Goal: Book appointment/travel/reservation

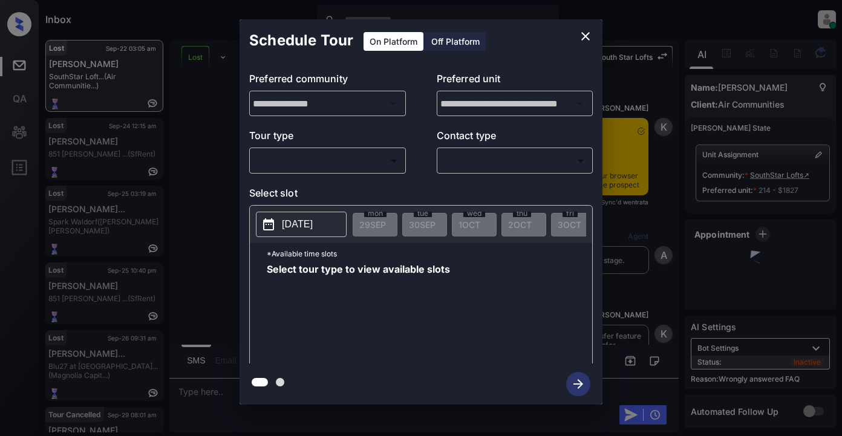
scroll to position [11839, 0]
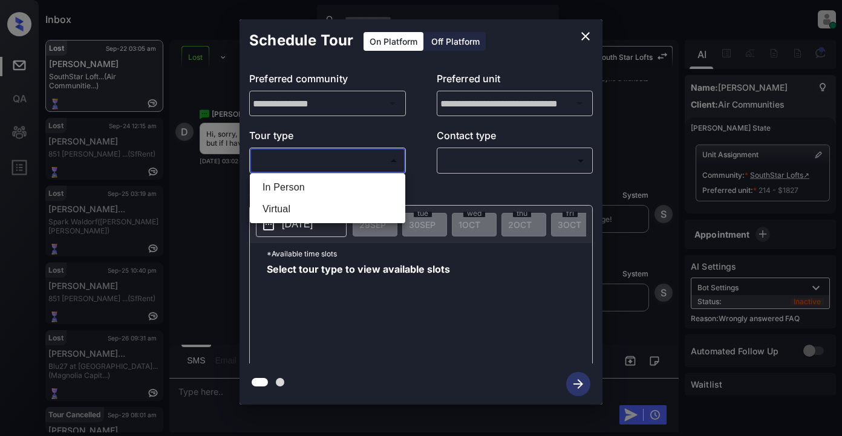
click at [360, 159] on body "Inbox Lyzzelle M. Ceralde Online Set yourself offline Set yourself on break Pro…" at bounding box center [421, 218] width 842 height 436
click at [307, 184] on li "In Person" at bounding box center [327, 188] width 149 height 22
type input "********"
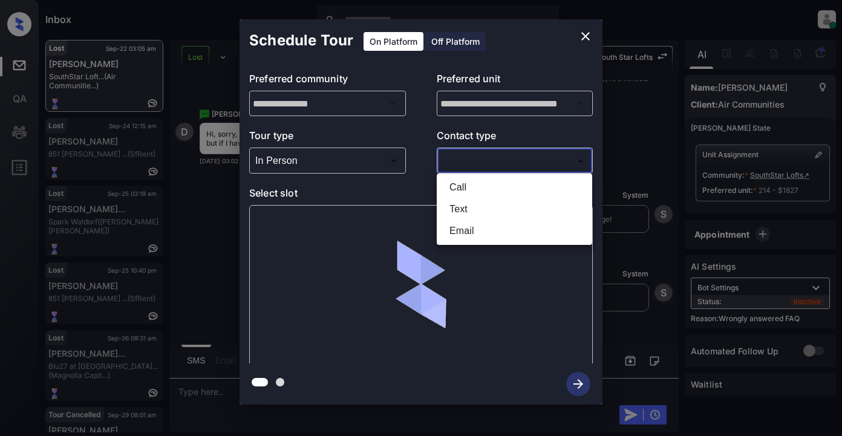
click at [479, 164] on body "Inbox Lyzzelle M. Ceralde Online Set yourself offline Set yourself on break Pro…" at bounding box center [421, 218] width 842 height 436
click at [458, 206] on li "Text" at bounding box center [514, 209] width 149 height 22
type input "****"
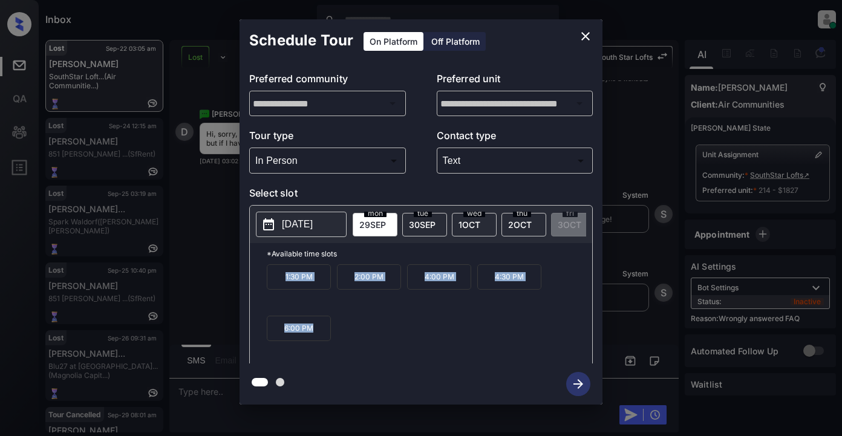
drag, startPoint x: 267, startPoint y: 284, endPoint x: 324, endPoint y: 349, distance: 85.3
click at [324, 349] on div "1:30 PM 2:00 PM 4:00 PM 4:30 PM 6:00 PM" at bounding box center [430, 312] width 326 height 97
copy div "1:30 PM 2:00 PM 4:00 PM 4:30 PM 6:00 PM"
click at [202, 395] on div "**********" at bounding box center [421, 212] width 842 height 424
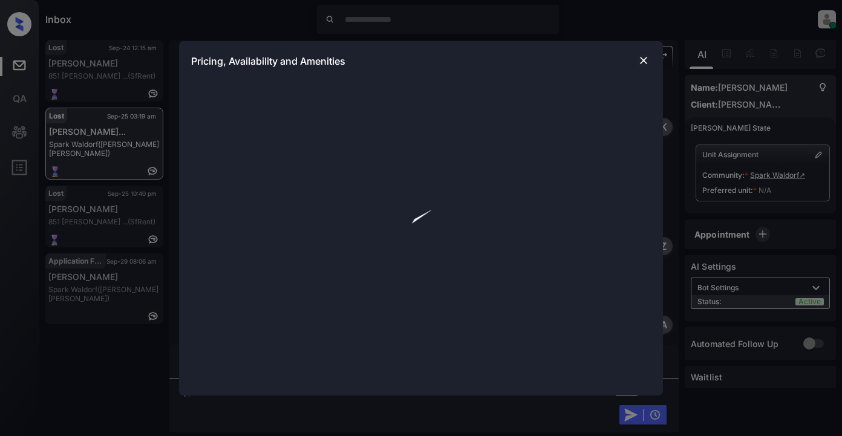
scroll to position [1790, 0]
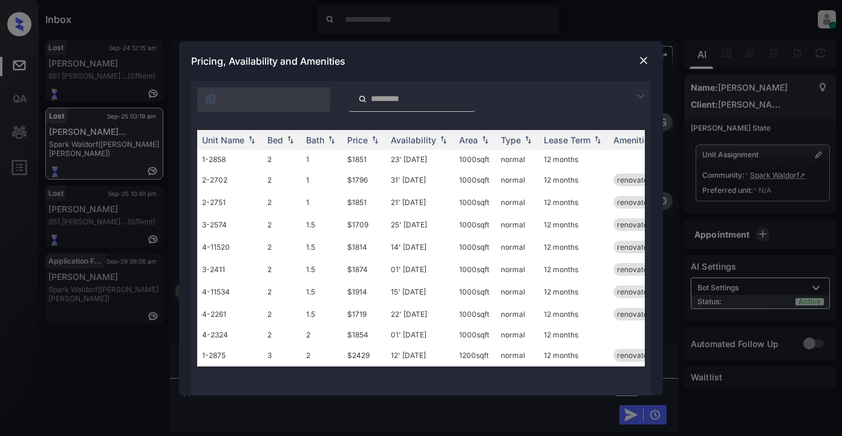
click at [640, 94] on img at bounding box center [640, 96] width 15 height 15
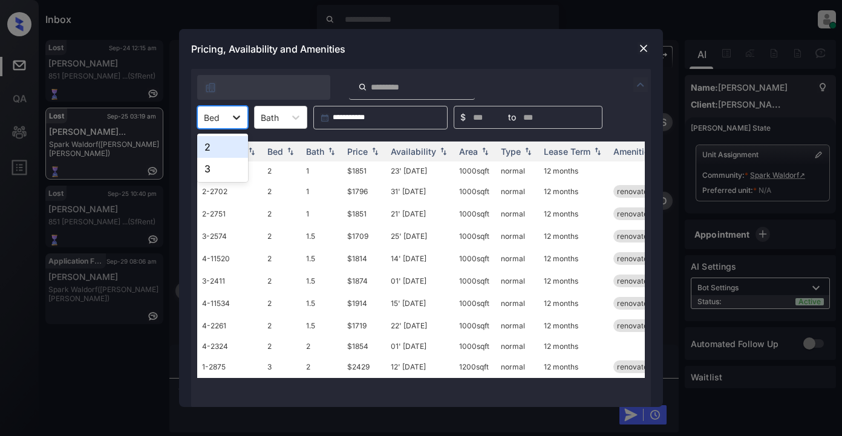
click at [234, 117] on icon at bounding box center [236, 118] width 7 height 4
click at [215, 144] on div "2" at bounding box center [222, 147] width 51 height 22
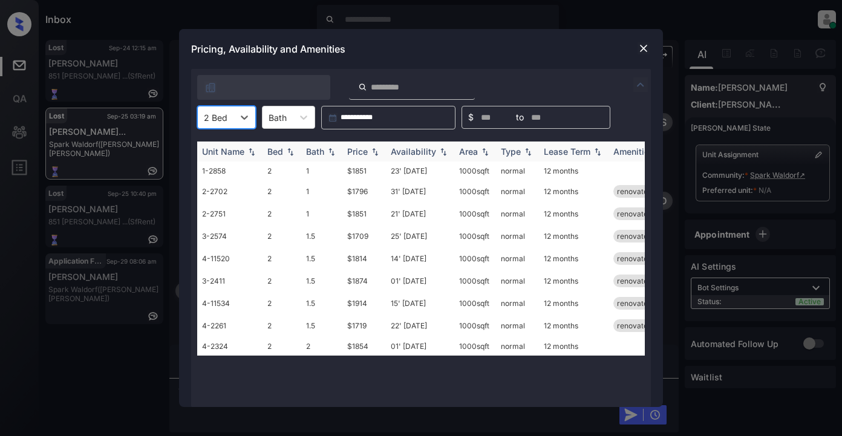
click at [366, 154] on div "Price" at bounding box center [357, 151] width 21 height 10
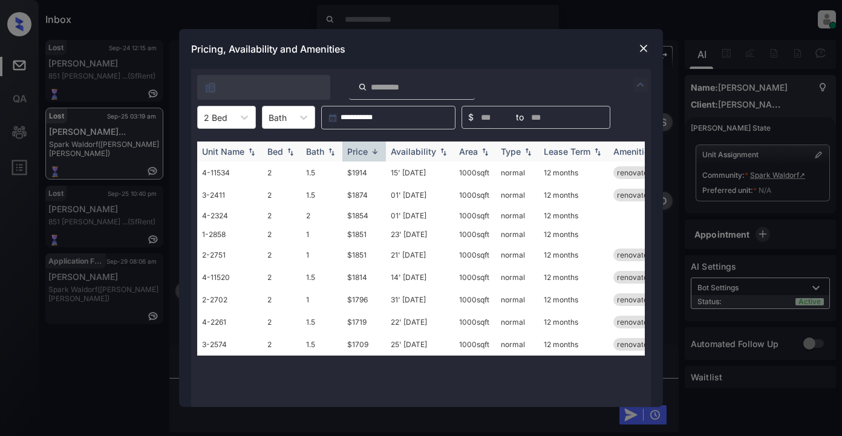
click at [366, 154] on div "Price" at bounding box center [357, 151] width 21 height 10
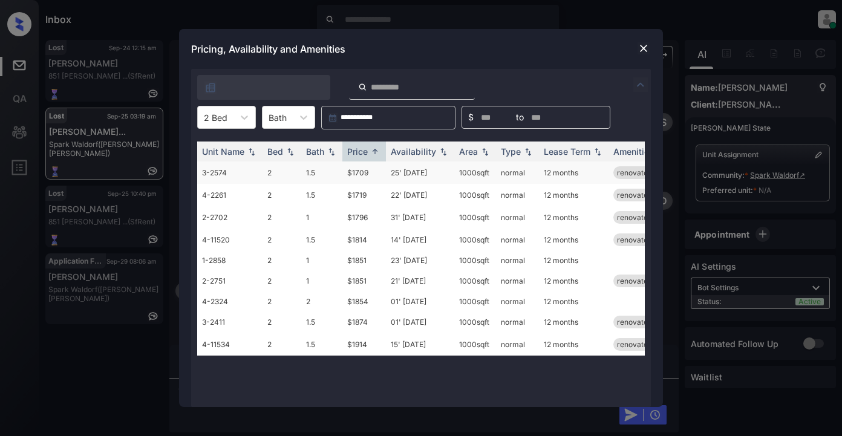
click at [362, 174] on td "$1709" at bounding box center [364, 173] width 44 height 22
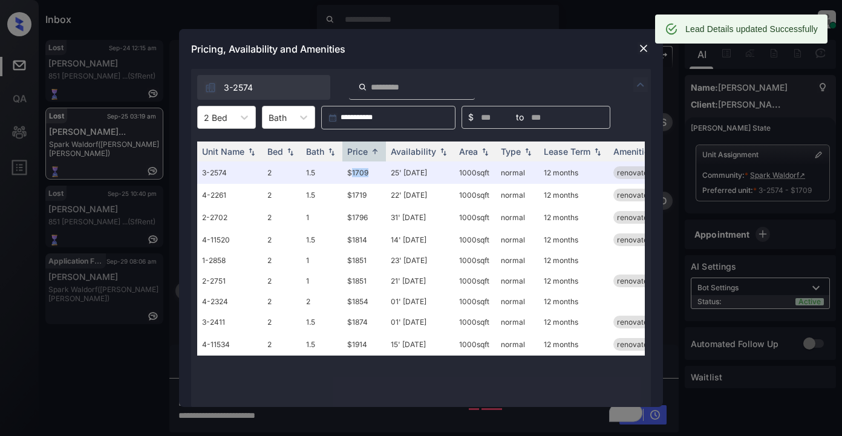
click at [638, 50] on img at bounding box center [644, 48] width 12 height 12
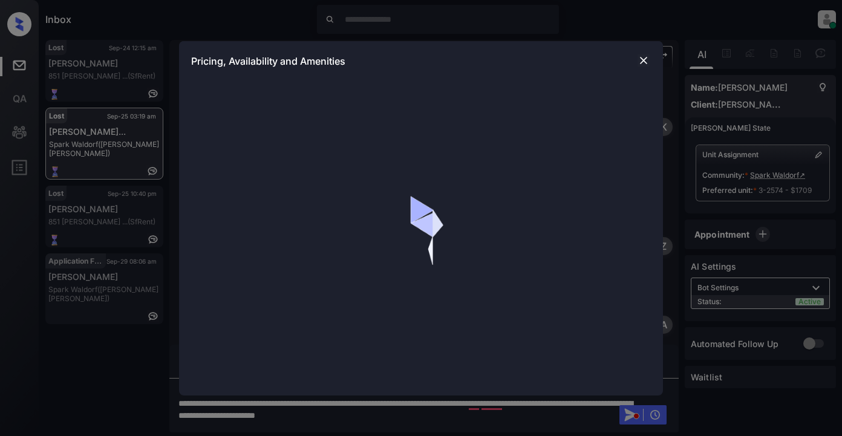
scroll to position [1790, 0]
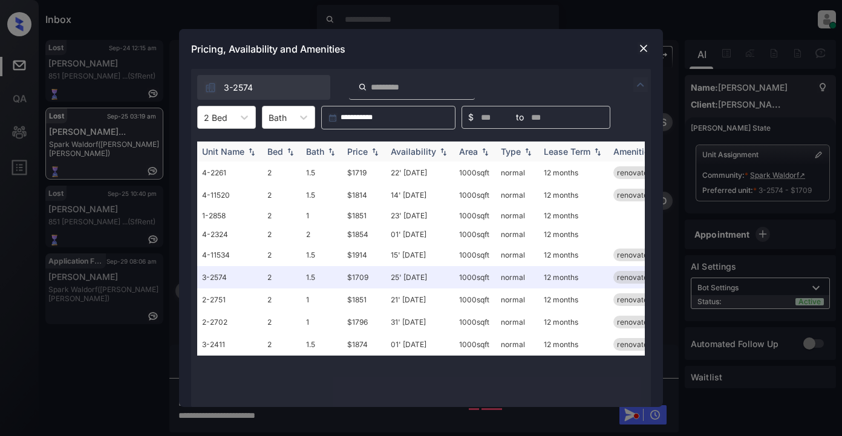
click at [359, 151] on div "Price" at bounding box center [357, 151] width 21 height 10
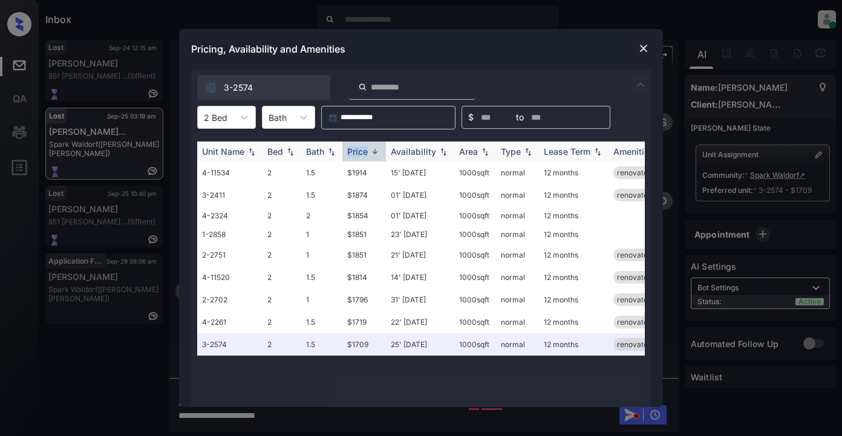
click at [359, 151] on div "Price" at bounding box center [357, 151] width 21 height 10
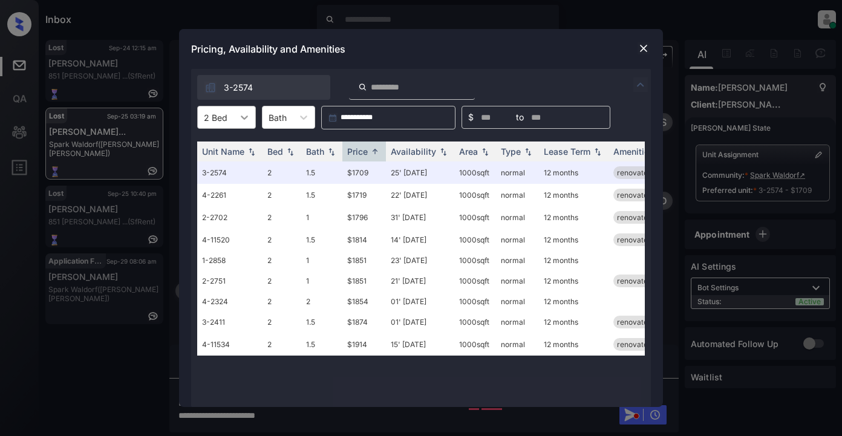
click at [241, 116] on icon at bounding box center [244, 118] width 7 height 4
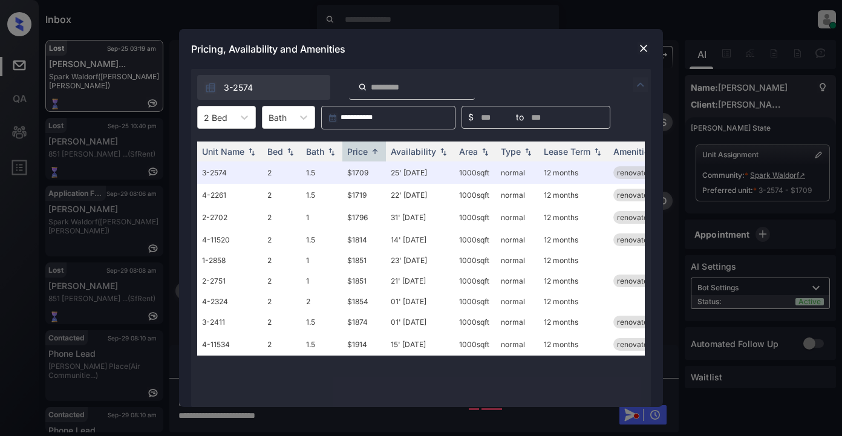
click at [647, 52] on img at bounding box center [644, 48] width 12 height 12
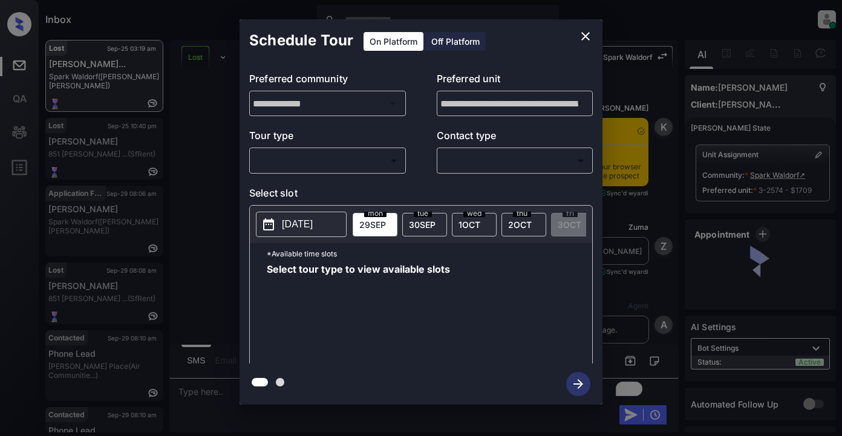
scroll to position [1929, 0]
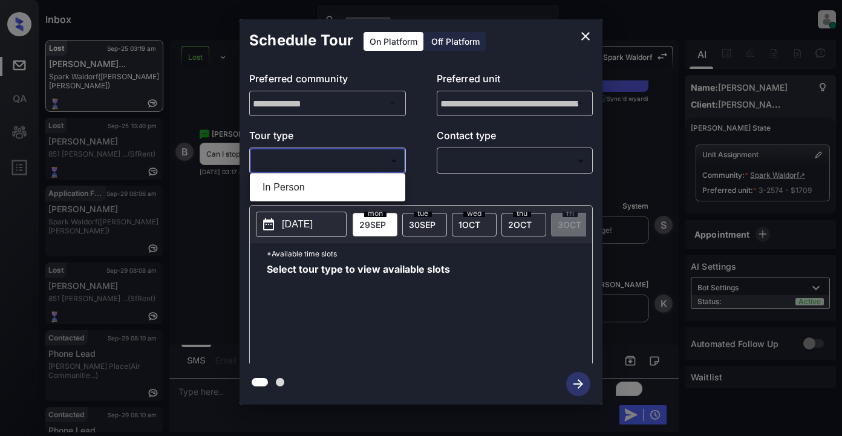
click at [368, 155] on body "Inbox Lyzzelle M. Ceralde Online Set yourself offline Set yourself on break Pro…" at bounding box center [421, 218] width 842 height 436
click at [302, 186] on li "In Person" at bounding box center [327, 188] width 149 height 22
type input "********"
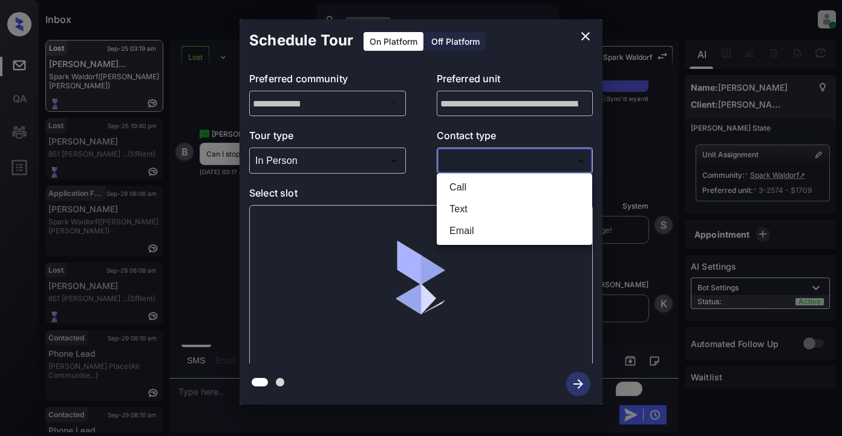
click at [471, 166] on body "Inbox Lyzzelle M. Ceralde Online Set yourself offline Set yourself on break Pro…" at bounding box center [421, 218] width 842 height 436
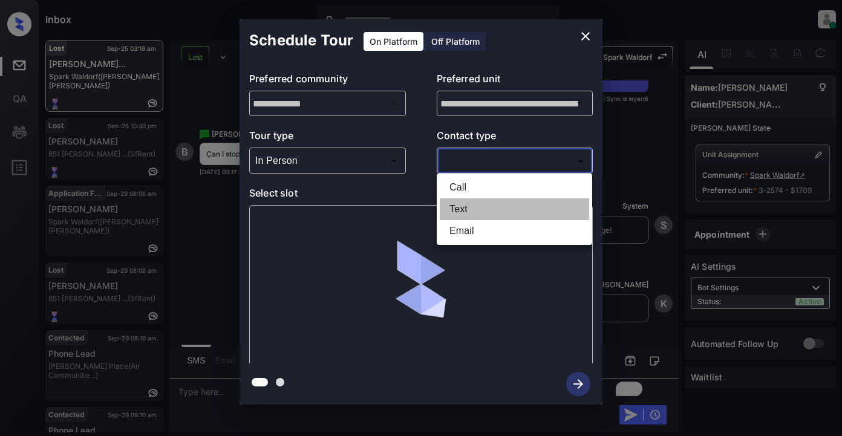
click at [473, 205] on li "Text" at bounding box center [514, 209] width 149 height 22
type input "****"
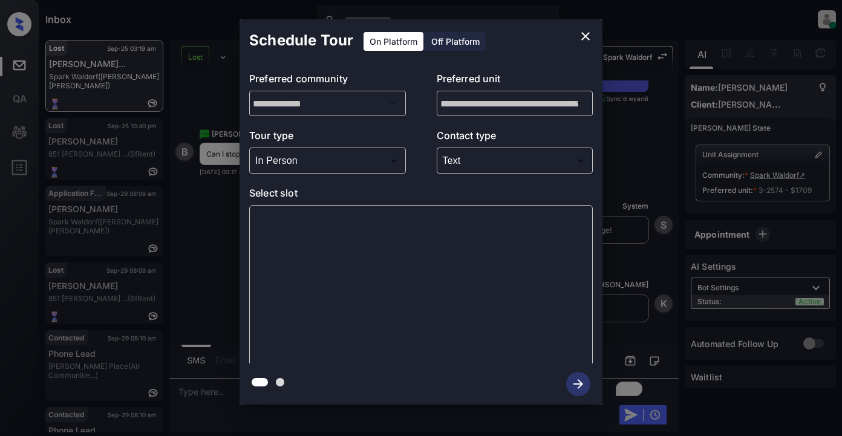
click at [767, 177] on div "**********" at bounding box center [421, 212] width 842 height 424
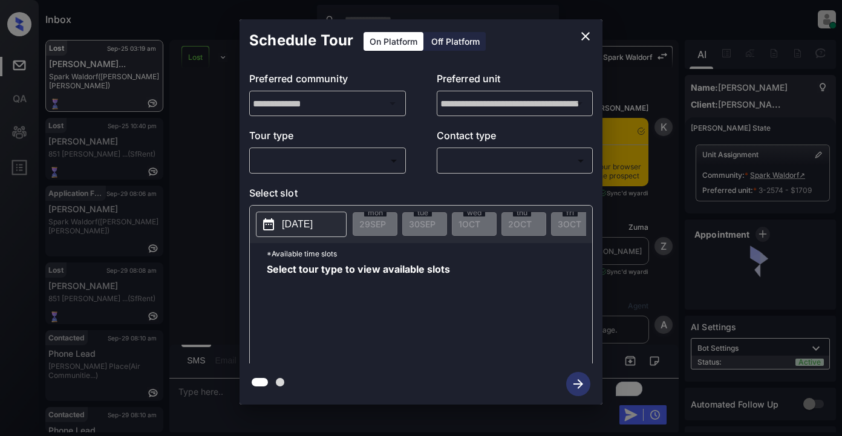
scroll to position [1929, 0]
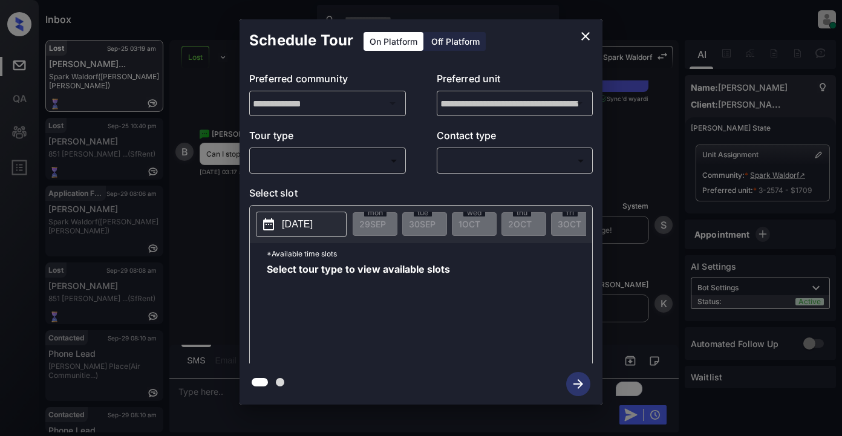
click at [332, 160] on body "Inbox Lyzzelle [PERSON_NAME] Online Set yourself offline Set yourself on break …" at bounding box center [421, 218] width 842 height 436
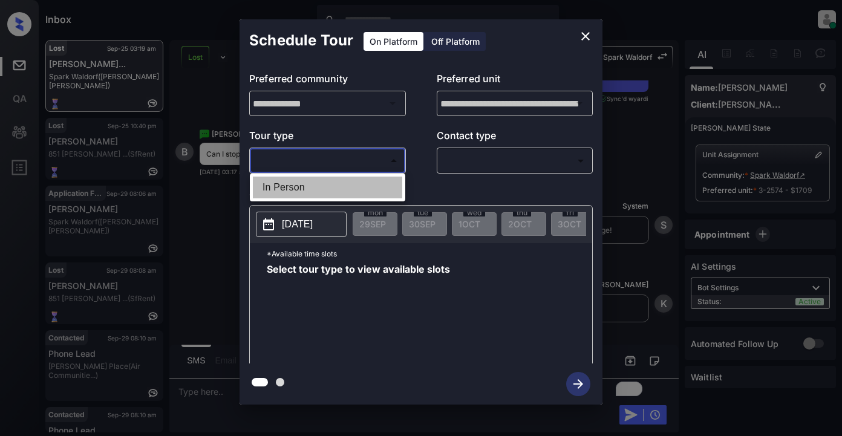
drag, startPoint x: 287, startPoint y: 185, endPoint x: 436, endPoint y: 154, distance: 152.1
click at [289, 185] on li "In Person" at bounding box center [327, 188] width 149 height 22
type input "********"
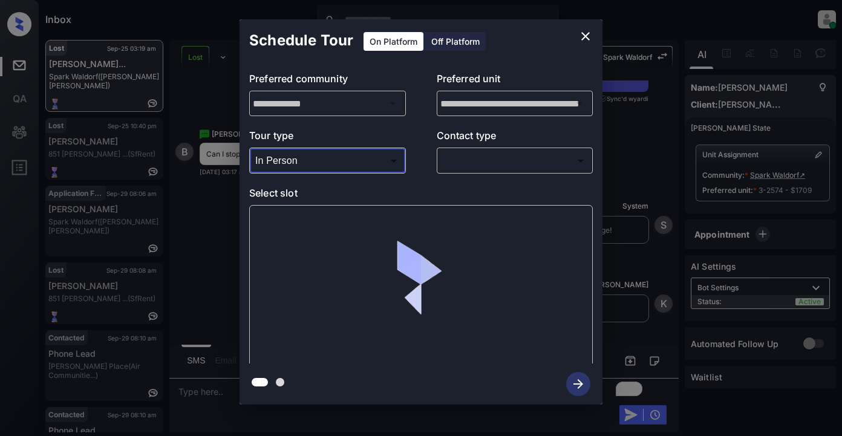
click at [471, 149] on div "​ ​" at bounding box center [515, 161] width 157 height 26
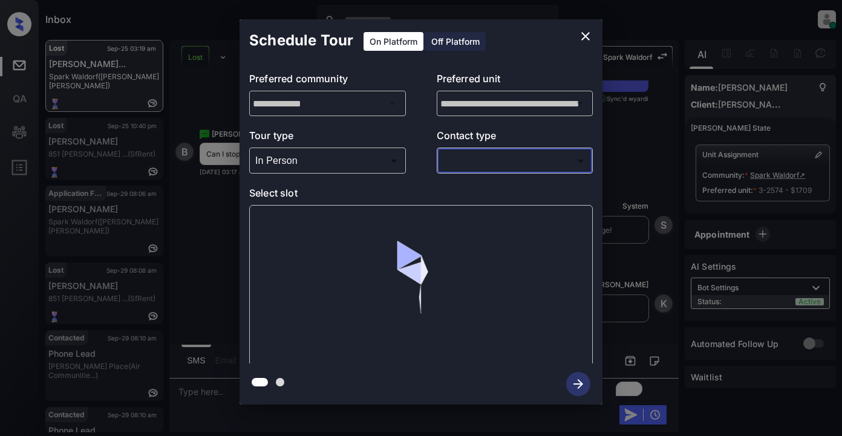
click at [476, 160] on body "Inbox Lyzzelle [PERSON_NAME] Online Set yourself offline Set yourself on break …" at bounding box center [421, 218] width 842 height 436
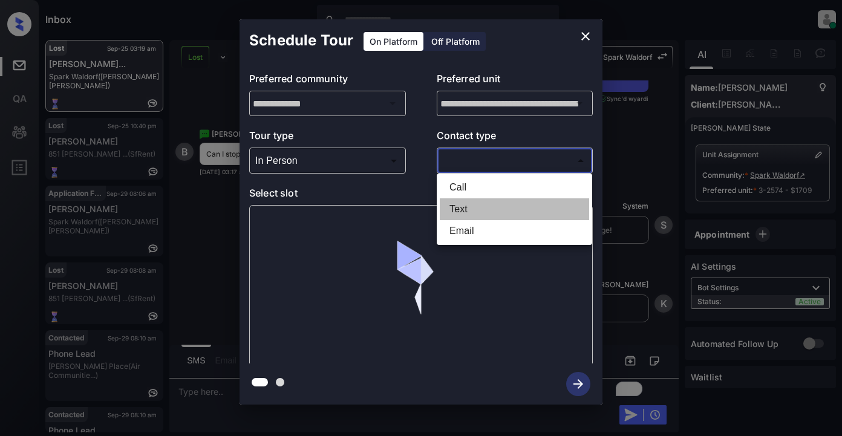
click at [466, 211] on li "Text" at bounding box center [514, 209] width 149 height 22
type input "****"
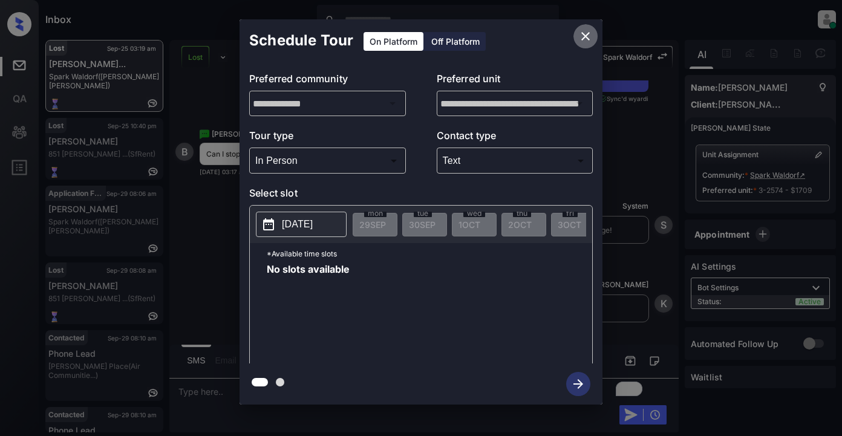
click at [577, 39] on button "close" at bounding box center [586, 36] width 24 height 24
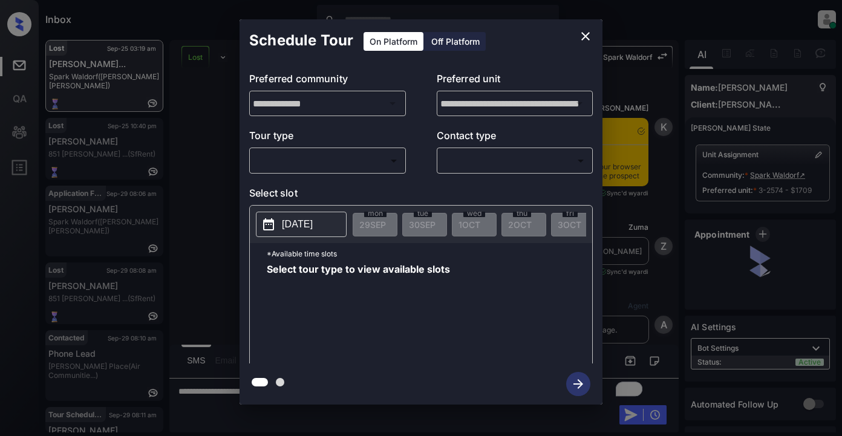
scroll to position [2655, 0]
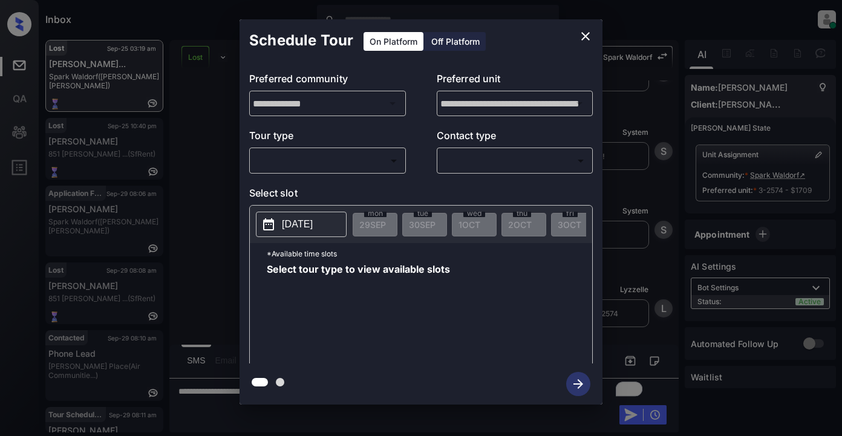
click at [301, 160] on body "Inbox Lyzzelle [PERSON_NAME] Online Set yourself offline Set yourself on break …" at bounding box center [421, 218] width 842 height 436
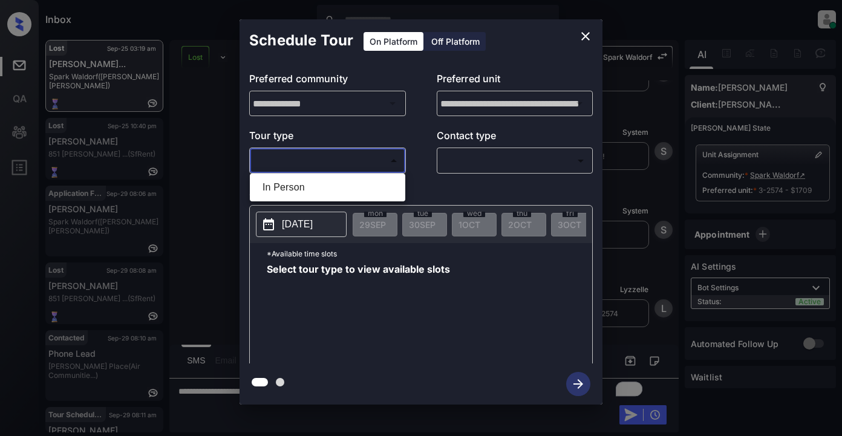
click at [304, 160] on div at bounding box center [421, 218] width 842 height 436
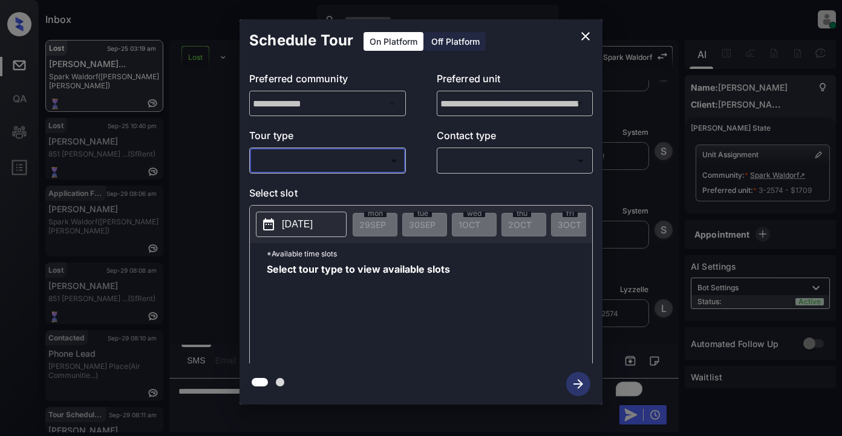
click at [584, 40] on icon "close" at bounding box center [585, 36] width 15 height 15
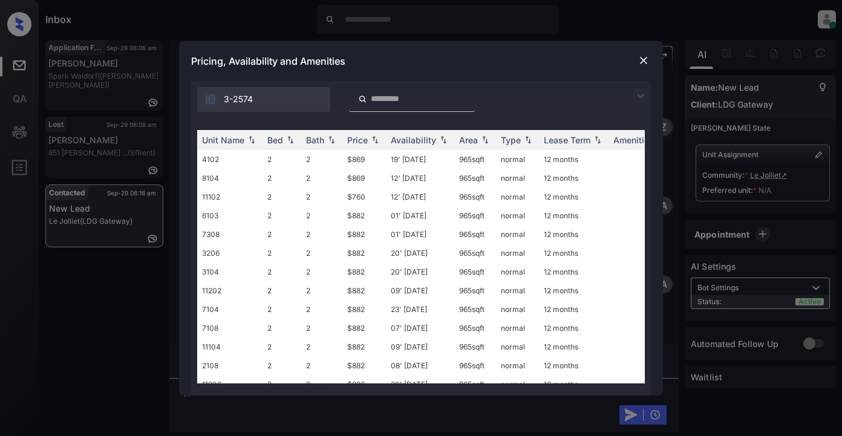
click at [636, 98] on img at bounding box center [640, 96] width 15 height 15
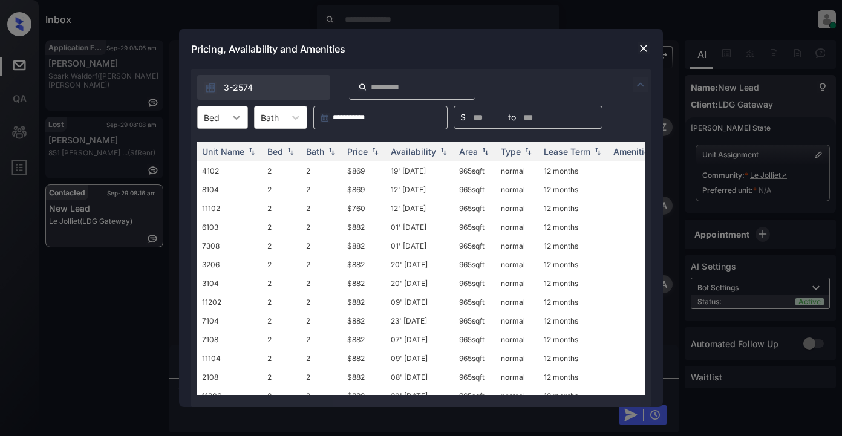
click at [233, 114] on icon at bounding box center [237, 117] width 12 height 12
click at [639, 48] on img at bounding box center [644, 48] width 12 height 12
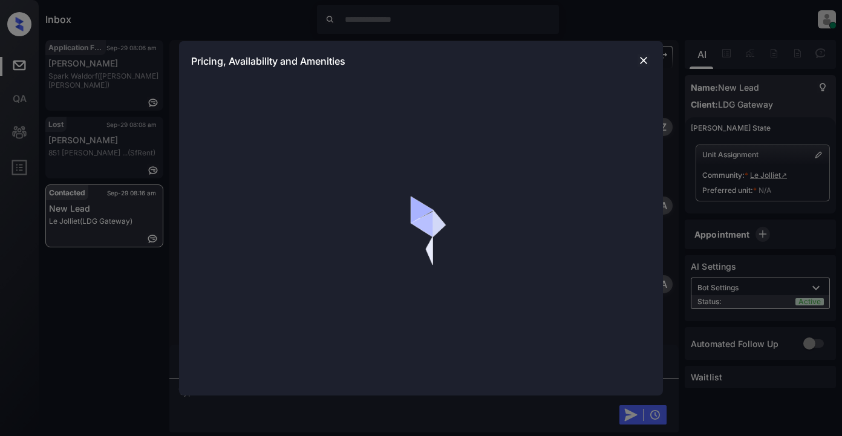
scroll to position [0, 2]
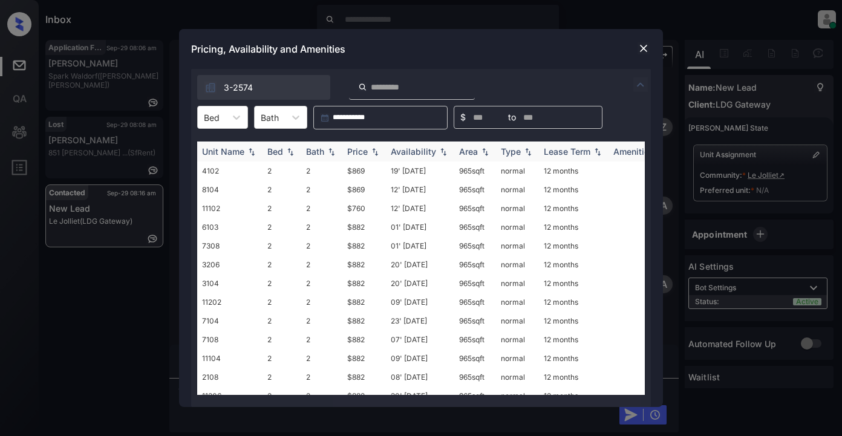
click at [364, 146] on th "Price" at bounding box center [364, 152] width 44 height 20
click at [364, 146] on div "Price" at bounding box center [357, 151] width 21 height 10
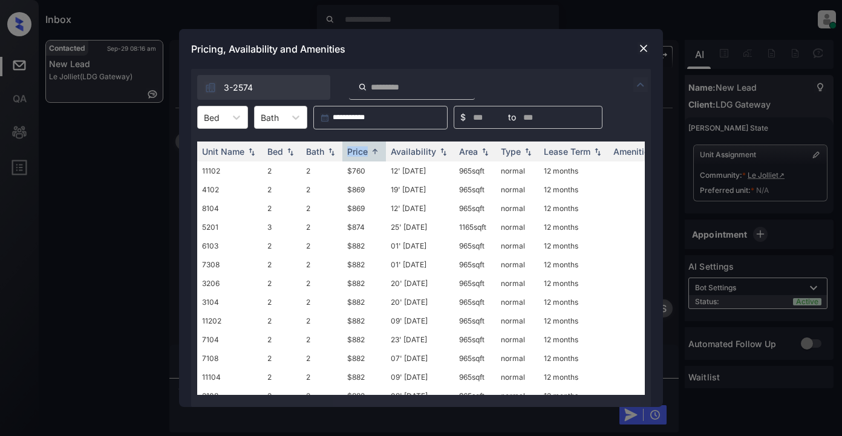
click at [644, 47] on img at bounding box center [644, 48] width 12 height 12
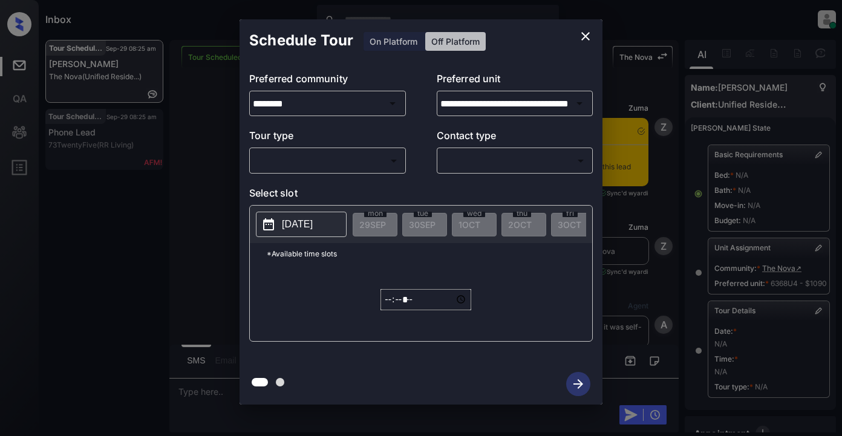
scroll to position [209, 2]
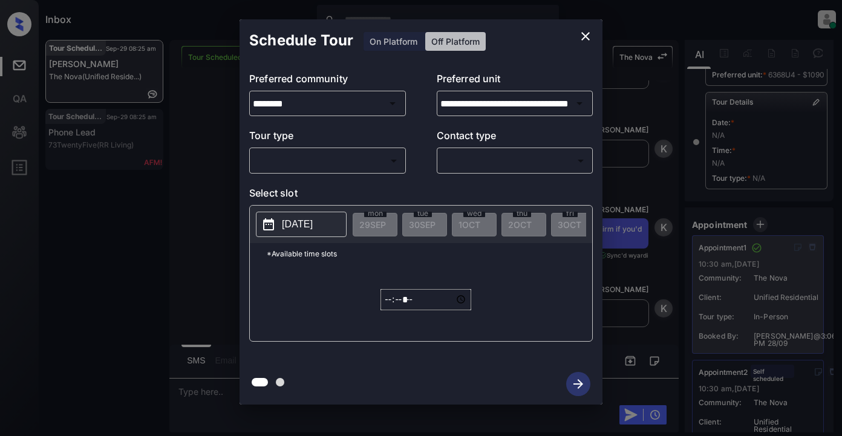
click at [584, 34] on icon "close" at bounding box center [585, 36] width 8 height 8
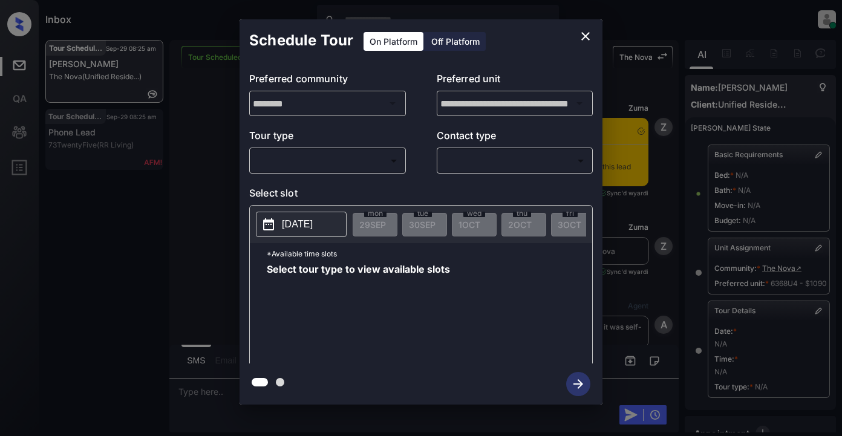
scroll to position [227, 2]
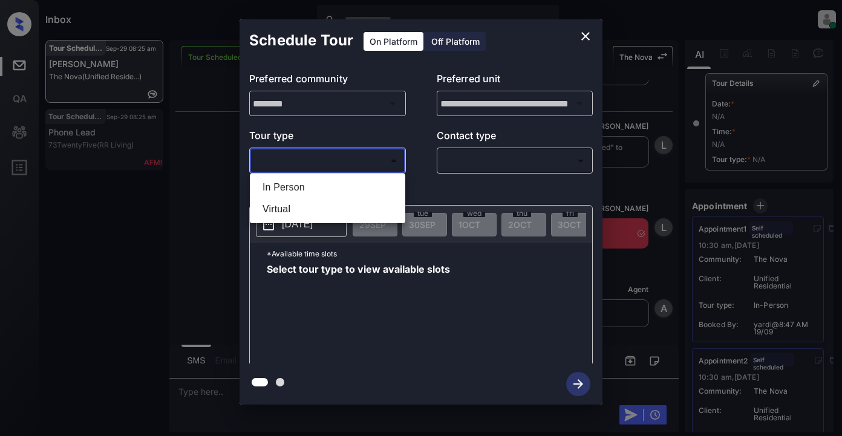
click at [325, 154] on body "Inbox Lyzzelle M. Ceralde Online Set yourself offline Set yourself on break Pro…" at bounding box center [421, 218] width 842 height 436
drag, startPoint x: 308, startPoint y: 190, endPoint x: 355, endPoint y: 177, distance: 49.0
click at [310, 189] on li "In Person" at bounding box center [327, 188] width 149 height 22
type input "********"
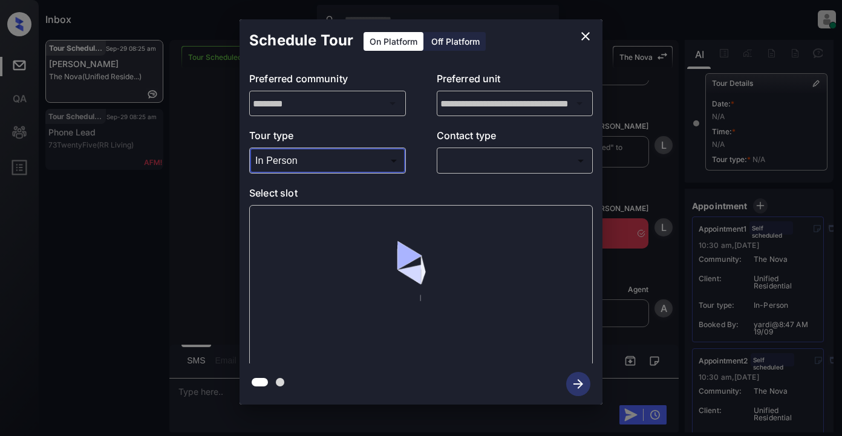
click at [460, 160] on body "Inbox Lyzzelle M. Ceralde Online Set yourself offline Set yourself on break Pro…" at bounding box center [421, 218] width 842 height 436
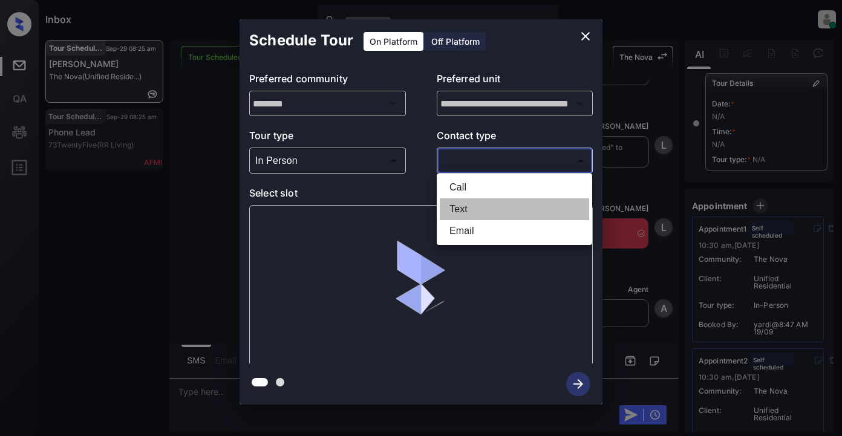
click at [466, 208] on li "Text" at bounding box center [514, 209] width 149 height 22
type input "****"
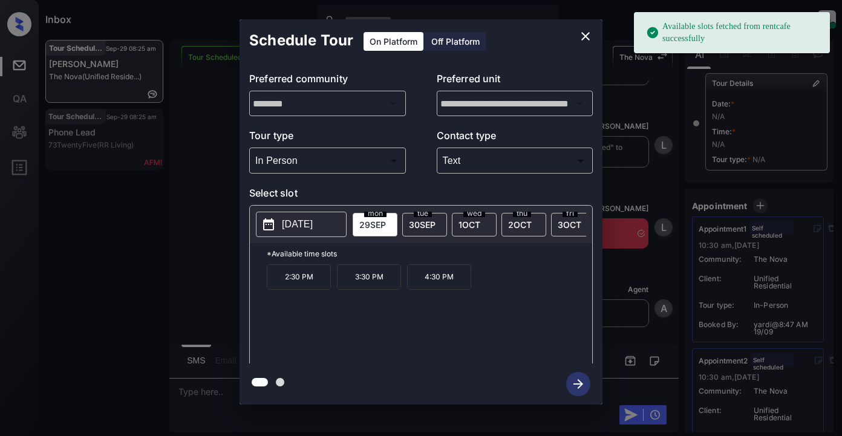
click at [301, 219] on p "2025-09-29" at bounding box center [297, 224] width 31 height 15
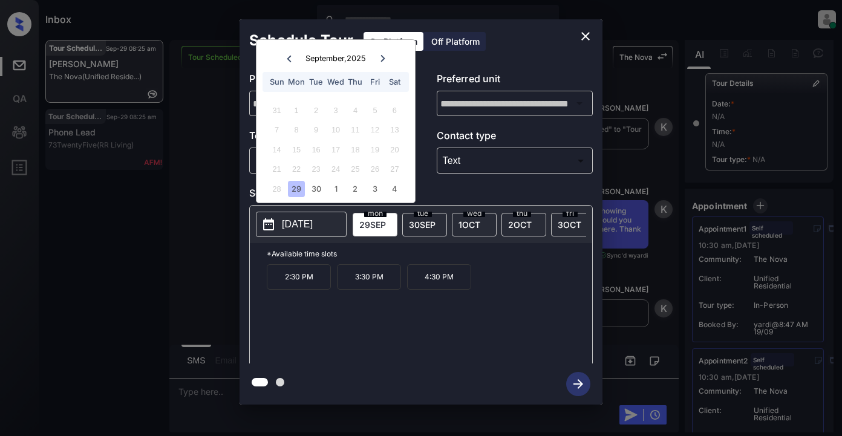
scroll to position [6510, 0]
click at [584, 32] on icon "close" at bounding box center [585, 36] width 15 height 15
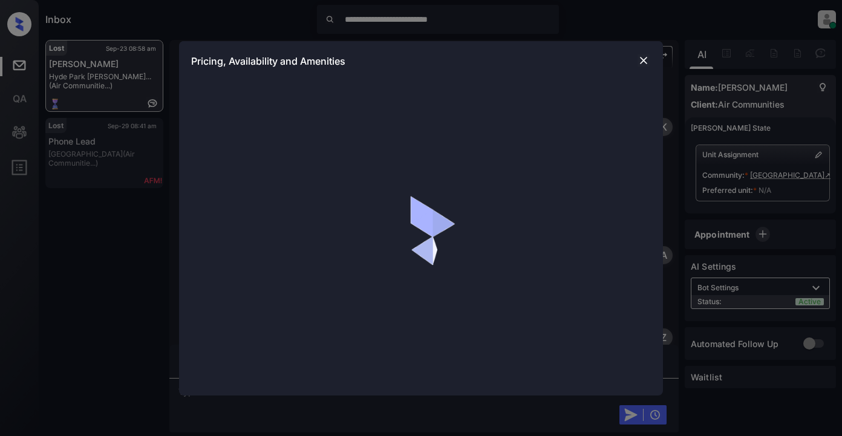
scroll to position [5310, 0]
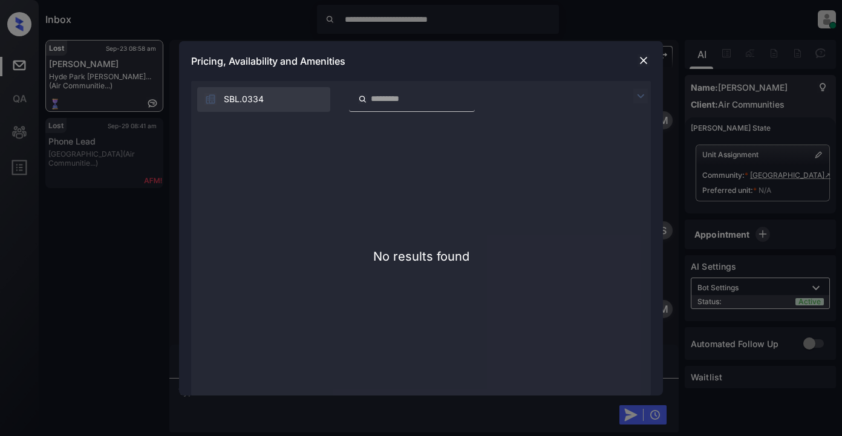
click at [636, 56] on div "Pricing, Availability and Amenities" at bounding box center [421, 61] width 484 height 40
click at [642, 61] on img at bounding box center [644, 60] width 12 height 12
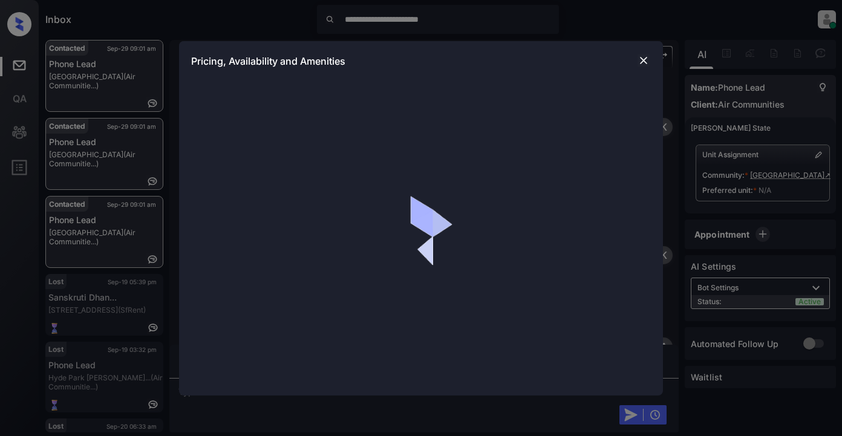
scroll to position [4453, 0]
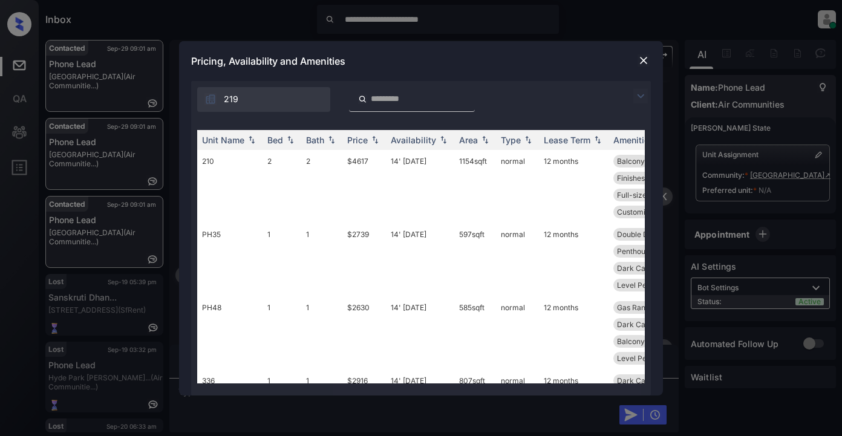
click at [638, 94] on img at bounding box center [640, 96] width 15 height 15
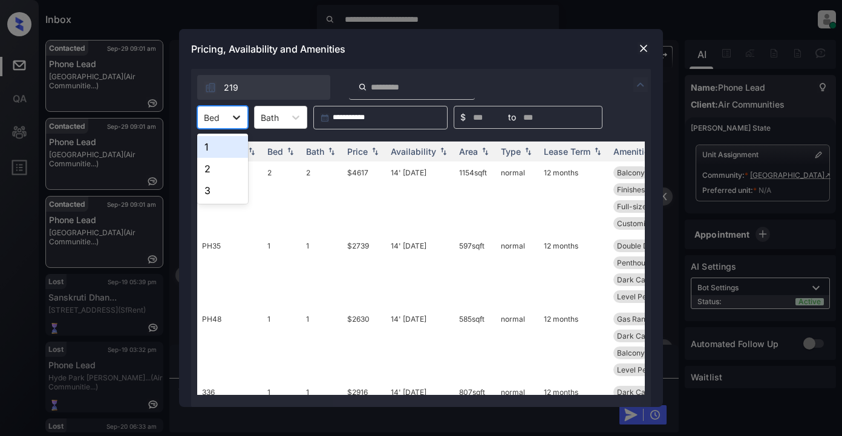
click at [240, 120] on icon at bounding box center [237, 117] width 12 height 12
click at [210, 164] on div "2" at bounding box center [222, 169] width 51 height 22
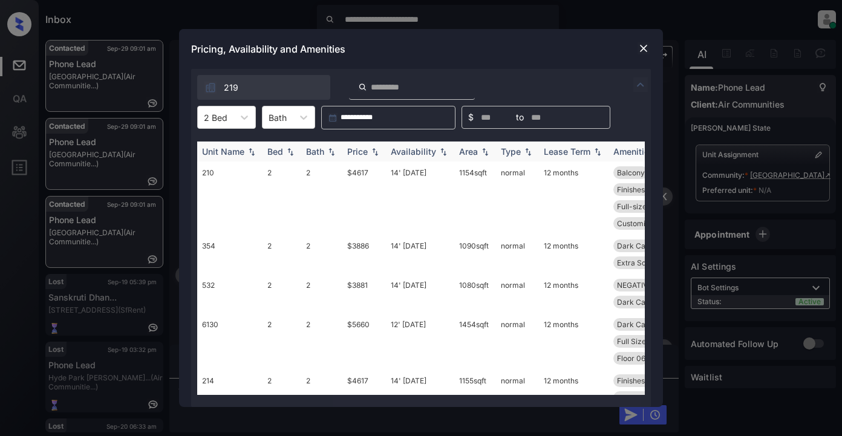
click at [370, 154] on img at bounding box center [375, 152] width 12 height 8
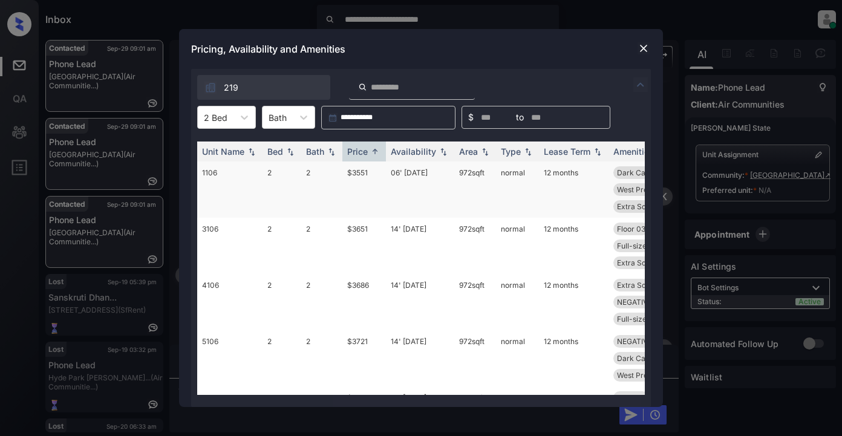
click at [362, 176] on td "$3551" at bounding box center [364, 190] width 44 height 56
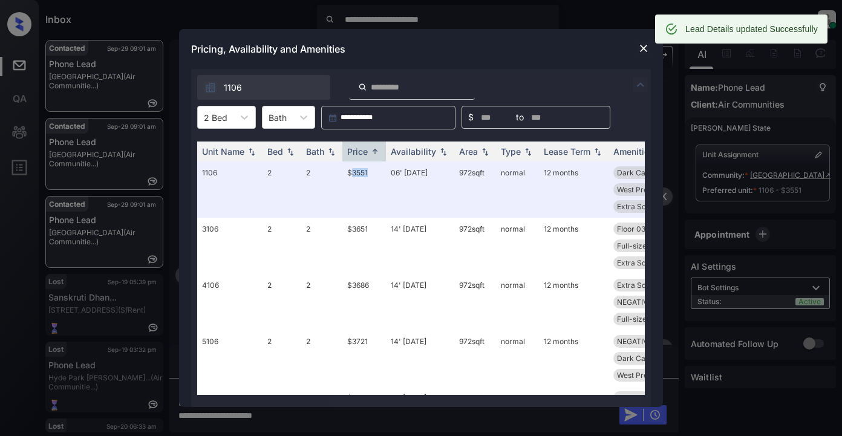
click at [641, 50] on img at bounding box center [644, 48] width 12 height 12
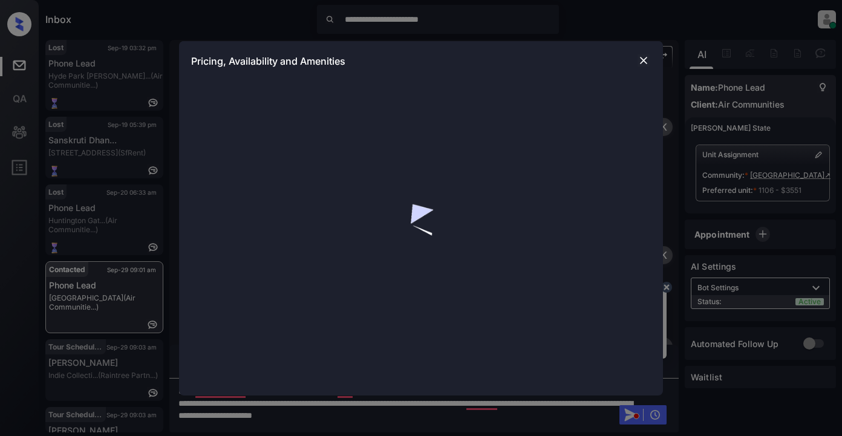
scroll to position [5174, 0]
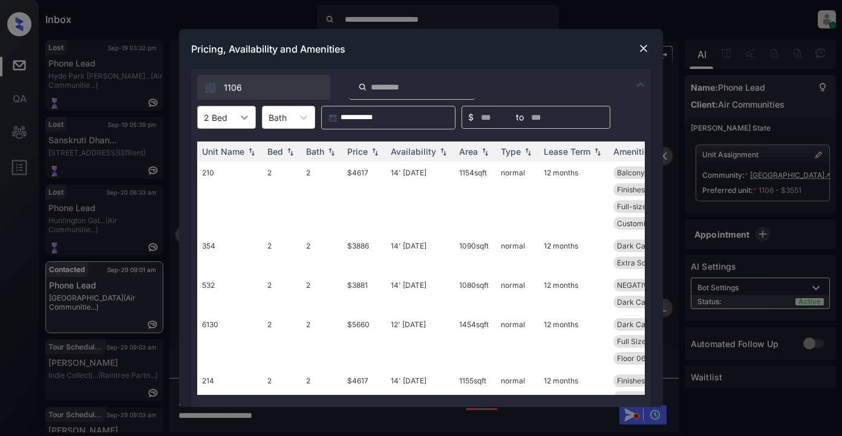
click at [245, 119] on icon at bounding box center [244, 117] width 12 height 12
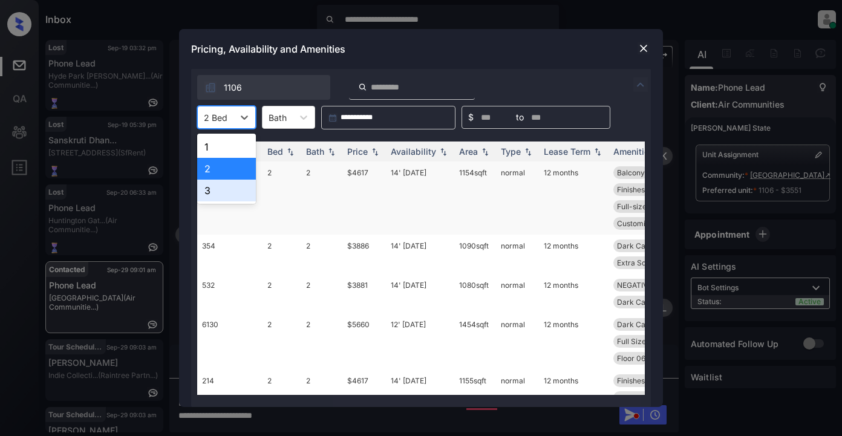
drag, startPoint x: 210, startPoint y: 189, endPoint x: 231, endPoint y: 177, distance: 23.9
click at [212, 189] on div "3" at bounding box center [226, 191] width 59 height 22
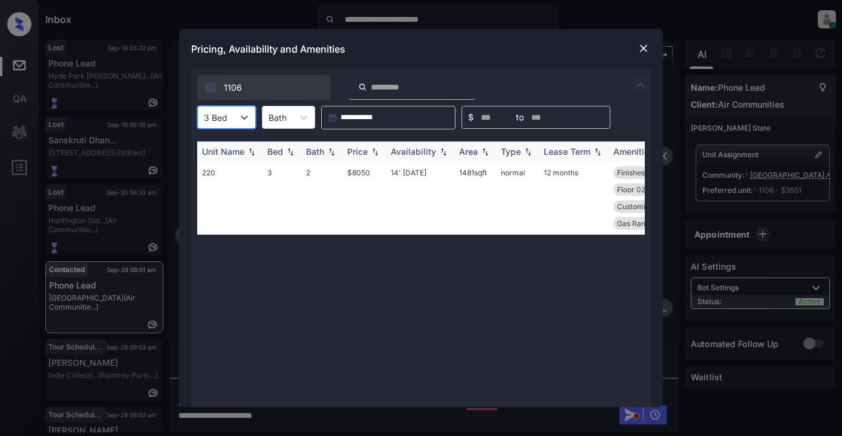
click at [358, 148] on div "Price" at bounding box center [357, 151] width 21 height 10
click at [641, 51] on img at bounding box center [644, 48] width 12 height 12
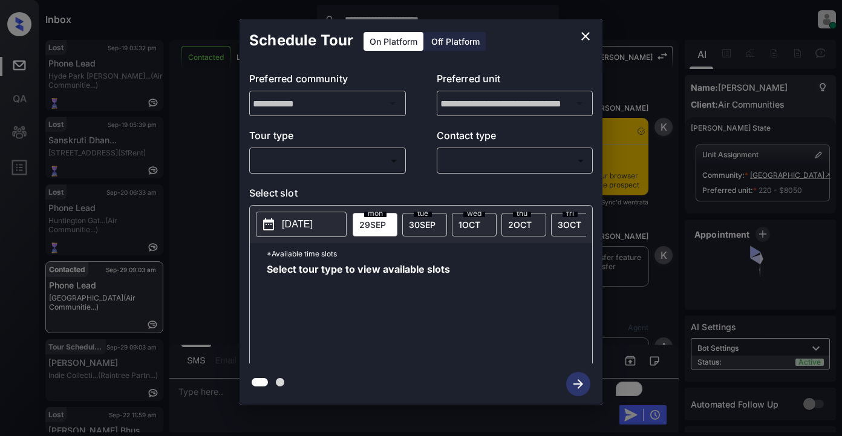
scroll to position [6245, 0]
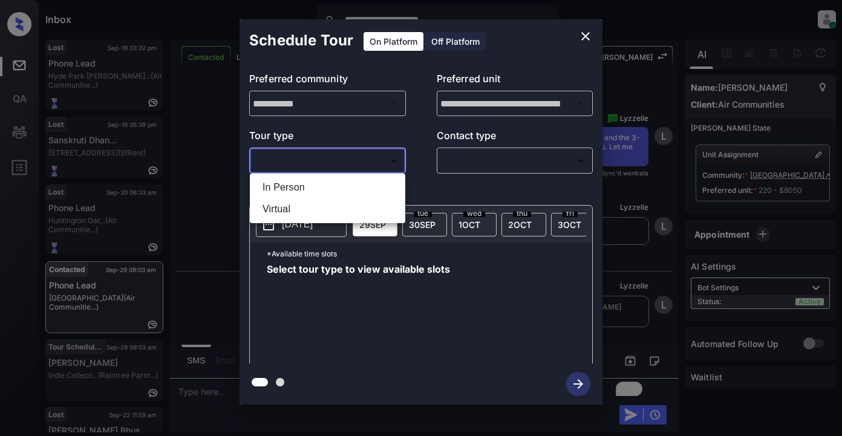
drag, startPoint x: 327, startPoint y: 163, endPoint x: 320, endPoint y: 172, distance: 11.2
click at [327, 163] on body "**********" at bounding box center [421, 218] width 842 height 436
click at [295, 183] on li "In Person" at bounding box center [327, 188] width 149 height 22
type input "********"
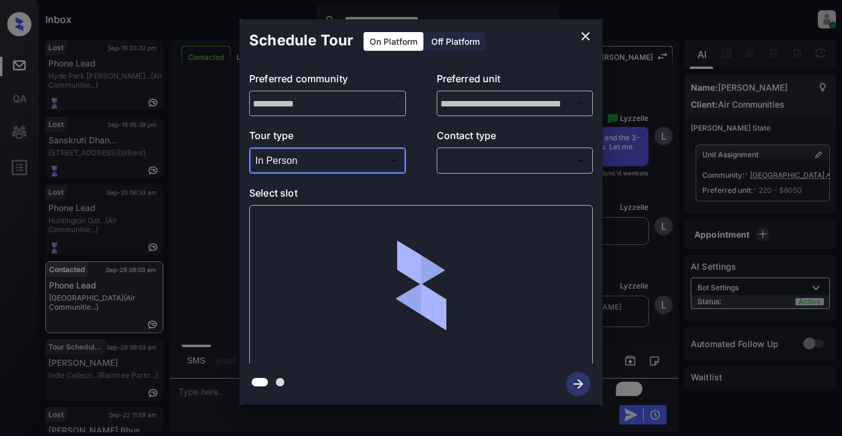
click at [467, 155] on body "**********" at bounding box center [421, 218] width 842 height 436
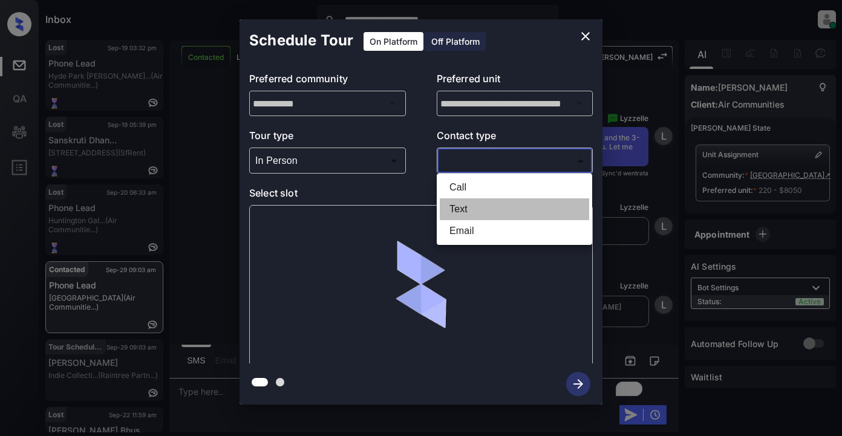
click at [466, 208] on li "Text" at bounding box center [514, 209] width 149 height 22
type input "****"
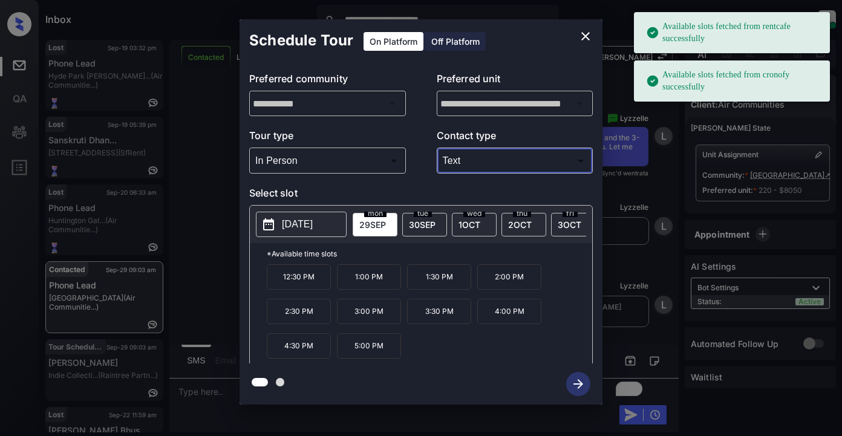
click at [313, 223] on p "2025-09-29" at bounding box center [297, 224] width 31 height 15
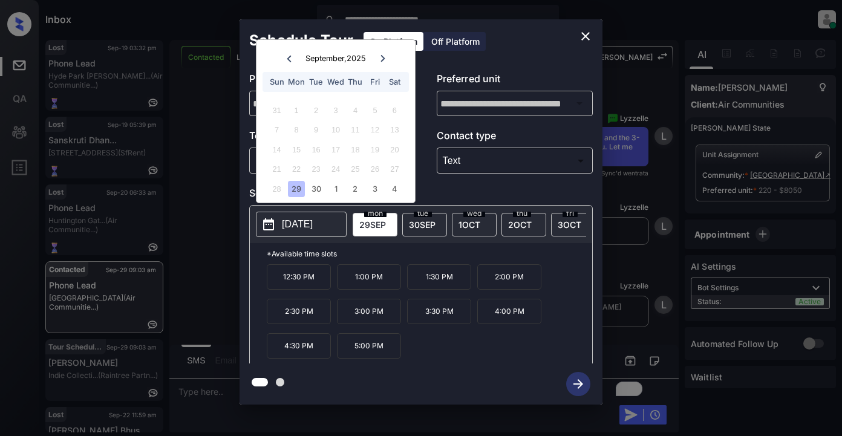
click at [295, 192] on div "29" at bounding box center [296, 189] width 16 height 16
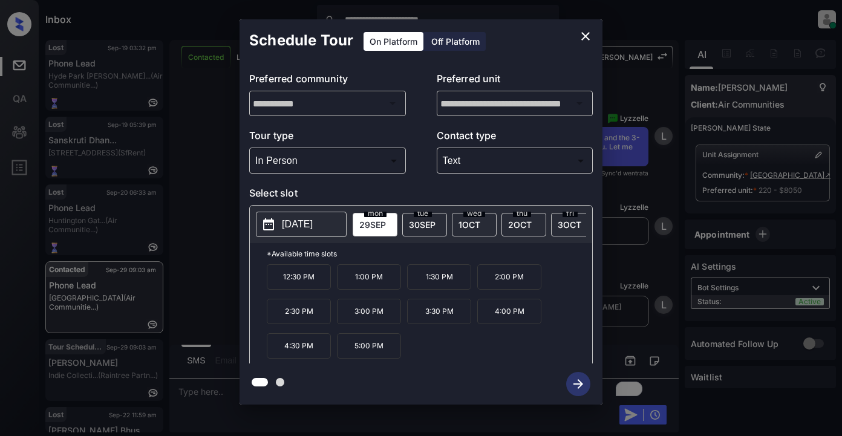
click at [307, 353] on p "4:30 PM" at bounding box center [299, 345] width 64 height 25
click at [575, 388] on icon "button" at bounding box center [578, 384] width 24 height 24
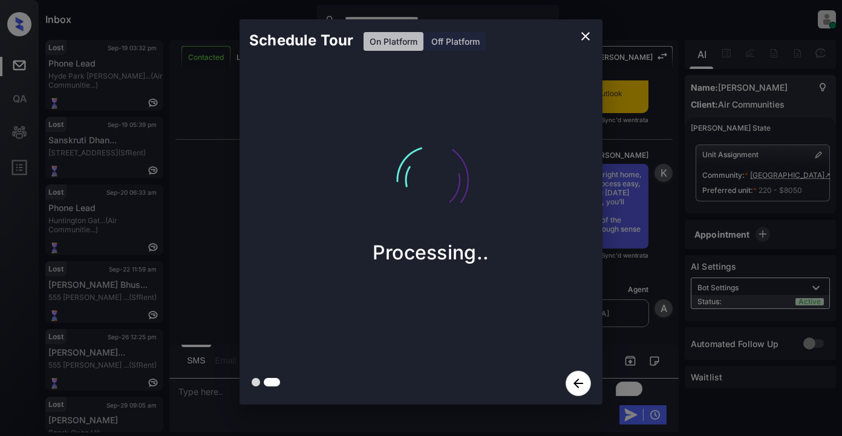
scroll to position [6738, 0]
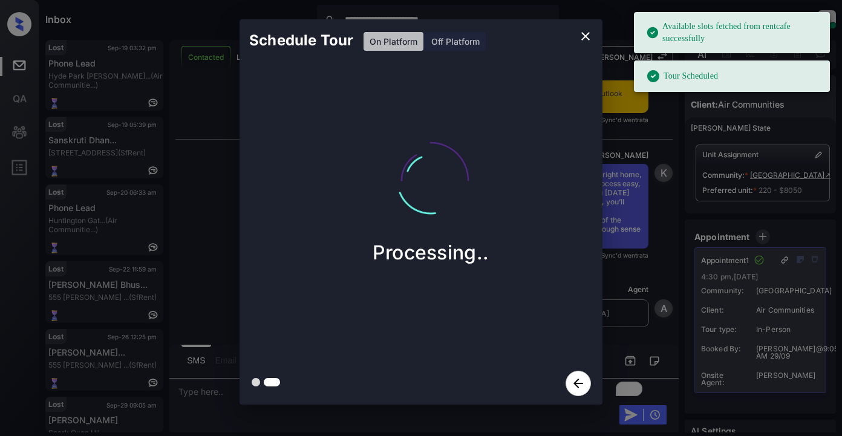
click at [584, 38] on icon "close" at bounding box center [585, 36] width 8 height 8
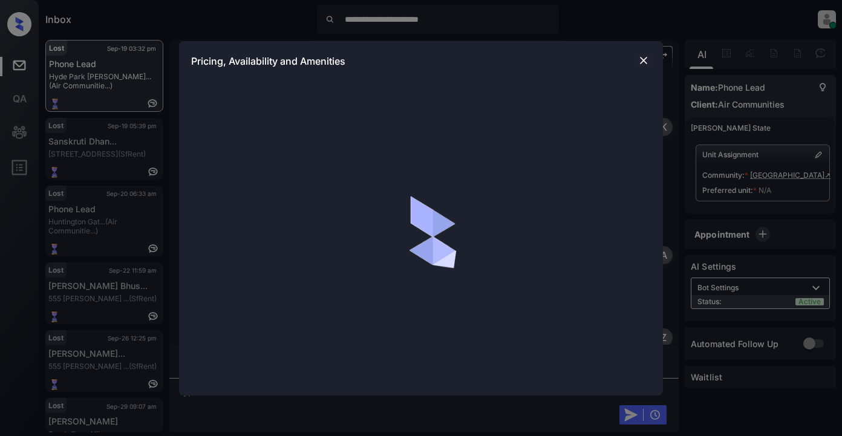
scroll to position [2217, 0]
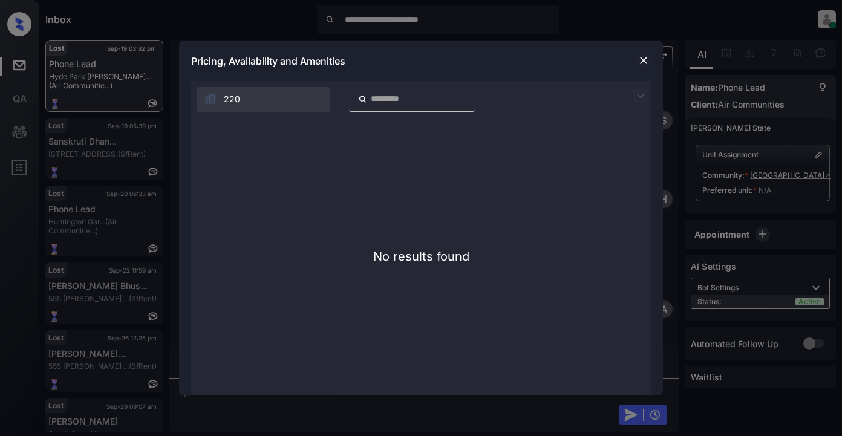
click at [646, 62] on img at bounding box center [644, 60] width 12 height 12
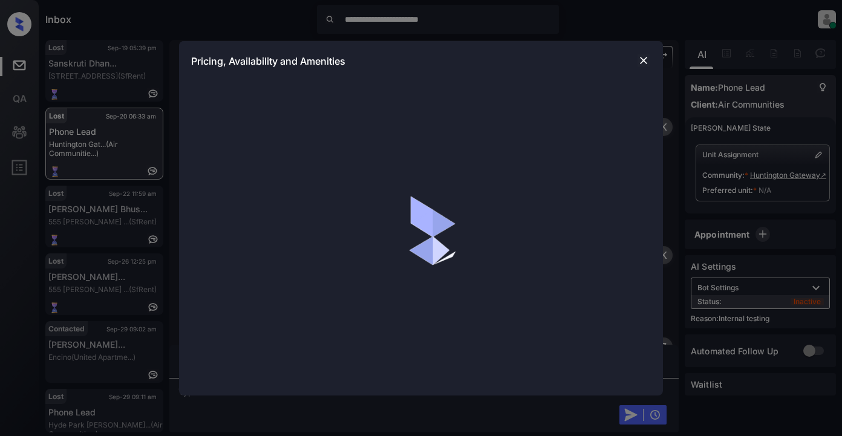
scroll to position [2760, 0]
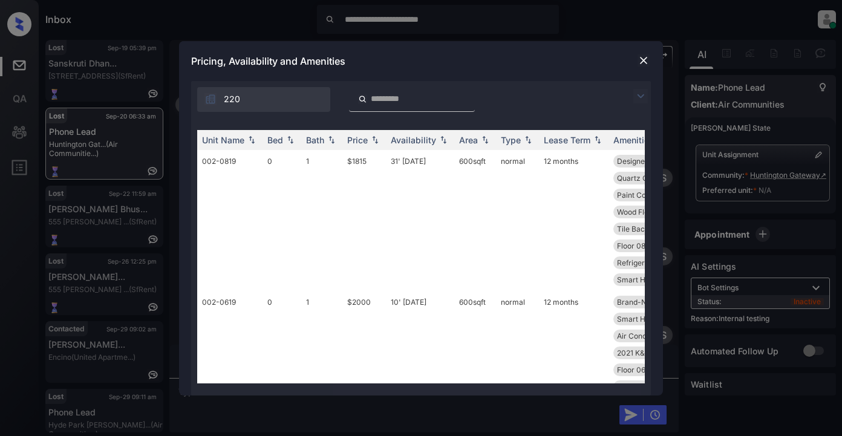
click at [640, 97] on img at bounding box center [640, 96] width 15 height 15
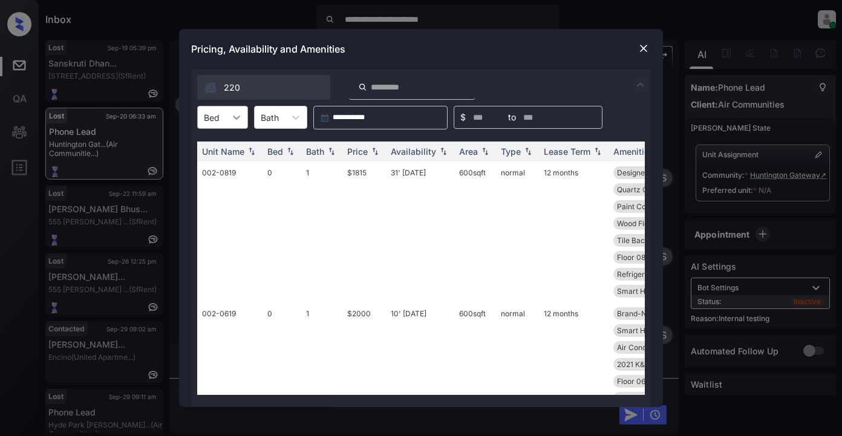
click at [240, 116] on icon at bounding box center [236, 118] width 7 height 4
click at [779, 178] on div "**********" at bounding box center [421, 218] width 842 height 436
click at [640, 48] on img at bounding box center [644, 48] width 12 height 12
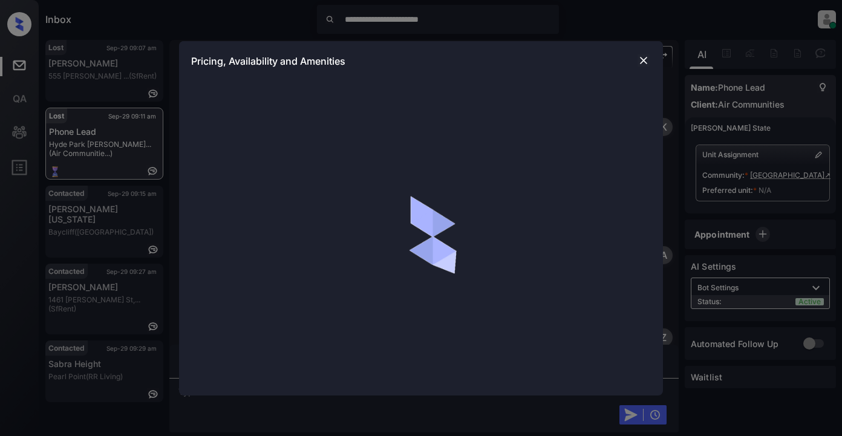
scroll to position [3043, 0]
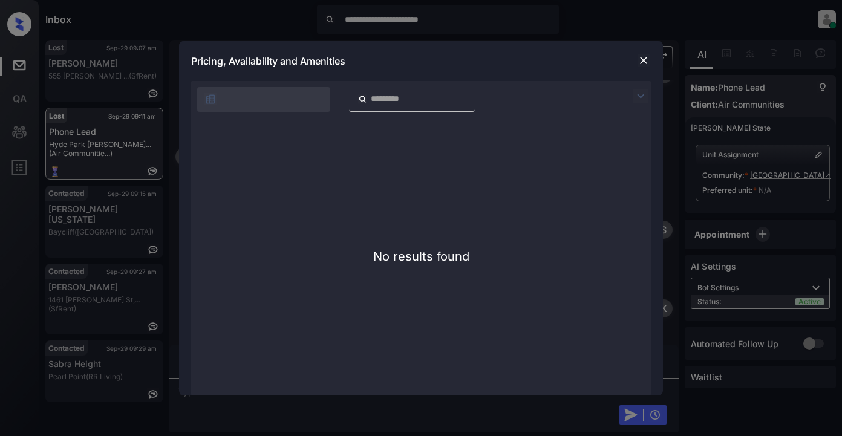
click at [520, 189] on div "No results found" at bounding box center [421, 257] width 460 height 278
click at [641, 65] on img at bounding box center [644, 60] width 12 height 12
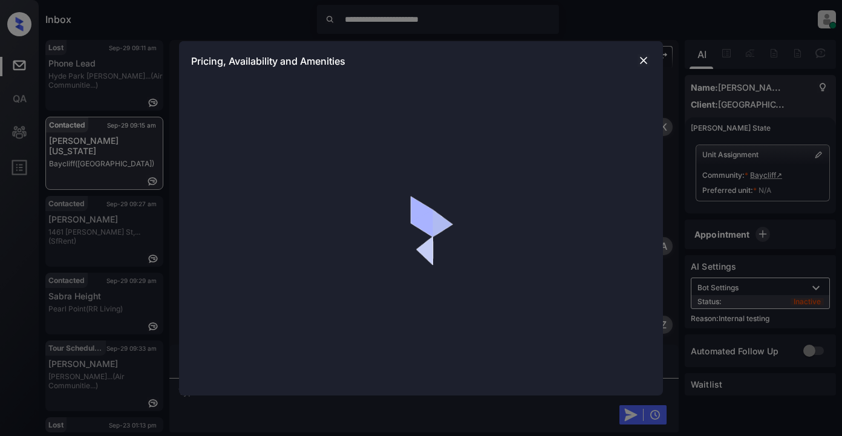
scroll to position [6148, 0]
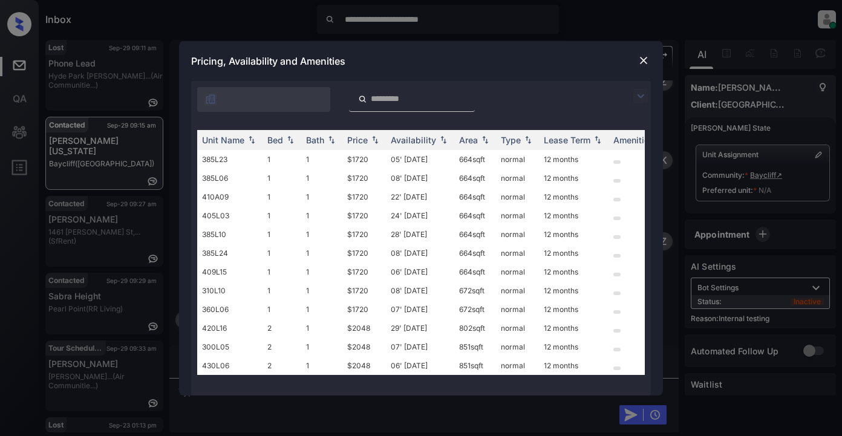
click at [635, 91] on img at bounding box center [640, 96] width 15 height 15
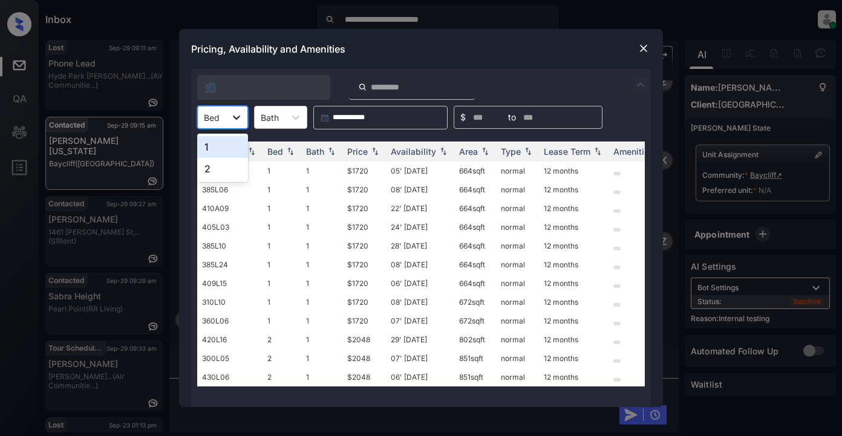
click at [236, 117] on icon at bounding box center [237, 117] width 12 height 12
click at [227, 168] on div "2" at bounding box center [222, 169] width 51 height 22
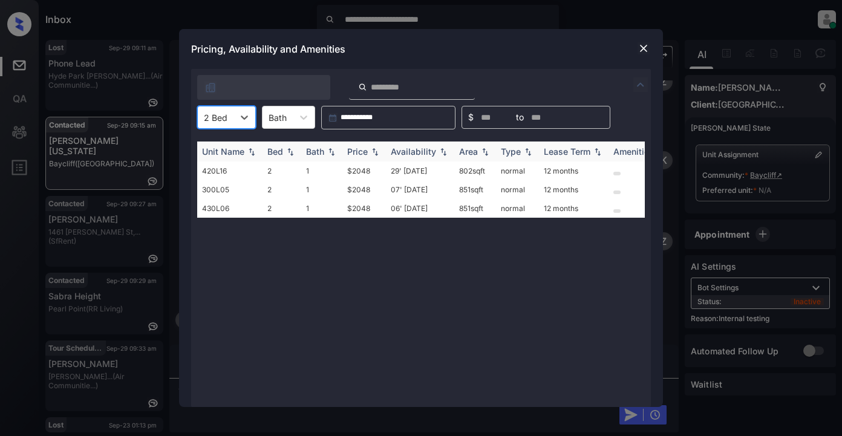
click at [368, 151] on div "Price" at bounding box center [357, 151] width 21 height 10
click at [367, 151] on div "Price" at bounding box center [357, 151] width 21 height 10
click at [365, 174] on td "$2048" at bounding box center [364, 171] width 44 height 19
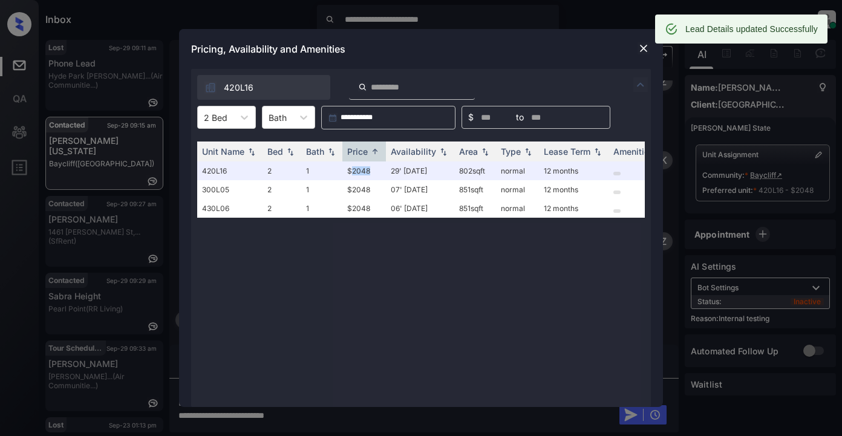
click at [643, 45] on img at bounding box center [644, 48] width 12 height 12
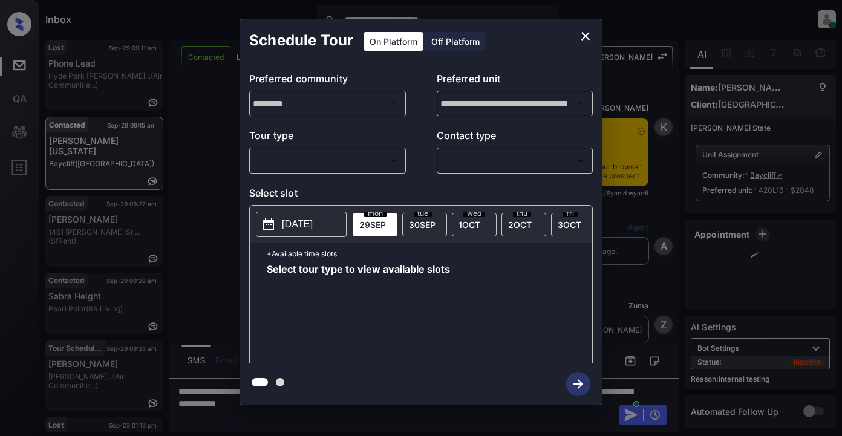
scroll to position [6227, 0]
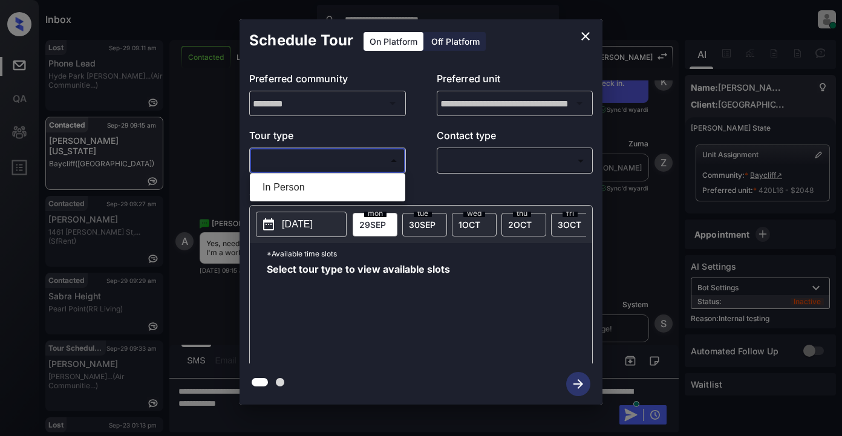
click at [339, 159] on body "**********" at bounding box center [421, 218] width 842 height 436
click at [282, 191] on li "In Person" at bounding box center [327, 188] width 149 height 22
type input "********"
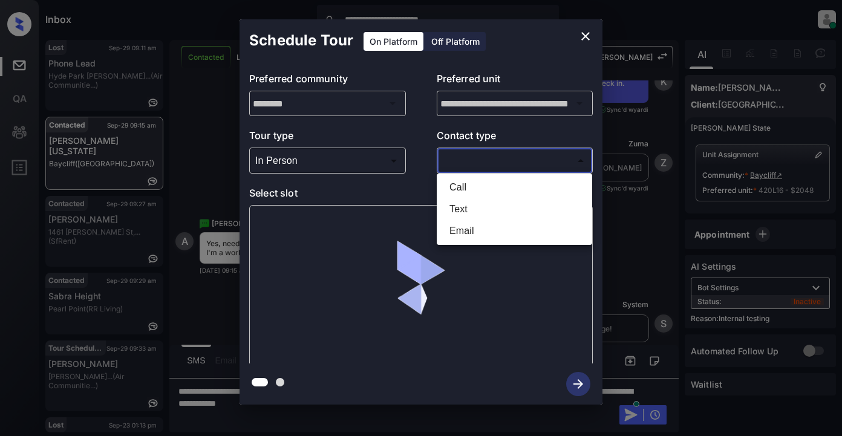
drag, startPoint x: 483, startPoint y: 154, endPoint x: 490, endPoint y: 164, distance: 11.7
click at [485, 155] on body "**********" at bounding box center [421, 218] width 842 height 436
drag, startPoint x: 447, startPoint y: 210, endPoint x: 456, endPoint y: 210, distance: 9.7
click at [448, 210] on li "Text" at bounding box center [514, 209] width 149 height 22
type input "****"
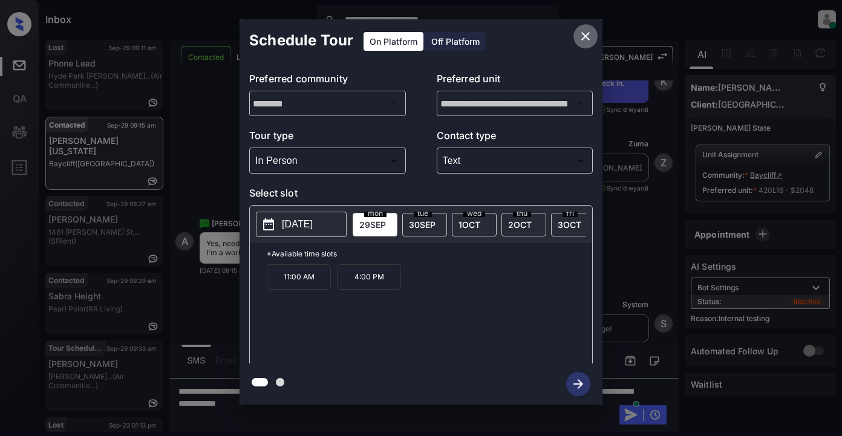
click at [583, 39] on icon "close" at bounding box center [585, 36] width 8 height 8
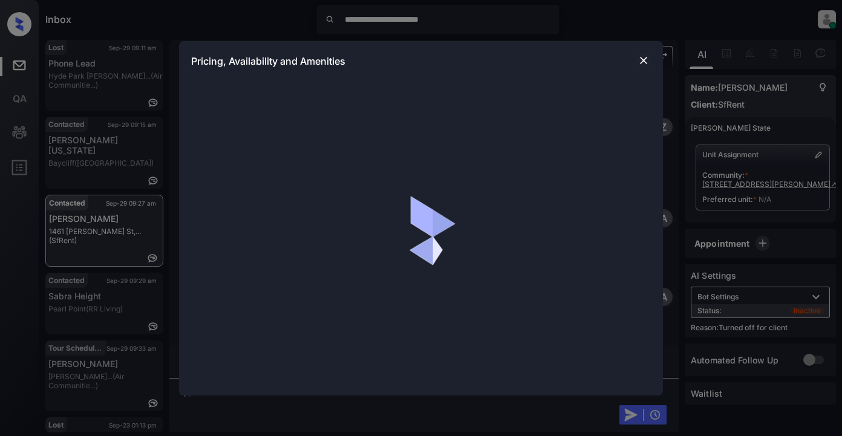
scroll to position [1156, 0]
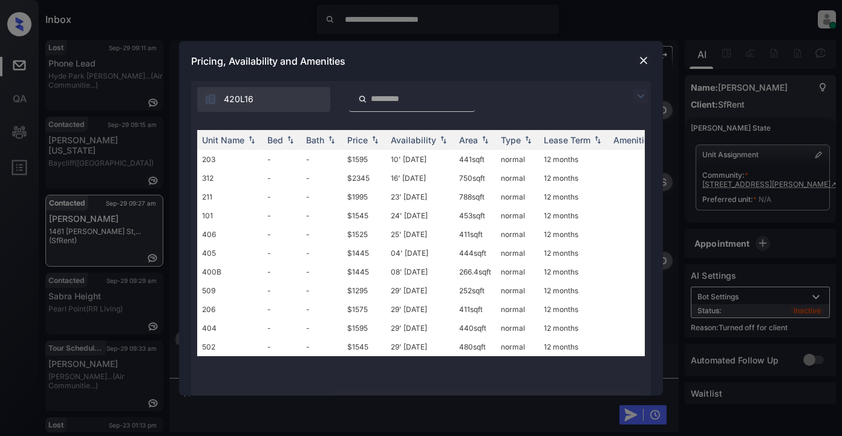
click at [642, 94] on img at bounding box center [640, 96] width 15 height 15
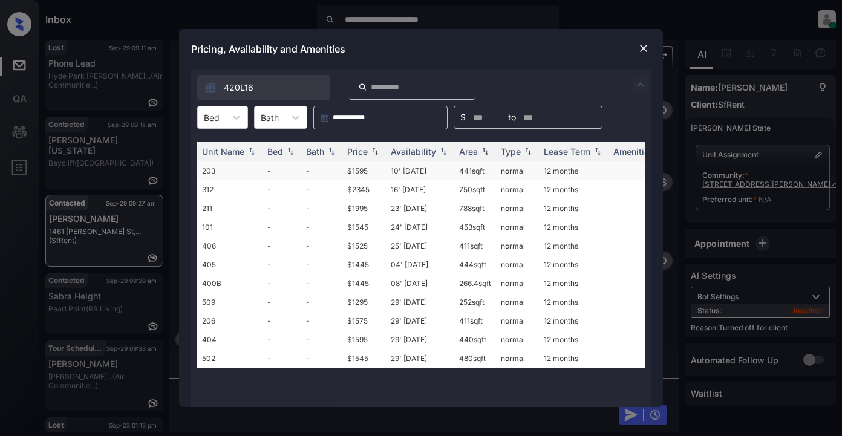
click at [353, 170] on td "$1595" at bounding box center [364, 171] width 44 height 19
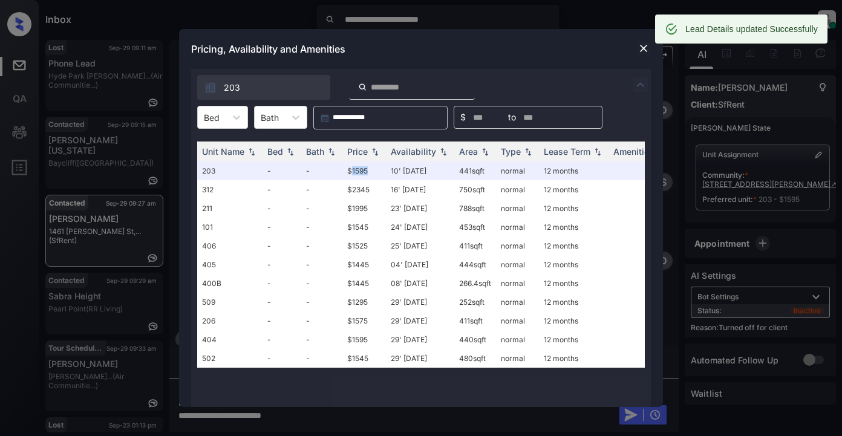
click at [641, 53] on img at bounding box center [644, 48] width 12 height 12
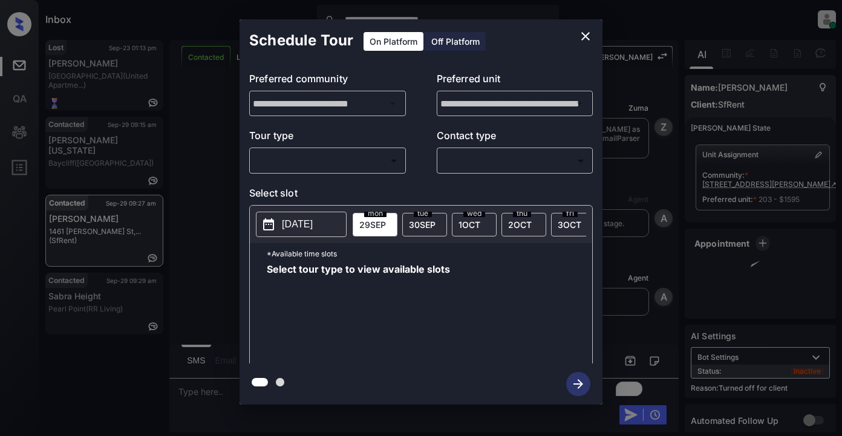
scroll to position [3128, 0]
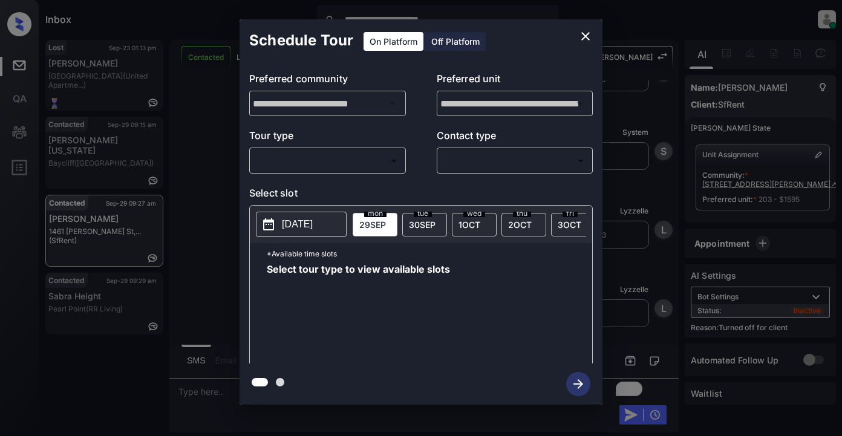
click at [465, 41] on div "Off Platform" at bounding box center [455, 41] width 61 height 19
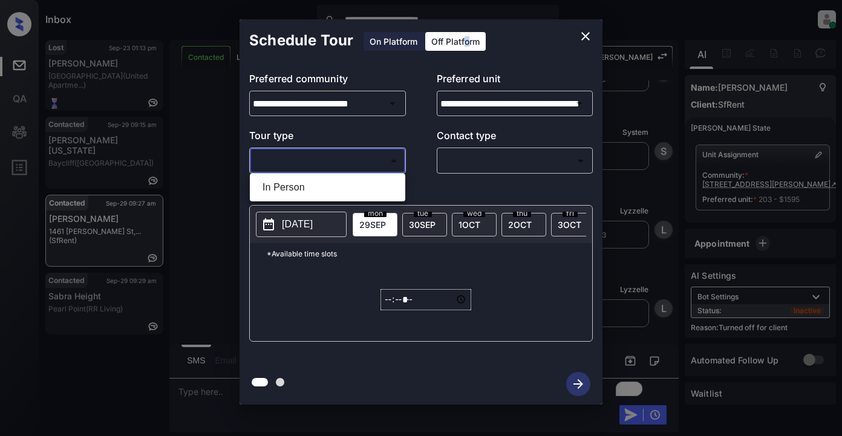
drag, startPoint x: 316, startPoint y: 161, endPoint x: 324, endPoint y: 162, distance: 8.6
click at [318, 161] on body "**********" at bounding box center [421, 218] width 842 height 436
click at [311, 187] on li "In Person" at bounding box center [327, 188] width 149 height 22
type input "********"
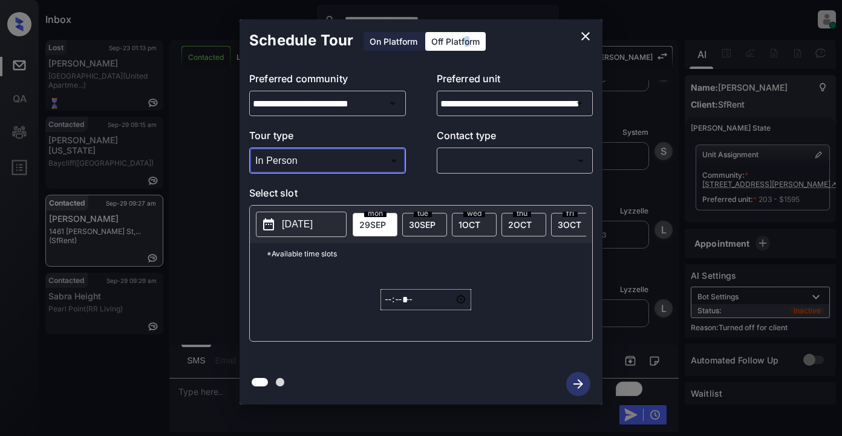
click at [468, 159] on body "**********" at bounding box center [421, 218] width 842 height 436
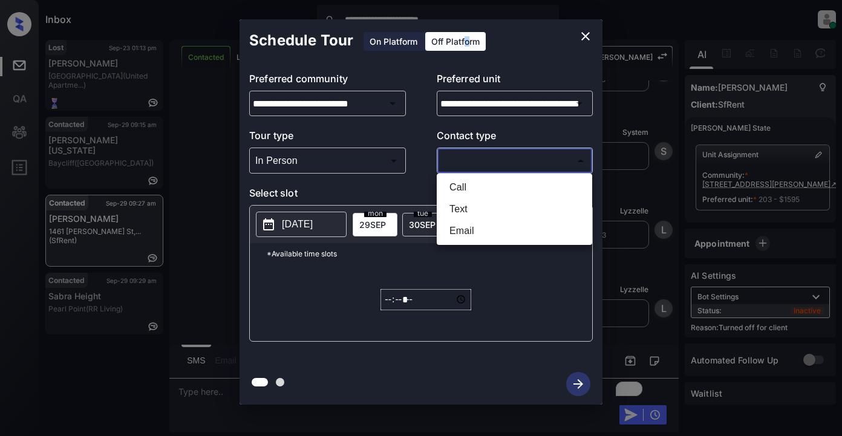
click at [457, 209] on li "Text" at bounding box center [514, 209] width 149 height 22
type input "****"
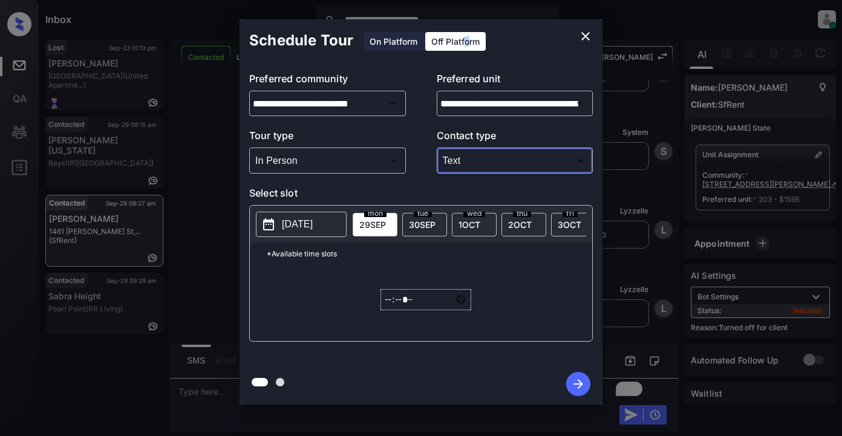
drag, startPoint x: 320, startPoint y: 226, endPoint x: 333, endPoint y: 227, distance: 13.4
click at [313, 226] on p "2025-09-28" at bounding box center [297, 224] width 31 height 15
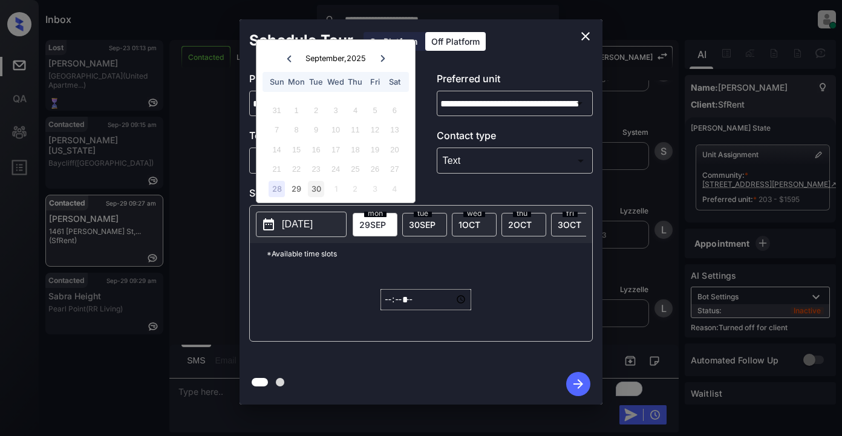
click at [318, 190] on div "30" at bounding box center [316, 189] width 16 height 16
click at [389, 309] on input "*****" at bounding box center [426, 299] width 91 height 21
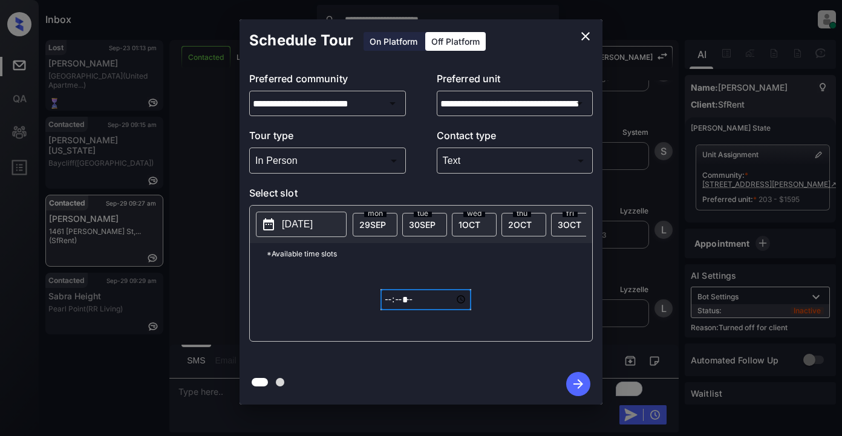
type input "*****"
click at [571, 388] on icon "button" at bounding box center [578, 384] width 24 height 24
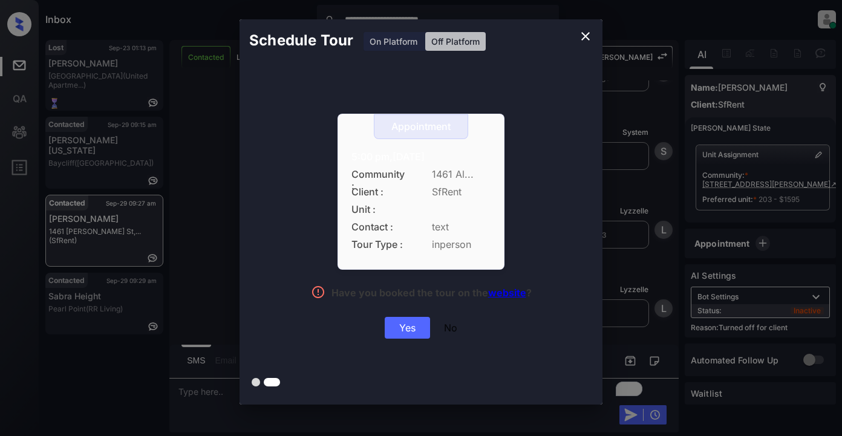
click at [395, 330] on div "Yes" at bounding box center [407, 328] width 45 height 22
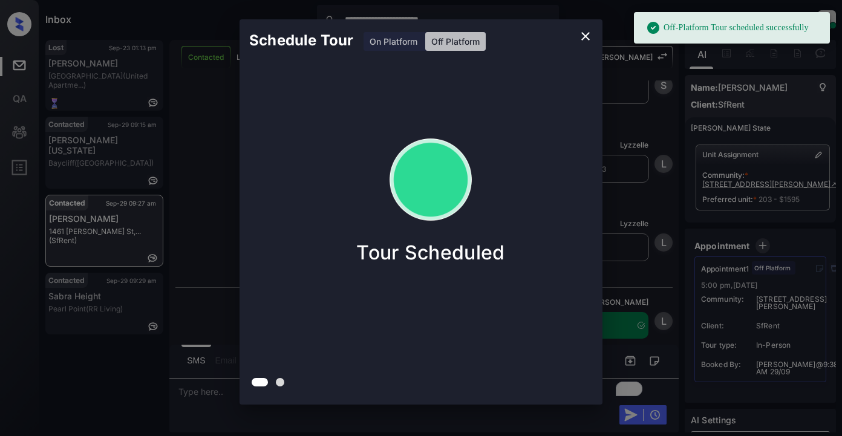
scroll to position [3206, 0]
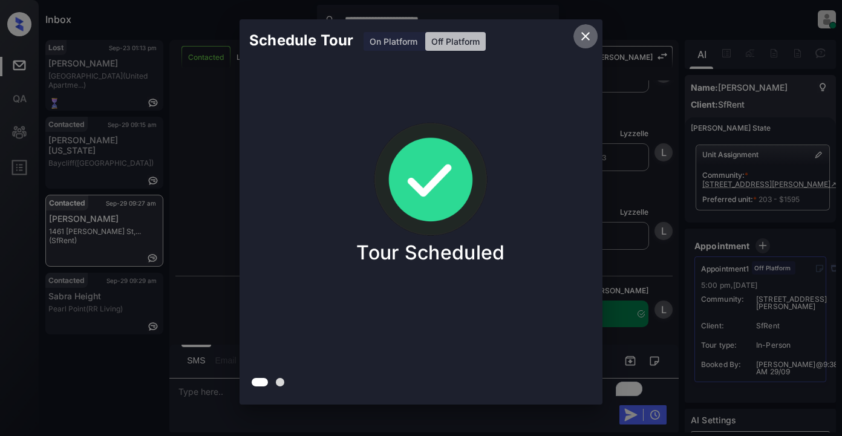
click at [583, 33] on icon "close" at bounding box center [585, 36] width 8 height 8
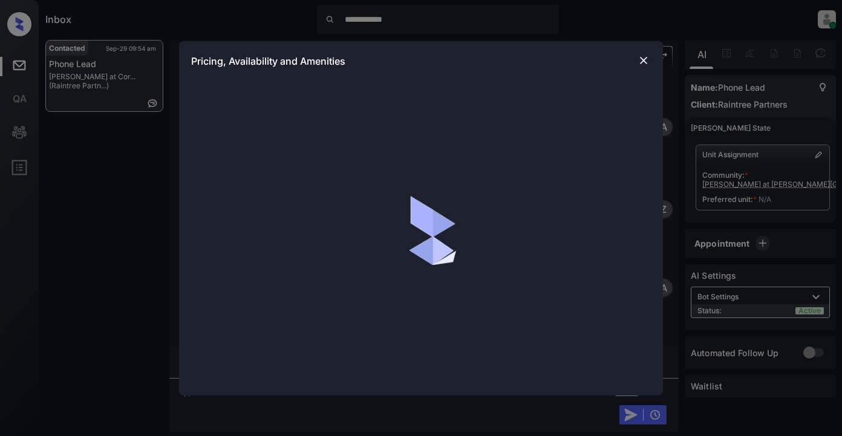
scroll to position [1393, 0]
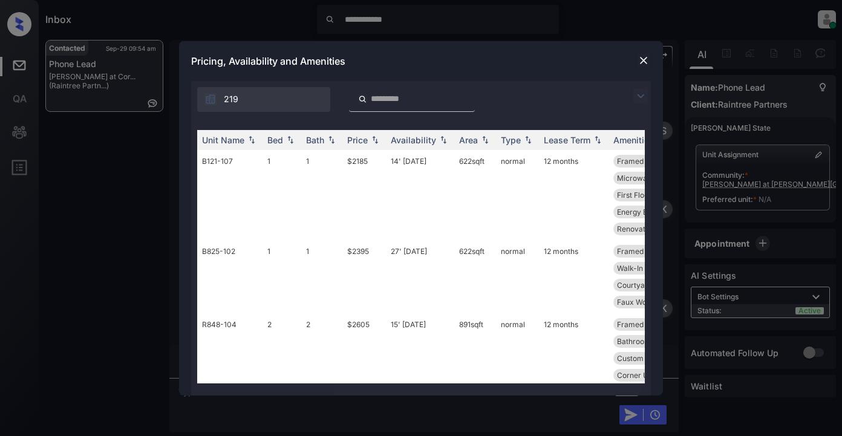
click at [638, 96] on img at bounding box center [640, 96] width 15 height 15
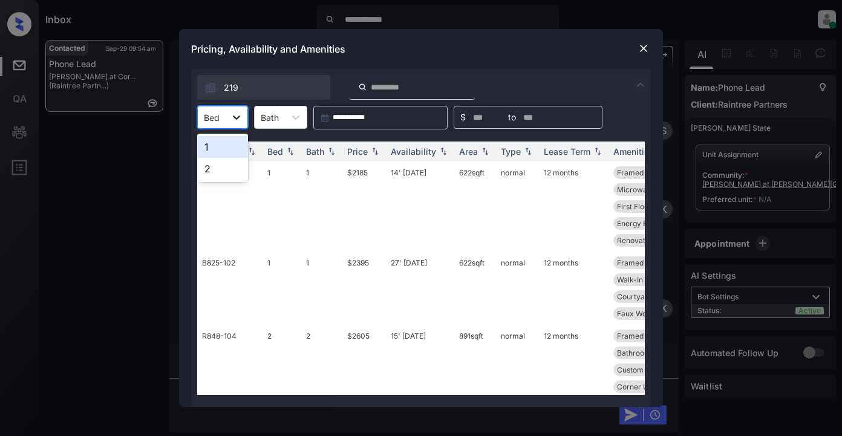
click at [236, 118] on icon at bounding box center [236, 118] width 7 height 4
click at [208, 171] on div "2" at bounding box center [222, 169] width 51 height 22
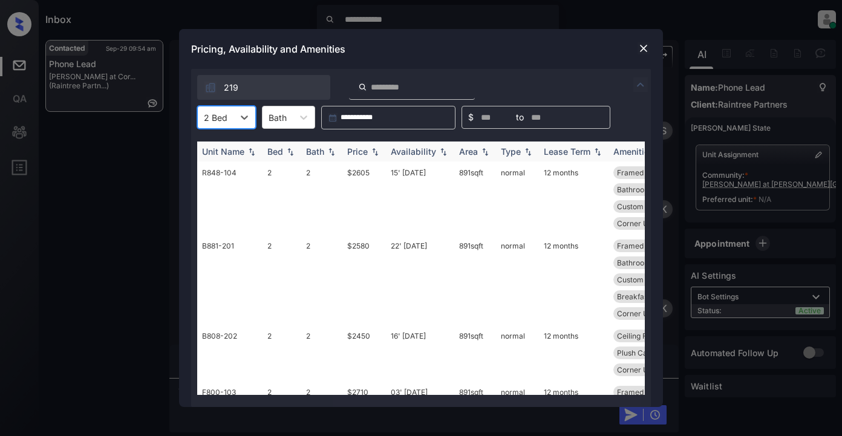
click at [359, 149] on div "Price" at bounding box center [357, 151] width 21 height 10
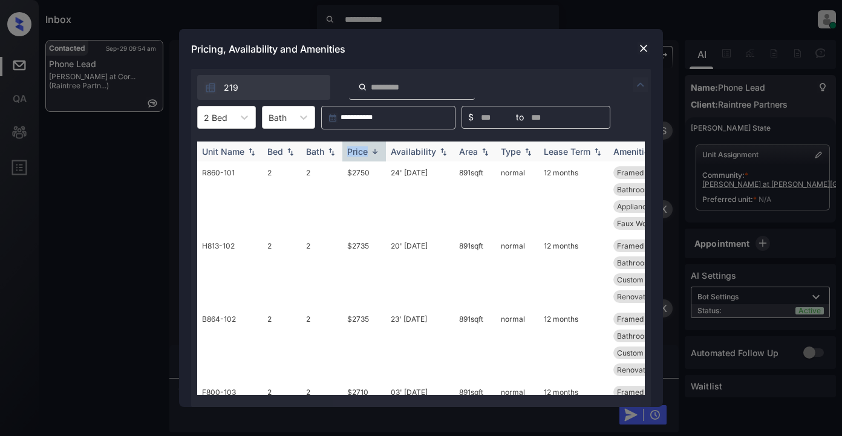
click at [358, 149] on div "Price" at bounding box center [357, 151] width 21 height 10
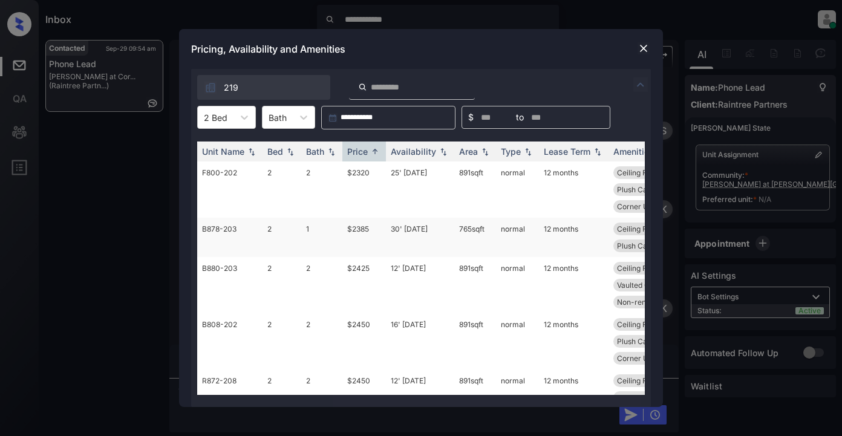
click at [355, 231] on td "$2385" at bounding box center [364, 237] width 44 height 39
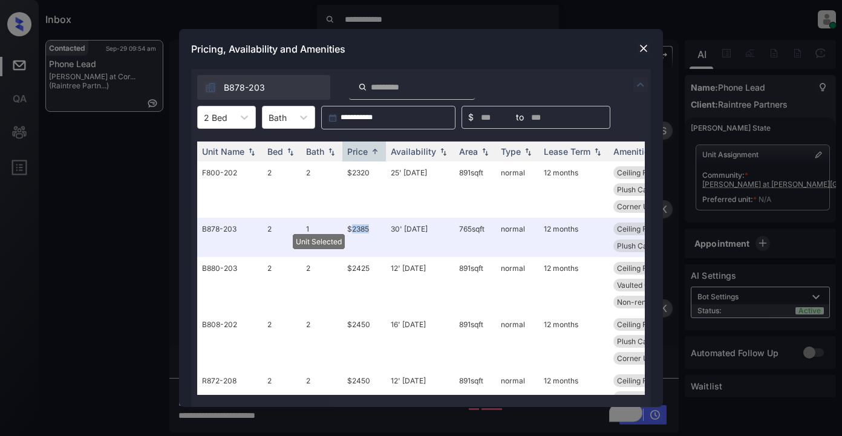
click at [646, 50] on img at bounding box center [644, 48] width 12 height 12
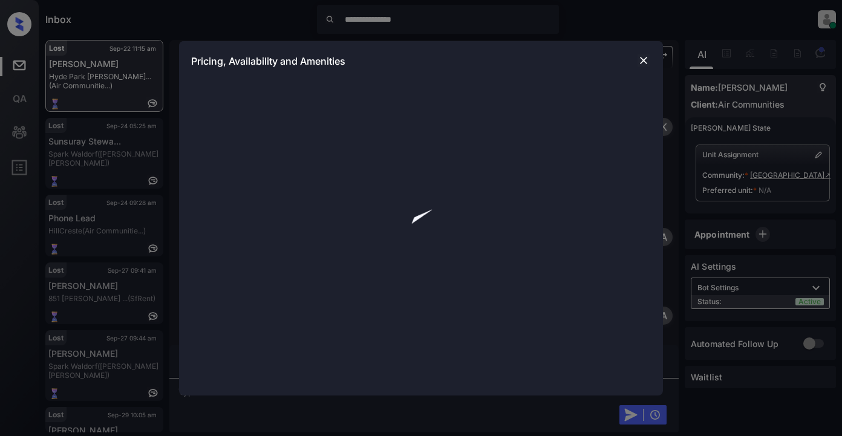
scroll to position [9022, 0]
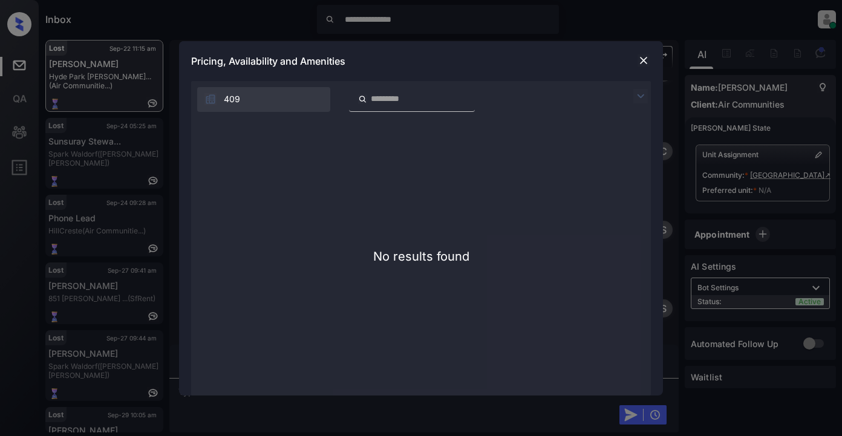
click at [637, 59] on div at bounding box center [644, 60] width 15 height 15
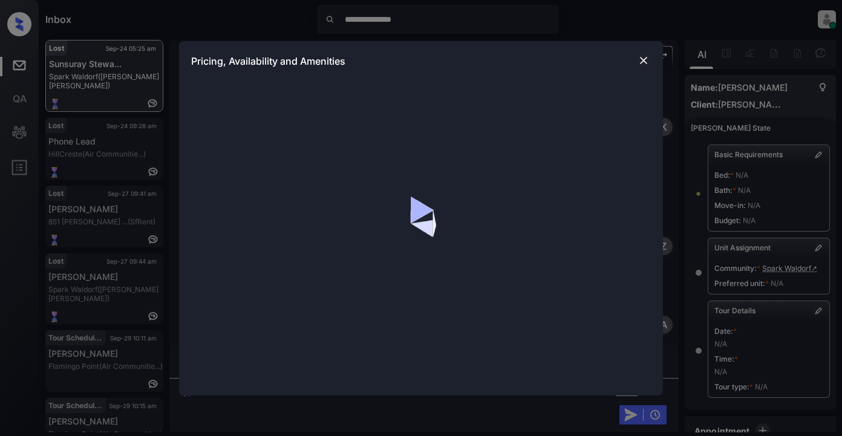
scroll to position [1555, 0]
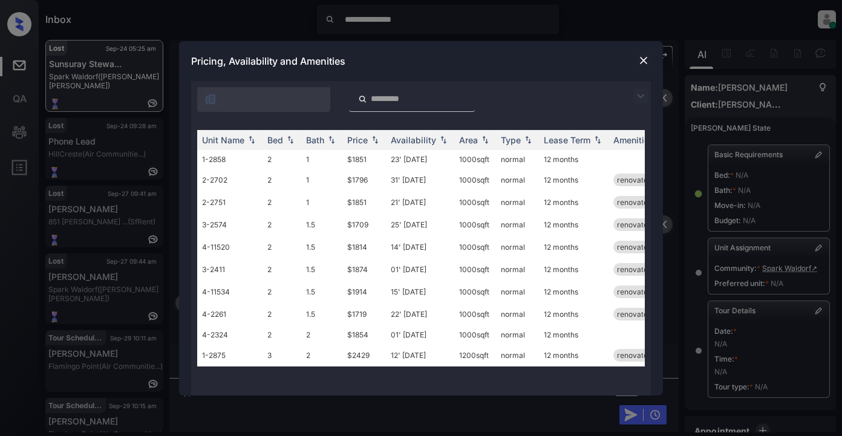
click at [645, 96] on img at bounding box center [640, 96] width 15 height 15
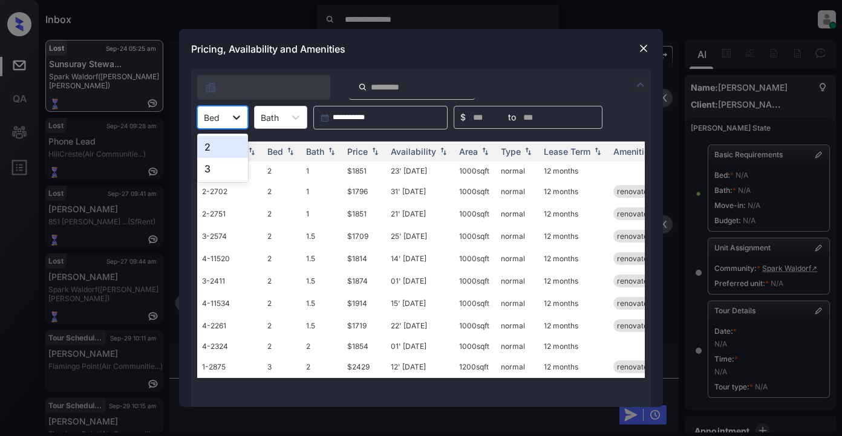
click at [238, 119] on icon at bounding box center [236, 118] width 7 height 4
click at [211, 152] on div "2" at bounding box center [222, 147] width 51 height 22
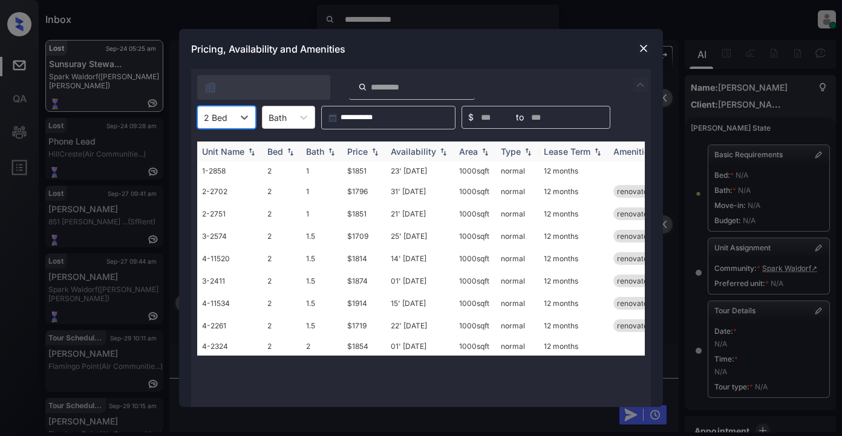
click at [355, 152] on div "Price" at bounding box center [357, 151] width 21 height 10
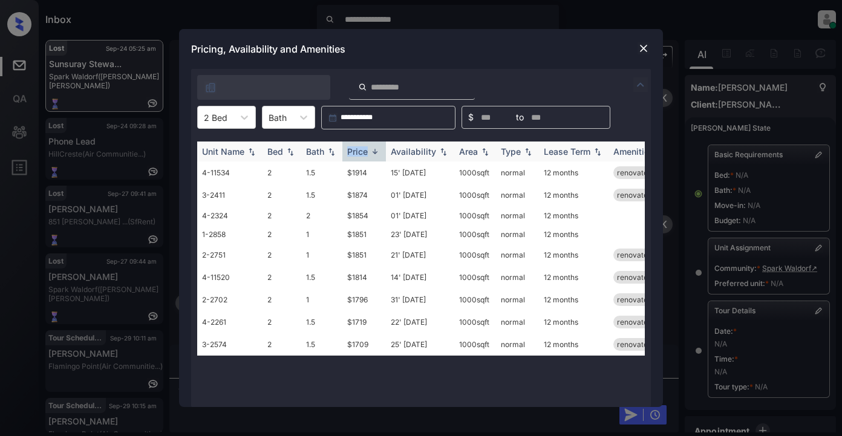
click at [355, 152] on div "Price" at bounding box center [357, 151] width 21 height 10
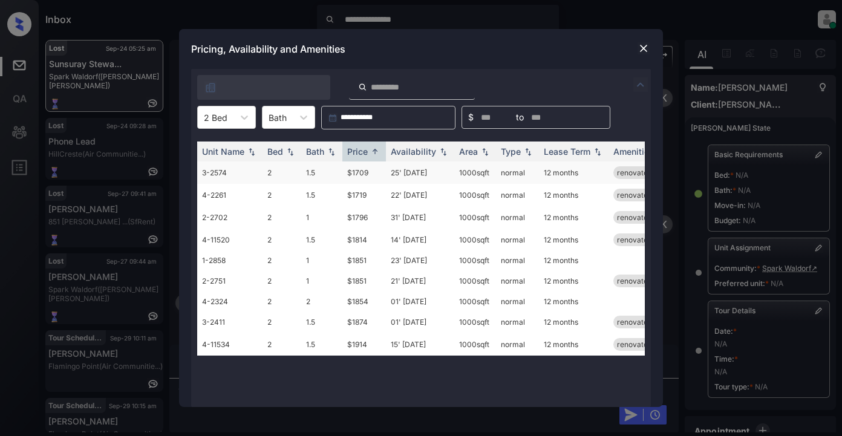
click at [364, 173] on td "$1709" at bounding box center [364, 173] width 44 height 22
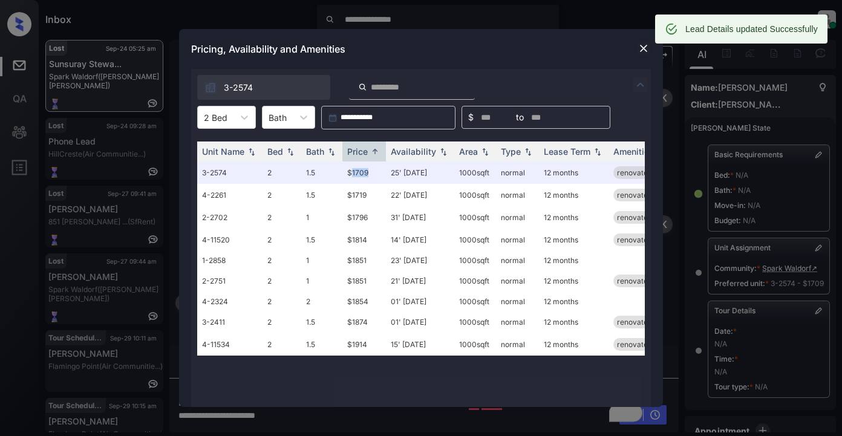
click at [644, 44] on img at bounding box center [644, 48] width 12 height 12
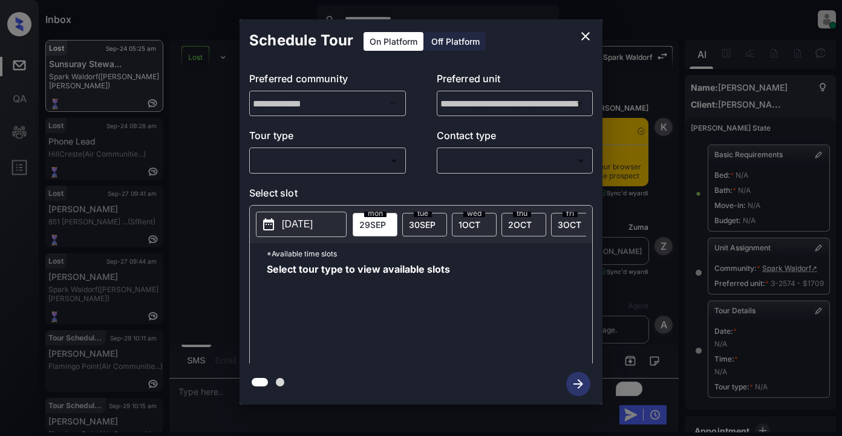
scroll to position [162, 0]
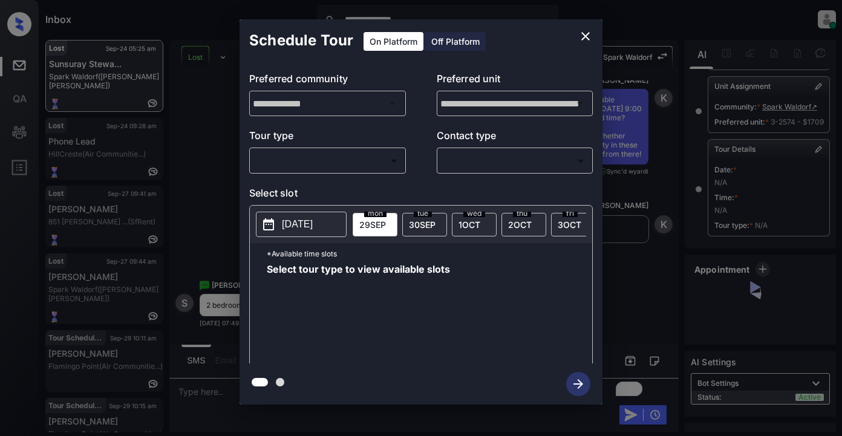
click at [370, 158] on body "**********" at bounding box center [421, 218] width 842 height 436
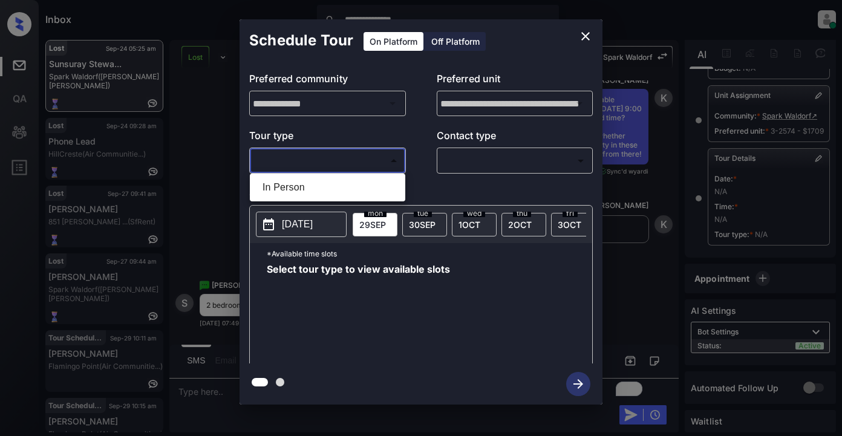
drag, startPoint x: 284, startPoint y: 188, endPoint x: 298, endPoint y: 182, distance: 14.6
click at [286, 188] on li "In Person" at bounding box center [327, 188] width 149 height 22
type input "********"
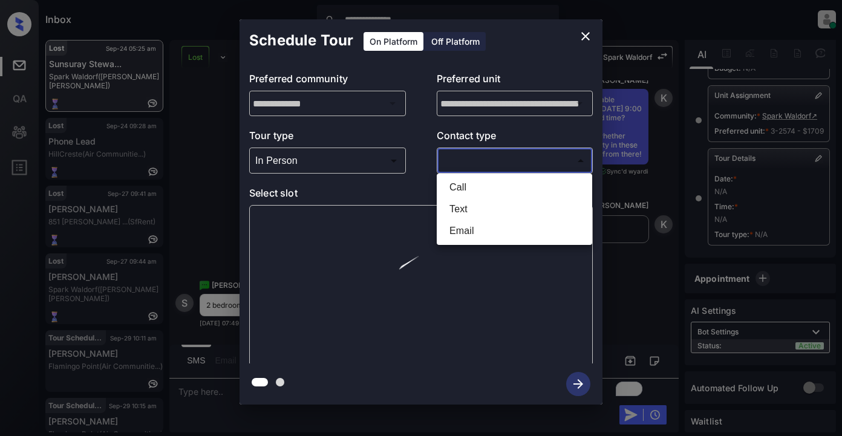
drag, startPoint x: 462, startPoint y: 162, endPoint x: 481, endPoint y: 163, distance: 18.8
click at [481, 163] on body "**********" at bounding box center [421, 218] width 842 height 436
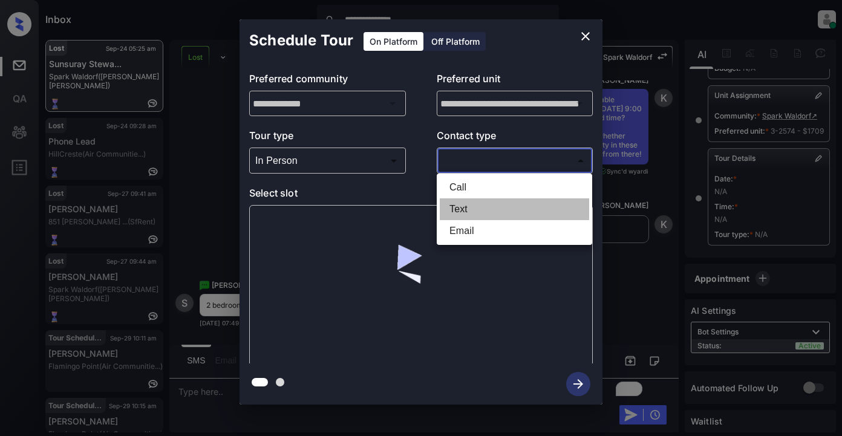
click at [474, 211] on li "Text" at bounding box center [514, 209] width 149 height 22
type input "****"
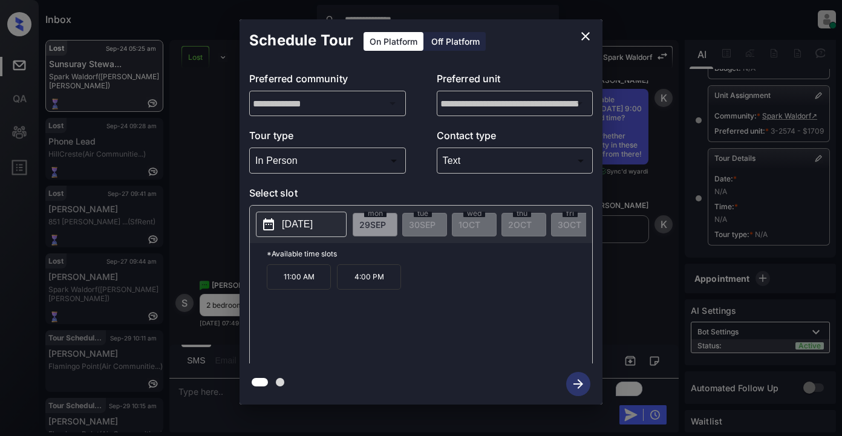
click at [298, 231] on p "2025-09-29" at bounding box center [297, 224] width 31 height 15
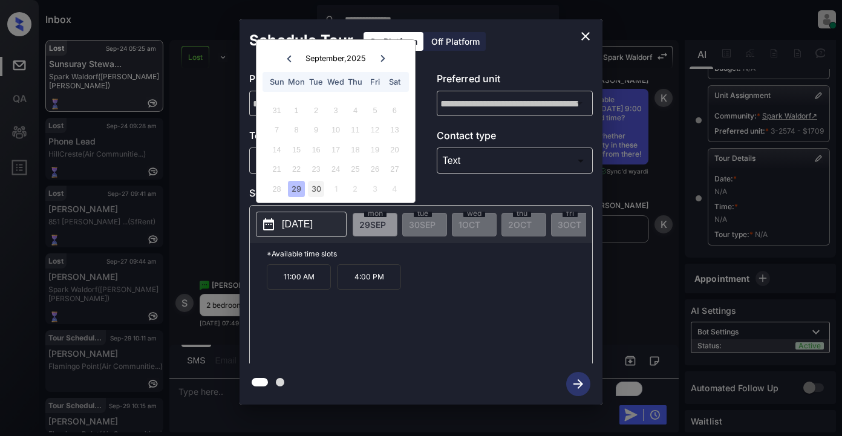
click at [318, 189] on div "30" at bounding box center [316, 189] width 16 height 16
click at [335, 192] on div "1" at bounding box center [335, 189] width 16 height 16
click at [352, 112] on div "2" at bounding box center [355, 110] width 16 height 16
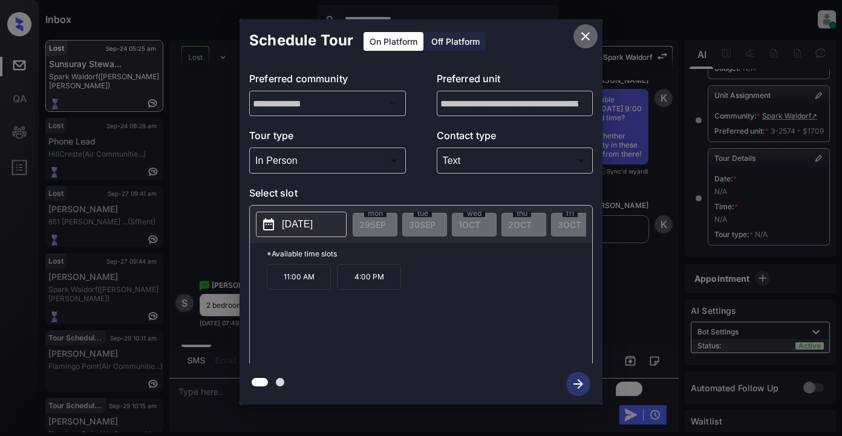
click at [590, 36] on icon "close" at bounding box center [585, 36] width 15 height 15
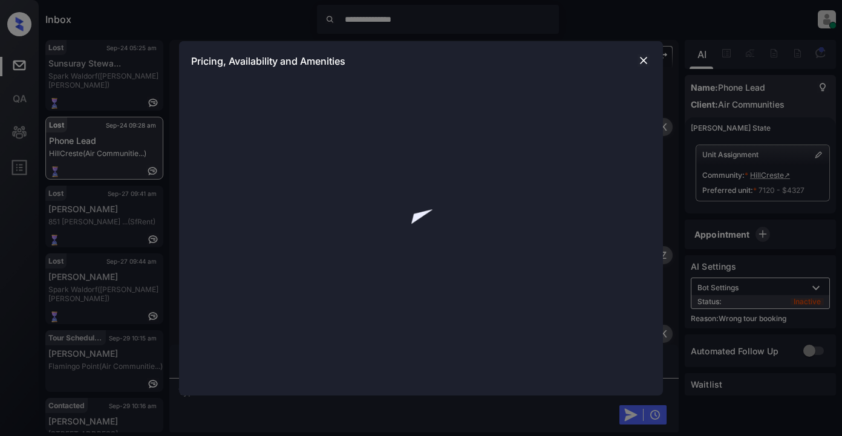
scroll to position [7063, 0]
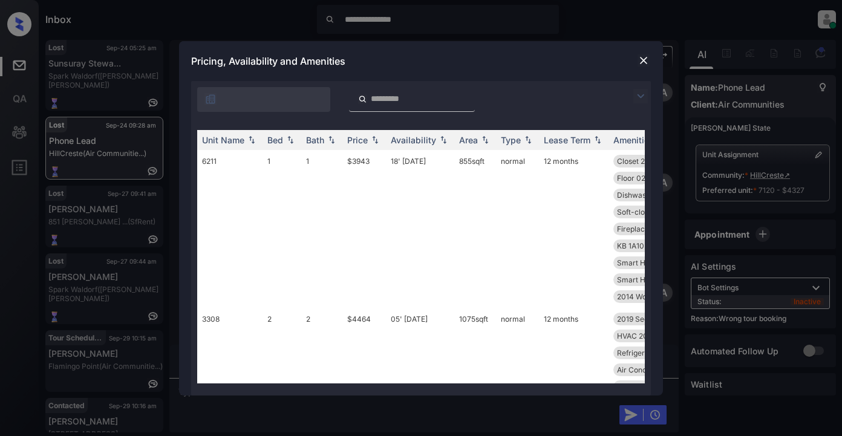
click at [641, 93] on img at bounding box center [640, 96] width 15 height 15
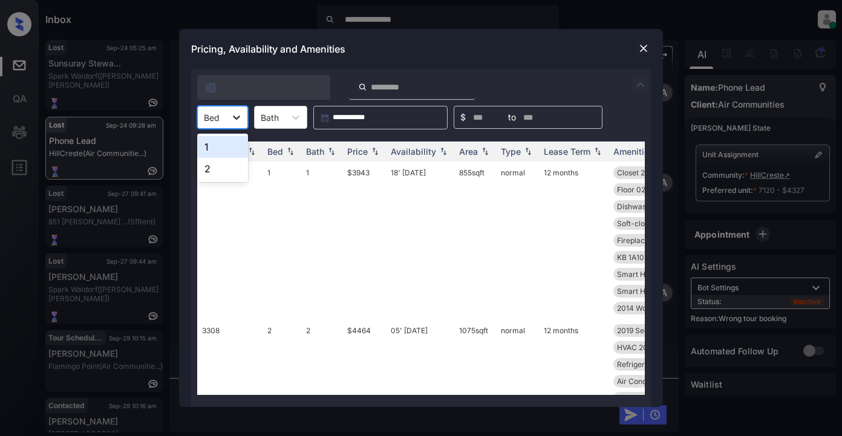
click at [236, 114] on icon at bounding box center [237, 117] width 12 height 12
click at [226, 146] on div "1" at bounding box center [222, 147] width 51 height 22
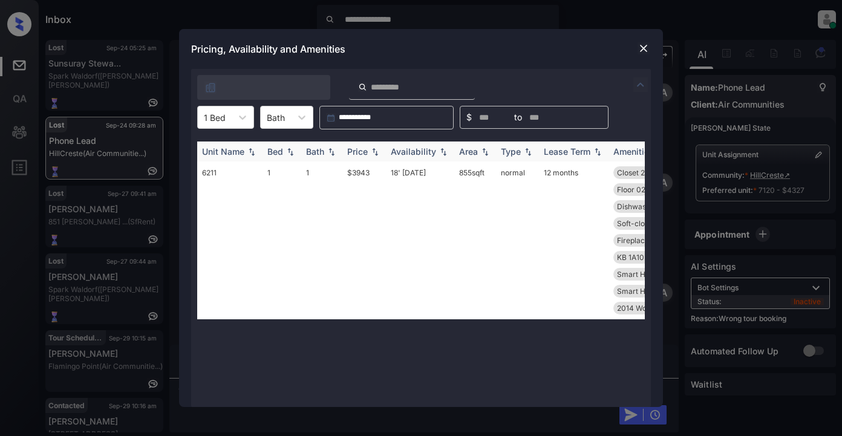
click at [356, 151] on div "Price" at bounding box center [357, 151] width 21 height 10
click at [643, 50] on img at bounding box center [644, 48] width 12 height 12
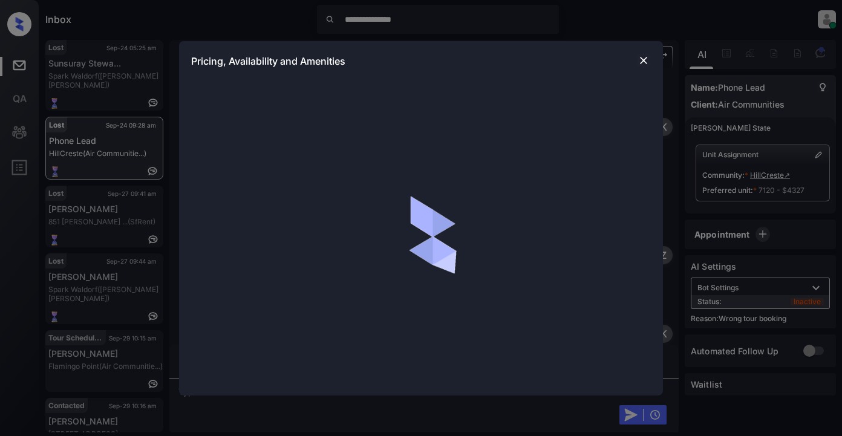
scroll to position [7063, 0]
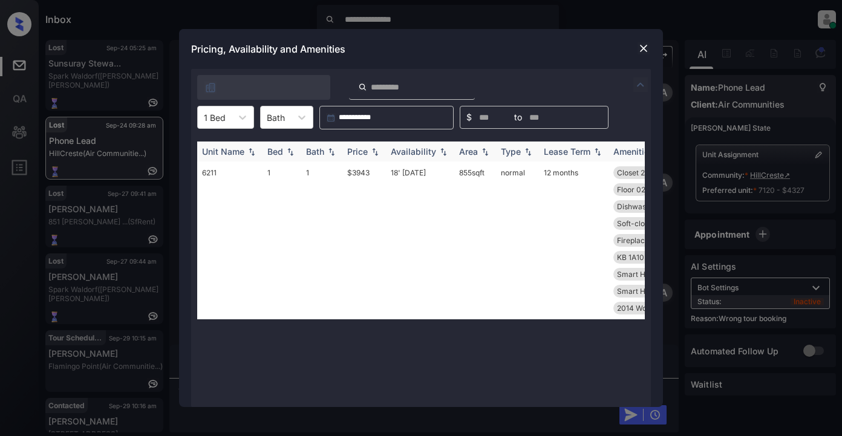
click at [361, 149] on div "Price" at bounding box center [357, 151] width 21 height 10
click at [364, 172] on td "$3943" at bounding box center [364, 241] width 44 height 158
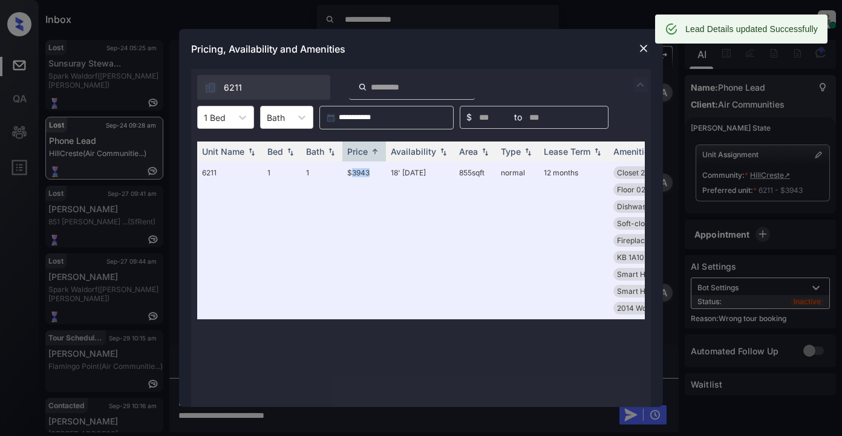
click at [642, 48] on img at bounding box center [644, 48] width 12 height 12
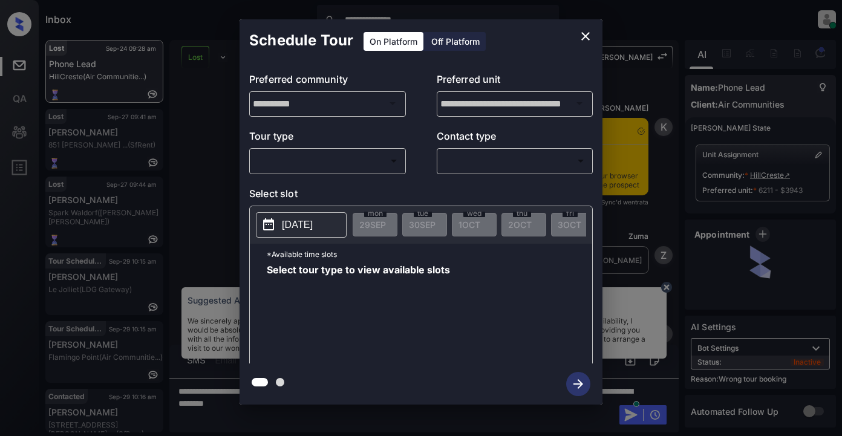
scroll to position [6658, 0]
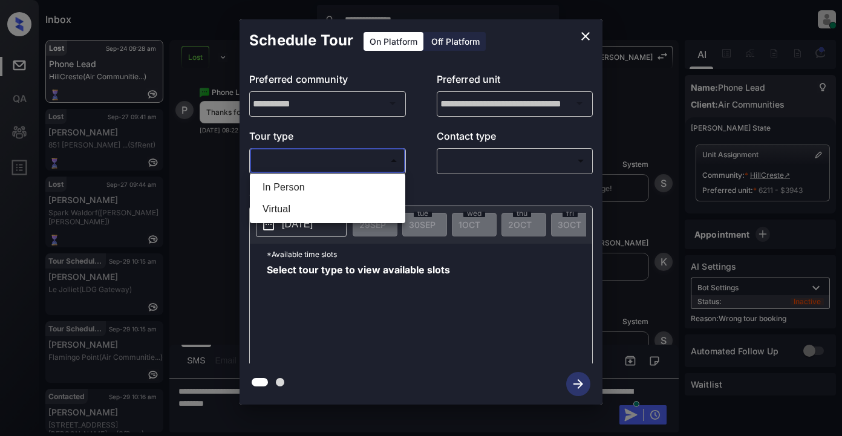
click at [340, 150] on body "**********" at bounding box center [421, 218] width 842 height 436
drag, startPoint x: 289, startPoint y: 185, endPoint x: 393, endPoint y: 165, distance: 106.7
click at [291, 185] on li "In Person" at bounding box center [327, 188] width 149 height 22
type input "********"
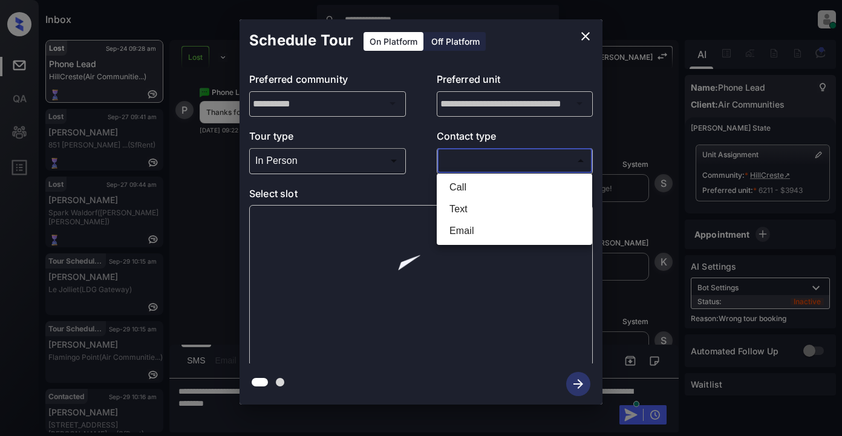
drag, startPoint x: 459, startPoint y: 160, endPoint x: 512, endPoint y: 170, distance: 53.6
click at [462, 160] on body "**********" at bounding box center [421, 218] width 842 height 436
click at [470, 206] on li "Text" at bounding box center [514, 209] width 149 height 22
type input "****"
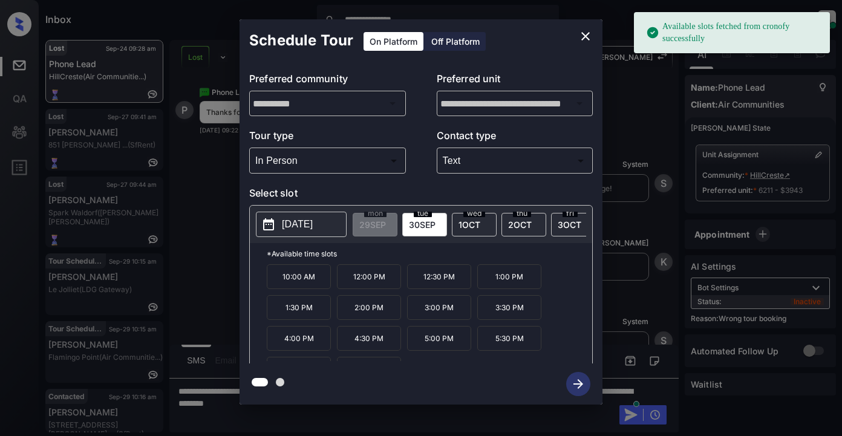
click at [311, 227] on p "2025-09-30" at bounding box center [297, 224] width 31 height 15
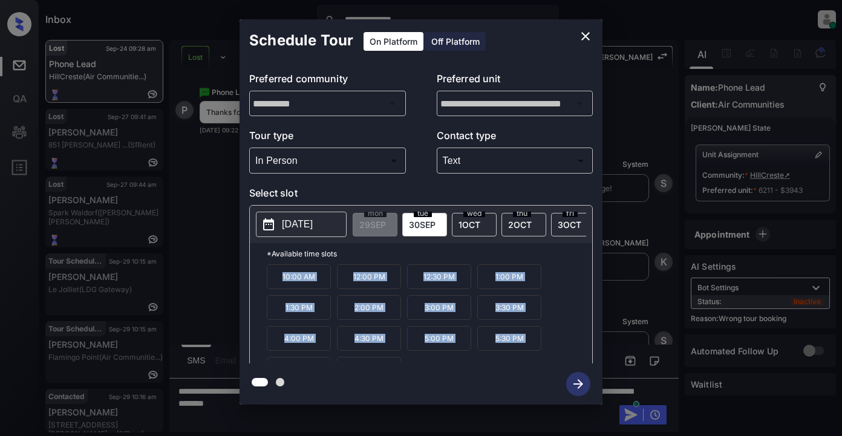
scroll to position [21, 0]
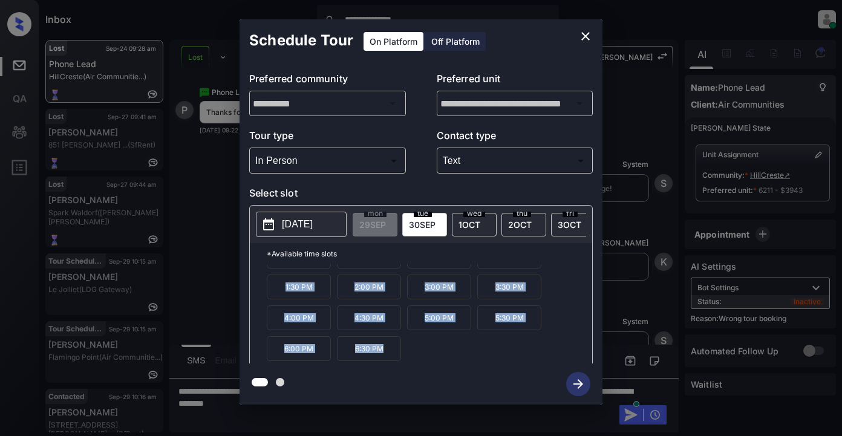
drag, startPoint x: 278, startPoint y: 279, endPoint x: 530, endPoint y: 370, distance: 268.3
click at [530, 370] on div "**********" at bounding box center [421, 211] width 363 height 385
copy div "10:00 AM 12:00 PM 12:30 PM 1:00 PM 1:30 PM 2:00 PM 3:00 PM 3:30 PM 4:00 PM 4:30…"
click at [586, 35] on icon "close" at bounding box center [585, 36] width 15 height 15
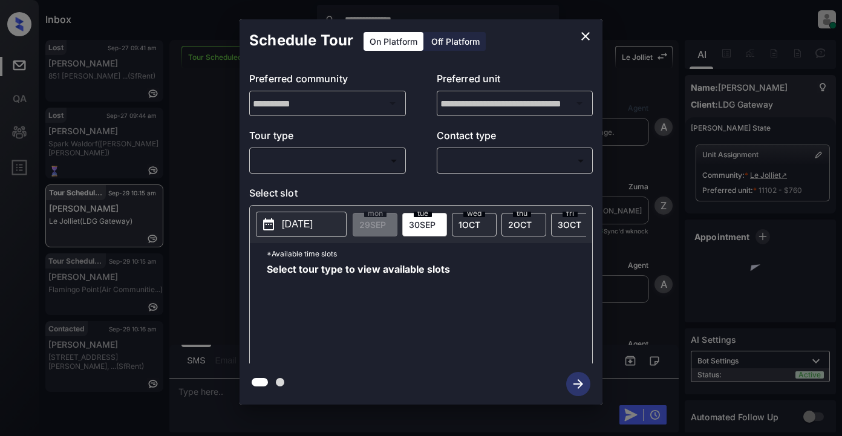
scroll to position [2781, 0]
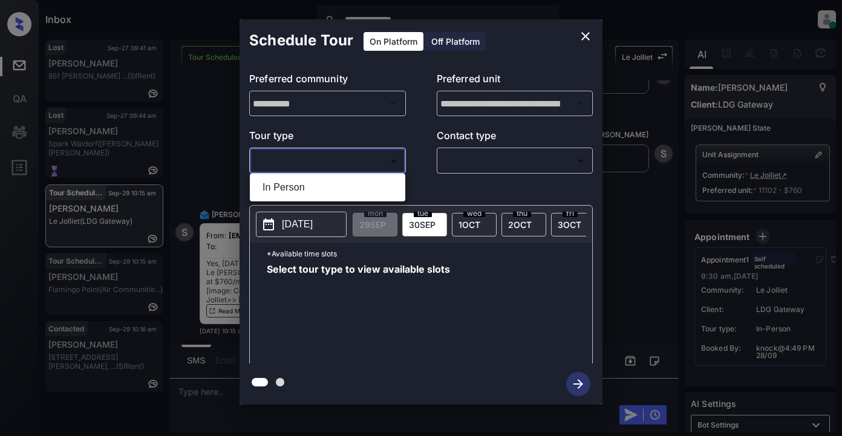
click at [330, 166] on body "**********" at bounding box center [421, 218] width 842 height 436
drag, startPoint x: 292, startPoint y: 183, endPoint x: 431, endPoint y: 175, distance: 139.4
click at [293, 186] on li "In Person" at bounding box center [327, 188] width 149 height 22
type input "********"
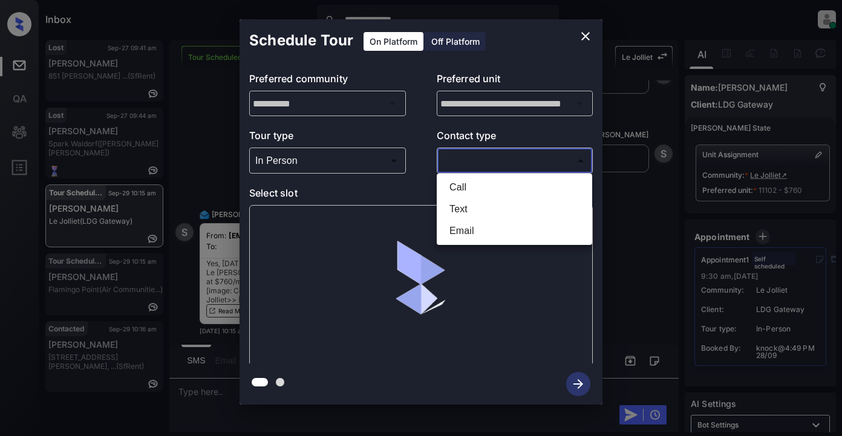
drag, startPoint x: 448, startPoint y: 171, endPoint x: 469, endPoint y: 170, distance: 21.2
click at [454, 170] on body "**********" at bounding box center [421, 218] width 842 height 436
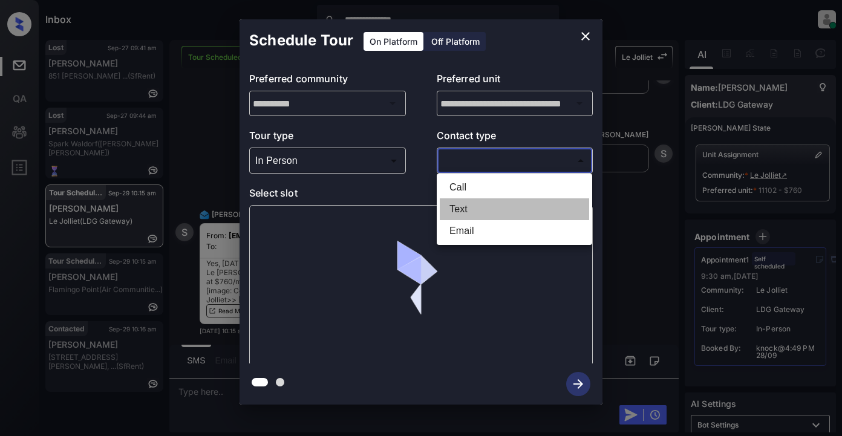
click at [459, 212] on li "Text" at bounding box center [514, 209] width 149 height 22
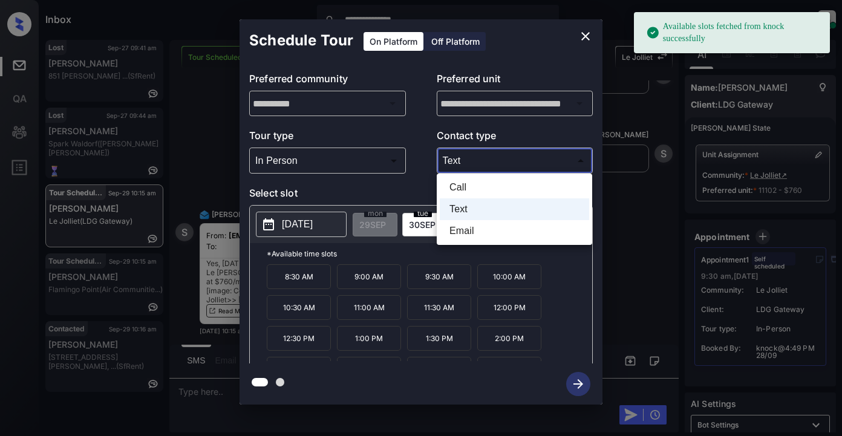
click at [466, 166] on body "**********" at bounding box center [421, 218] width 842 height 436
click at [460, 234] on li "Email" at bounding box center [514, 231] width 149 height 22
type input "*****"
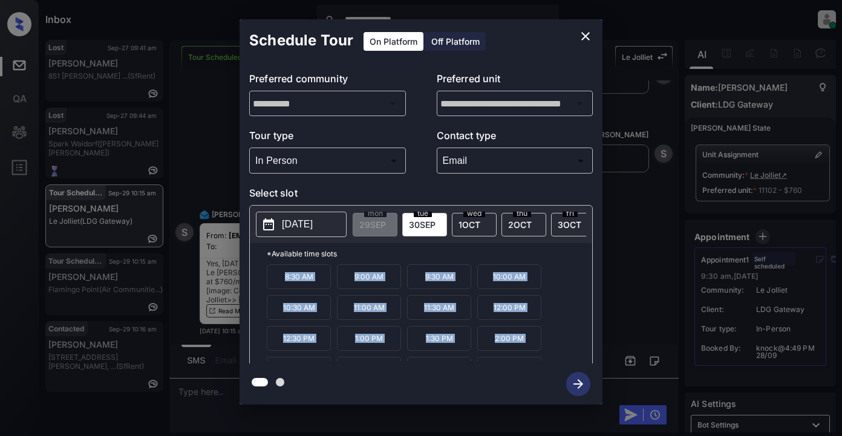
scroll to position [21, 0]
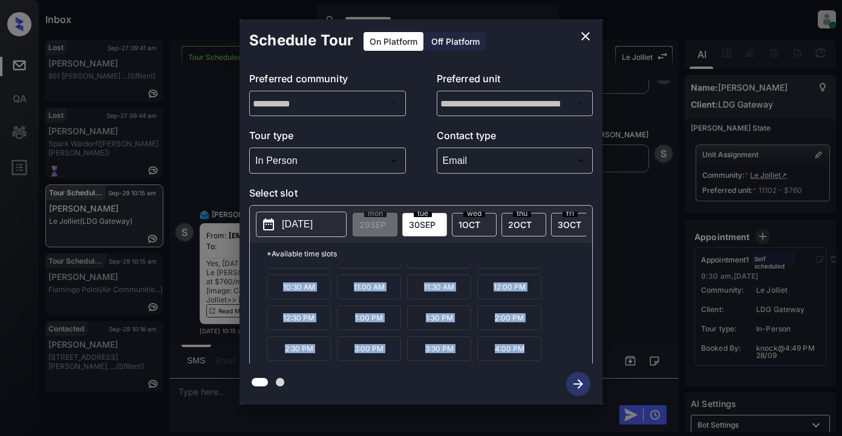
drag, startPoint x: 278, startPoint y: 278, endPoint x: 536, endPoint y: 373, distance: 275.5
click at [536, 373] on div "**********" at bounding box center [421, 211] width 363 height 385
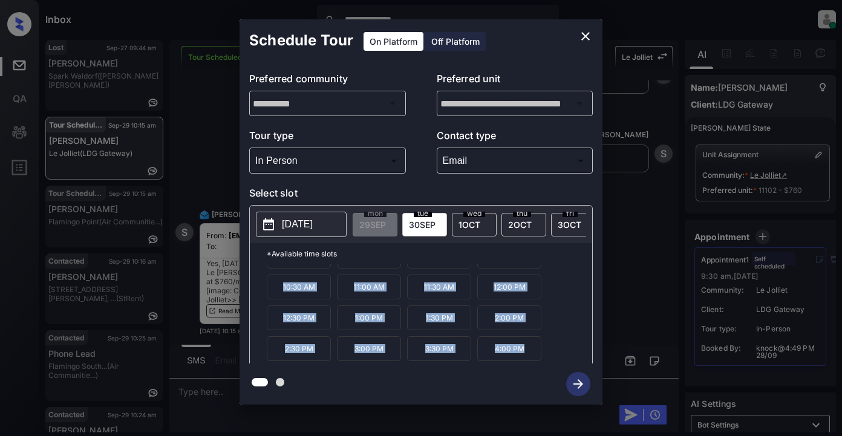
copy div "8:30 AM 9:00 AM 9:30 AM 10:00 AM 10:30 AM 11:00 AM 11:30 AM 12:00 PM 12:30 PM 1…"
click at [589, 35] on icon "close" at bounding box center [585, 36] width 15 height 15
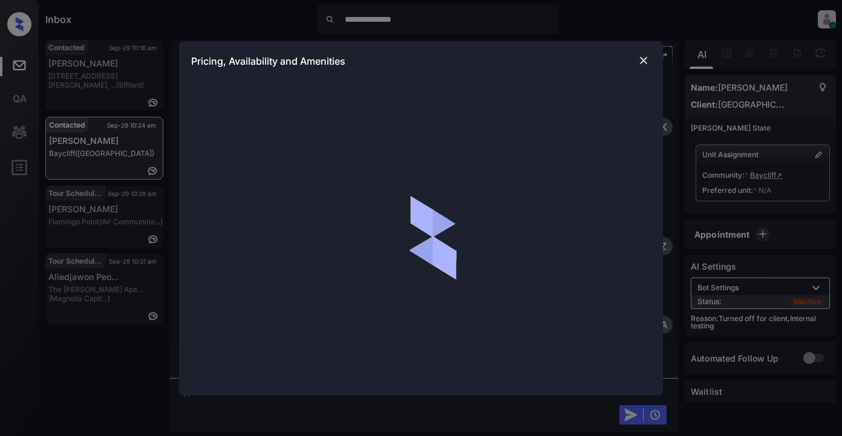
scroll to position [1243, 0]
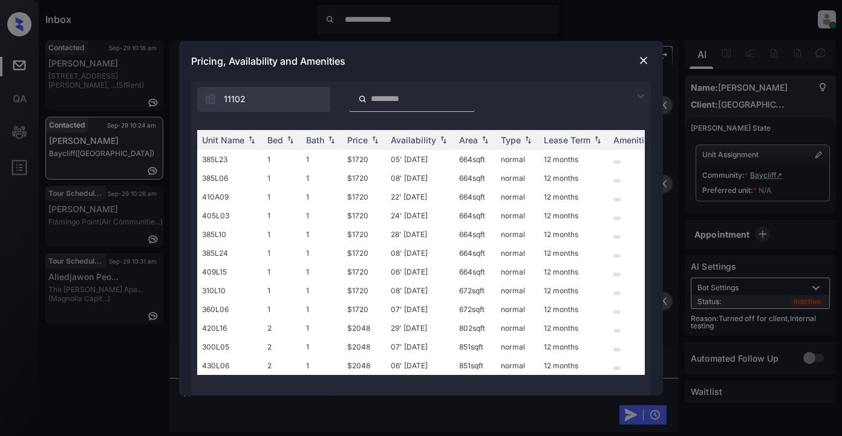
drag, startPoint x: 640, startPoint y: 96, endPoint x: 635, endPoint y: 91, distance: 6.4
click at [640, 96] on img at bounding box center [640, 96] width 15 height 15
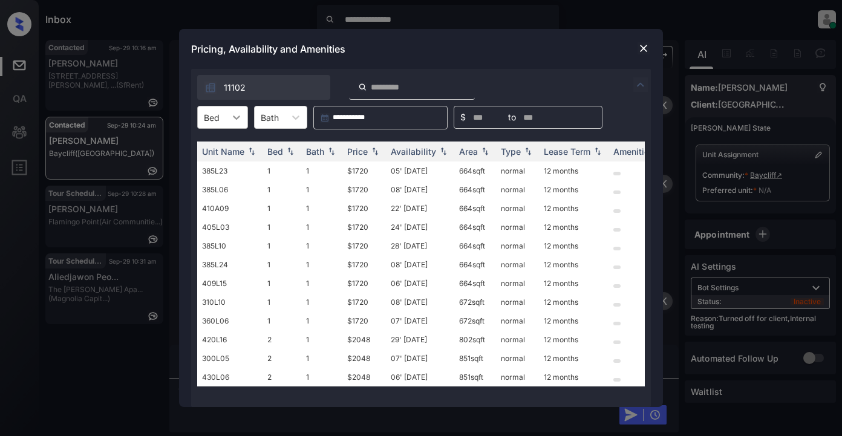
click at [234, 120] on icon at bounding box center [237, 117] width 12 height 12
click at [212, 147] on div "1" at bounding box center [222, 147] width 51 height 22
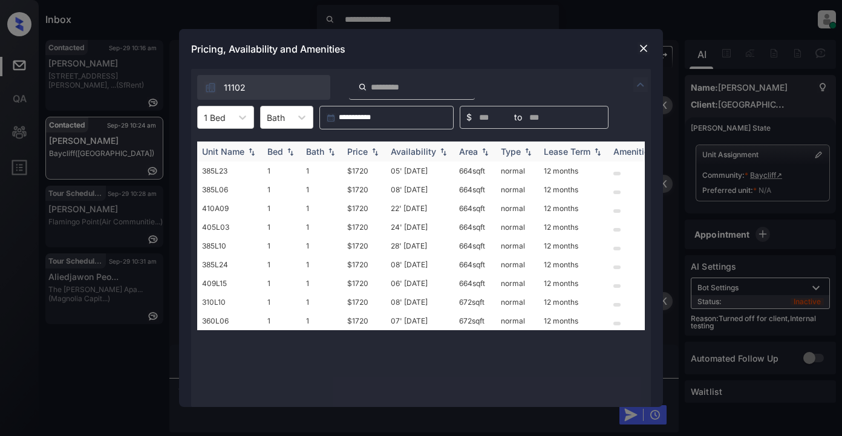
click at [353, 151] on div "Price" at bounding box center [357, 151] width 21 height 10
click at [356, 151] on div "Price" at bounding box center [357, 151] width 21 height 10
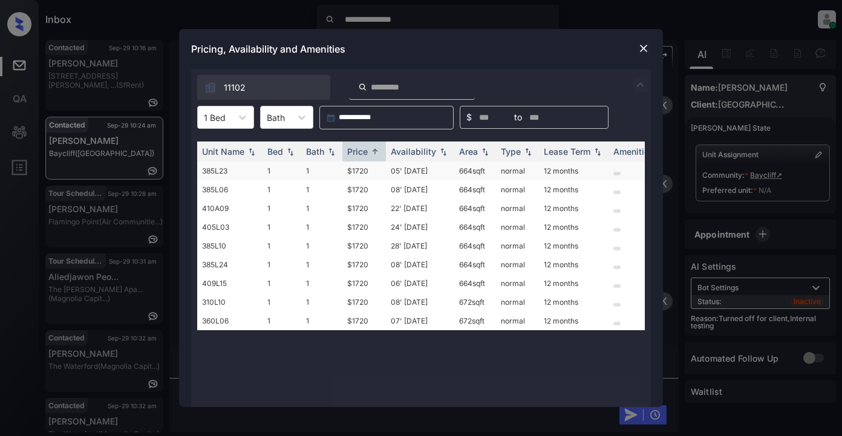
click at [357, 174] on td "$1720" at bounding box center [364, 171] width 44 height 19
click at [356, 174] on td "$1720" at bounding box center [364, 171] width 44 height 19
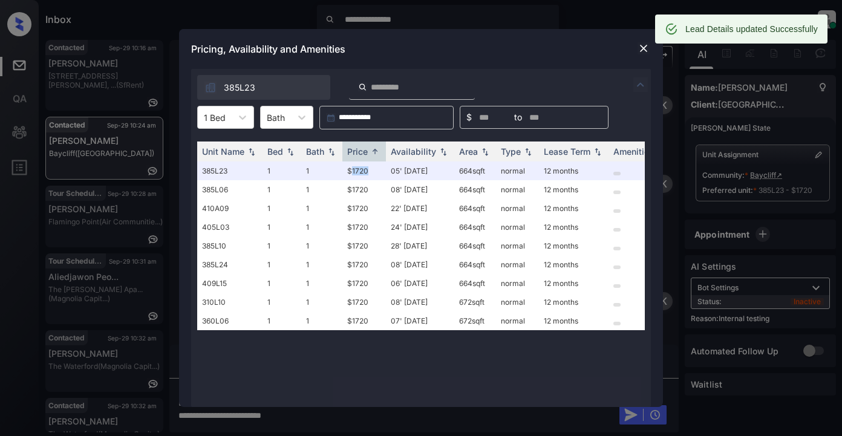
click at [641, 50] on img at bounding box center [644, 48] width 12 height 12
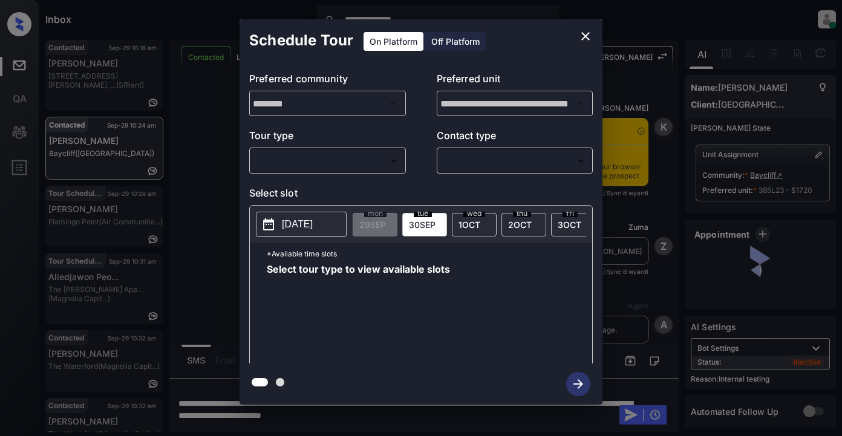
scroll to position [2169, 0]
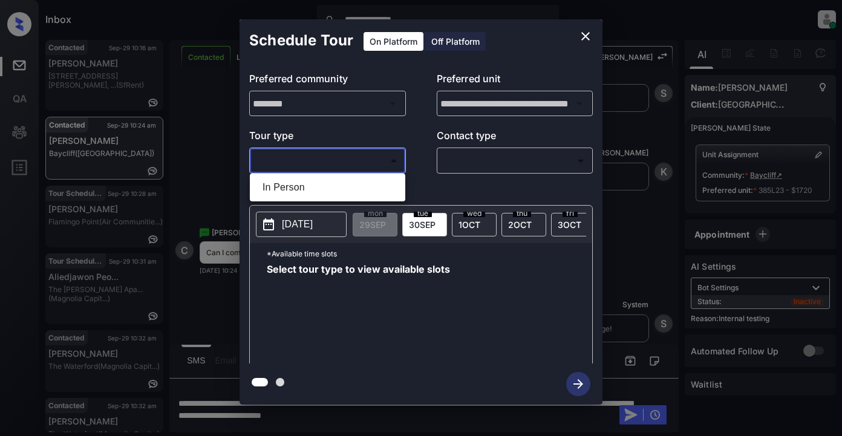
click at [295, 155] on body "**********" at bounding box center [421, 218] width 842 height 436
drag, startPoint x: 289, startPoint y: 189, endPoint x: 307, endPoint y: 190, distance: 18.2
click at [290, 190] on li "In Person" at bounding box center [327, 188] width 149 height 22
type input "********"
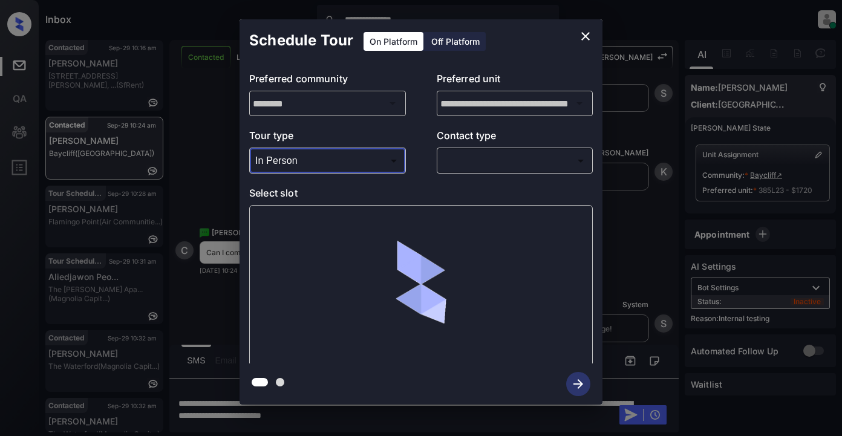
click at [466, 166] on body "**********" at bounding box center [421, 218] width 842 height 436
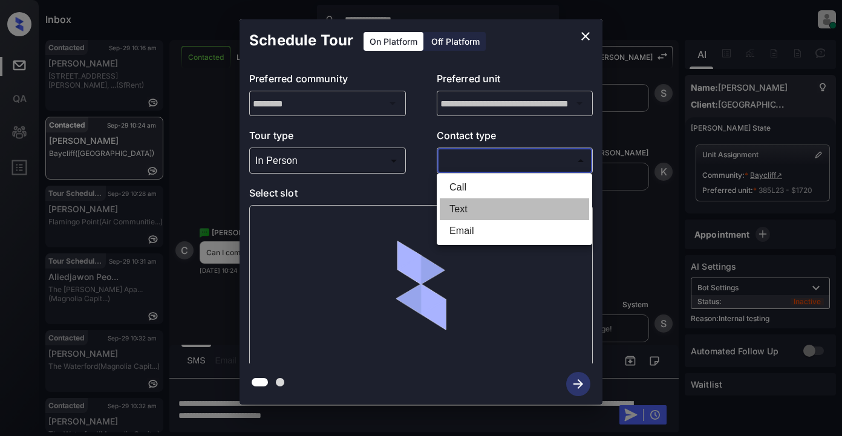
click at [474, 203] on li "Text" at bounding box center [514, 209] width 149 height 22
type input "****"
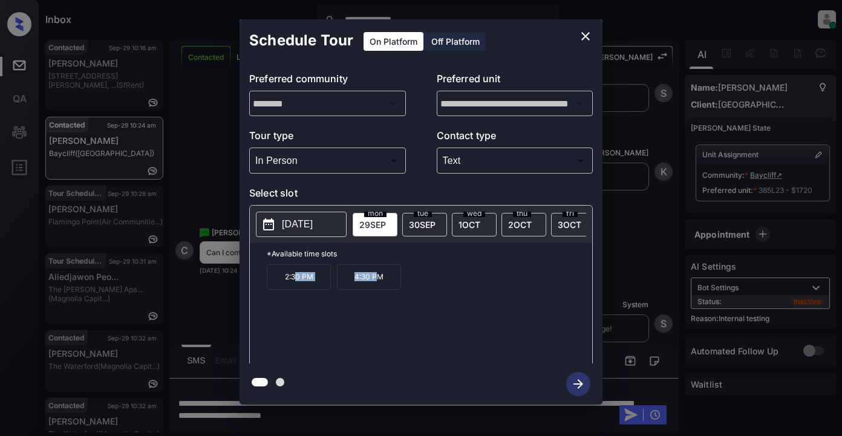
drag, startPoint x: 295, startPoint y: 284, endPoint x: 375, endPoint y: 291, distance: 79.5
click at [376, 287] on div "2:30 PM 4:30 PM" at bounding box center [430, 312] width 326 height 97
drag, startPoint x: 367, startPoint y: 322, endPoint x: 290, endPoint y: 300, distance: 80.5
click at [367, 322] on div "2:30 PM 4:30 PM" at bounding box center [430, 312] width 326 height 97
click at [580, 40] on icon "close" at bounding box center [585, 36] width 15 height 15
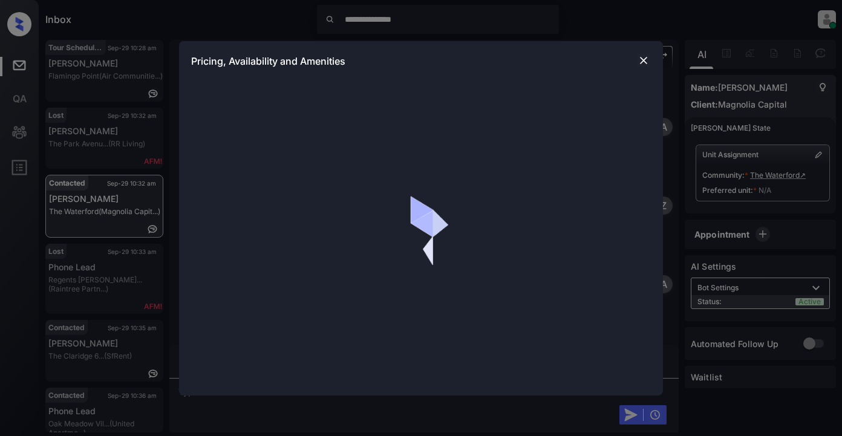
scroll to position [665, 0]
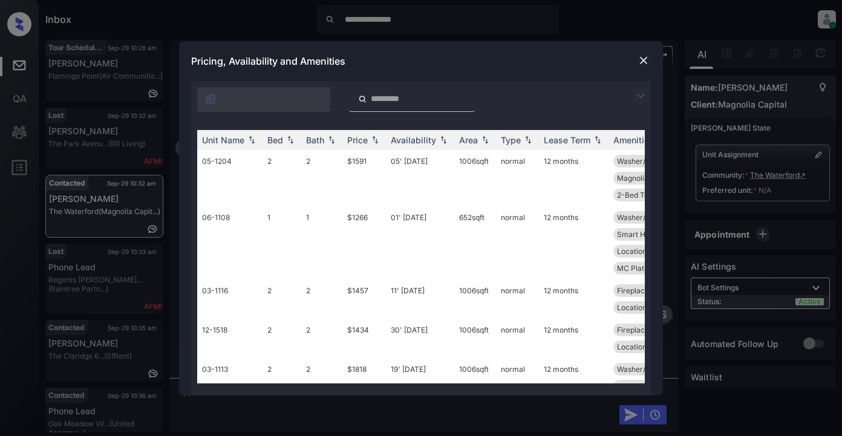
click at [640, 95] on img at bounding box center [640, 96] width 15 height 15
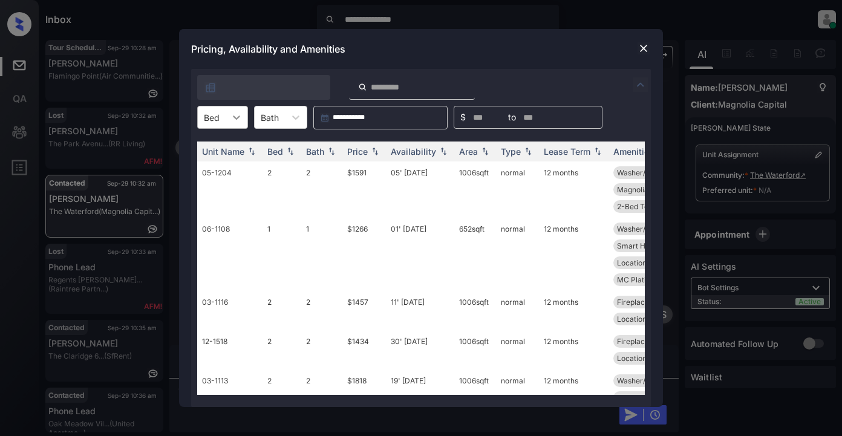
click at [231, 118] on icon at bounding box center [237, 117] width 12 height 12
click at [223, 143] on div "1" at bounding box center [222, 147] width 51 height 22
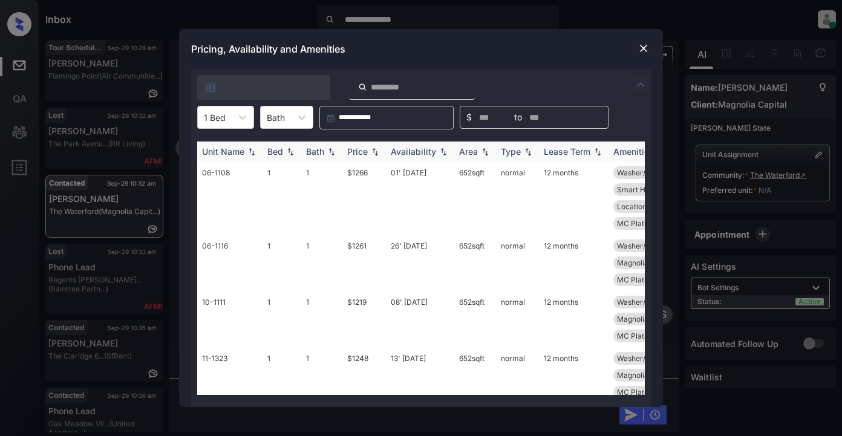
click at [361, 154] on div "Price" at bounding box center [357, 151] width 21 height 10
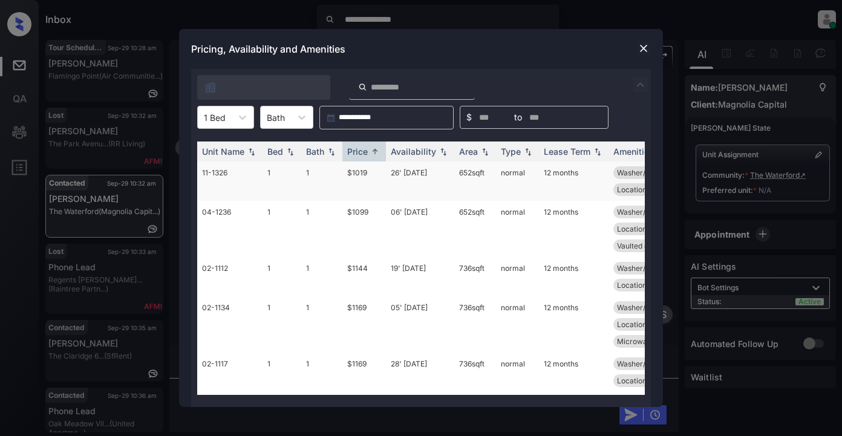
click at [367, 175] on td "$1019" at bounding box center [364, 181] width 44 height 39
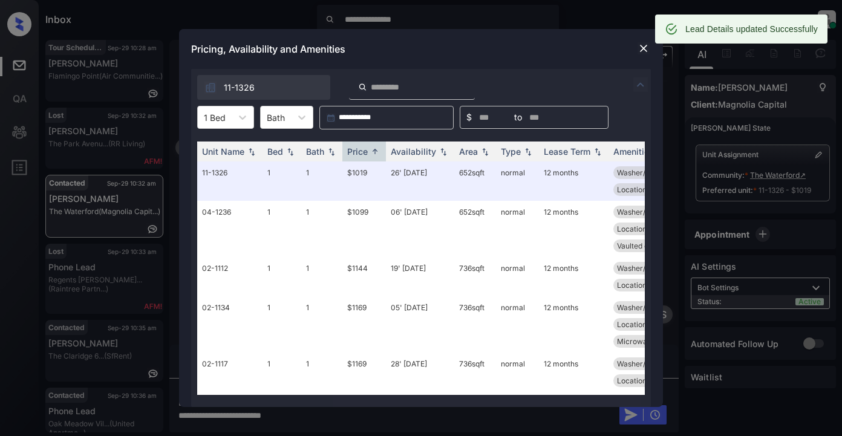
click at [643, 50] on img at bounding box center [644, 48] width 12 height 12
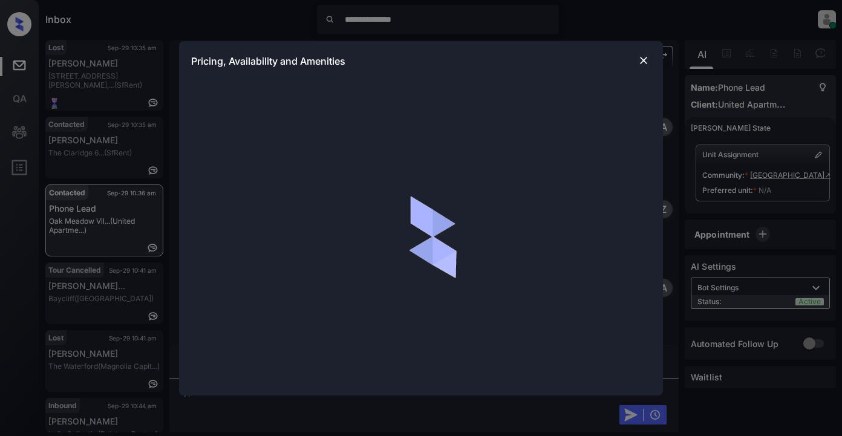
scroll to position [404, 0]
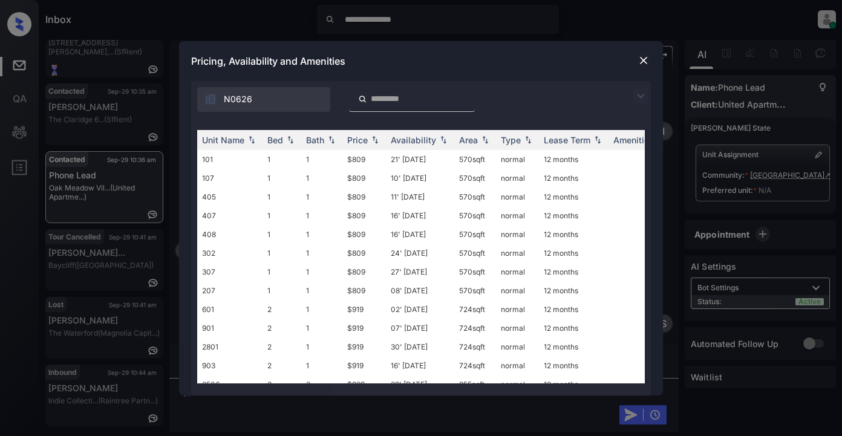
click at [640, 94] on img at bounding box center [640, 96] width 15 height 15
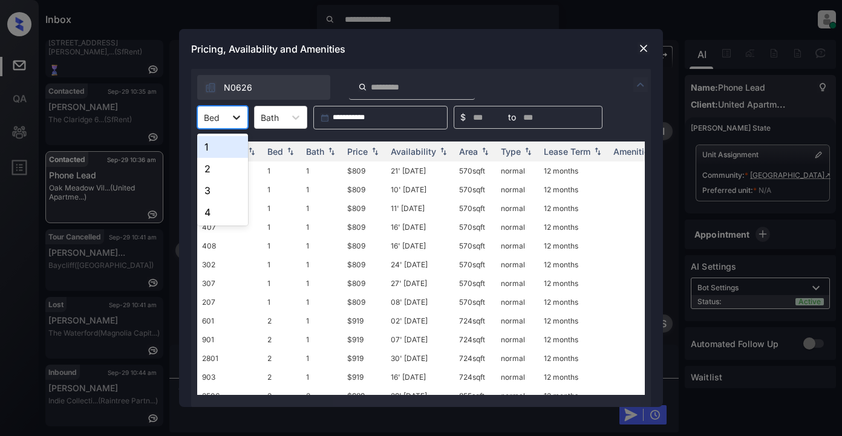
click at [240, 117] on icon at bounding box center [237, 117] width 12 height 12
drag, startPoint x: 211, startPoint y: 146, endPoint x: 232, endPoint y: 142, distance: 20.9
click at [212, 145] on div "1" at bounding box center [222, 147] width 51 height 22
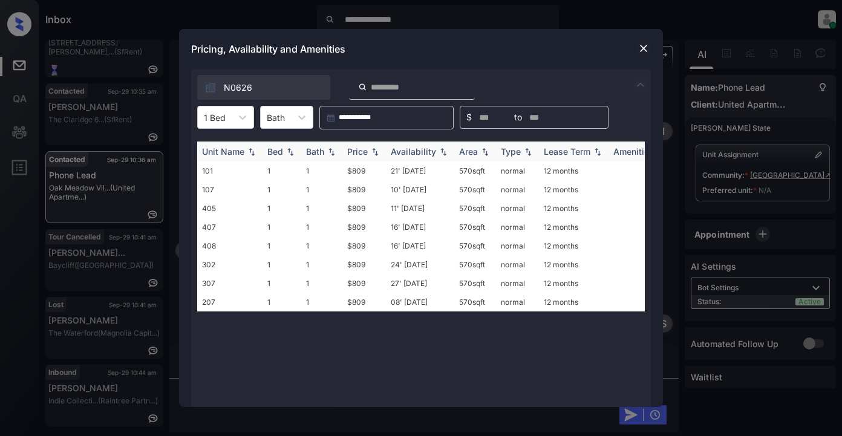
click at [355, 149] on div "Price" at bounding box center [357, 151] width 21 height 10
click at [365, 171] on td "$809" at bounding box center [364, 171] width 44 height 19
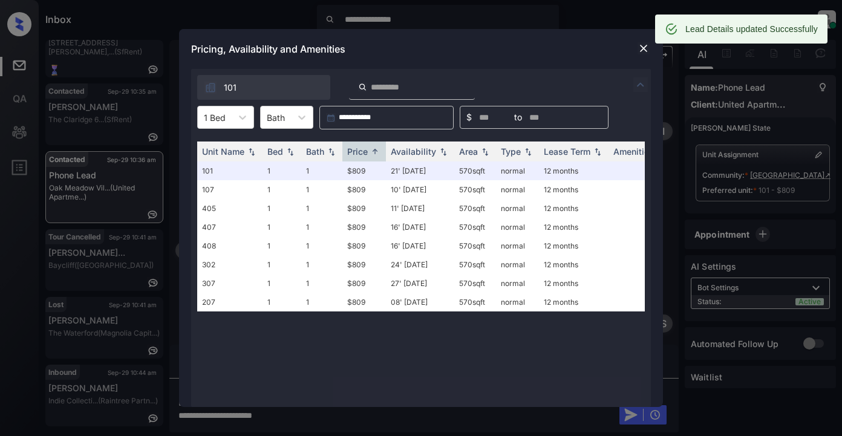
click at [642, 47] on img at bounding box center [644, 48] width 12 height 12
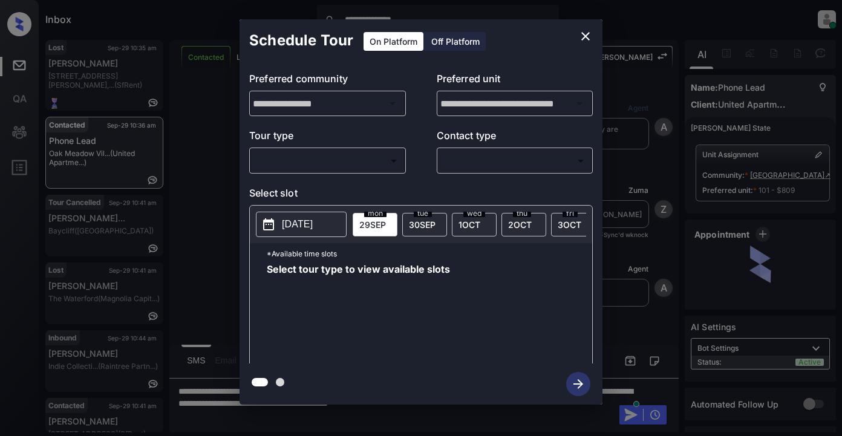
scroll to position [404, 0]
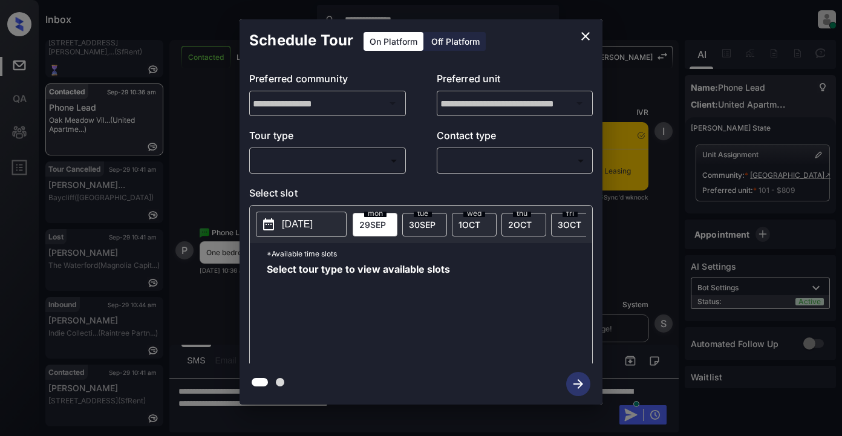
click at [330, 162] on body "**********" at bounding box center [421, 218] width 842 height 436
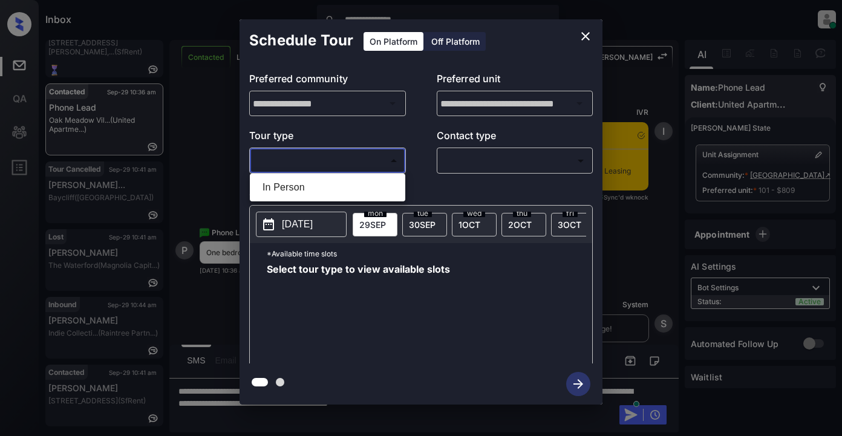
drag, startPoint x: 279, startPoint y: 184, endPoint x: 358, endPoint y: 186, distance: 79.3
click at [290, 185] on li "In Person" at bounding box center [327, 188] width 149 height 22
type input "********"
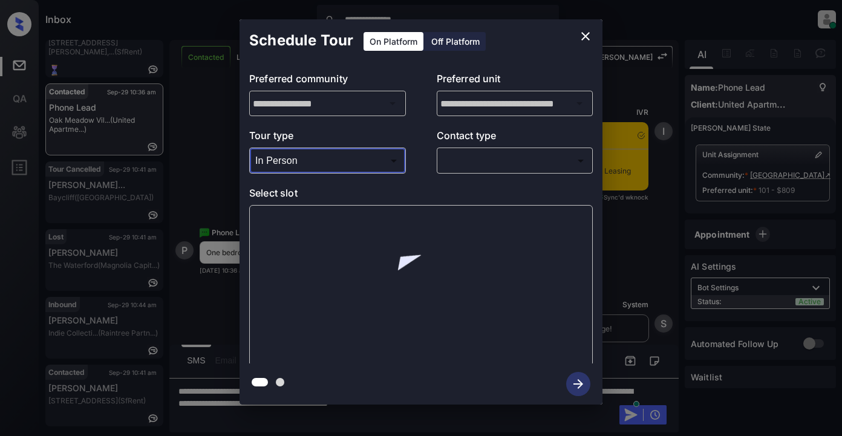
click at [468, 163] on body "**********" at bounding box center [421, 218] width 842 height 436
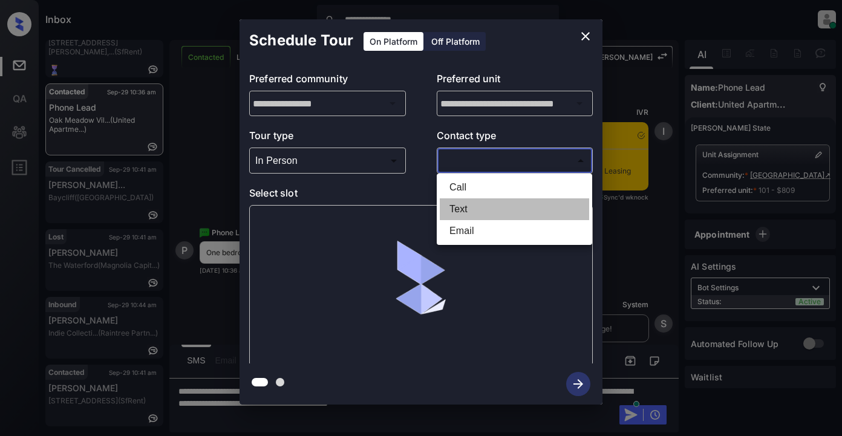
click at [466, 203] on li "Text" at bounding box center [514, 209] width 149 height 22
type input "****"
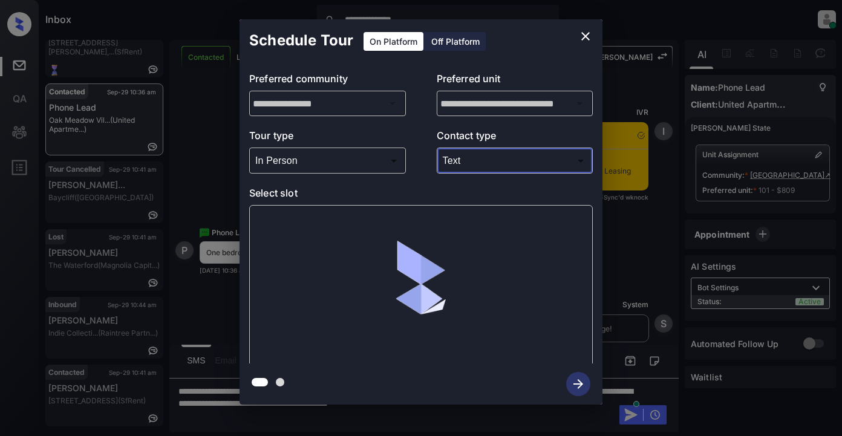
click at [336, 158] on body "**********" at bounding box center [421, 218] width 842 height 436
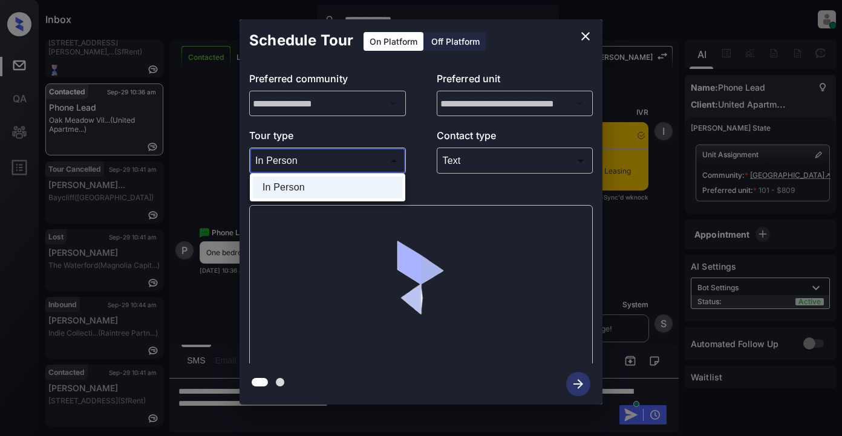
click at [341, 157] on div at bounding box center [421, 218] width 842 height 436
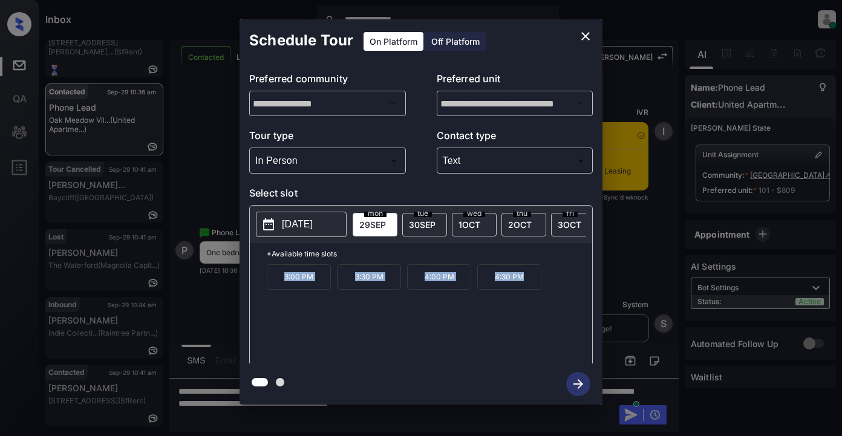
drag, startPoint x: 270, startPoint y: 284, endPoint x: 506, endPoint y: 283, distance: 236.6
click at [539, 290] on div "3:00 PM 3:30 PM 4:00 PM 4:30 PM" at bounding box center [430, 312] width 326 height 97
copy div "3:00 PM 3:30 PM 4:00 PM 4:30 PM"
drag, startPoint x: 587, startPoint y: 36, endPoint x: 597, endPoint y: 35, distance: 9.2
click at [597, 35] on button "close" at bounding box center [586, 36] width 24 height 24
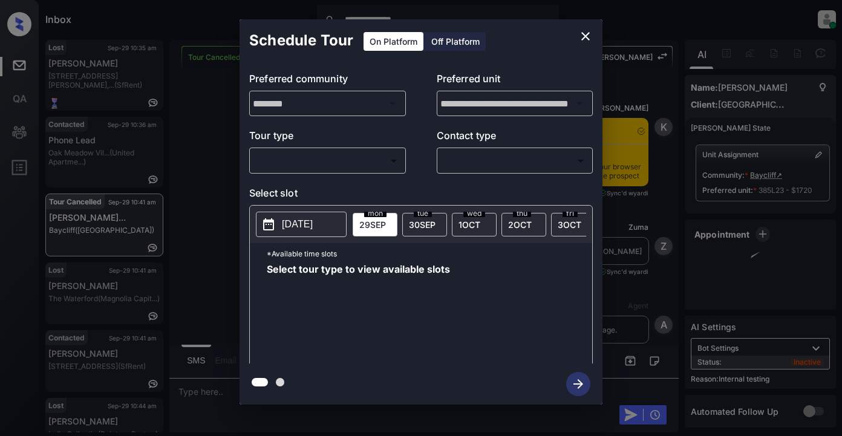
scroll to position [8797, 0]
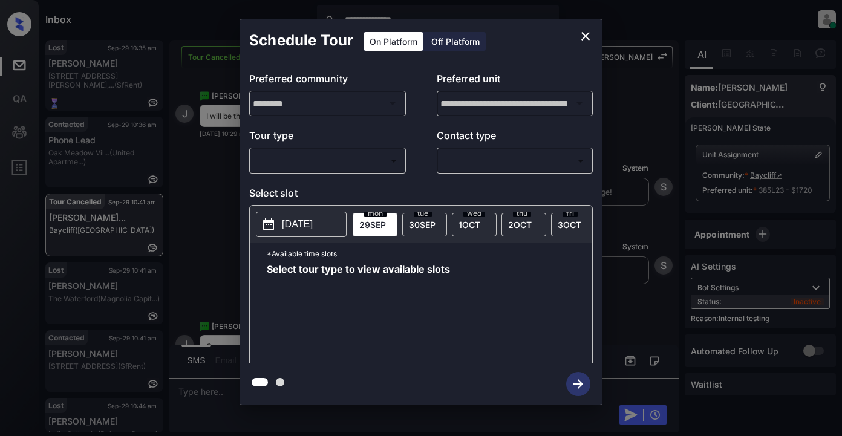
click at [373, 157] on body "**********" at bounding box center [421, 218] width 842 height 436
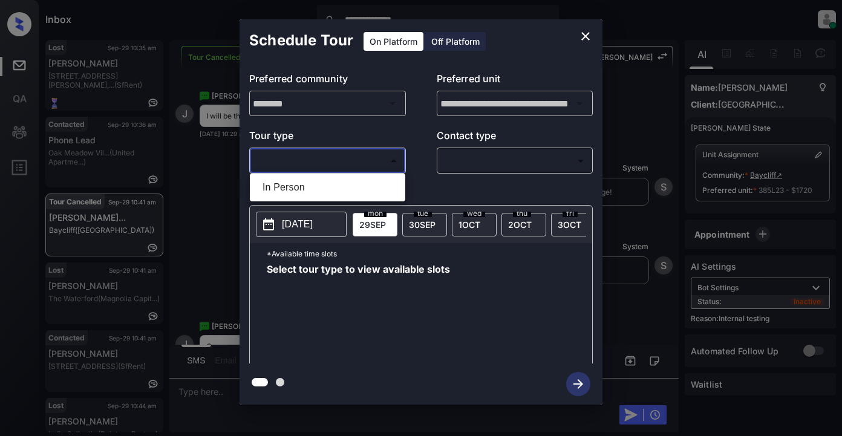
click at [305, 188] on li "In Person" at bounding box center [327, 188] width 149 height 22
type input "********"
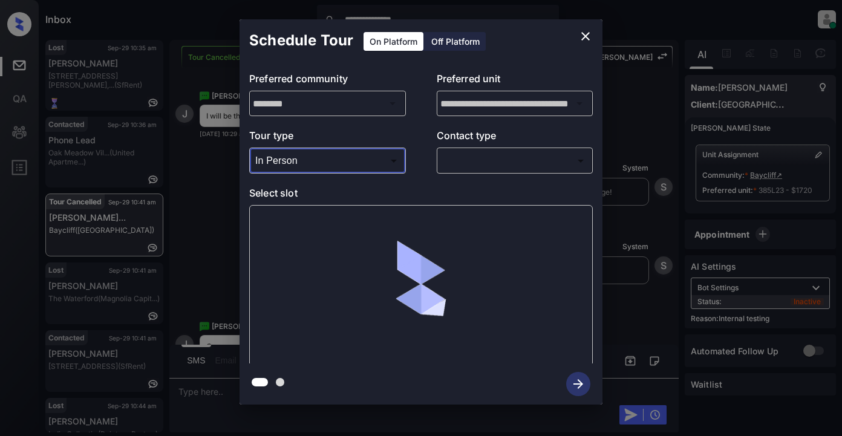
click at [475, 168] on body "**********" at bounding box center [421, 218] width 842 height 436
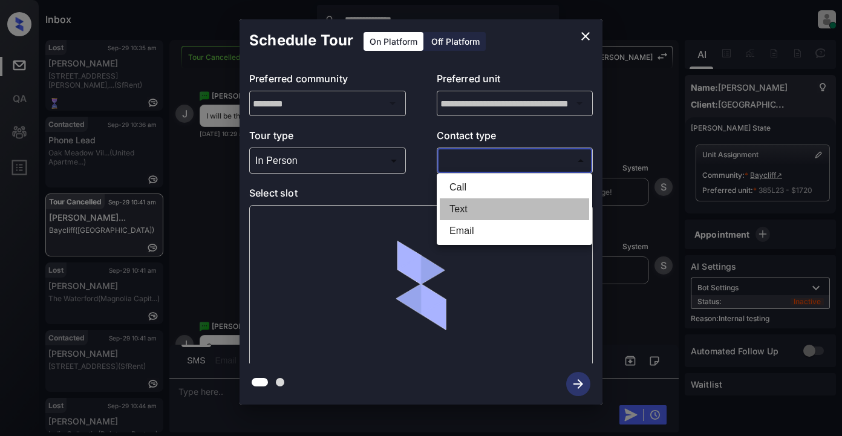
click at [462, 212] on li "Text" at bounding box center [514, 209] width 149 height 22
type input "****"
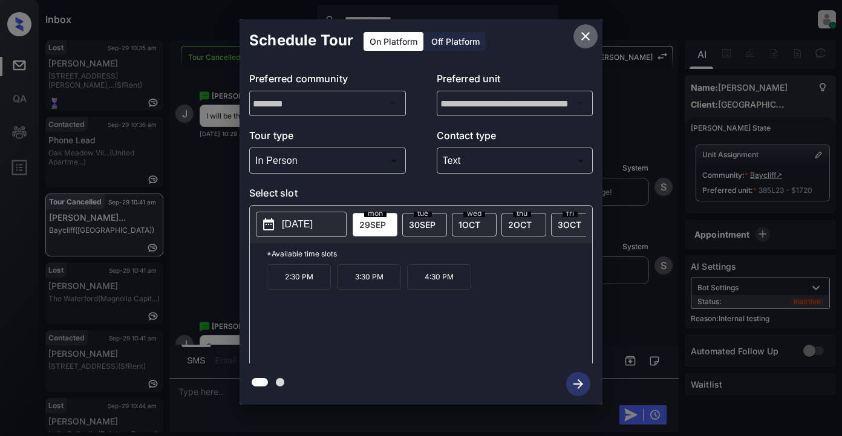
click at [586, 36] on icon "close" at bounding box center [585, 36] width 8 height 8
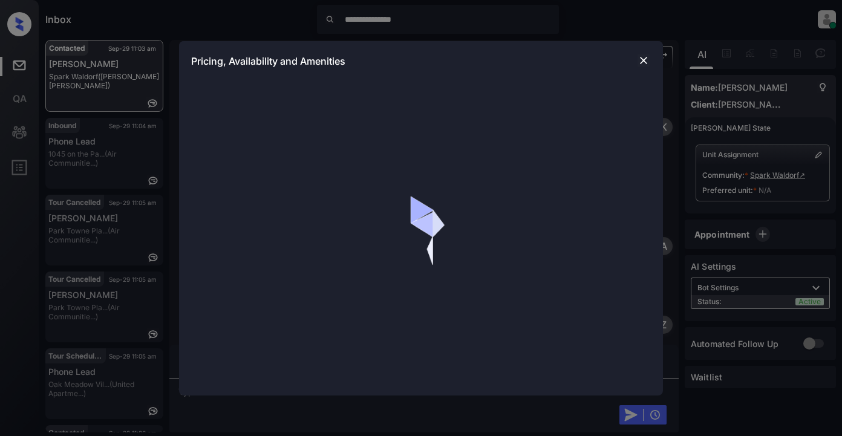
scroll to position [371, 0]
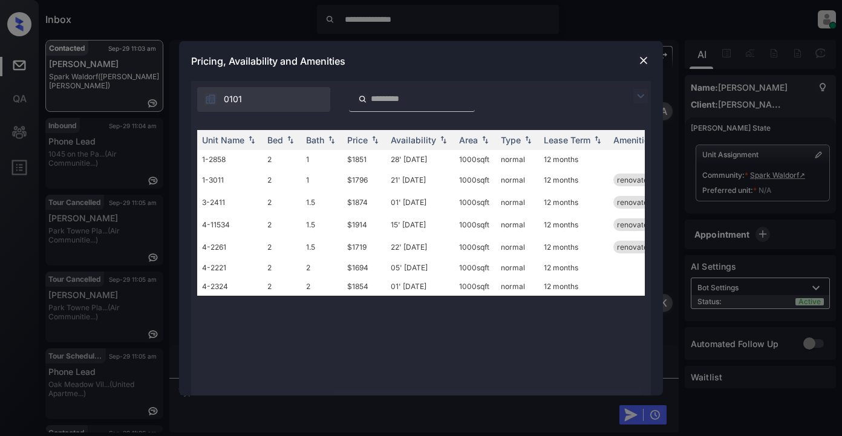
click at [638, 96] on img at bounding box center [640, 96] width 15 height 15
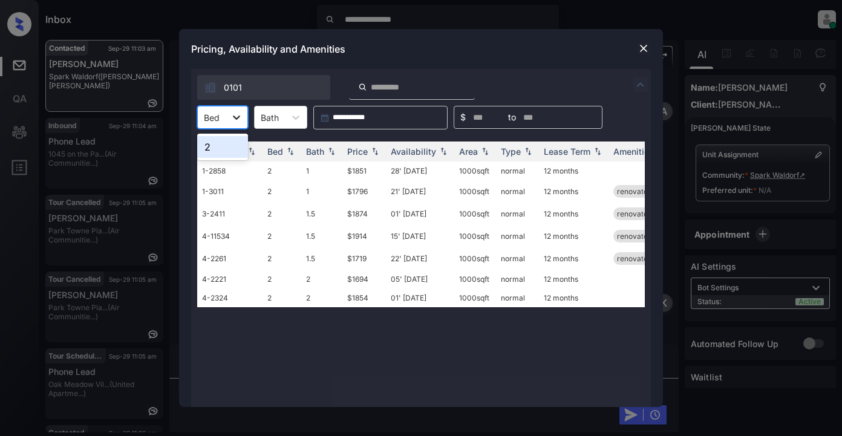
click at [239, 119] on icon at bounding box center [237, 117] width 12 height 12
click at [226, 147] on div "2" at bounding box center [222, 147] width 51 height 22
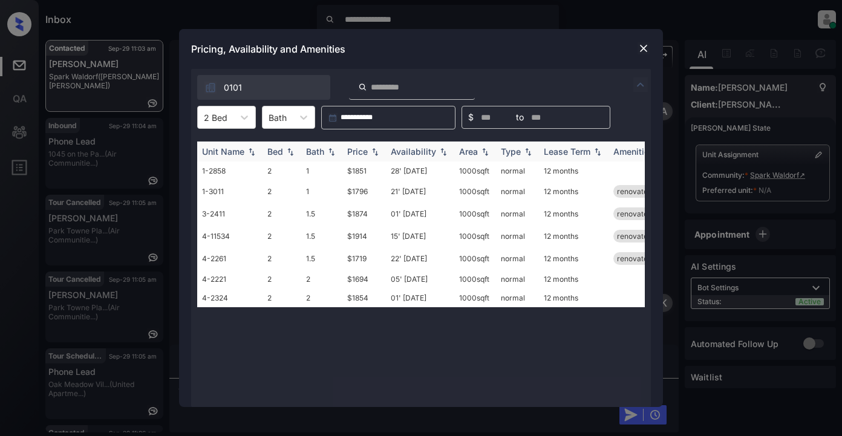
click at [372, 154] on img at bounding box center [375, 152] width 12 height 8
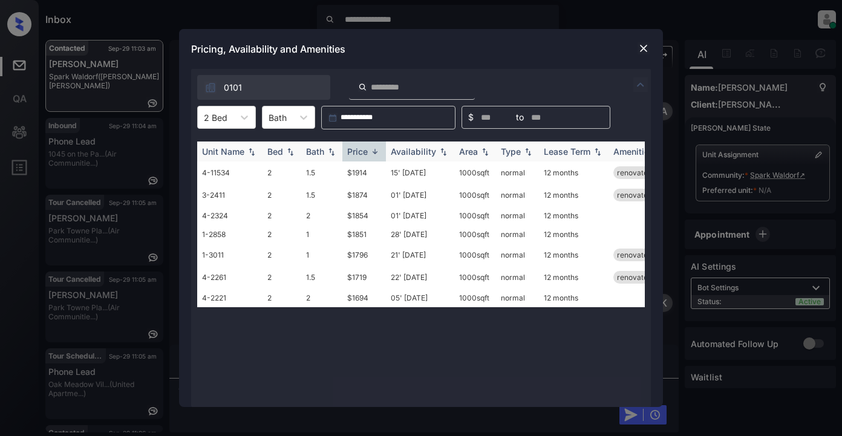
click at [372, 154] on img at bounding box center [375, 151] width 12 height 9
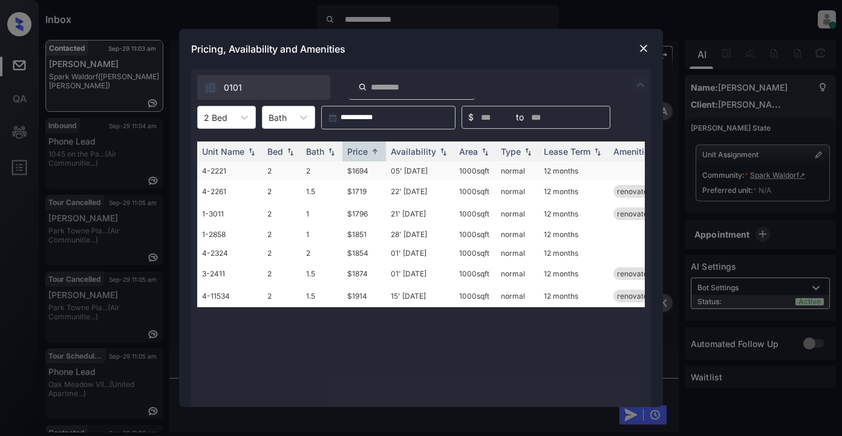
click at [361, 171] on td "$1694" at bounding box center [364, 171] width 44 height 19
click at [362, 169] on td "$1694" at bounding box center [364, 171] width 44 height 19
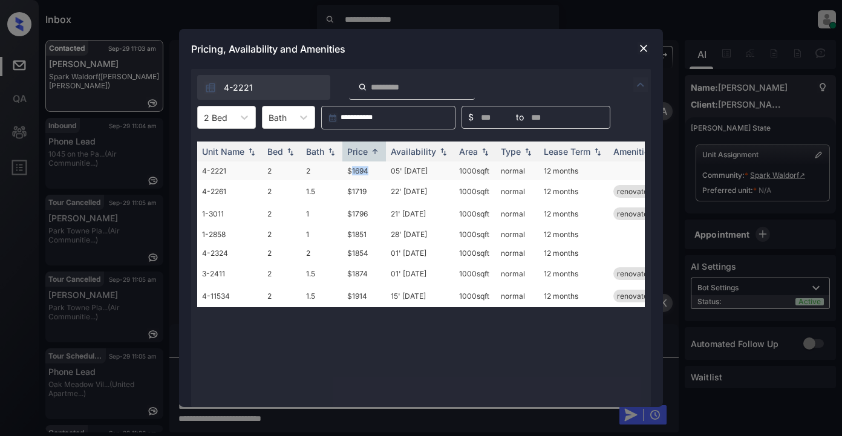
click at [358, 172] on td "$1694" at bounding box center [364, 171] width 44 height 19
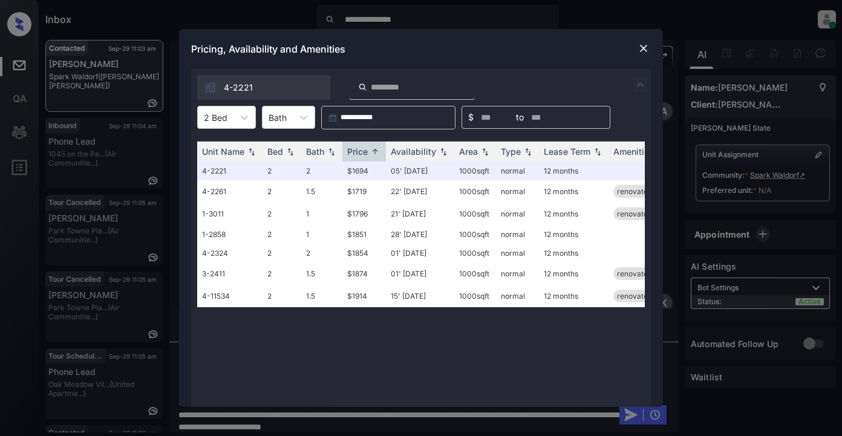
click at [637, 50] on div at bounding box center [644, 48] width 15 height 15
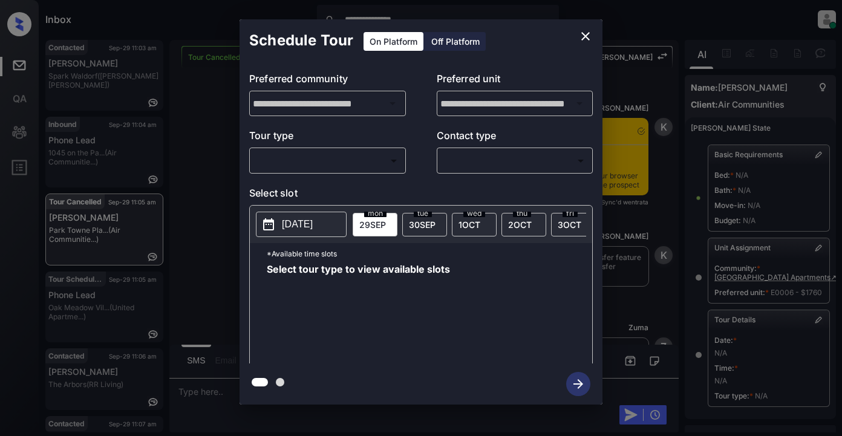
scroll to position [171, 0]
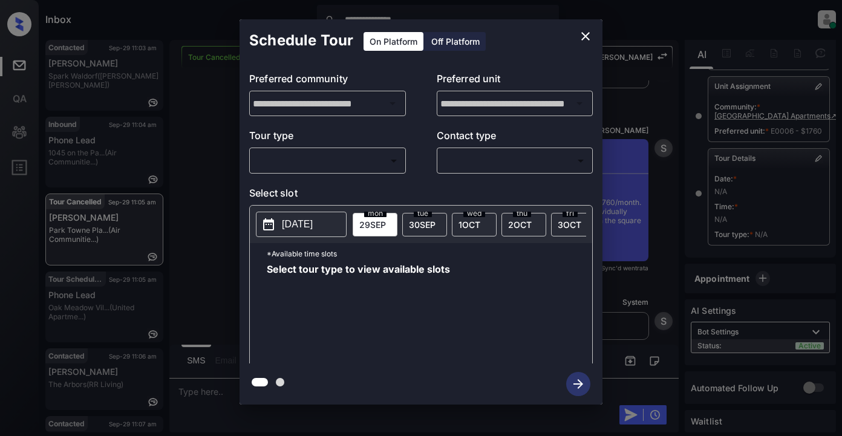
click at [321, 161] on body "**********" at bounding box center [421, 218] width 842 height 436
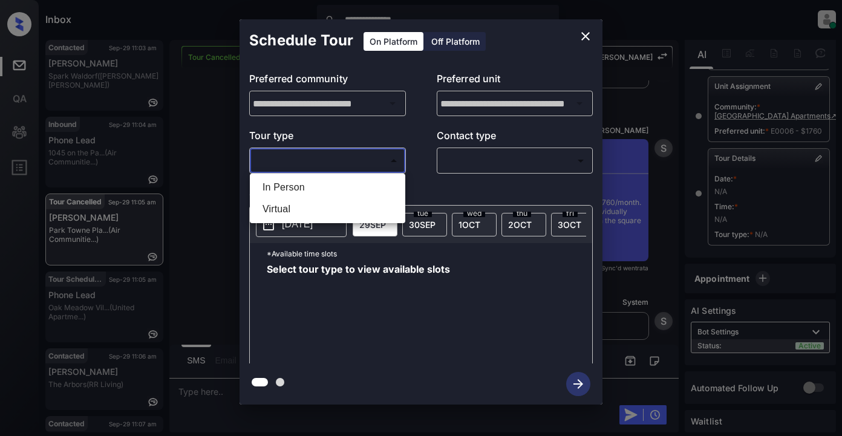
click at [294, 186] on li "In Person" at bounding box center [327, 188] width 149 height 22
type input "********"
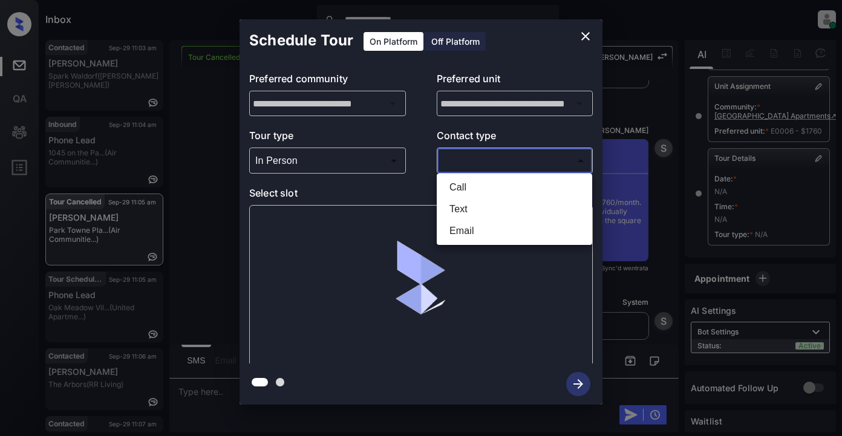
click at [471, 160] on body "**********" at bounding box center [421, 218] width 842 height 436
click at [470, 231] on li "Email" at bounding box center [514, 231] width 149 height 22
type input "*****"
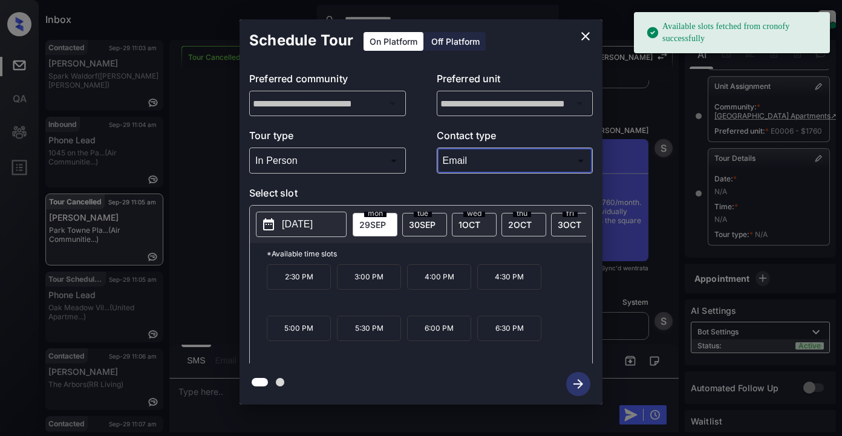
click at [306, 229] on p "[DATE]" at bounding box center [297, 224] width 31 height 15
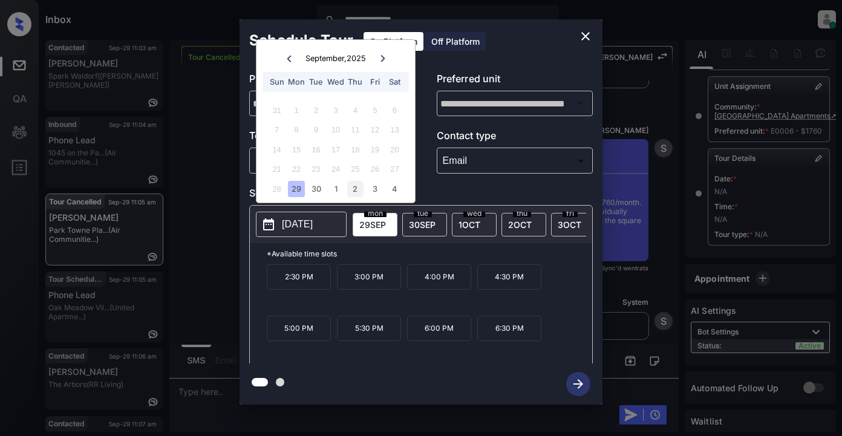
click at [353, 187] on div "2" at bounding box center [355, 189] width 16 height 16
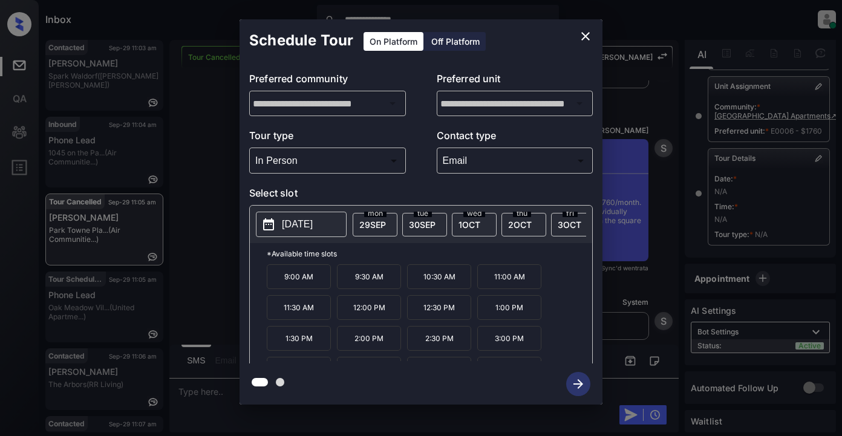
click at [376, 320] on p "12:00 PM" at bounding box center [369, 307] width 64 height 25
click at [568, 381] on icon "button" at bounding box center [578, 384] width 24 height 24
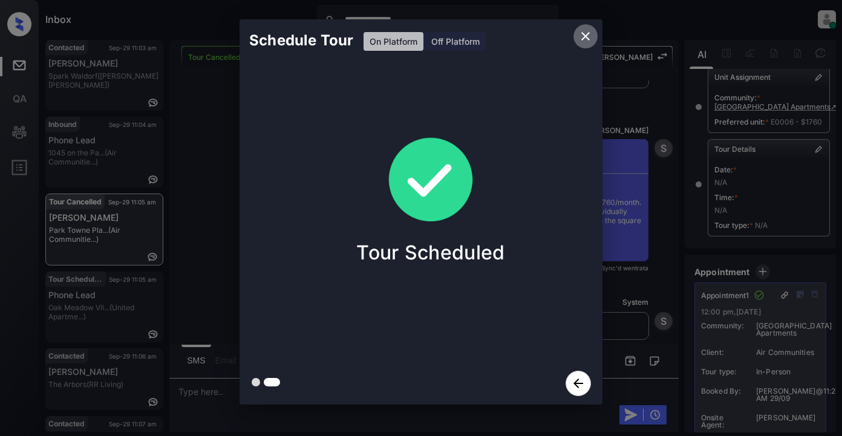
click at [584, 39] on icon "close" at bounding box center [585, 36] width 15 height 15
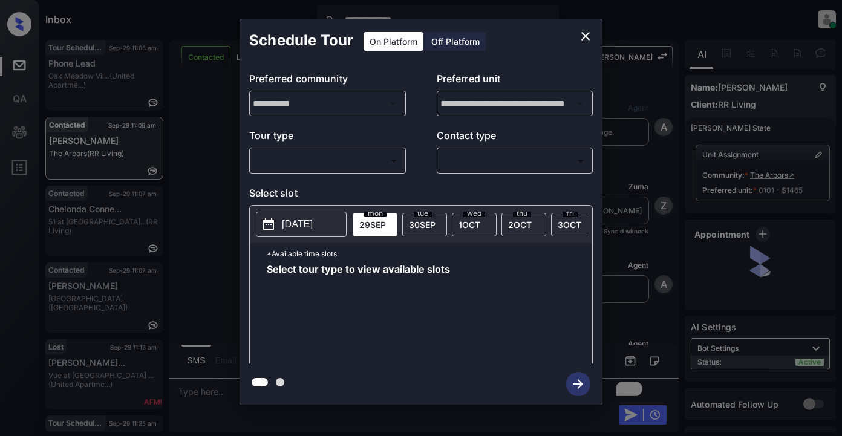
scroll to position [1850, 0]
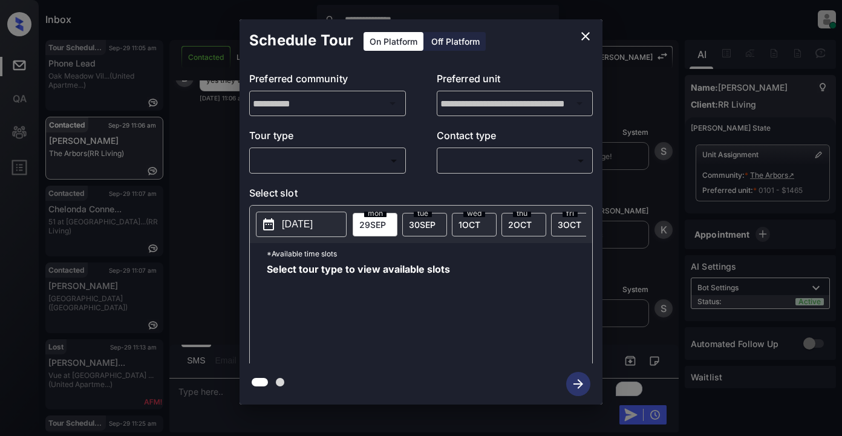
click at [322, 155] on body "**********" at bounding box center [421, 218] width 842 height 436
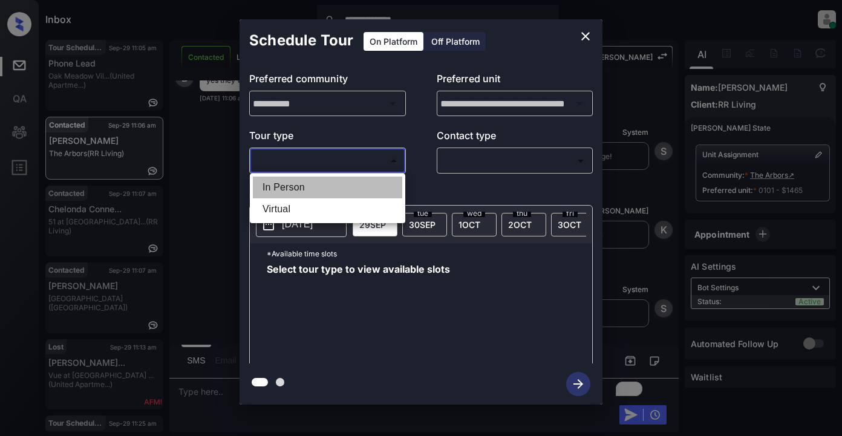
drag, startPoint x: 299, startPoint y: 187, endPoint x: 446, endPoint y: 146, distance: 151.9
click at [301, 186] on li "In Person" at bounding box center [327, 188] width 149 height 22
type input "********"
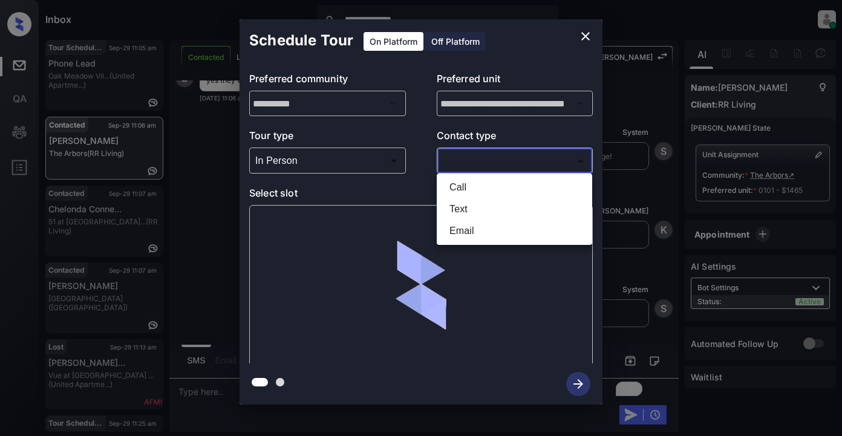
click at [477, 158] on body "**********" at bounding box center [421, 218] width 842 height 436
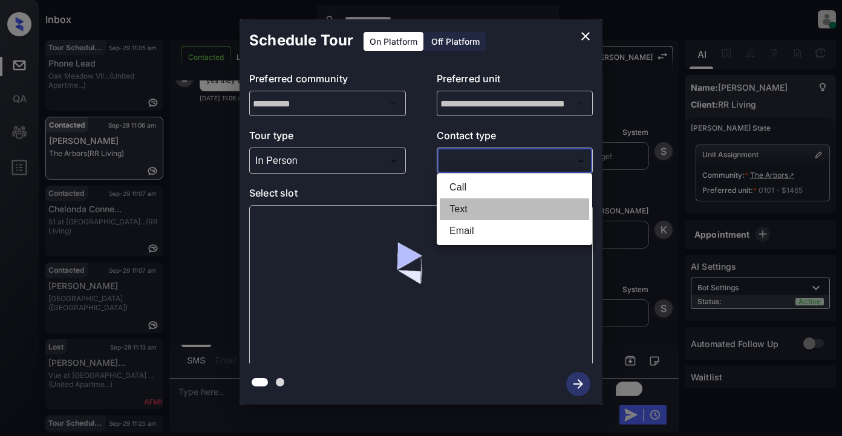
drag, startPoint x: 484, startPoint y: 209, endPoint x: 500, endPoint y: 206, distance: 16.6
click at [485, 209] on li "Text" at bounding box center [514, 209] width 149 height 22
type input "****"
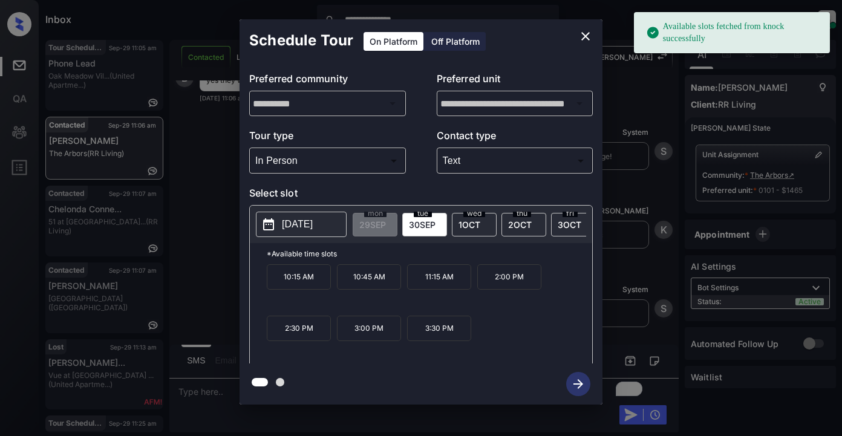
click at [307, 233] on button "[DATE]" at bounding box center [301, 224] width 91 height 25
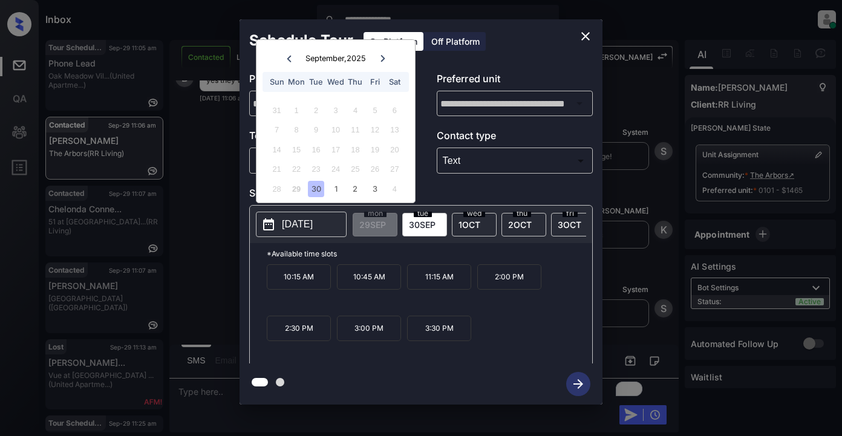
click at [319, 190] on div "30" at bounding box center [316, 189] width 16 height 16
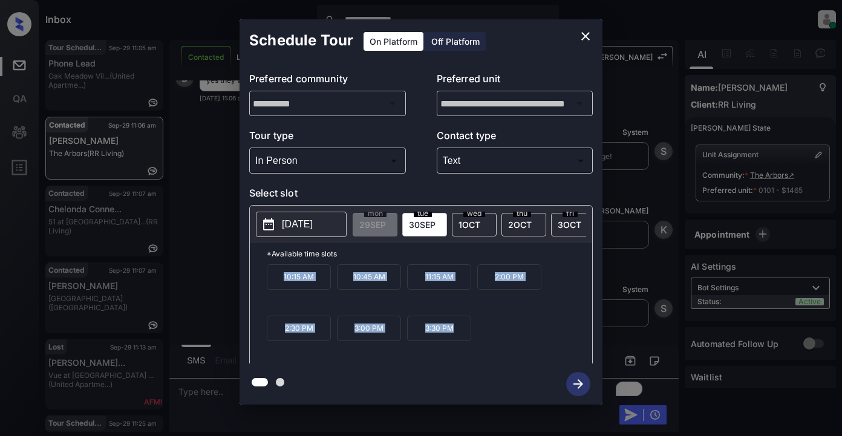
drag, startPoint x: 272, startPoint y: 286, endPoint x: 465, endPoint y: 342, distance: 201.0
click at [466, 342] on div "10:15 AM 10:45 AM 11:15 AM 2:00 PM 2:30 PM 3:00 PM 3:30 PM" at bounding box center [430, 312] width 326 height 97
copy div "10:15 AM 10:45 AM 11:15 AM 2:00 PM 2:30 PM 3:00 PM 3:30 PM"
click at [582, 38] on icon "close" at bounding box center [585, 36] width 15 height 15
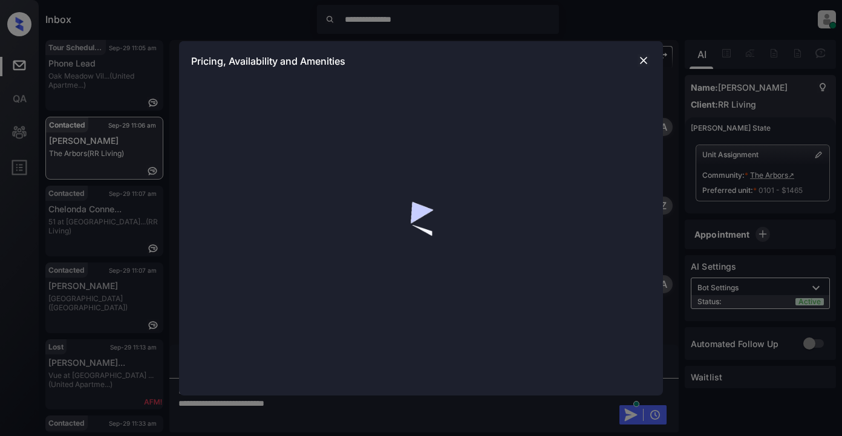
scroll to position [459, 0]
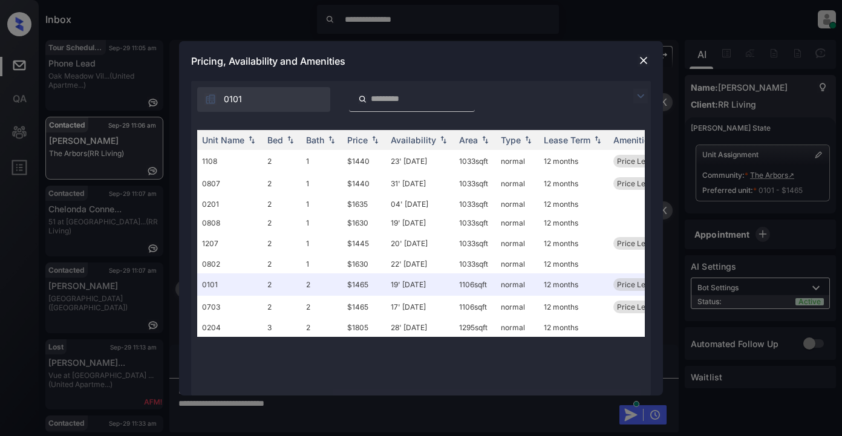
click at [638, 96] on img at bounding box center [640, 96] width 15 height 15
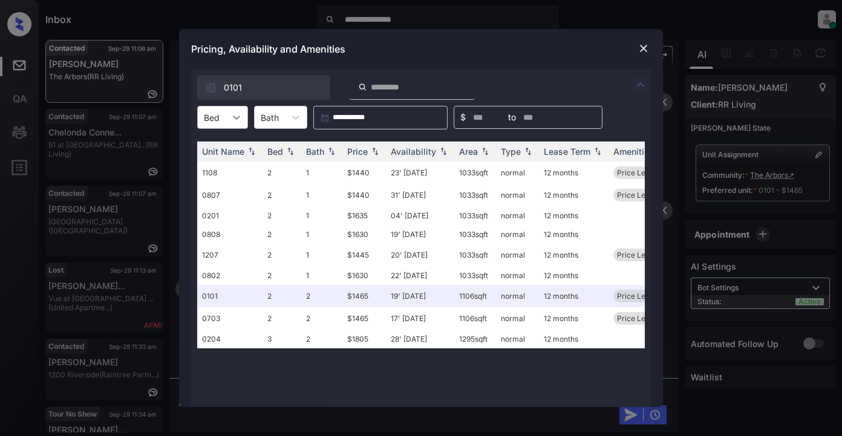
drag, startPoint x: 240, startPoint y: 115, endPoint x: 246, endPoint y: 117, distance: 6.3
click at [243, 115] on div at bounding box center [237, 117] width 22 height 22
click at [226, 148] on div "2" at bounding box center [222, 147] width 51 height 22
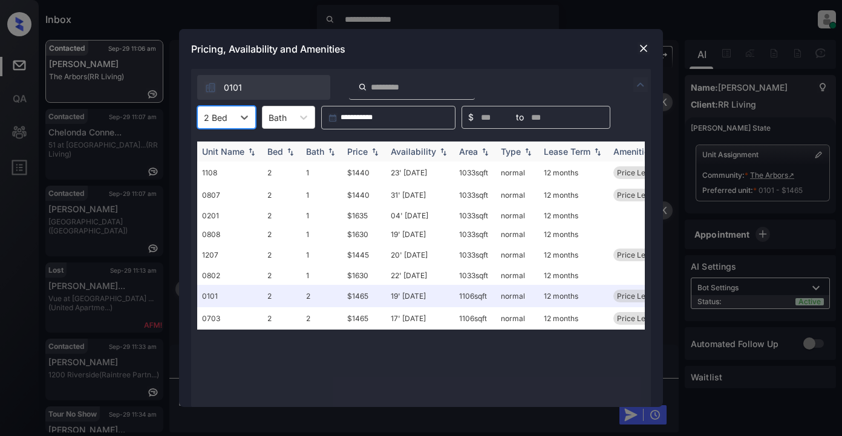
click at [365, 153] on div "Price" at bounding box center [357, 151] width 21 height 10
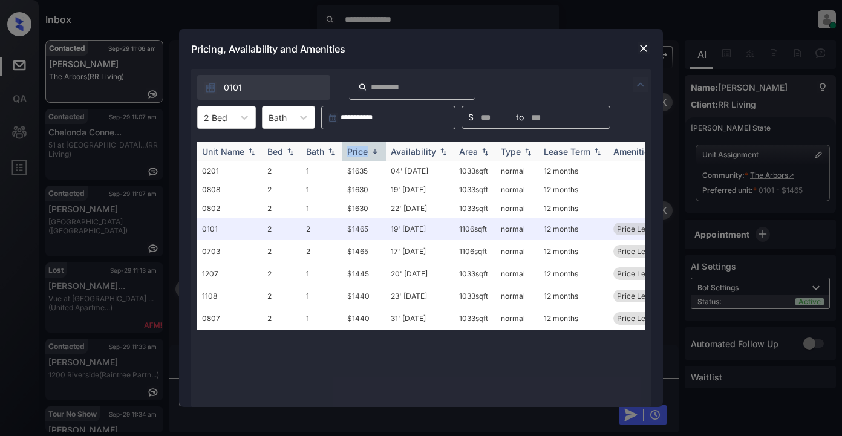
click at [365, 153] on div "Price" at bounding box center [357, 151] width 21 height 10
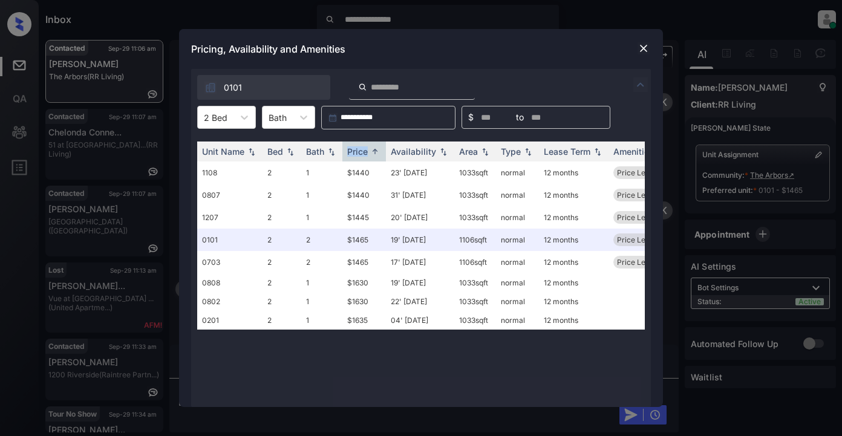
click at [640, 48] on img at bounding box center [644, 48] width 12 height 12
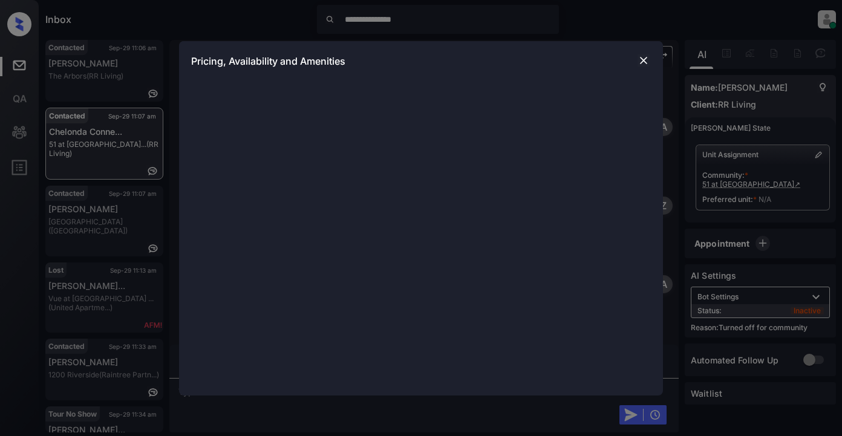
scroll to position [359, 0]
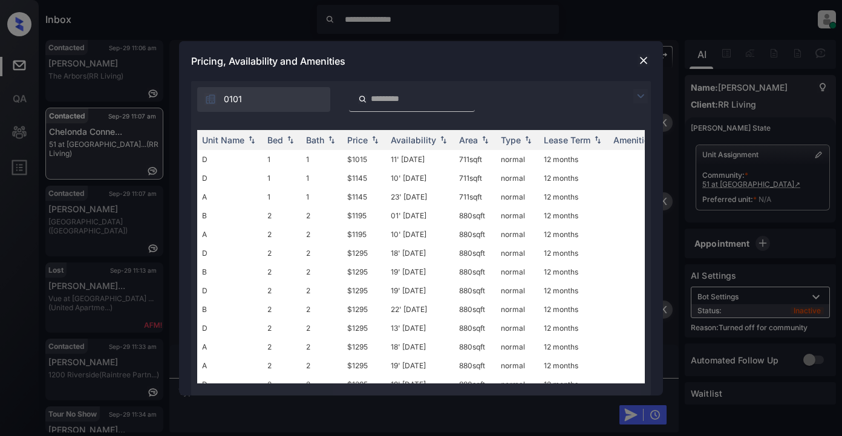
click at [637, 97] on img at bounding box center [640, 96] width 15 height 15
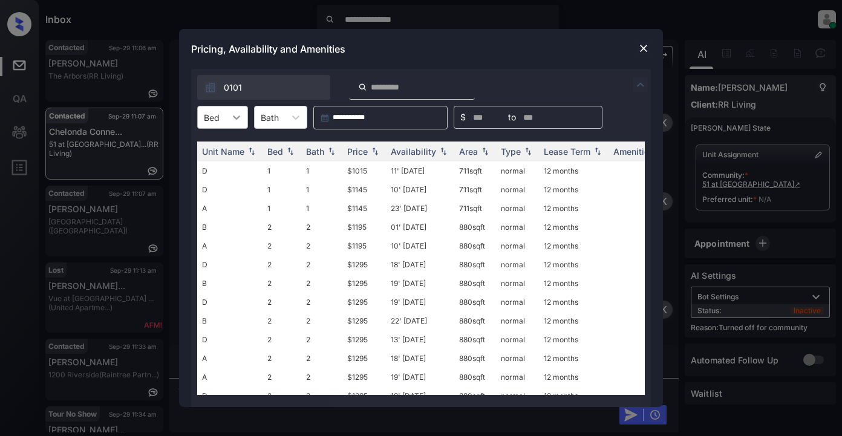
click at [237, 120] on icon at bounding box center [237, 117] width 12 height 12
click at [221, 175] on div "2" at bounding box center [222, 169] width 51 height 22
click at [365, 152] on div "Price" at bounding box center [357, 151] width 21 height 10
click at [366, 152] on div "Price" at bounding box center [357, 151] width 21 height 10
click at [359, 170] on td "$1195" at bounding box center [364, 171] width 44 height 19
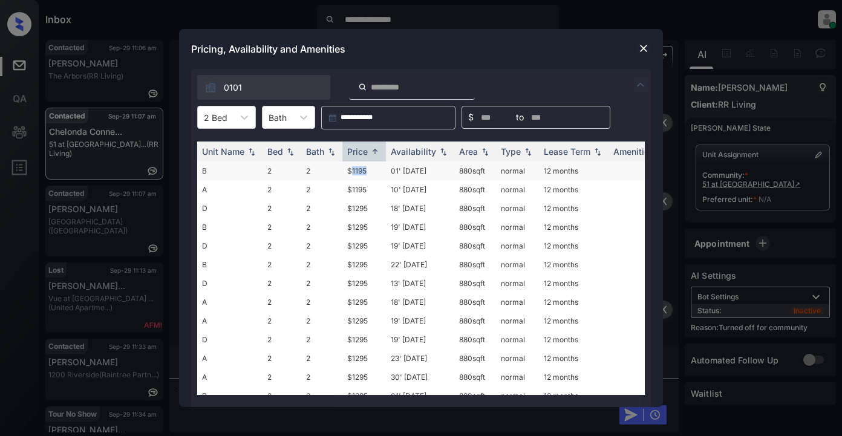
click at [359, 170] on td "$1195" at bounding box center [364, 171] width 44 height 19
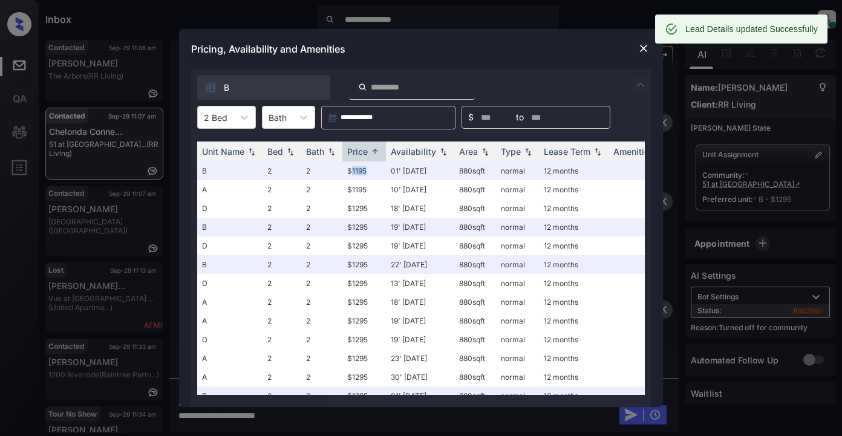
click at [643, 51] on img at bounding box center [644, 48] width 12 height 12
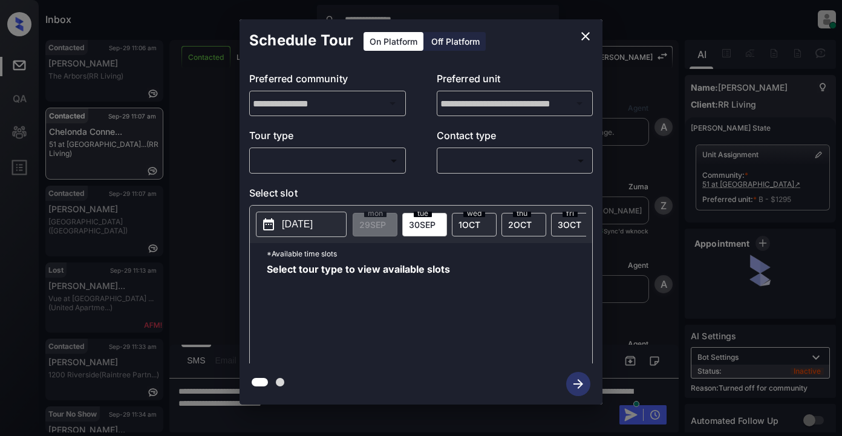
scroll to position [983, 0]
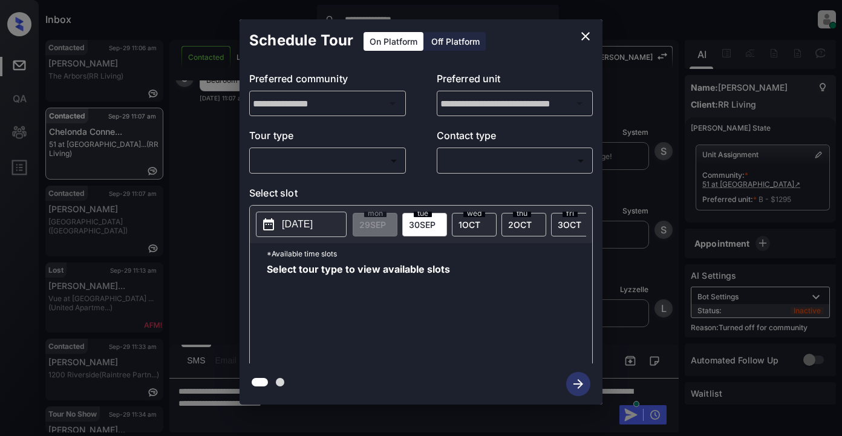
click at [327, 157] on body "**********" at bounding box center [421, 218] width 842 height 436
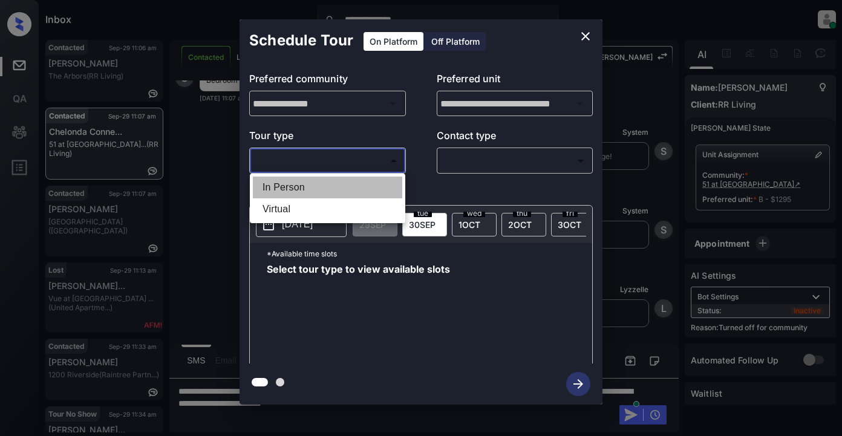
drag, startPoint x: 304, startPoint y: 187, endPoint x: 482, endPoint y: 172, distance: 178.5
click at [305, 187] on li "In Person" at bounding box center [327, 188] width 149 height 22
type input "********"
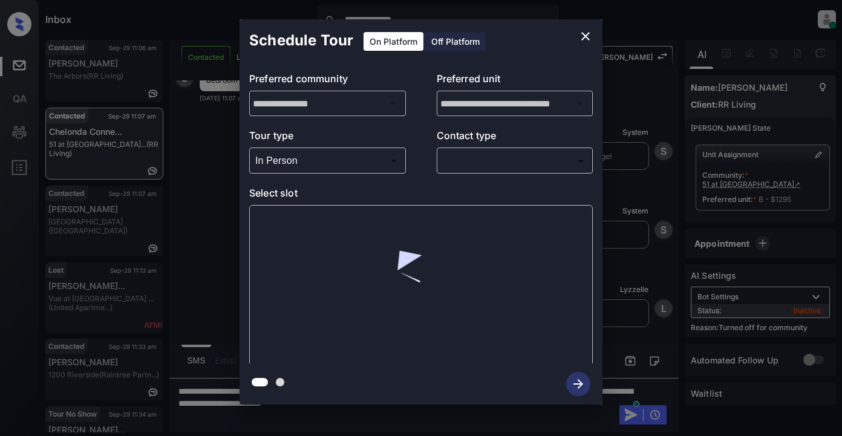
click at [482, 171] on div "​ ​" at bounding box center [515, 161] width 157 height 26
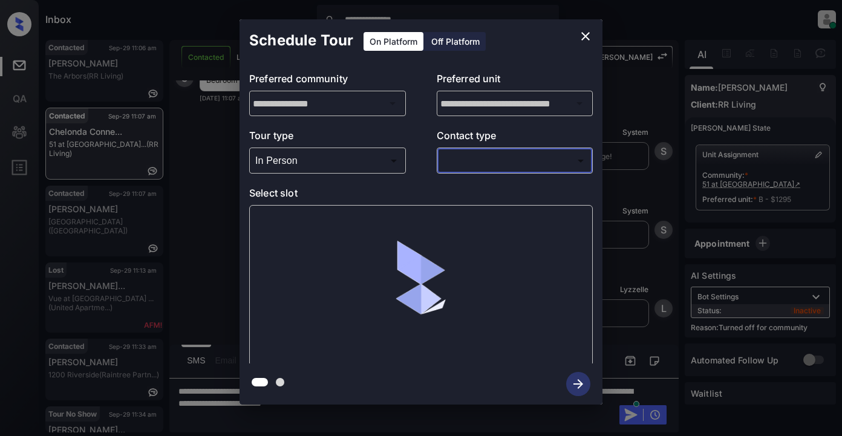
click at [502, 165] on body "**********" at bounding box center [421, 218] width 842 height 436
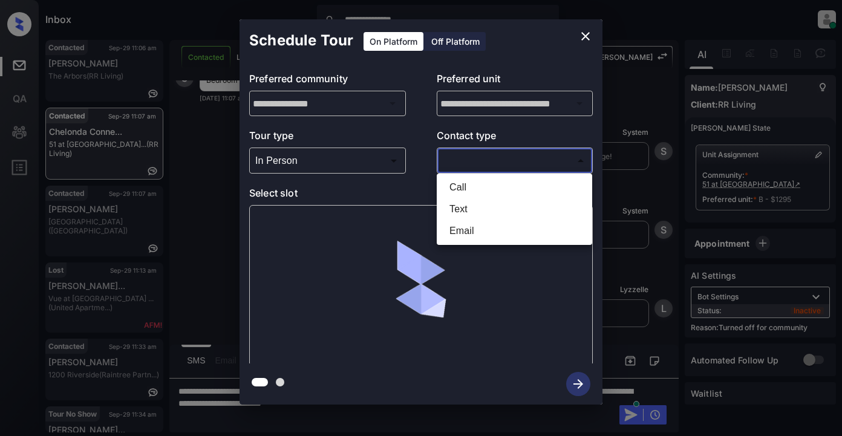
click at [464, 209] on li "Text" at bounding box center [514, 209] width 149 height 22
type input "****"
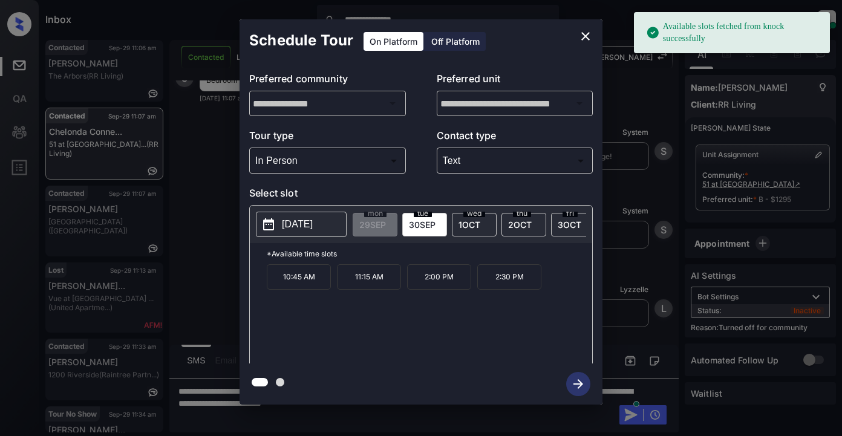
click at [298, 230] on p "2025-09-30" at bounding box center [297, 224] width 31 height 15
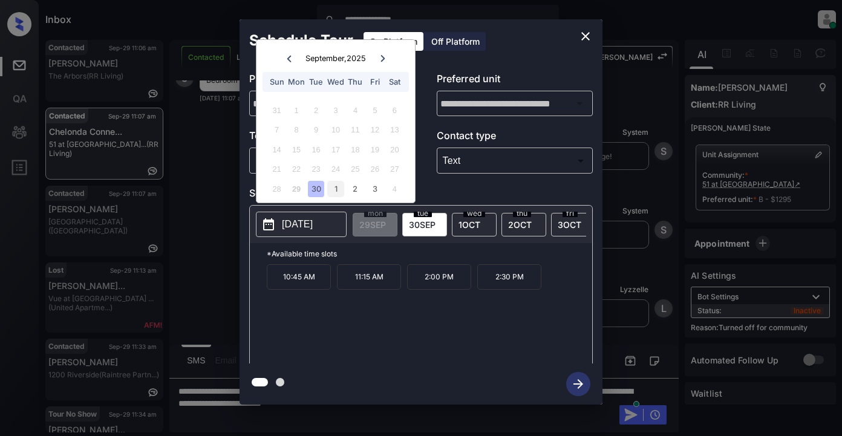
click at [340, 192] on div "1" at bounding box center [335, 189] width 16 height 16
click at [333, 109] on div "1" at bounding box center [335, 110] width 16 height 16
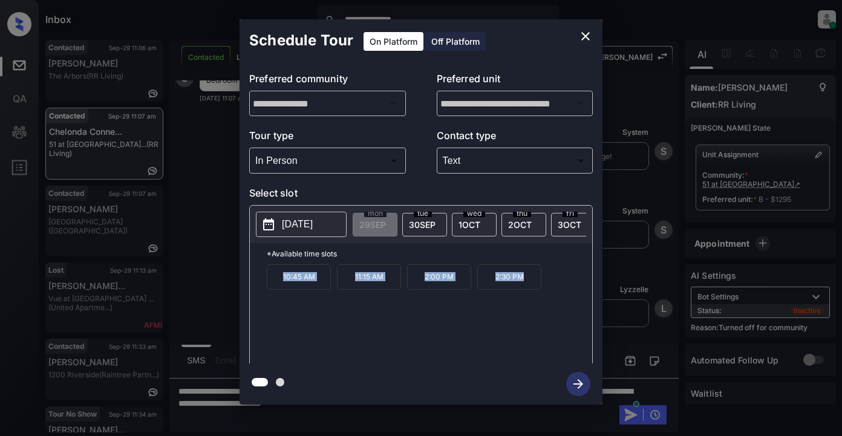
drag, startPoint x: 277, startPoint y: 285, endPoint x: 546, endPoint y: 287, distance: 268.6
click at [546, 287] on div "10:45 AM 11:15 AM 2:00 PM 2:30 PM" at bounding box center [430, 312] width 326 height 97
copy div "10:45 AM 11:15 AM 2:00 PM 2:30 PM"
click at [583, 35] on icon "close" at bounding box center [585, 36] width 15 height 15
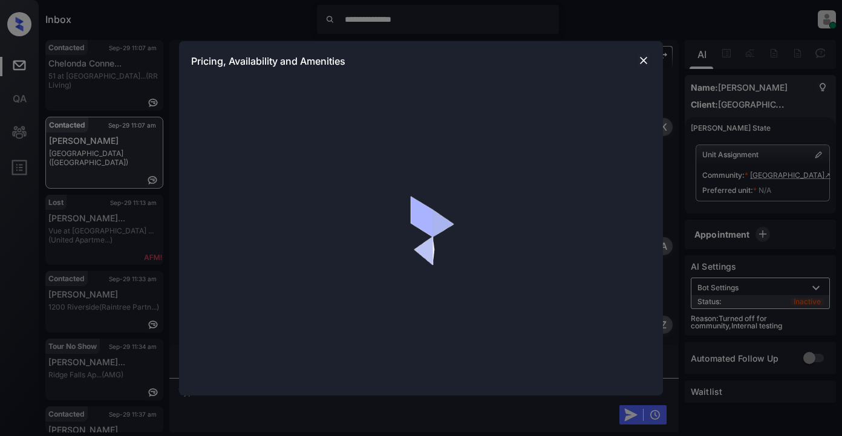
scroll to position [847, 0]
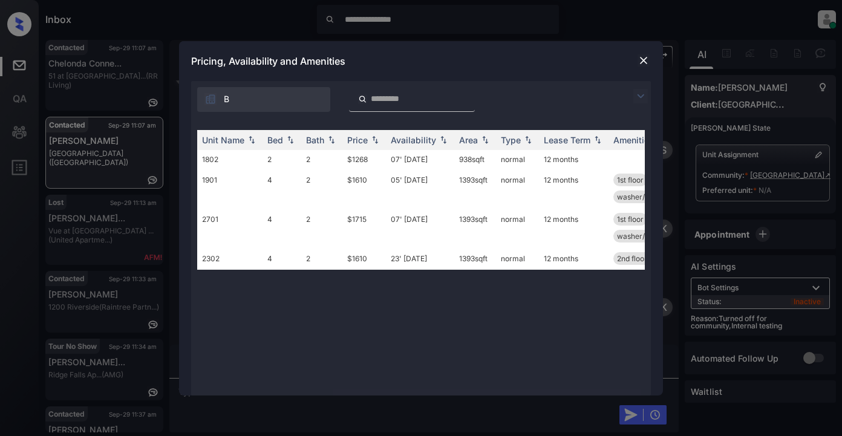
click at [644, 94] on img at bounding box center [640, 96] width 15 height 15
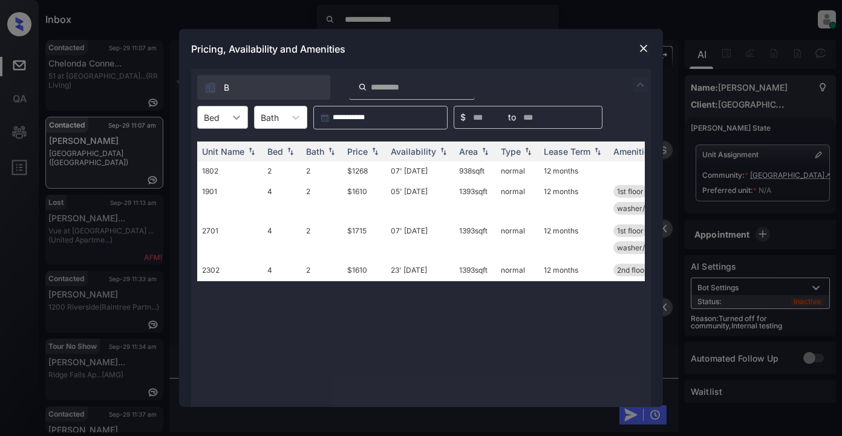
click at [235, 117] on icon at bounding box center [237, 117] width 12 height 12
click at [216, 150] on div "2" at bounding box center [222, 147] width 51 height 22
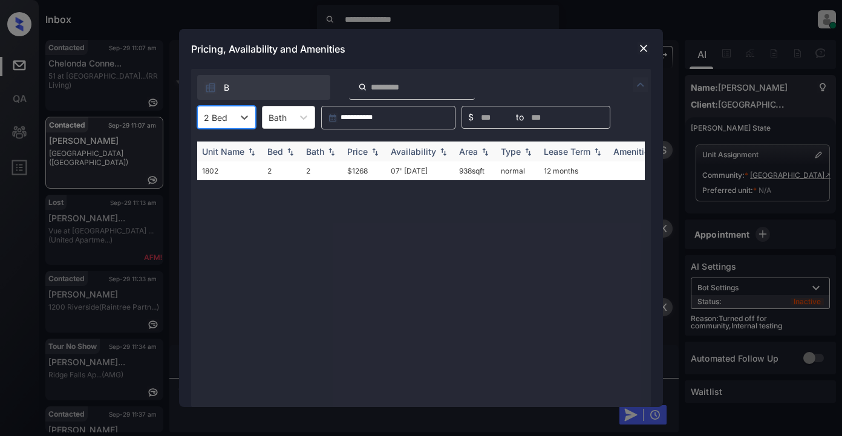
click at [358, 154] on div "Price" at bounding box center [357, 151] width 21 height 10
click at [642, 51] on img at bounding box center [644, 48] width 12 height 12
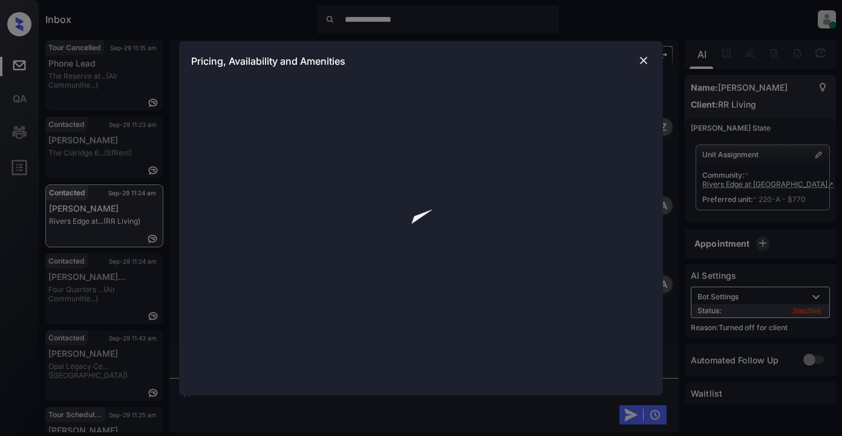
scroll to position [2150, 0]
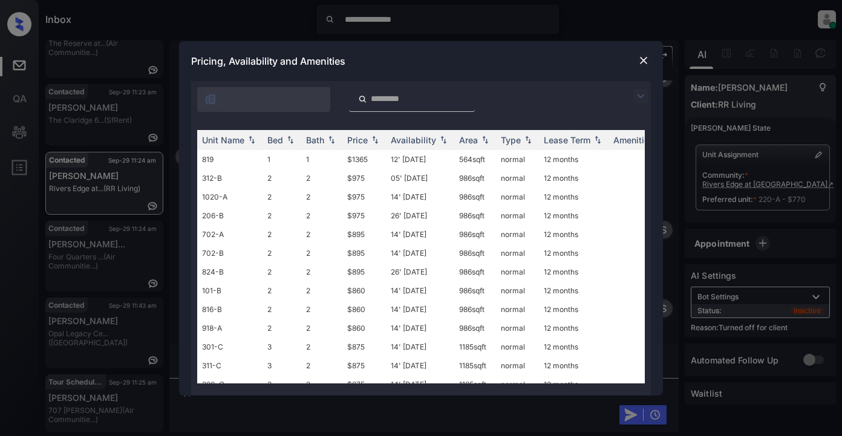
click at [639, 100] on img at bounding box center [640, 96] width 15 height 15
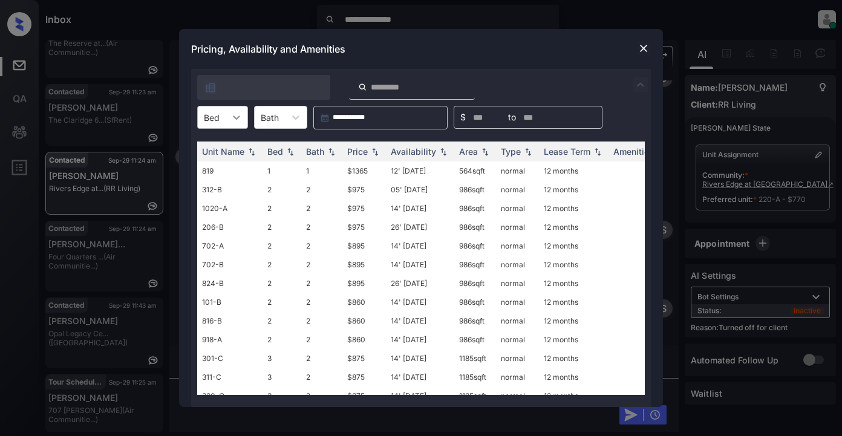
click at [242, 120] on icon at bounding box center [237, 117] width 12 height 12
drag, startPoint x: 205, startPoint y: 190, endPoint x: 214, endPoint y: 189, distance: 8.6
click at [208, 190] on div "3" at bounding box center [222, 191] width 51 height 22
click at [361, 148] on div "Price" at bounding box center [357, 151] width 21 height 10
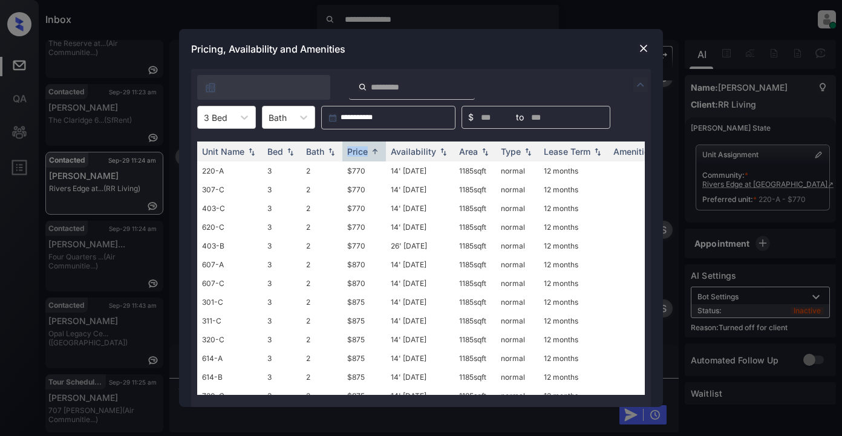
click at [639, 50] on img at bounding box center [644, 48] width 12 height 12
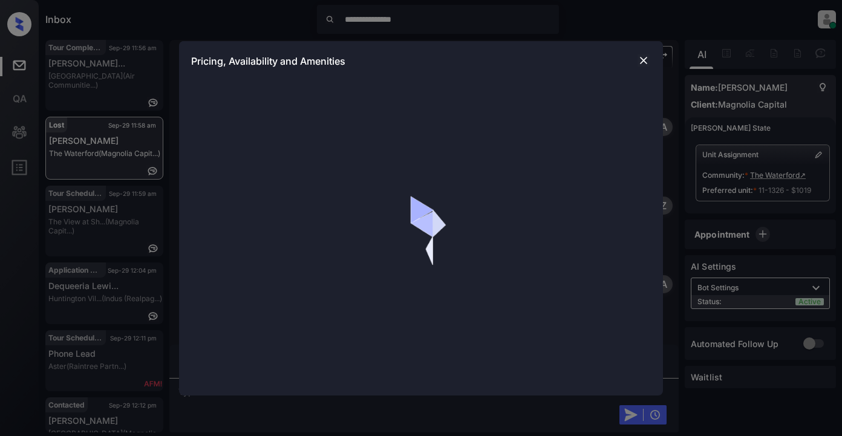
scroll to position [1773, 0]
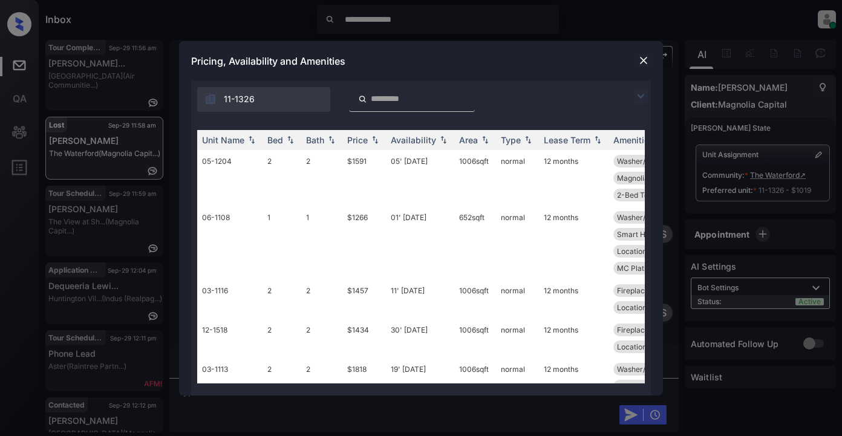
click at [645, 94] on img at bounding box center [640, 96] width 15 height 15
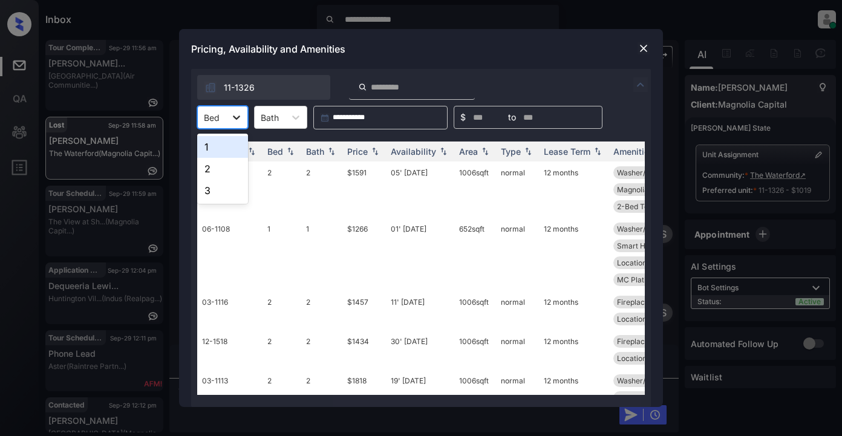
click at [231, 116] on icon at bounding box center [237, 117] width 12 height 12
click at [218, 168] on div "2" at bounding box center [222, 169] width 51 height 22
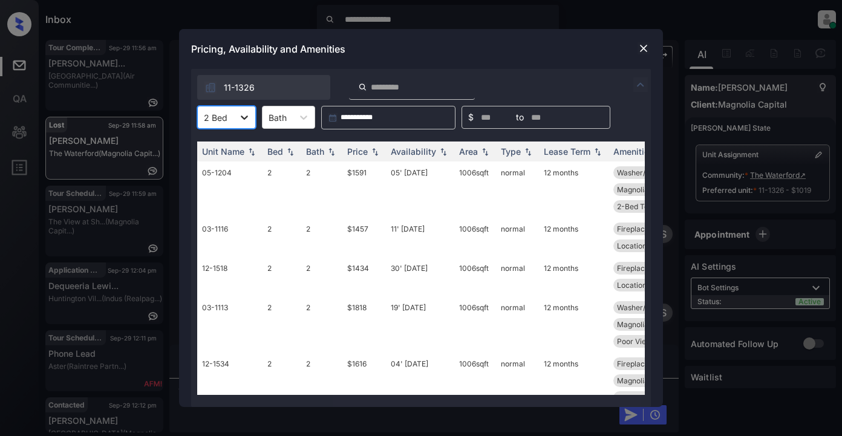
click at [243, 117] on icon at bounding box center [244, 117] width 12 height 12
click at [235, 147] on div "1" at bounding box center [226, 147] width 59 height 22
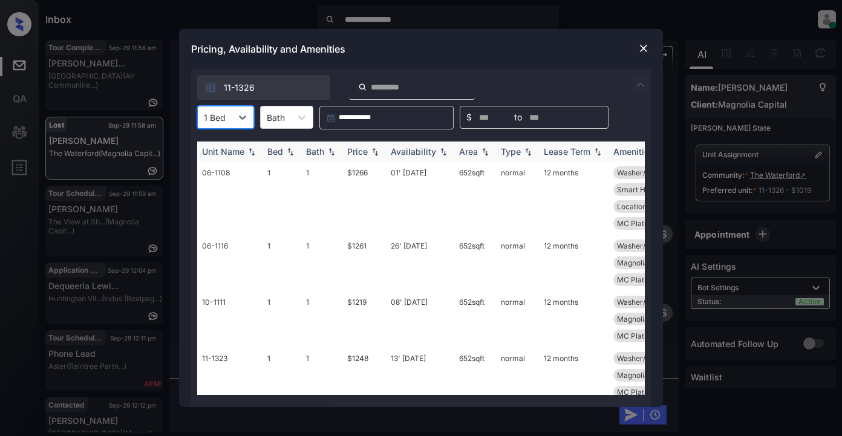
click at [383, 151] on th "Price" at bounding box center [364, 152] width 44 height 20
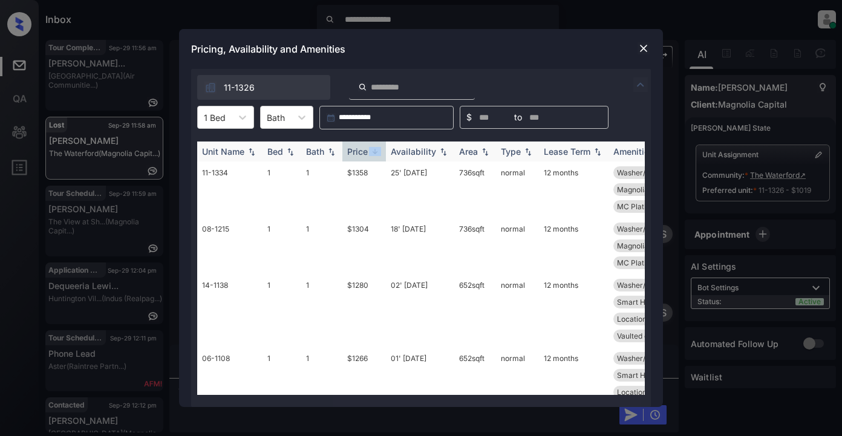
click at [383, 151] on th "Price" at bounding box center [364, 152] width 44 height 20
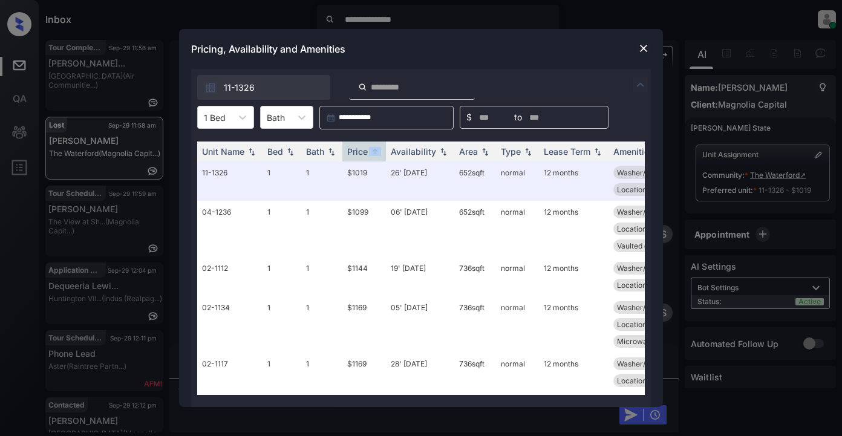
click at [644, 51] on img at bounding box center [644, 48] width 12 height 12
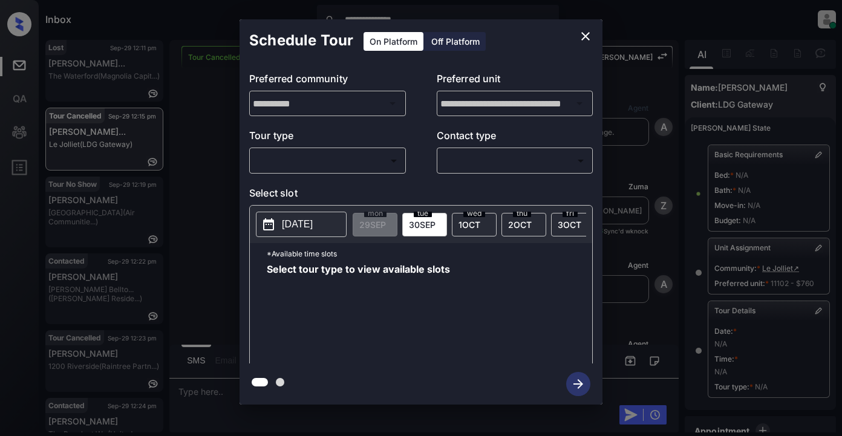
scroll to position [134, 0]
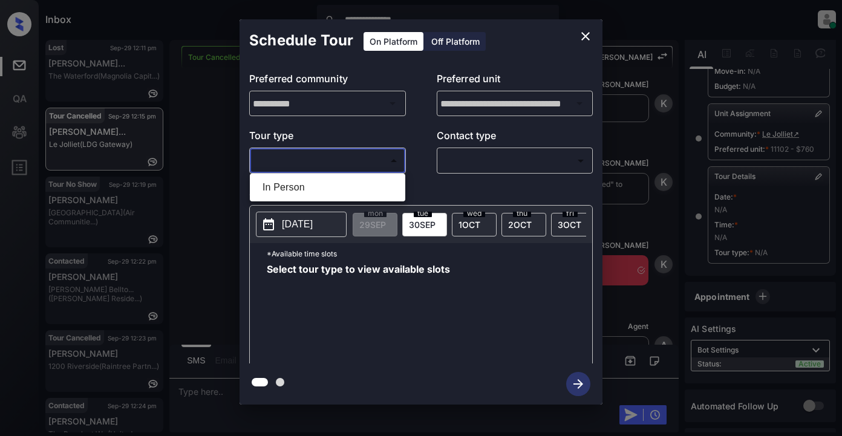
click at [295, 168] on body "**********" at bounding box center [421, 218] width 842 height 436
drag, startPoint x: 286, startPoint y: 192, endPoint x: 402, endPoint y: 168, distance: 118.5
click at [287, 192] on li "In Person" at bounding box center [327, 188] width 149 height 22
type input "********"
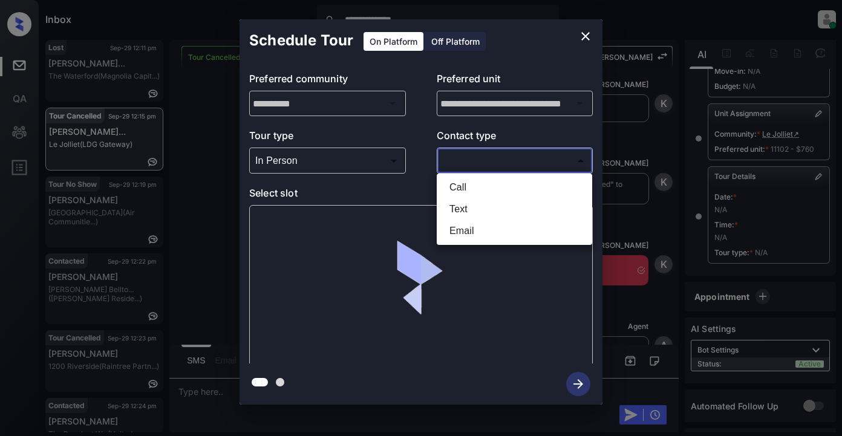
drag, startPoint x: 464, startPoint y: 160, endPoint x: 491, endPoint y: 159, distance: 27.3
click at [471, 160] on body "**********" at bounding box center [421, 218] width 842 height 436
click at [456, 216] on li "Text" at bounding box center [514, 209] width 149 height 22
type input "****"
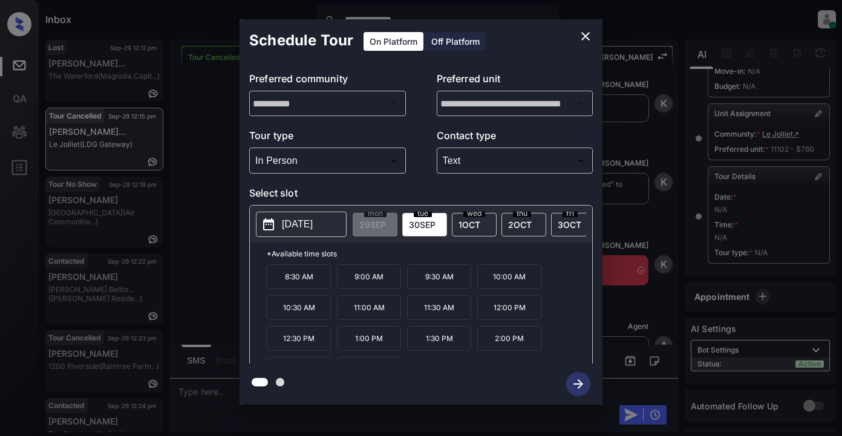
click at [303, 225] on p "[DATE]" at bounding box center [297, 224] width 31 height 15
click at [477, 227] on span "[DATE]" at bounding box center [470, 225] width 22 height 10
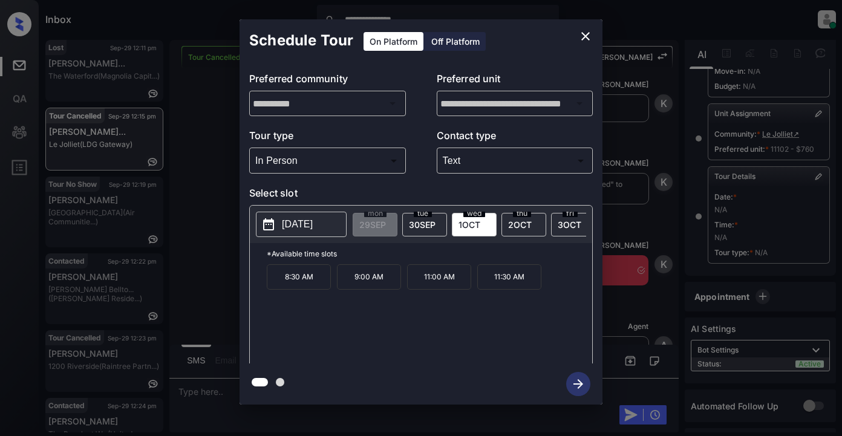
click at [415, 229] on div "[DATE]" at bounding box center [424, 225] width 45 height 24
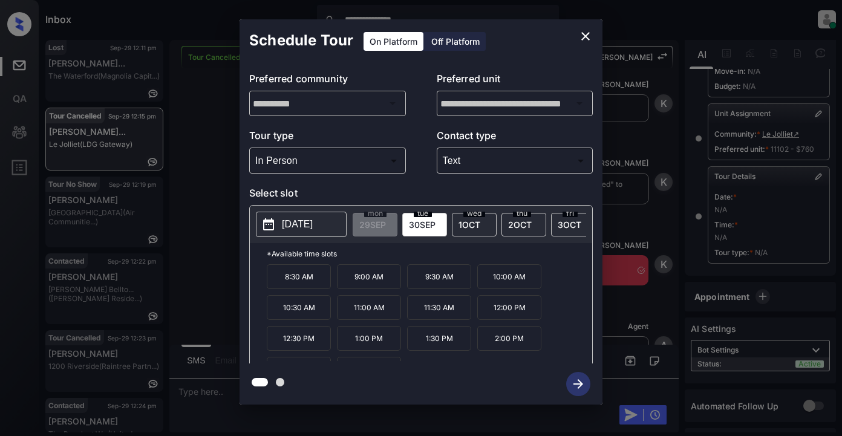
click at [580, 37] on icon "close" at bounding box center [585, 36] width 15 height 15
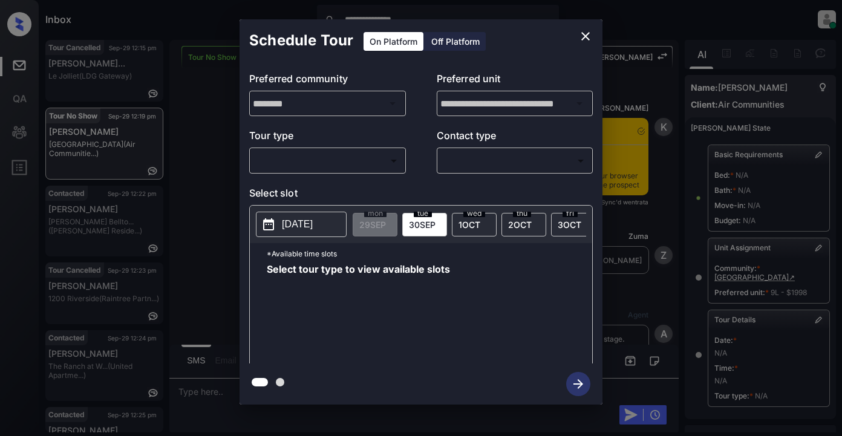
scroll to position [162, 0]
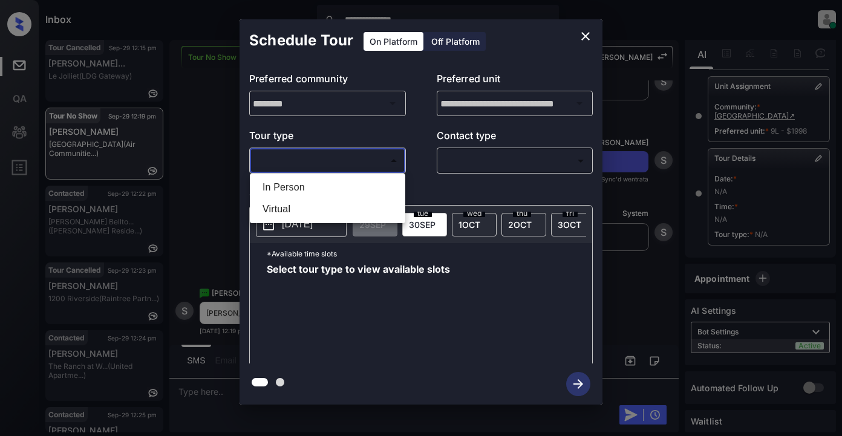
click at [288, 155] on body "**********" at bounding box center [421, 218] width 842 height 436
drag, startPoint x: 287, startPoint y: 185, endPoint x: 437, endPoint y: 163, distance: 152.2
click at [287, 185] on li "In Person" at bounding box center [327, 188] width 149 height 22
type input "********"
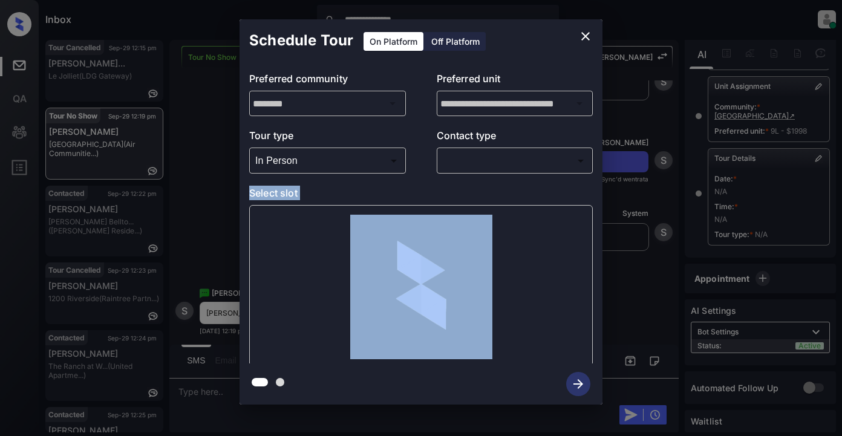
drag, startPoint x: 462, startPoint y: 166, endPoint x: 523, endPoint y: 178, distance: 61.8
click at [457, 163] on body "**********" at bounding box center [421, 218] width 842 height 436
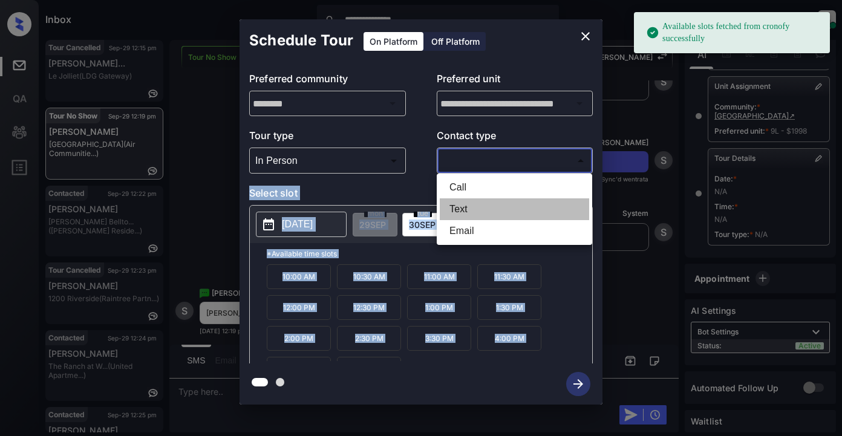
click at [462, 211] on li "Text" at bounding box center [514, 209] width 149 height 22
type input "****"
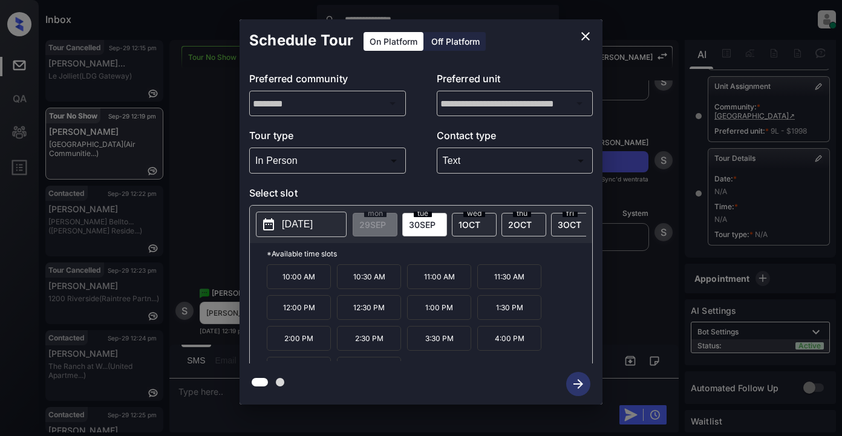
click at [199, 145] on div "**********" at bounding box center [421, 212] width 842 height 424
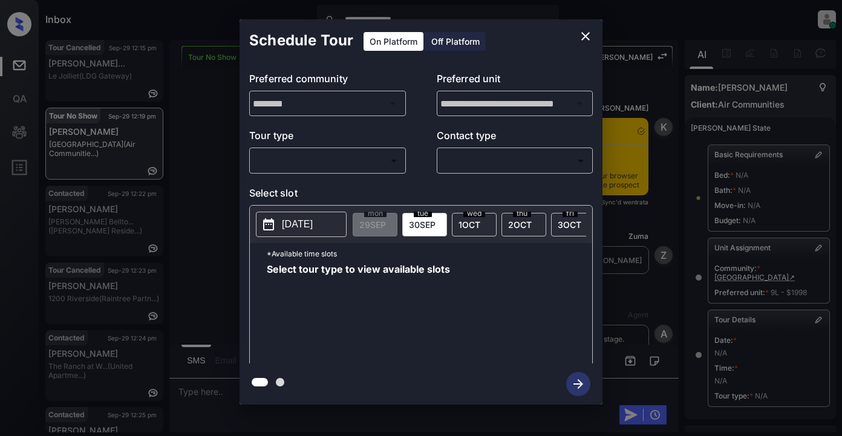
scroll to position [162, 0]
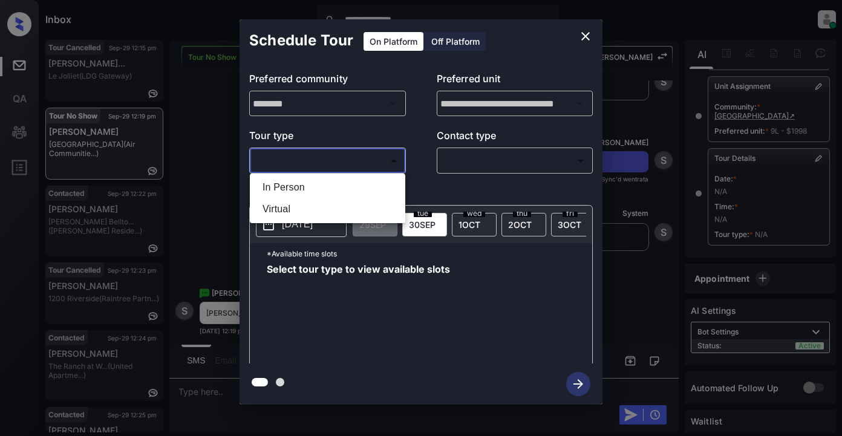
click at [359, 160] on body "**********" at bounding box center [421, 218] width 842 height 436
drag, startPoint x: 289, startPoint y: 185, endPoint x: 359, endPoint y: 172, distance: 71.4
click at [291, 185] on li "In Person" at bounding box center [327, 188] width 149 height 22
type input "********"
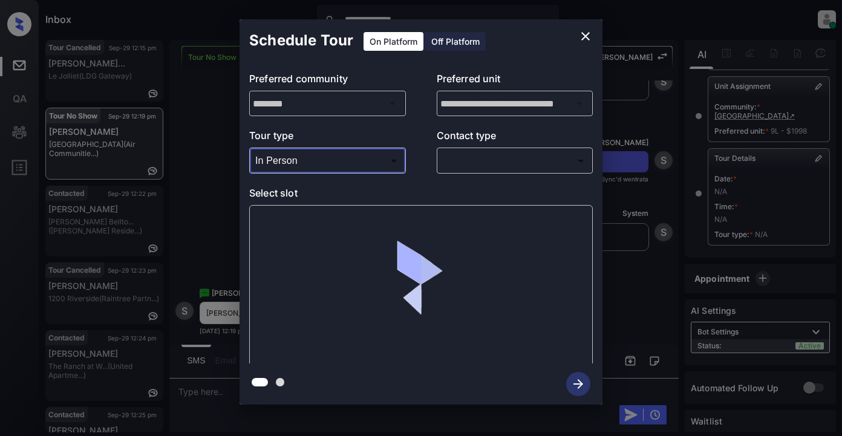
click at [468, 154] on body "**********" at bounding box center [421, 218] width 842 height 436
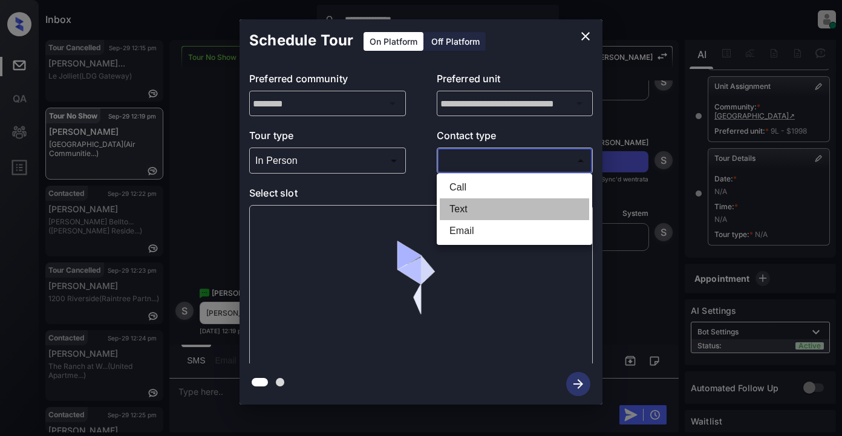
click at [461, 212] on li "Text" at bounding box center [514, 209] width 149 height 22
type input "****"
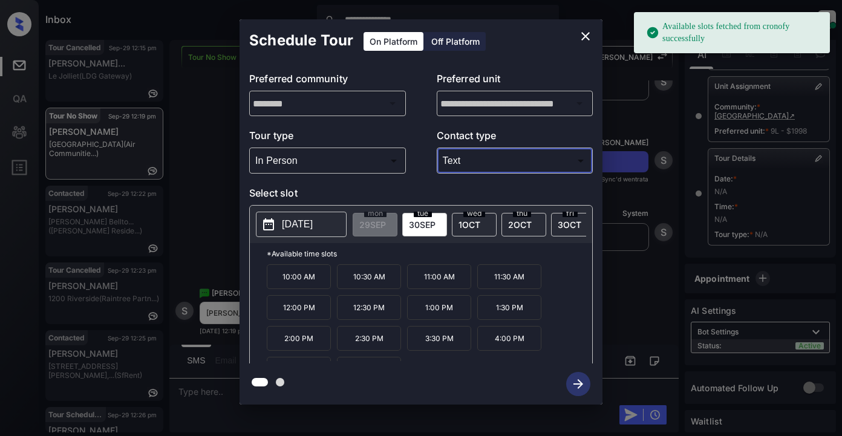
click at [298, 224] on p "[DATE]" at bounding box center [297, 224] width 31 height 15
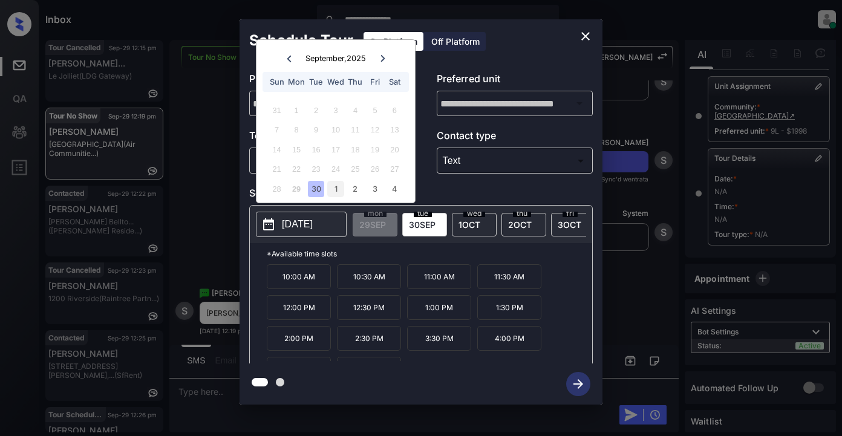
click at [336, 189] on div "1" at bounding box center [335, 189] width 16 height 16
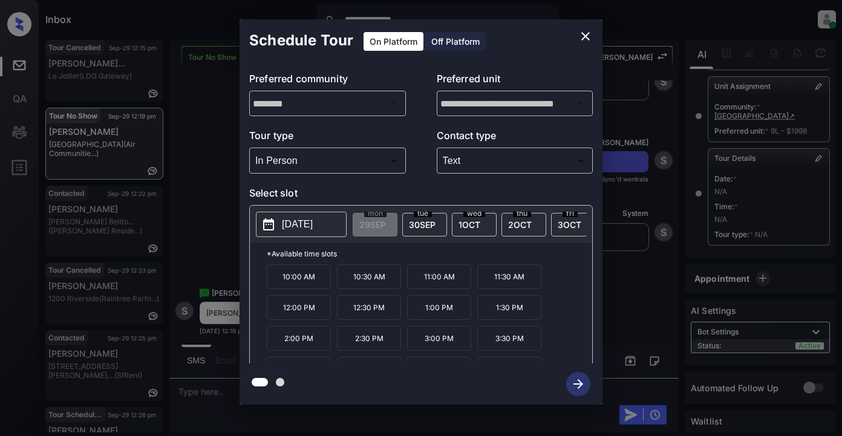
click at [208, 159] on div "**********" at bounding box center [421, 212] width 842 height 424
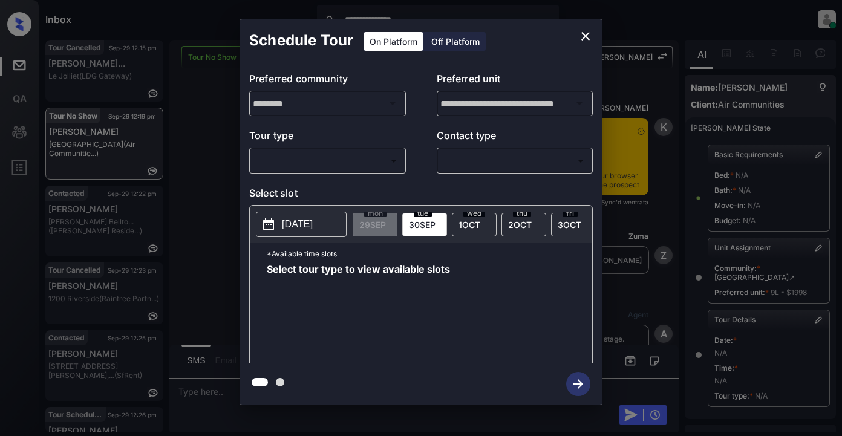
scroll to position [162, 0]
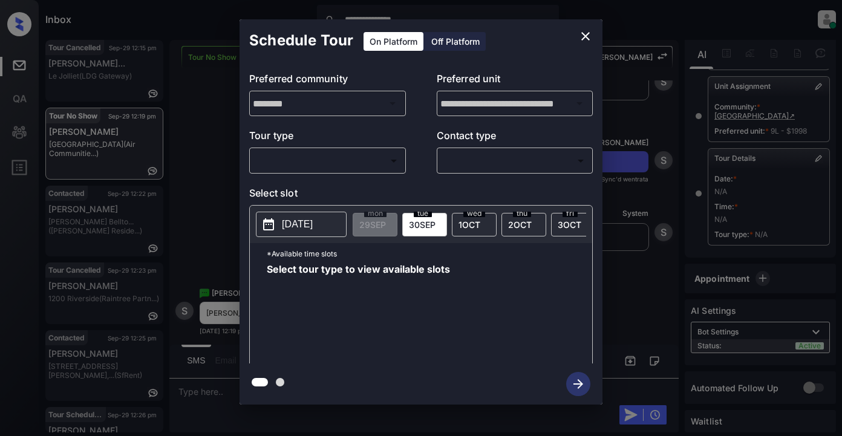
click at [333, 164] on body "**********" at bounding box center [421, 218] width 842 height 436
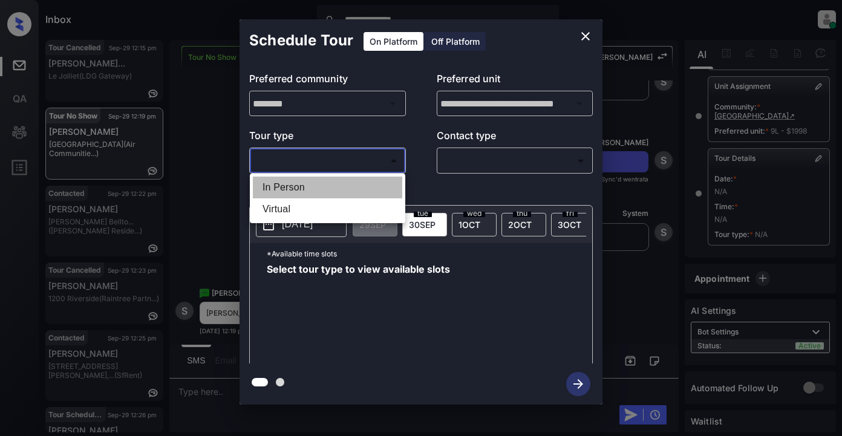
drag, startPoint x: 296, startPoint y: 188, endPoint x: 463, endPoint y: 163, distance: 168.8
click at [296, 188] on li "In Person" at bounding box center [327, 188] width 149 height 22
type input "********"
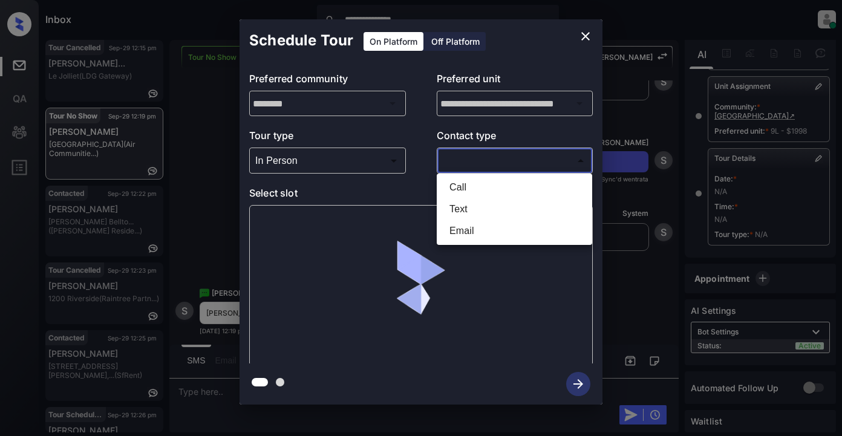
click at [492, 162] on body "**********" at bounding box center [421, 218] width 842 height 436
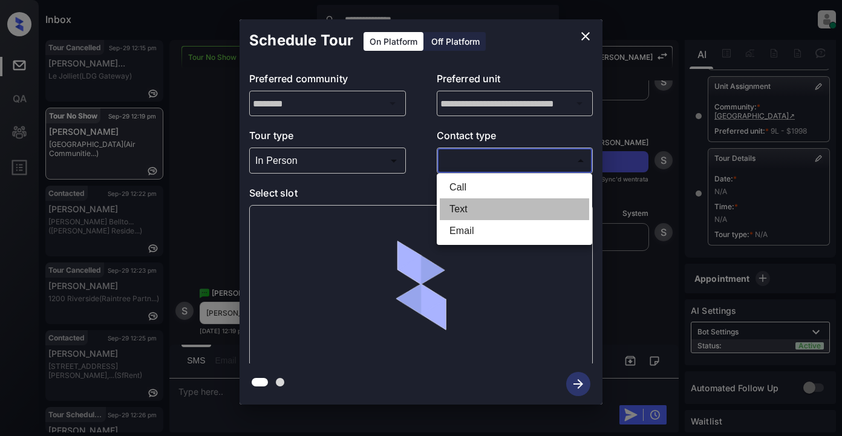
click at [460, 211] on li "Text" at bounding box center [514, 209] width 149 height 22
type input "****"
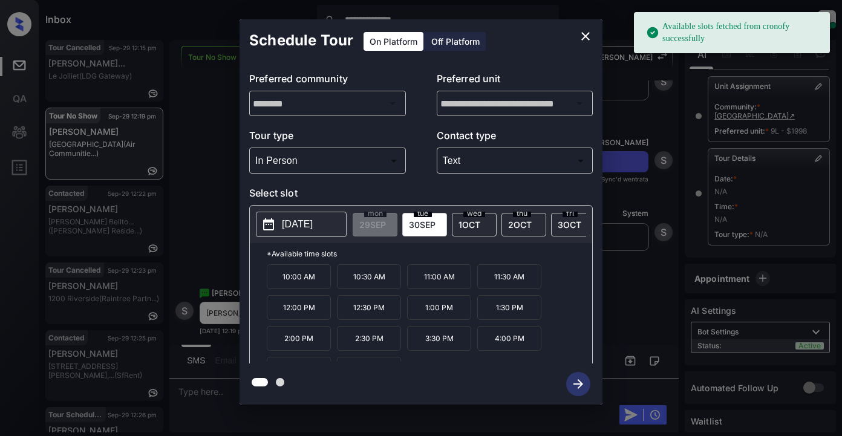
click at [467, 224] on span "1 OCT" at bounding box center [470, 225] width 22 height 10
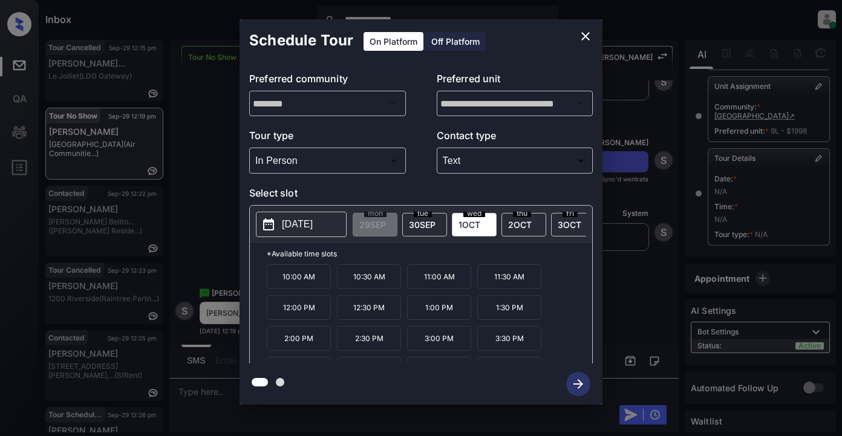
click at [435, 228] on span "30 SEP" at bounding box center [422, 225] width 27 height 10
drag, startPoint x: 360, startPoint y: 316, endPoint x: 380, endPoint y: 316, distance: 20.0
click at [361, 316] on p "12:30 PM" at bounding box center [369, 307] width 64 height 25
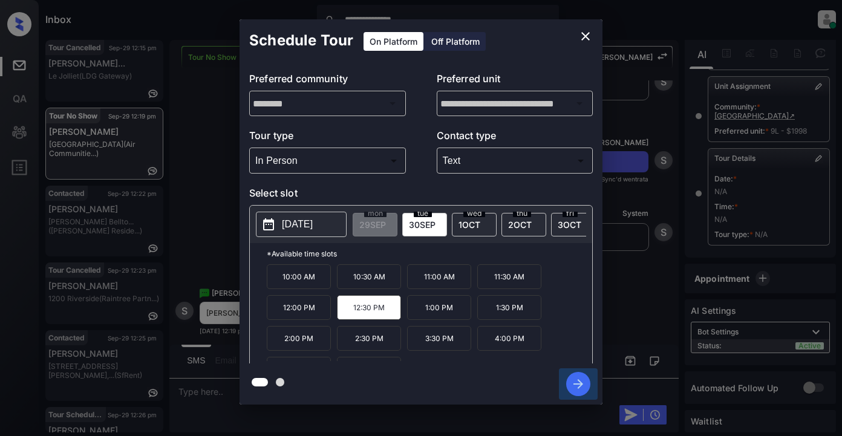
click at [579, 387] on icon "button" at bounding box center [578, 384] width 24 height 24
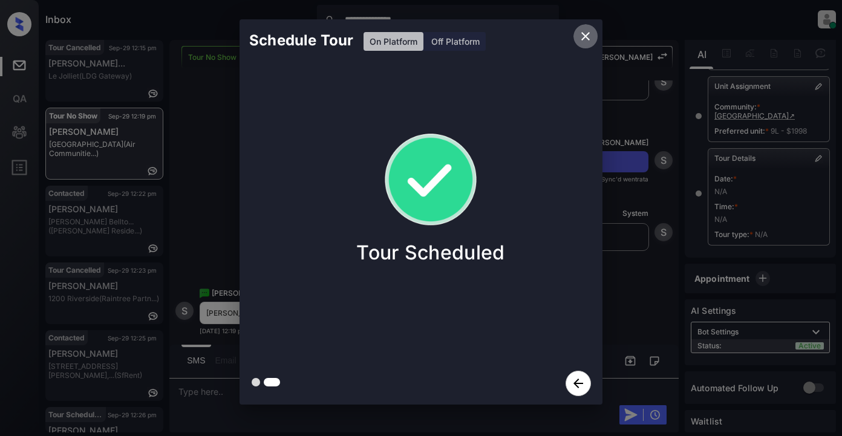
click at [584, 38] on icon "close" at bounding box center [585, 36] width 8 height 8
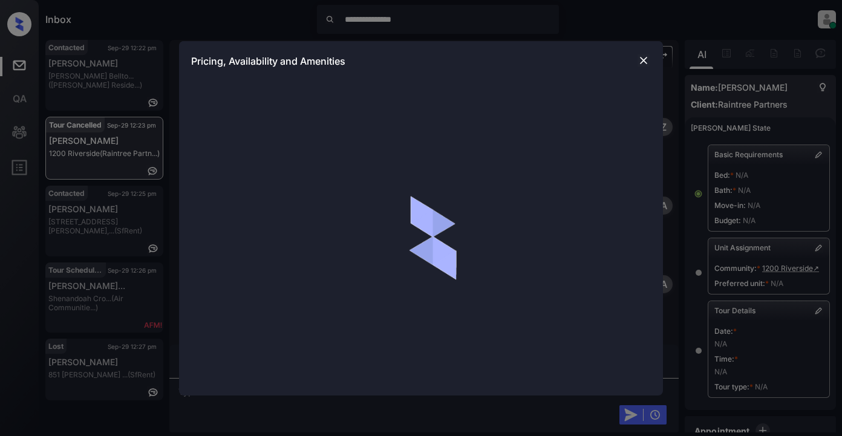
scroll to position [3361, 0]
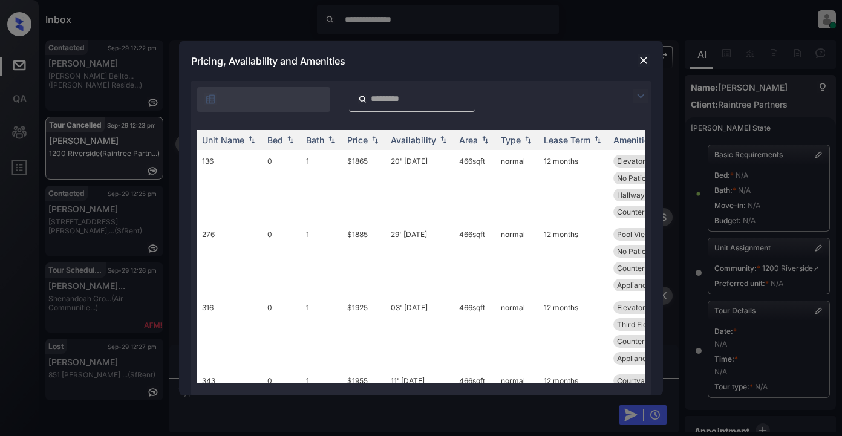
click at [644, 99] on img at bounding box center [640, 96] width 15 height 15
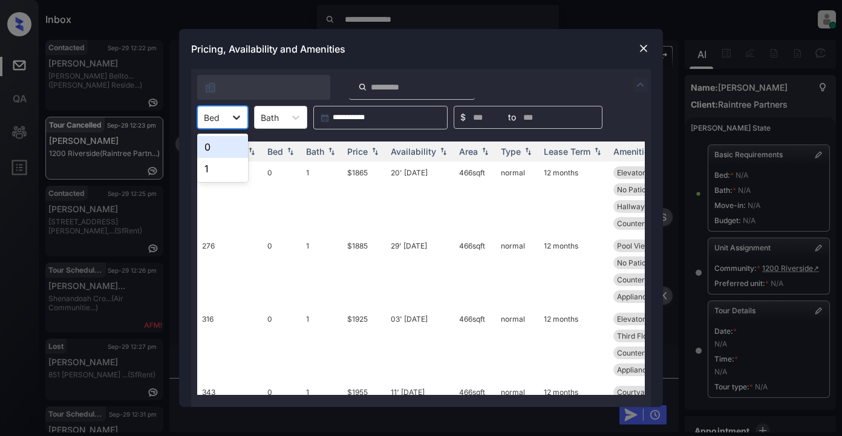
click at [234, 117] on icon at bounding box center [237, 117] width 12 height 12
click at [213, 150] on div "0" at bounding box center [222, 147] width 51 height 22
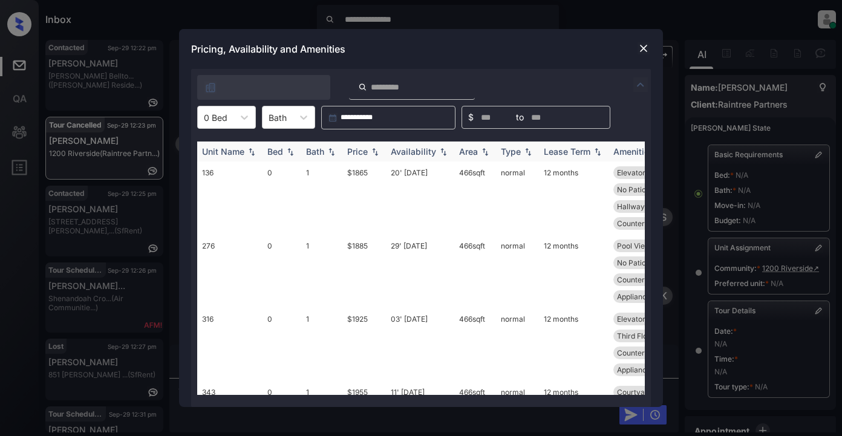
click at [347, 149] on div "Price" at bounding box center [357, 151] width 21 height 10
click at [362, 174] on td "$1865" at bounding box center [364, 198] width 44 height 73
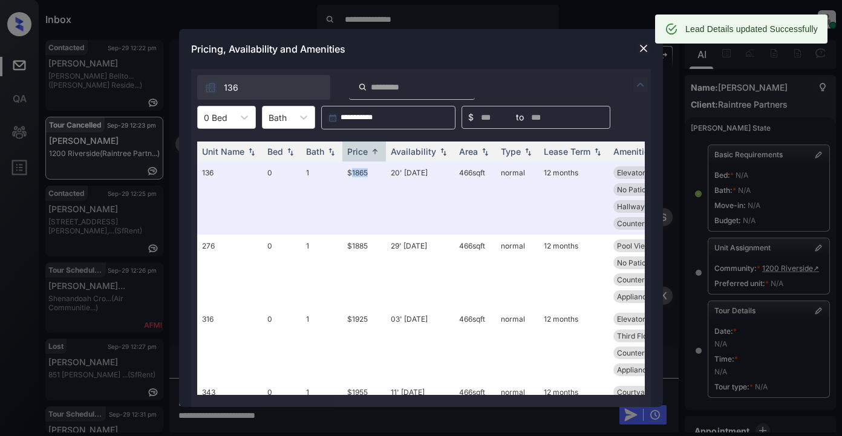
click at [645, 45] on img at bounding box center [644, 48] width 12 height 12
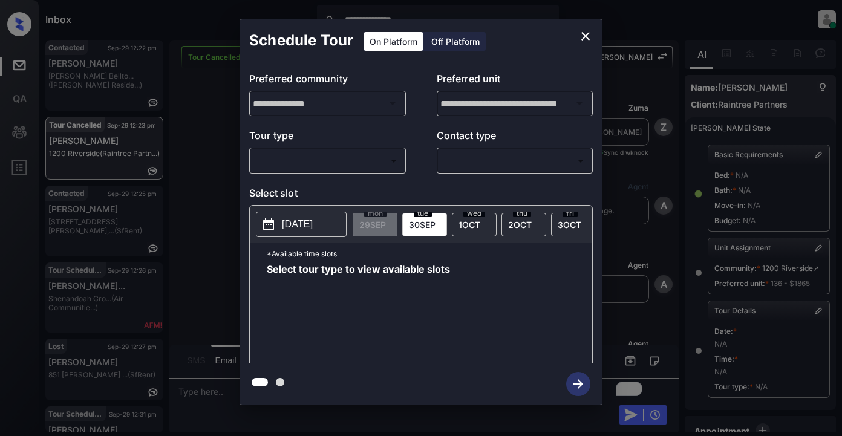
scroll to position [74, 0]
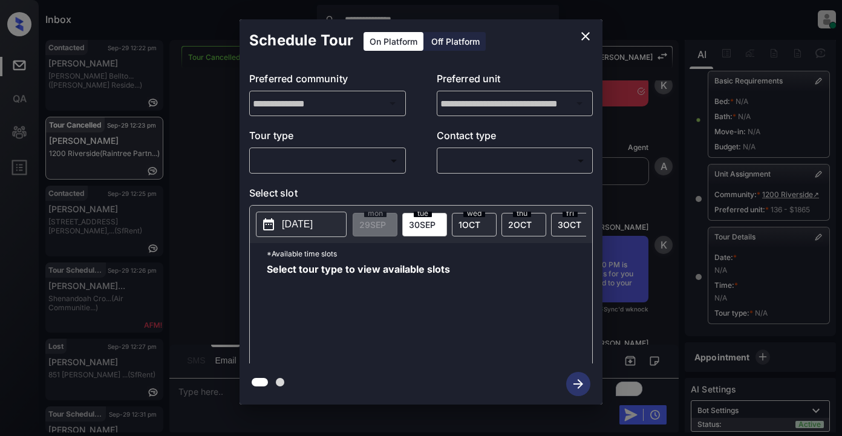
click at [328, 158] on body "**********" at bounding box center [421, 218] width 842 height 436
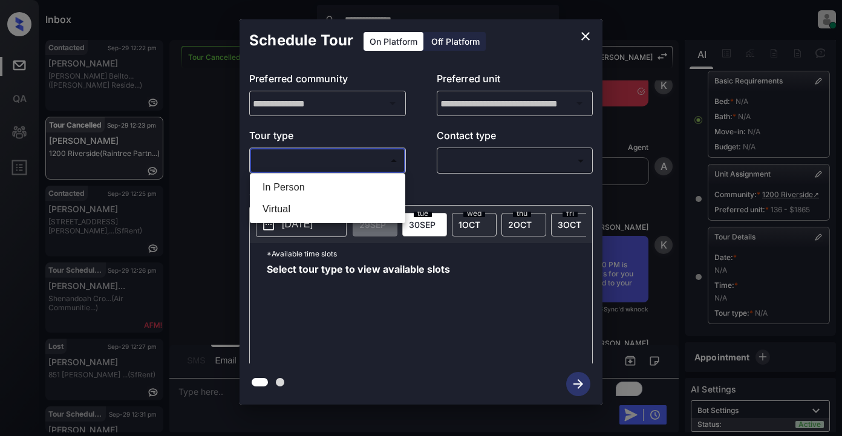
click at [290, 189] on li "In Person" at bounding box center [327, 188] width 149 height 22
type input "********"
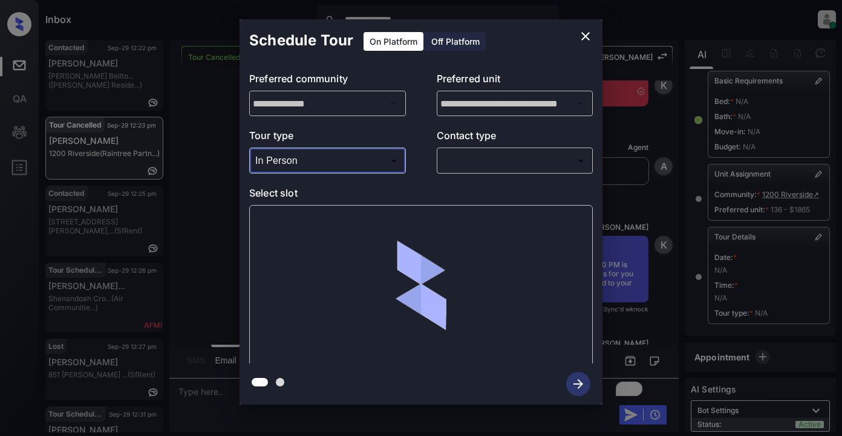
click at [479, 166] on body "**********" at bounding box center [421, 218] width 842 height 436
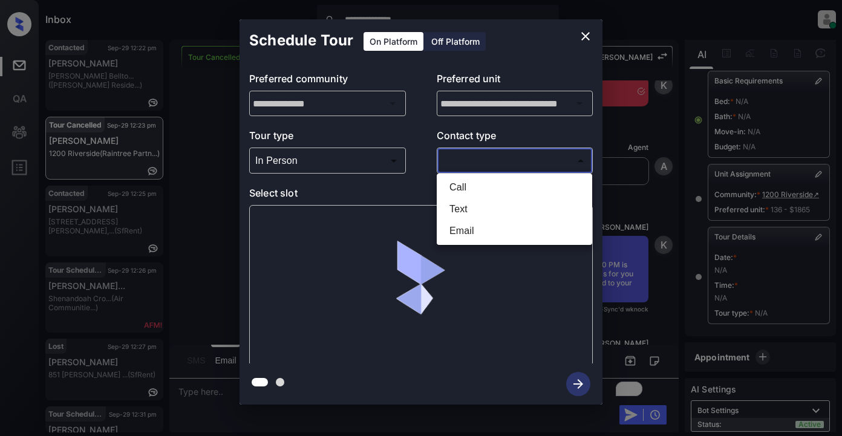
click at [471, 214] on li "Text" at bounding box center [514, 209] width 149 height 22
type input "****"
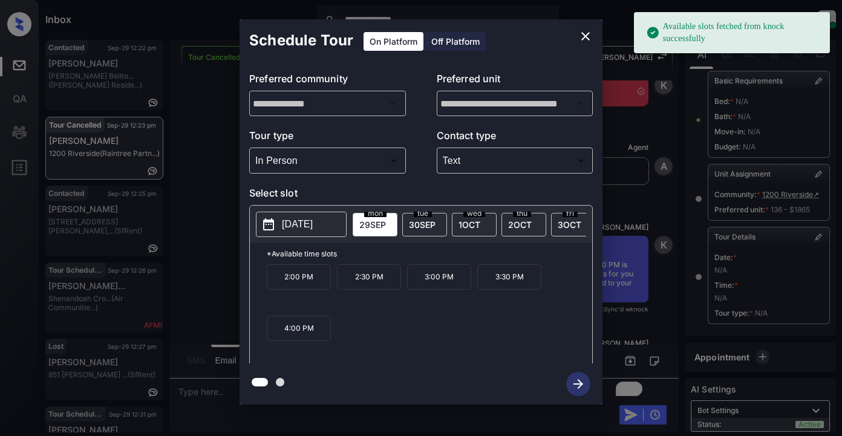
click at [296, 336] on p "4:00 PM" at bounding box center [299, 328] width 64 height 25
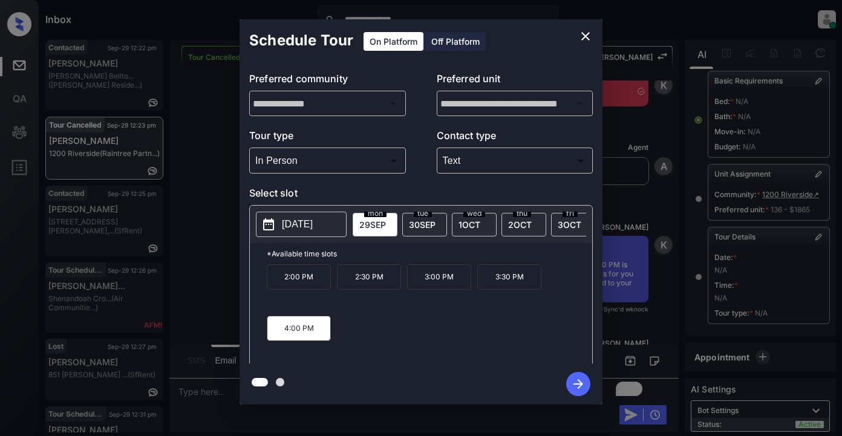
drag, startPoint x: 577, startPoint y: 382, endPoint x: 584, endPoint y: 356, distance: 27.4
click at [577, 375] on icon "button" at bounding box center [578, 384] width 24 height 24
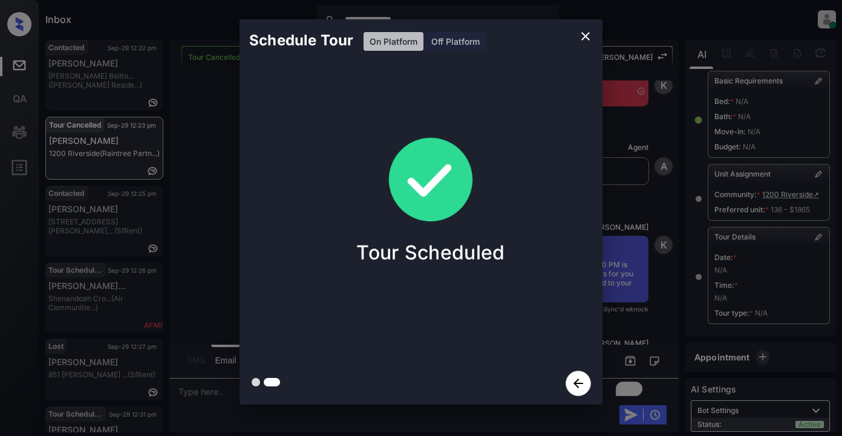
click at [583, 34] on icon "close" at bounding box center [585, 36] width 8 height 8
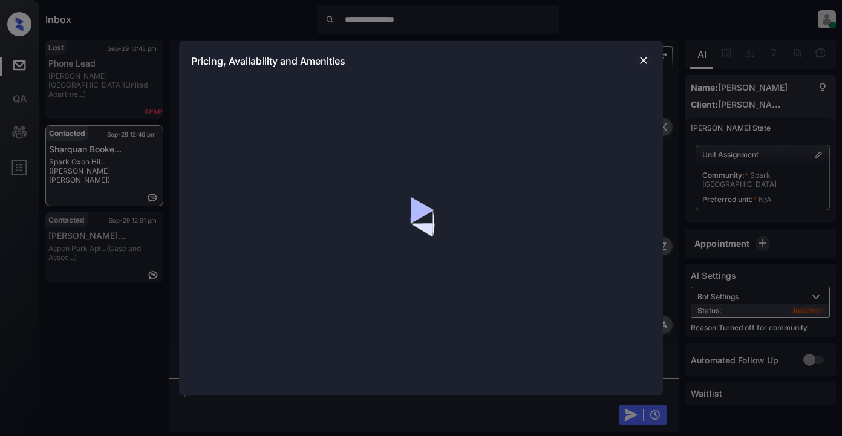
scroll to position [605, 0]
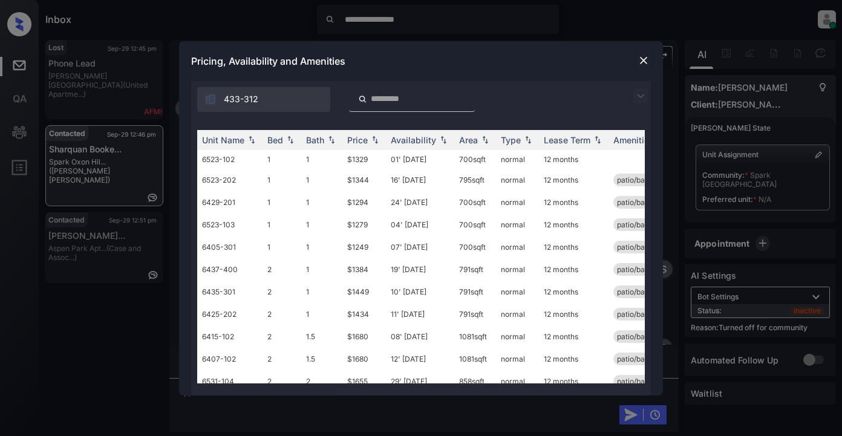
click at [644, 93] on img at bounding box center [640, 96] width 15 height 15
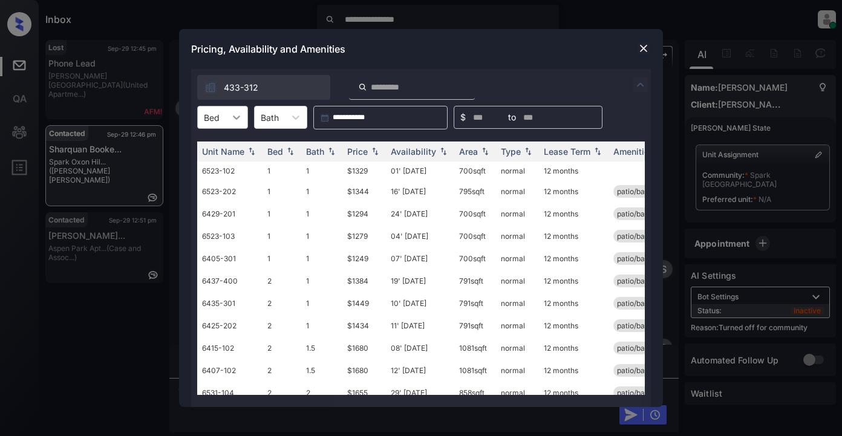
click at [238, 115] on icon at bounding box center [237, 117] width 12 height 12
click at [227, 148] on div "1" at bounding box center [222, 147] width 51 height 22
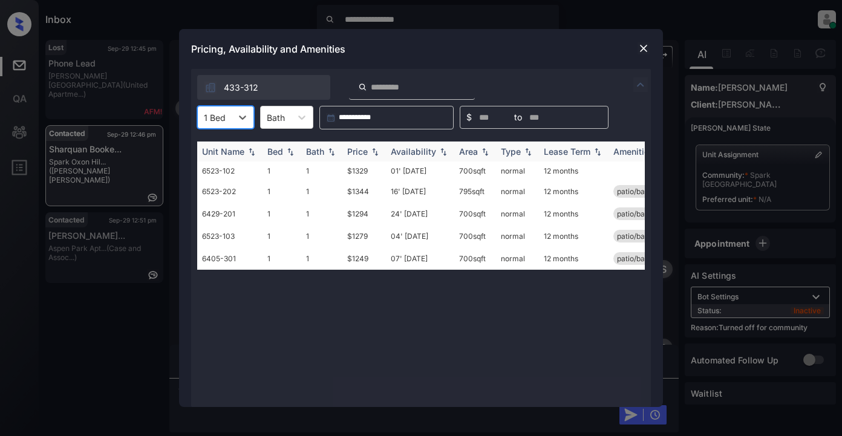
click at [361, 145] on th "Price" at bounding box center [364, 152] width 44 height 20
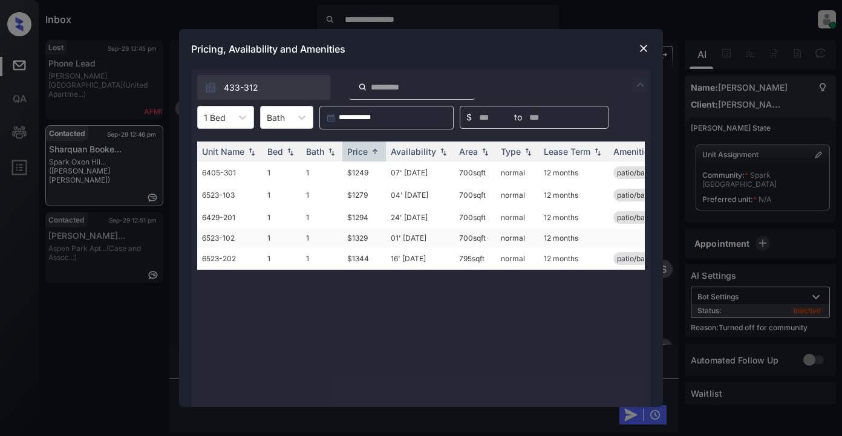
click at [359, 240] on td "$1329" at bounding box center [364, 238] width 44 height 19
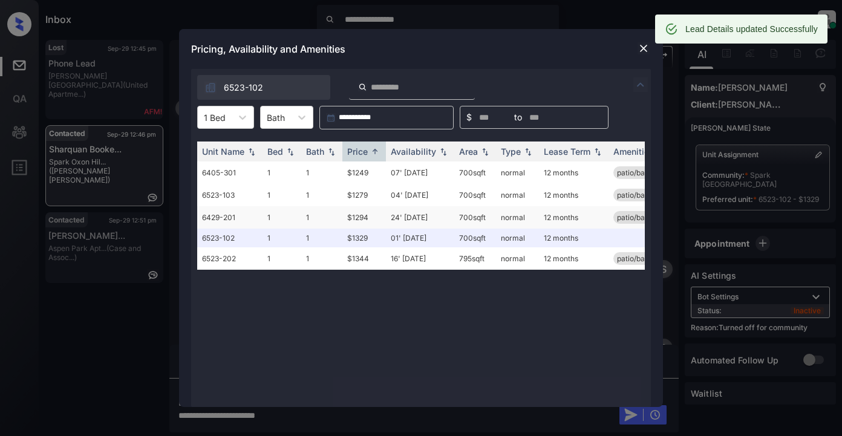
click at [356, 220] on td "$1294" at bounding box center [364, 217] width 44 height 22
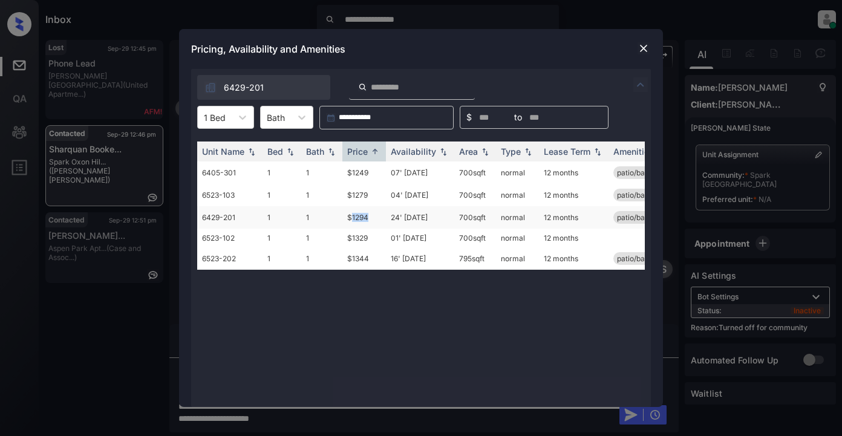
click at [358, 218] on td "$1294" at bounding box center [364, 217] width 44 height 22
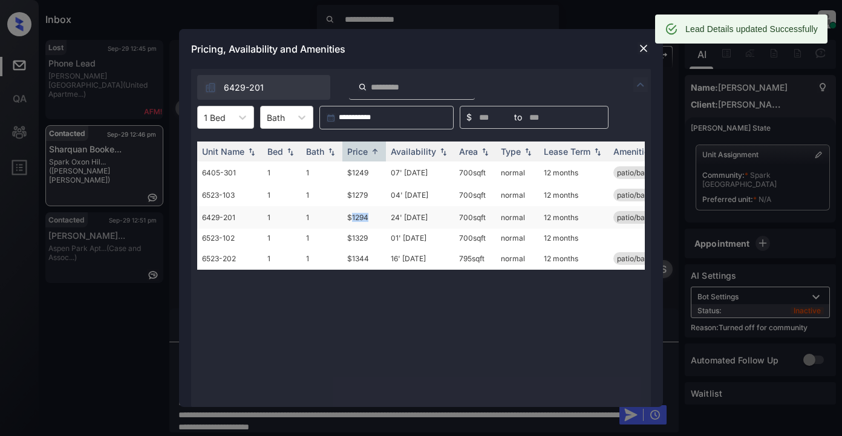
click at [358, 218] on td "$1294" at bounding box center [364, 217] width 44 height 22
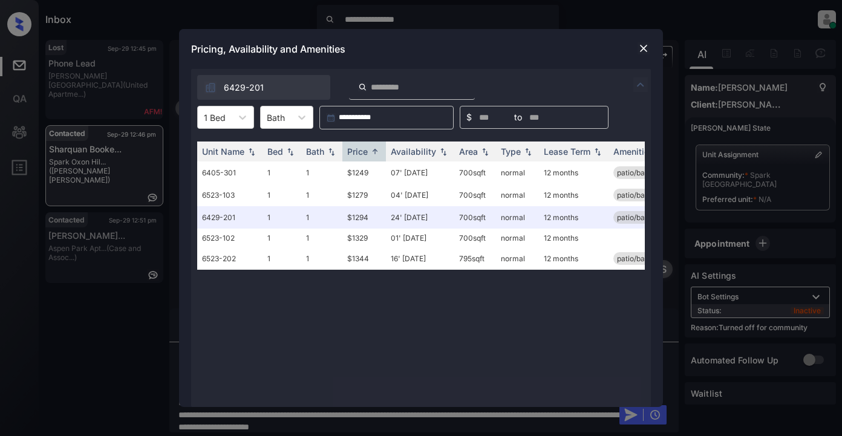
click at [570, 51] on div "Pricing, Availability and Amenities" at bounding box center [421, 49] width 484 height 40
click at [643, 48] on img at bounding box center [644, 48] width 12 height 12
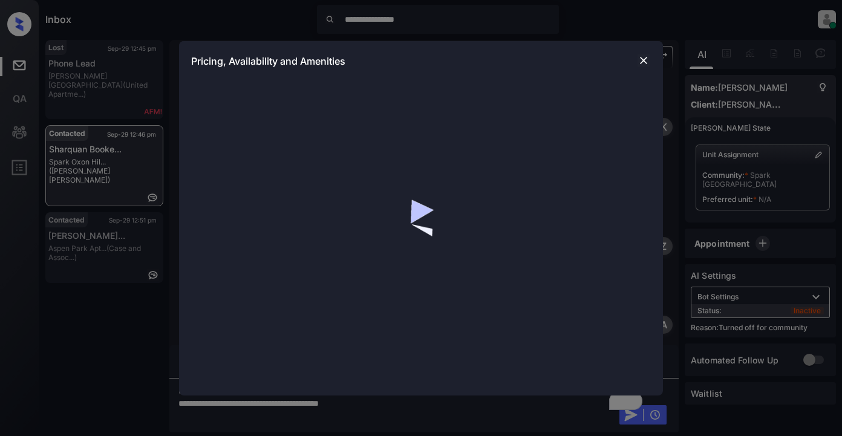
scroll to position [209, 0]
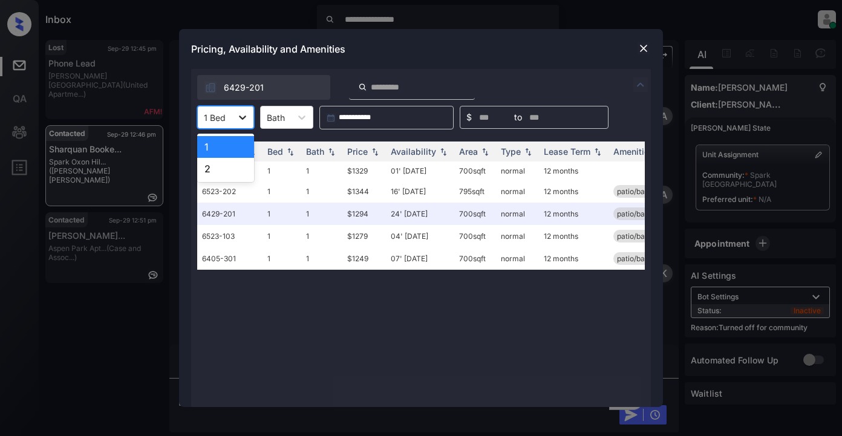
click at [240, 111] on div at bounding box center [243, 117] width 22 height 22
click at [212, 171] on div "2" at bounding box center [225, 169] width 57 height 22
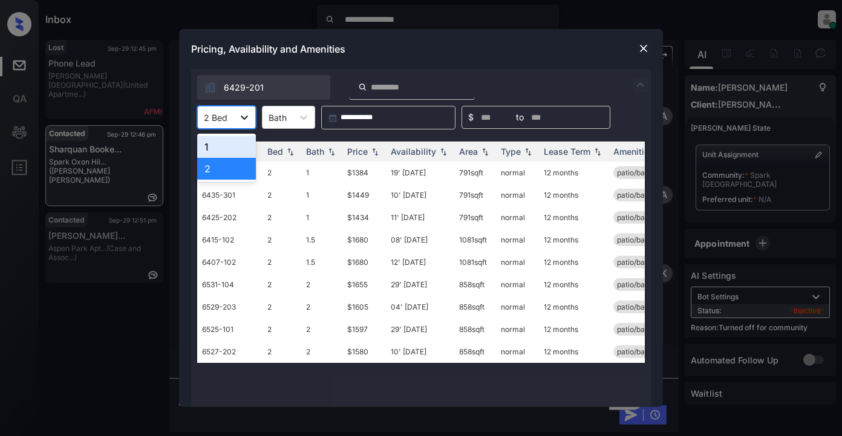
click at [248, 115] on icon at bounding box center [244, 117] width 12 height 12
click at [644, 48] on img at bounding box center [644, 48] width 12 height 12
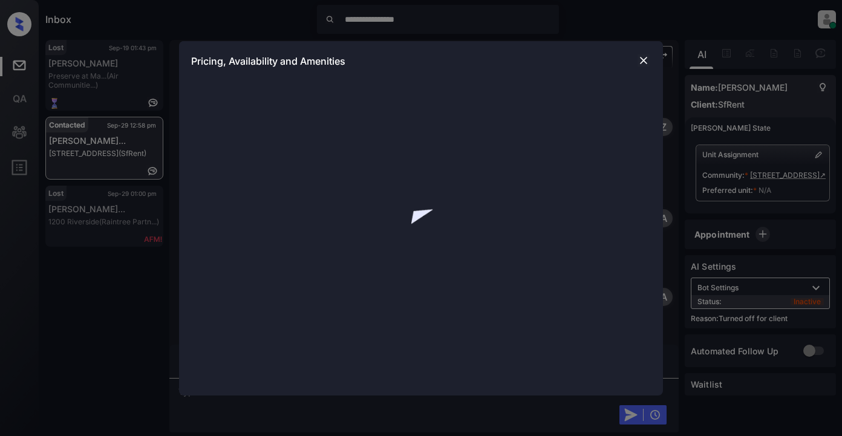
scroll to position [1151, 0]
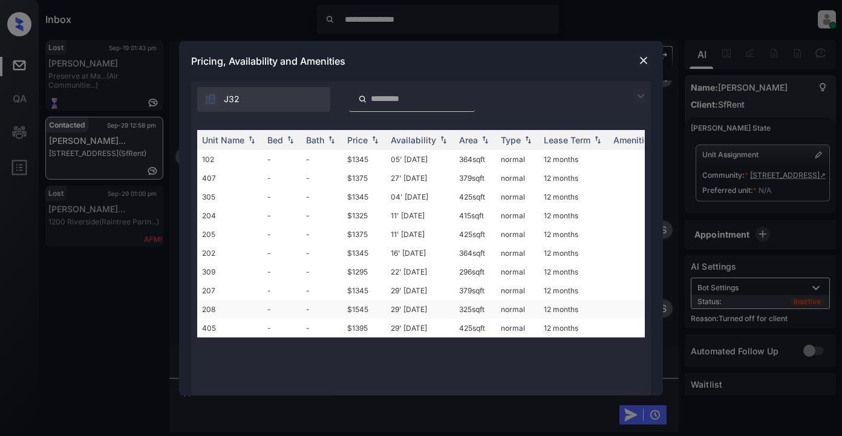
click at [356, 310] on td "$1545" at bounding box center [364, 309] width 44 height 19
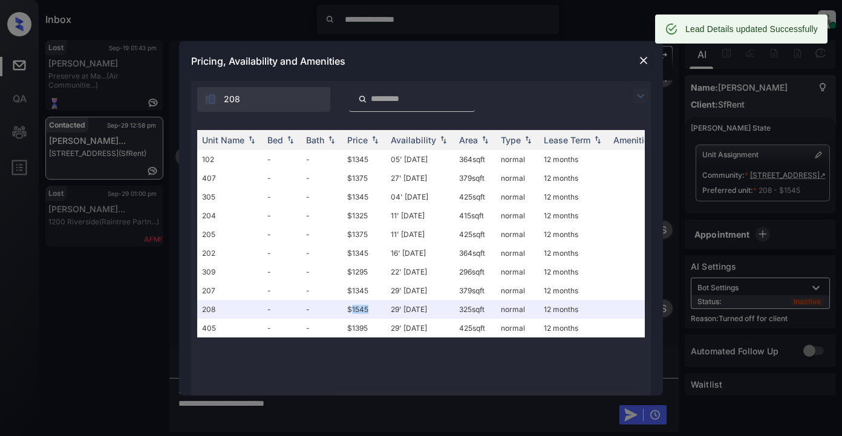
click at [641, 62] on img at bounding box center [644, 60] width 12 height 12
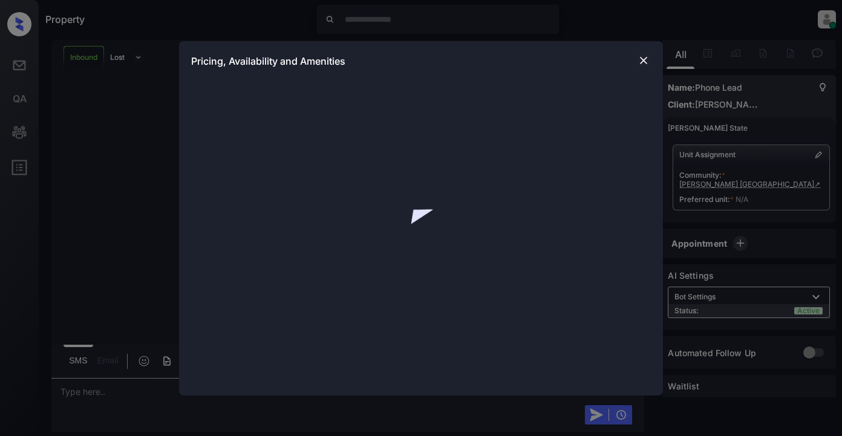
scroll to position [232, 0]
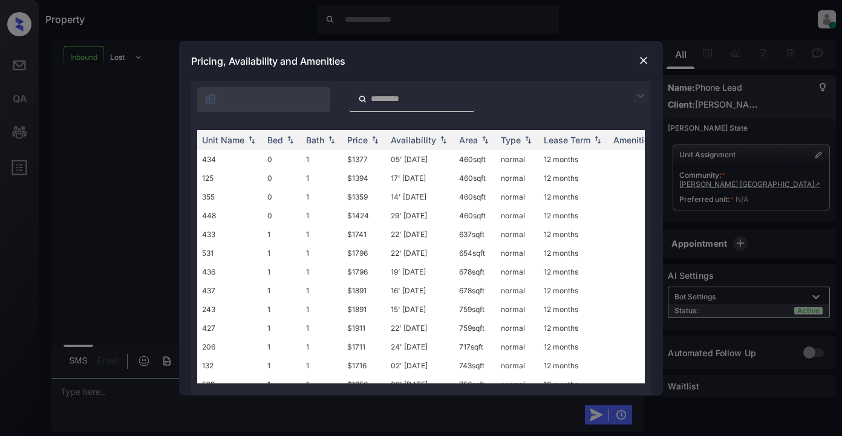
click at [640, 97] on img at bounding box center [640, 96] width 15 height 15
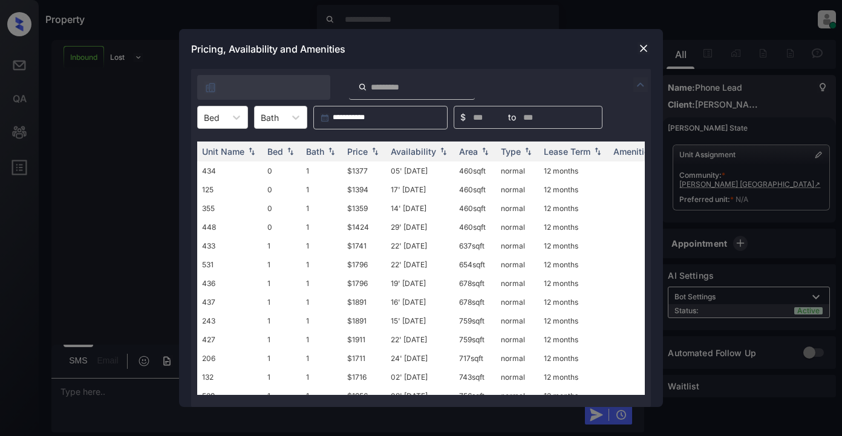
click at [761, 391] on div "**********" at bounding box center [421, 218] width 842 height 436
click at [642, 51] on img at bounding box center [644, 48] width 12 height 12
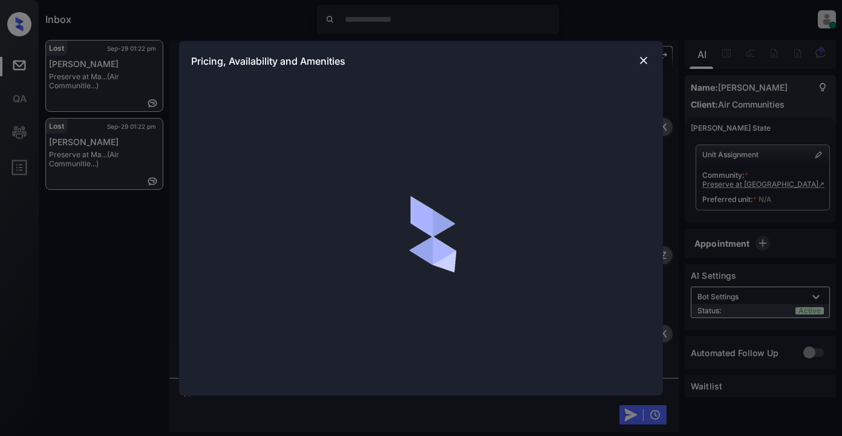
scroll to position [5546, 0]
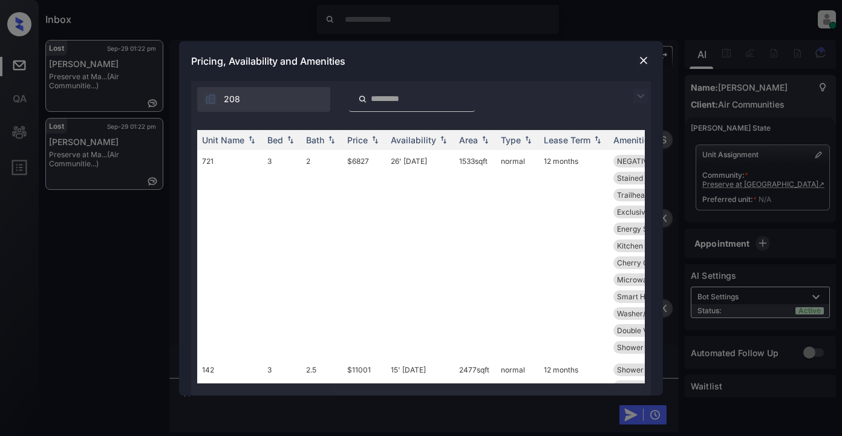
click at [644, 56] on img at bounding box center [644, 60] width 12 height 12
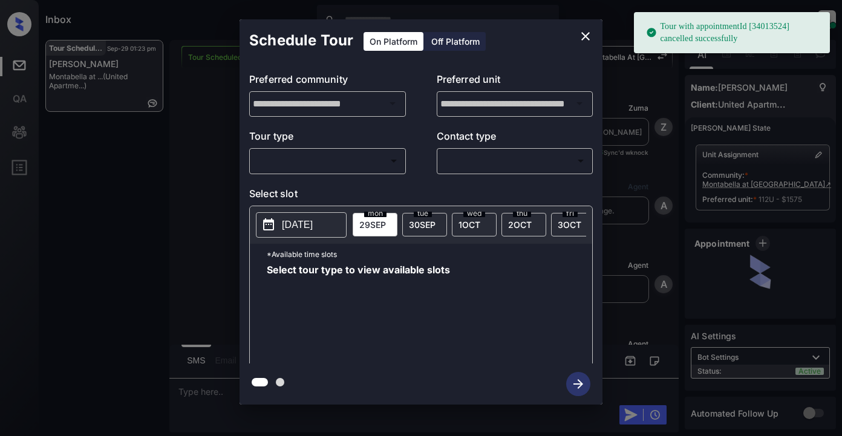
scroll to position [2456, 0]
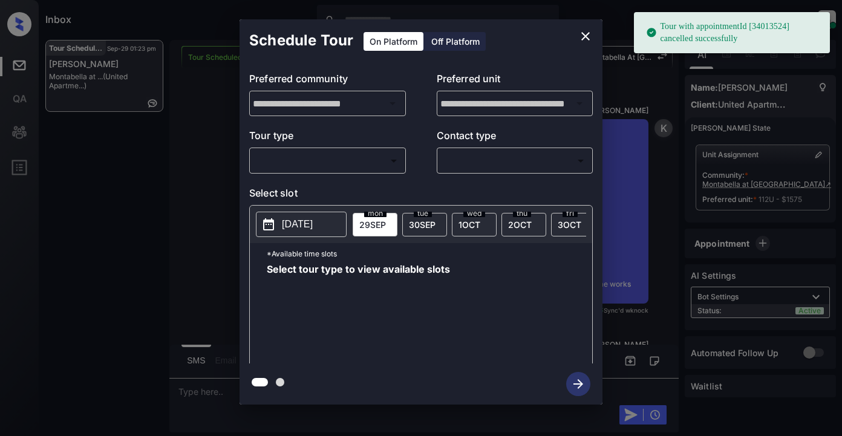
click at [364, 159] on body "Tour with appointmentId [34013524] cancelled successfully Inbox Lyzzelle [PERSO…" at bounding box center [421, 218] width 842 height 436
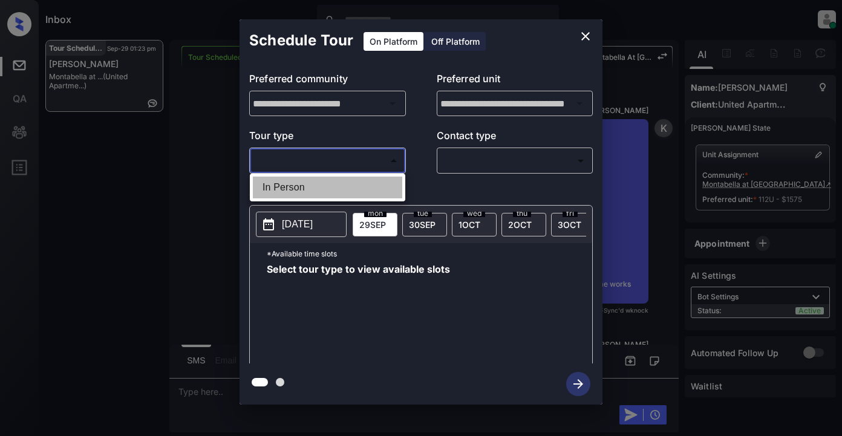
drag, startPoint x: 323, startPoint y: 191, endPoint x: 367, endPoint y: 188, distance: 44.3
click at [327, 191] on li "In Person" at bounding box center [327, 188] width 149 height 22
type input "********"
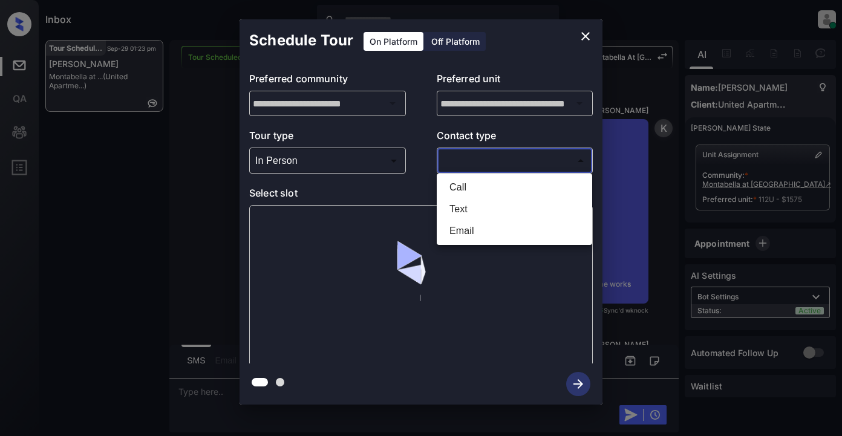
drag, startPoint x: 442, startPoint y: 168, endPoint x: 475, endPoint y: 168, distance: 32.7
click at [455, 168] on body "Inbox Lyzzelle [PERSON_NAME] Online Set yourself offline Set yourself on break …" at bounding box center [421, 218] width 842 height 436
click at [465, 206] on li "Text" at bounding box center [514, 209] width 149 height 22
type input "****"
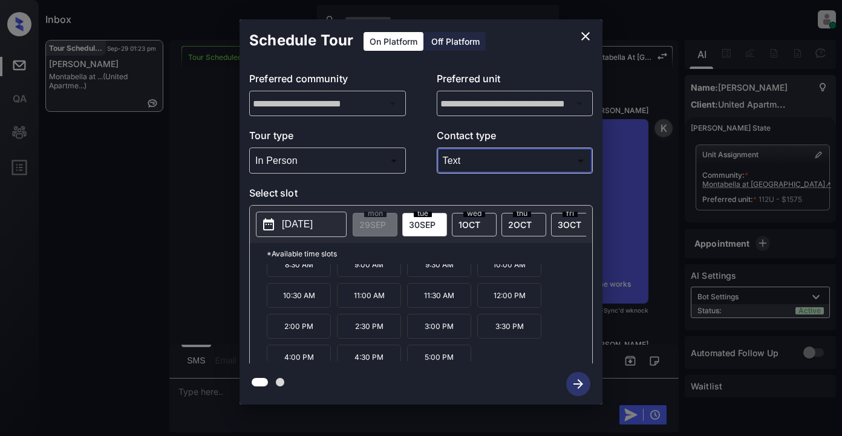
scroll to position [21, 0]
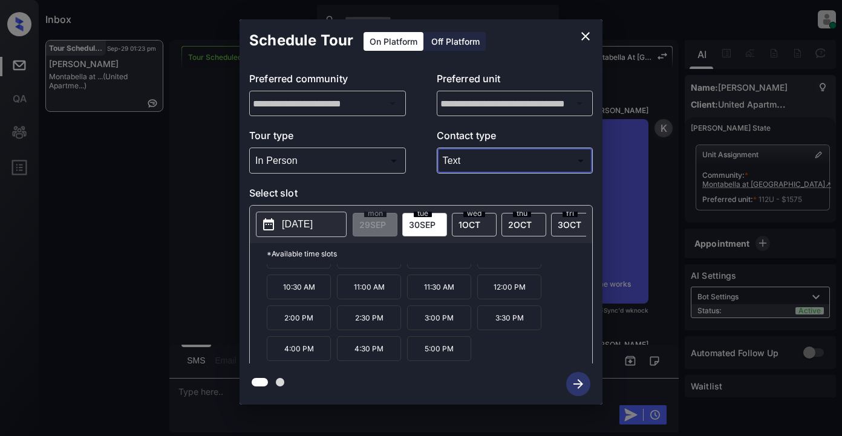
click at [586, 37] on icon "close" at bounding box center [585, 36] width 8 height 8
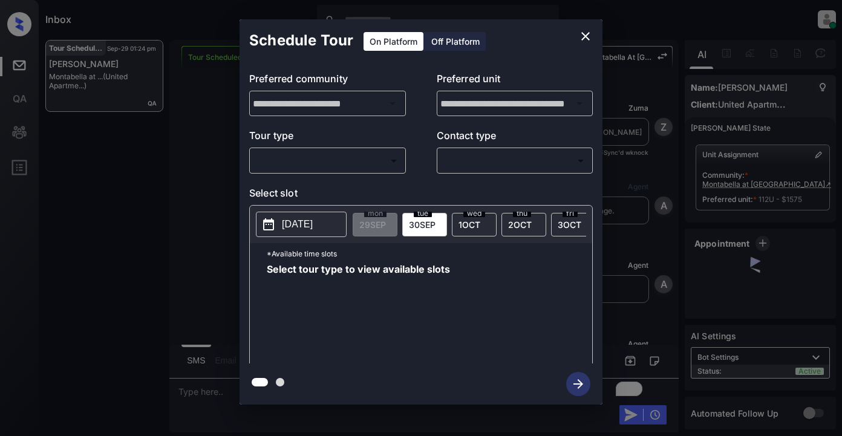
scroll to position [3280, 0]
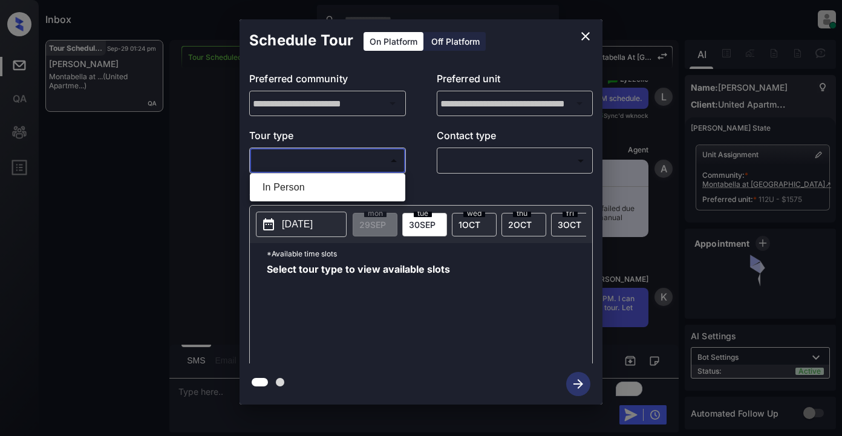
click at [362, 161] on body "Inbox Lyzzelle [PERSON_NAME] Online Set yourself offline Set yourself on break …" at bounding box center [421, 218] width 842 height 436
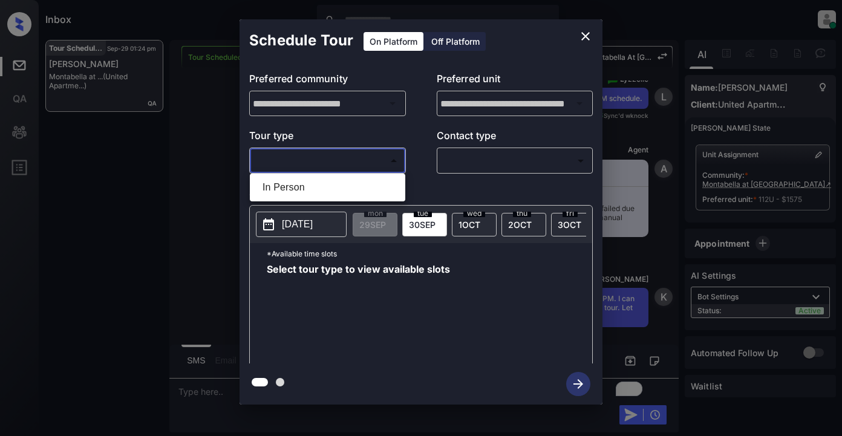
click at [316, 188] on li "In Person" at bounding box center [327, 188] width 149 height 22
type input "********"
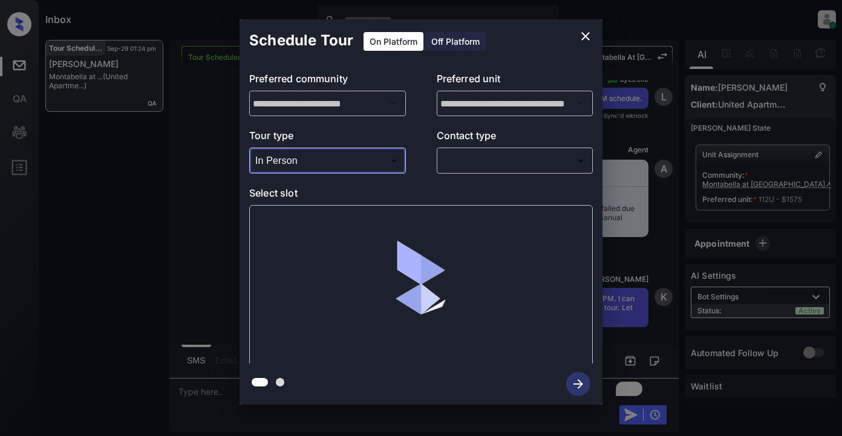
click at [468, 167] on body "Inbox Lyzzelle [PERSON_NAME] Online Set yourself offline Set yourself on break …" at bounding box center [421, 218] width 842 height 436
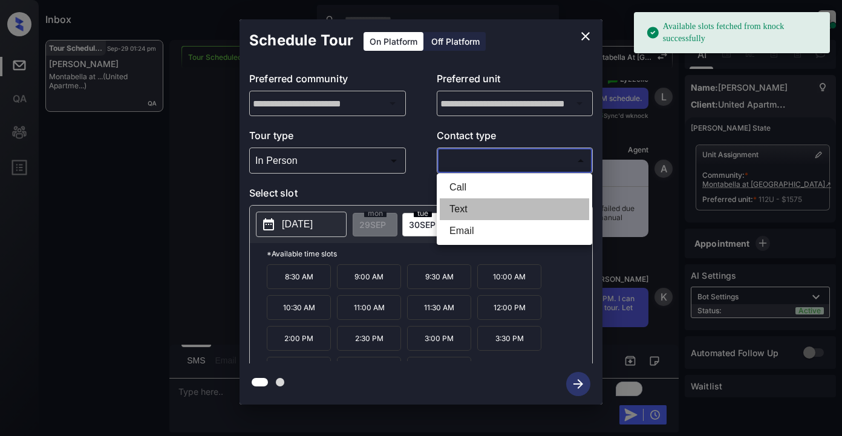
click at [461, 208] on li "Text" at bounding box center [514, 209] width 149 height 22
type input "****"
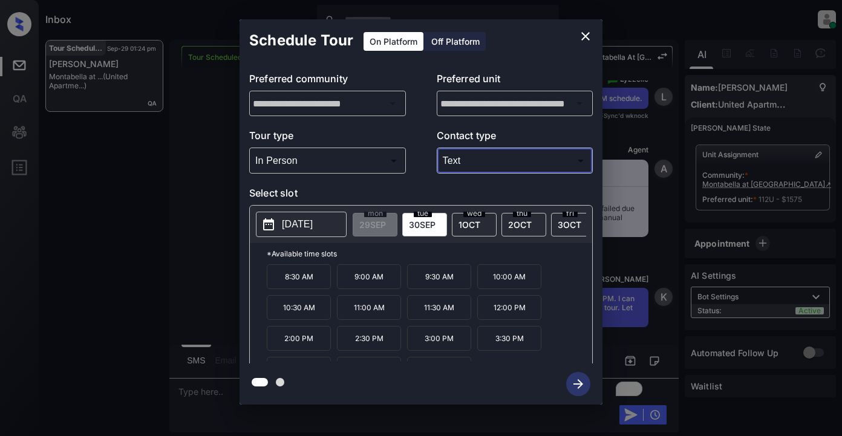
click at [504, 312] on p "12:00 PM" at bounding box center [509, 307] width 64 height 25
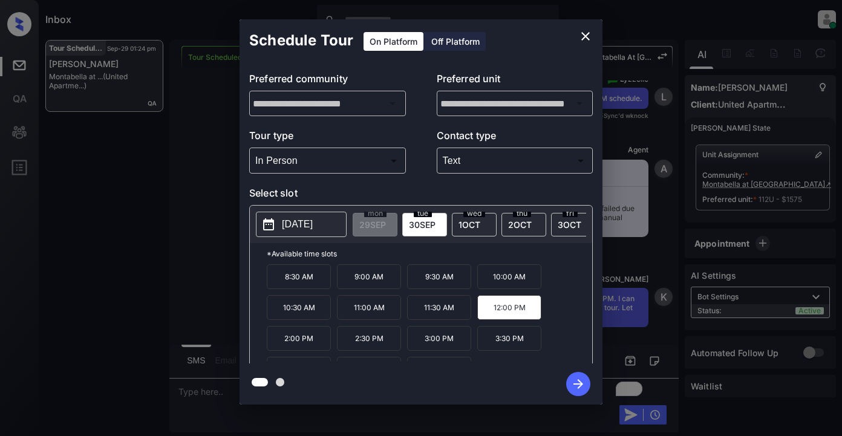
click at [577, 387] on icon "button" at bounding box center [578, 384] width 24 height 24
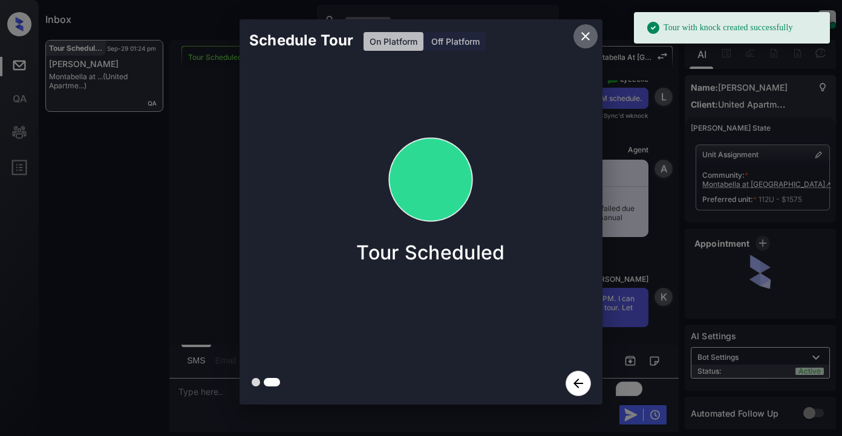
click at [584, 39] on icon "close" at bounding box center [585, 36] width 8 height 8
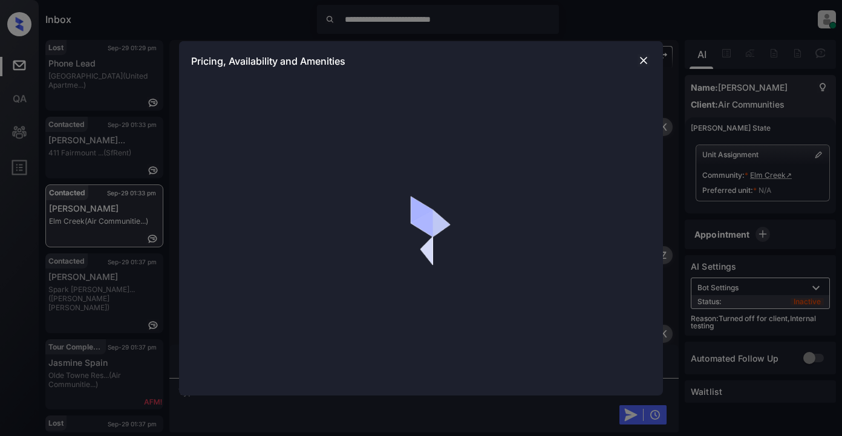
scroll to position [1073, 0]
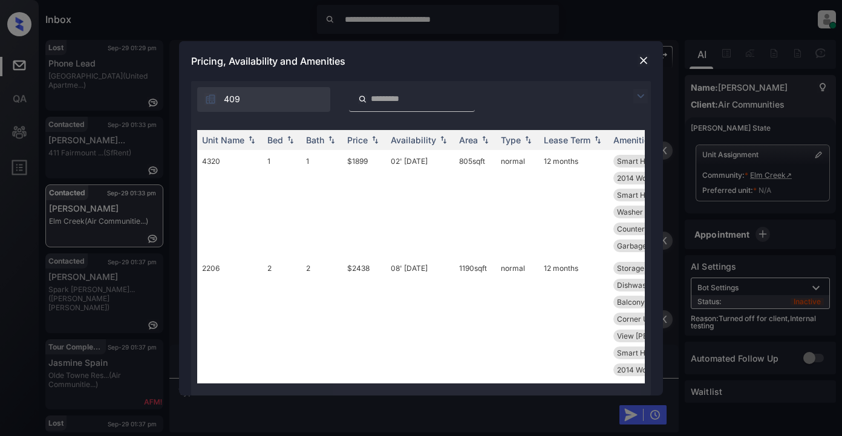
click at [639, 97] on img at bounding box center [640, 96] width 15 height 15
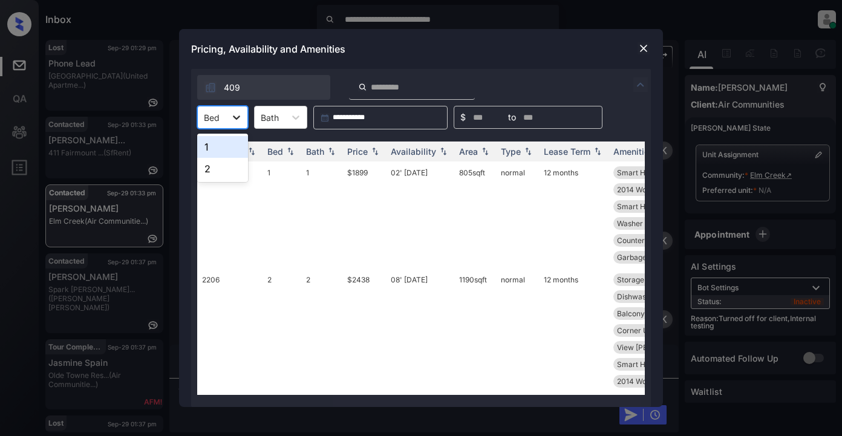
click at [237, 117] on icon at bounding box center [237, 117] width 12 height 12
click at [222, 152] on div "1" at bounding box center [222, 147] width 51 height 22
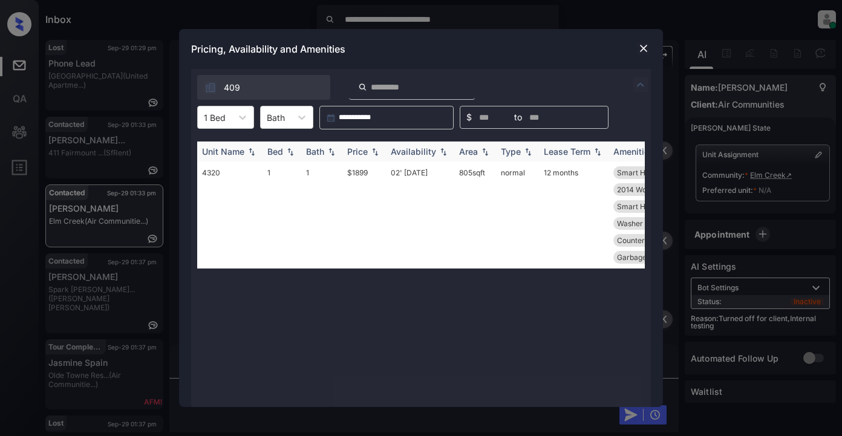
click at [360, 151] on div "Price" at bounding box center [357, 151] width 21 height 10
click at [358, 173] on td "$1899" at bounding box center [364, 215] width 44 height 107
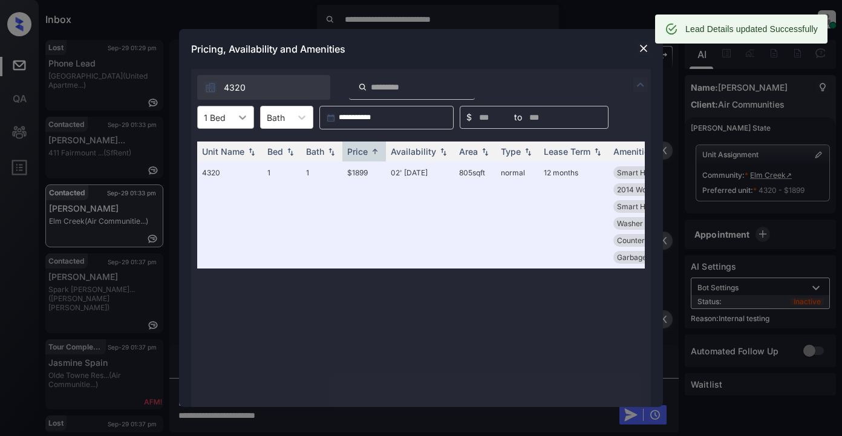
click at [240, 118] on icon at bounding box center [242, 118] width 7 height 4
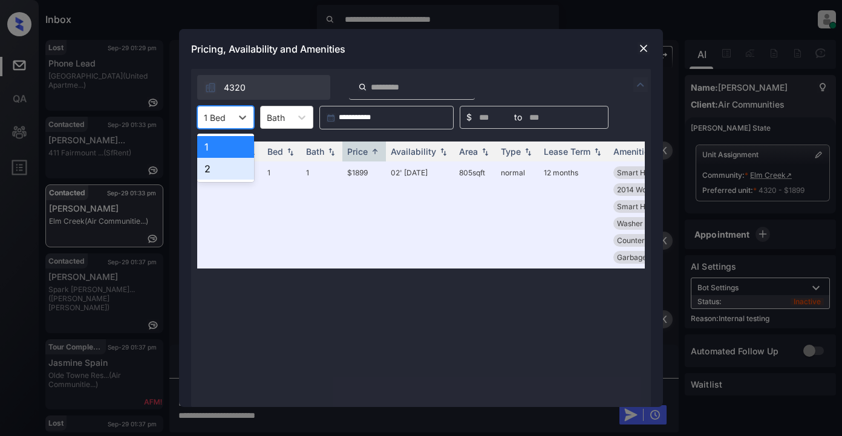
click at [221, 174] on div "2" at bounding box center [225, 169] width 57 height 22
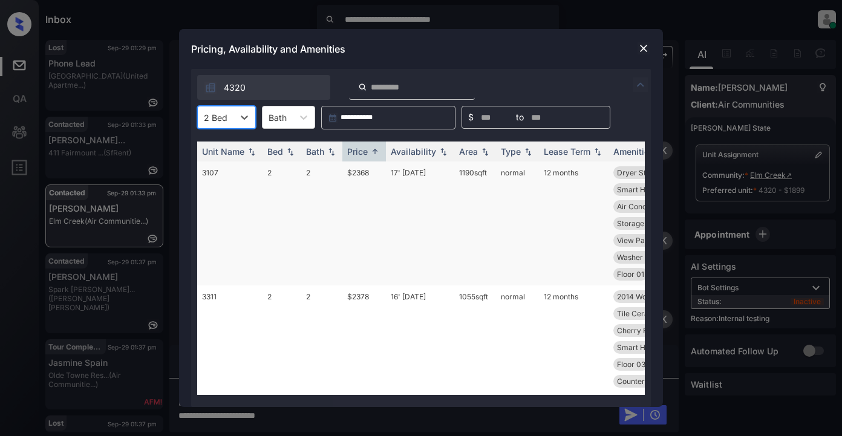
click at [355, 174] on td "$2368" at bounding box center [364, 224] width 44 height 124
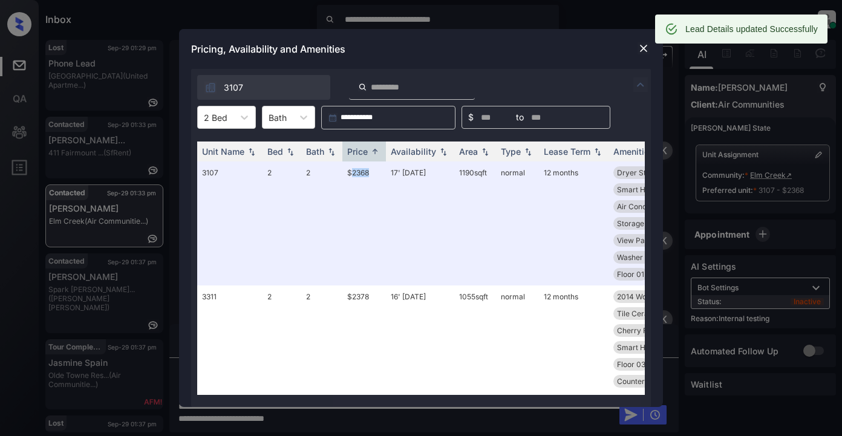
click at [638, 48] on img at bounding box center [644, 48] width 12 height 12
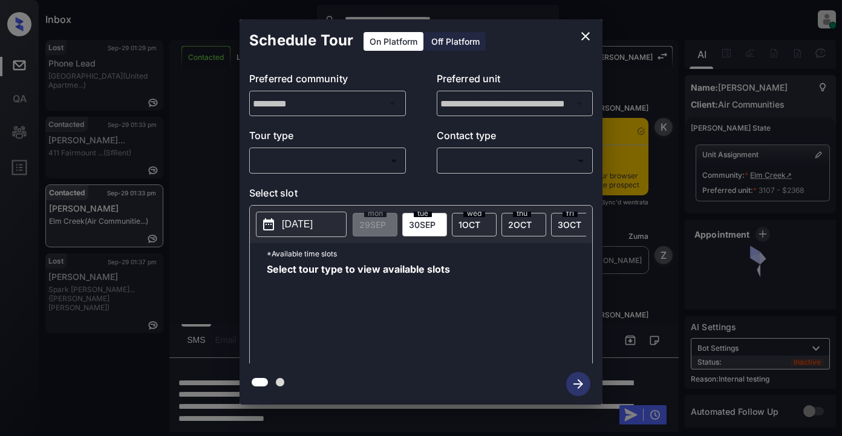
scroll to position [1840, 0]
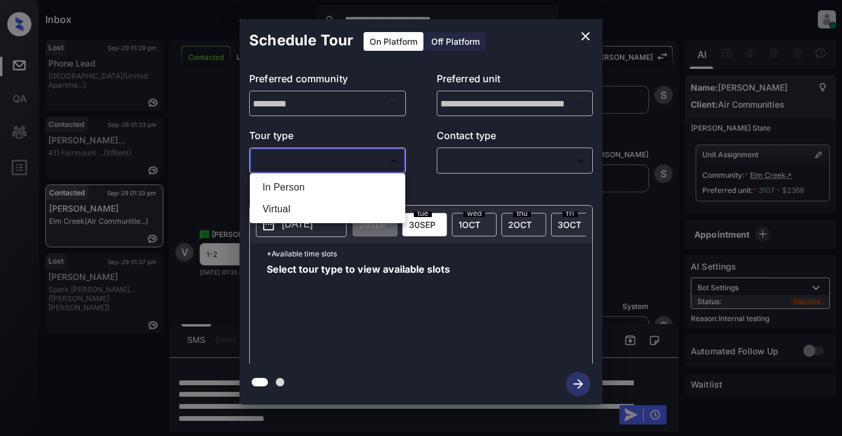
click at [285, 158] on body "**********" at bounding box center [421, 218] width 842 height 436
drag, startPoint x: 277, startPoint y: 185, endPoint x: 321, endPoint y: 180, distance: 43.8
click at [279, 185] on li "In Person" at bounding box center [327, 188] width 149 height 22
type input "********"
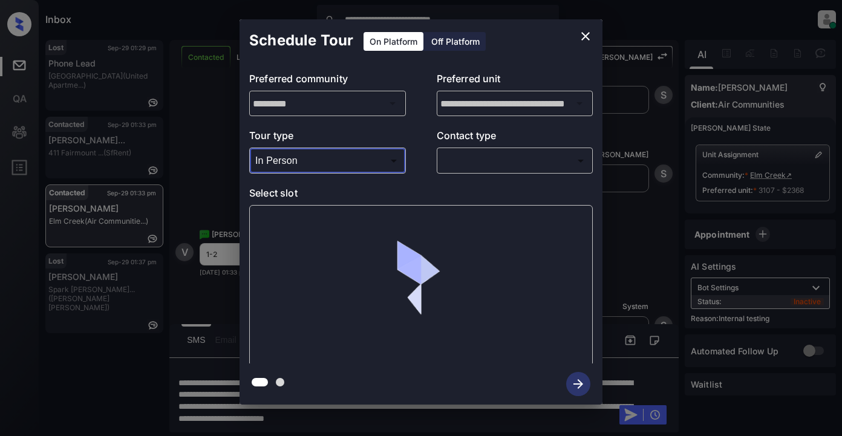
click at [468, 159] on body "**********" at bounding box center [421, 218] width 842 height 436
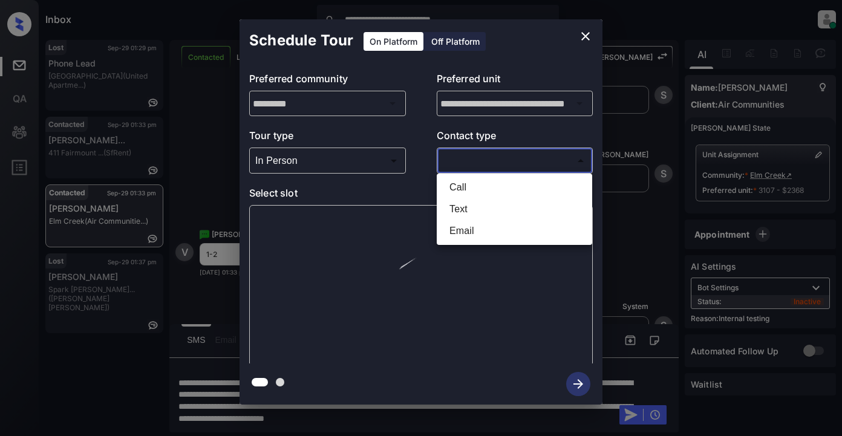
click at [473, 209] on li "Text" at bounding box center [514, 209] width 149 height 22
type input "****"
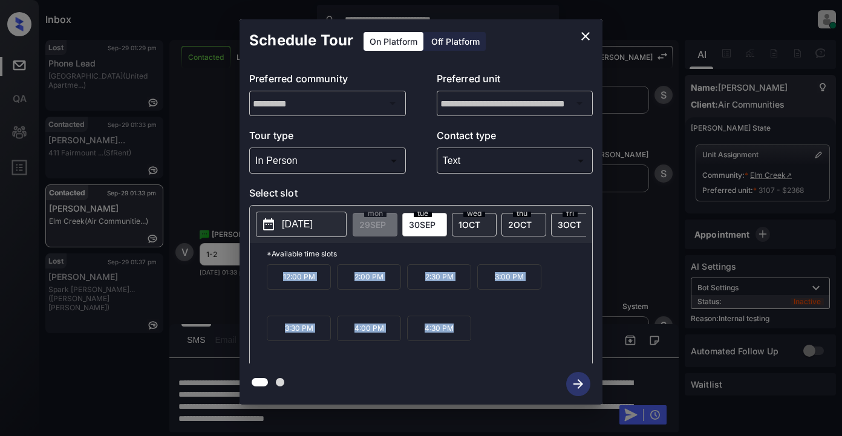
drag, startPoint x: 275, startPoint y: 284, endPoint x: 438, endPoint y: 338, distance: 171.2
click at [465, 336] on div "12:00 PM 2:00 PM 2:30 PM 3:00 PM 3:30 PM 4:00 PM 4:30 PM" at bounding box center [430, 312] width 326 height 97
copy div "12:00 PM 2:00 PM 2:30 PM 3:00 PM 3:30 PM 4:00 PM 4:30 PM"
click at [581, 37] on icon "close" at bounding box center [585, 36] width 15 height 15
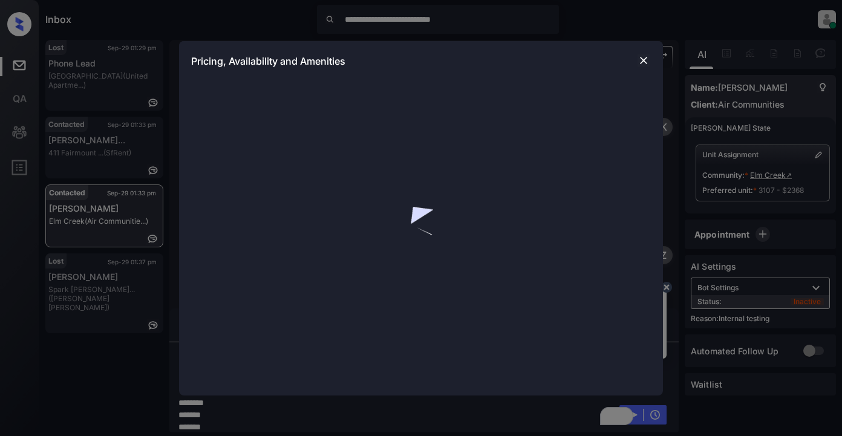
scroll to position [1840, 0]
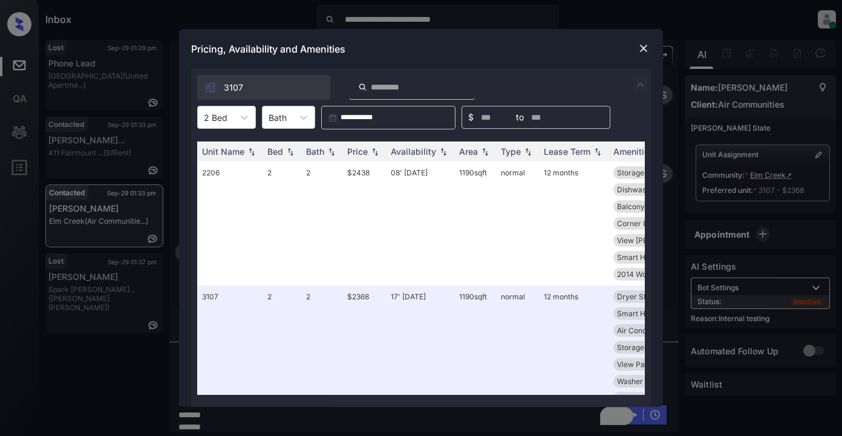
click at [642, 44] on img at bounding box center [644, 48] width 12 height 12
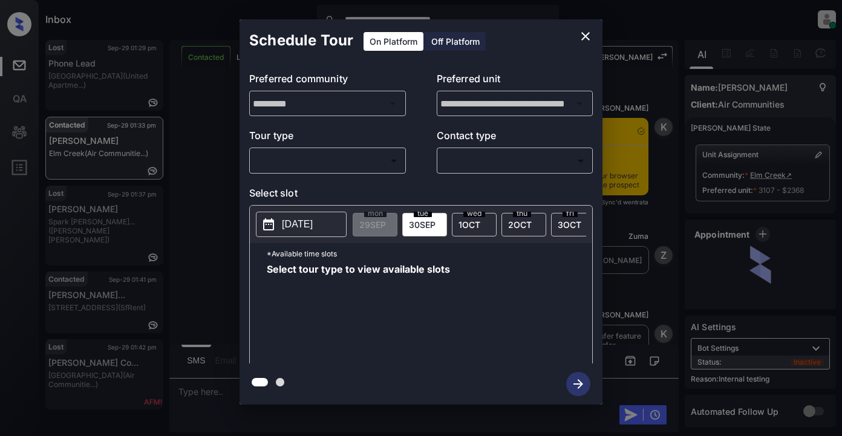
scroll to position [2444, 0]
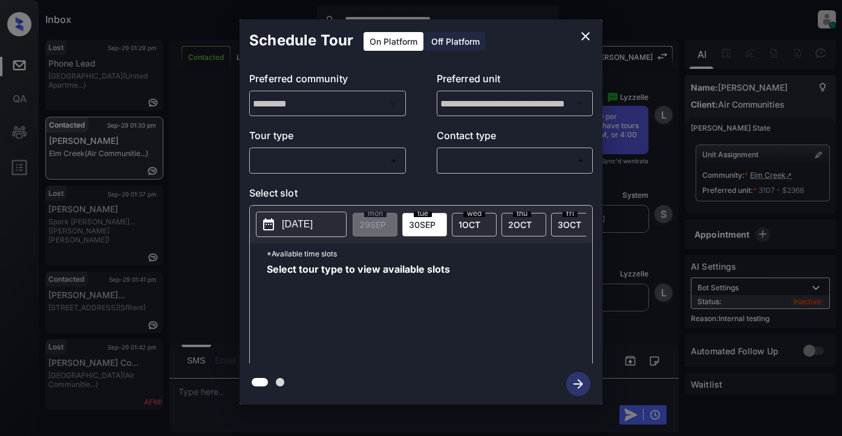
click at [317, 155] on body "**********" at bounding box center [421, 218] width 842 height 436
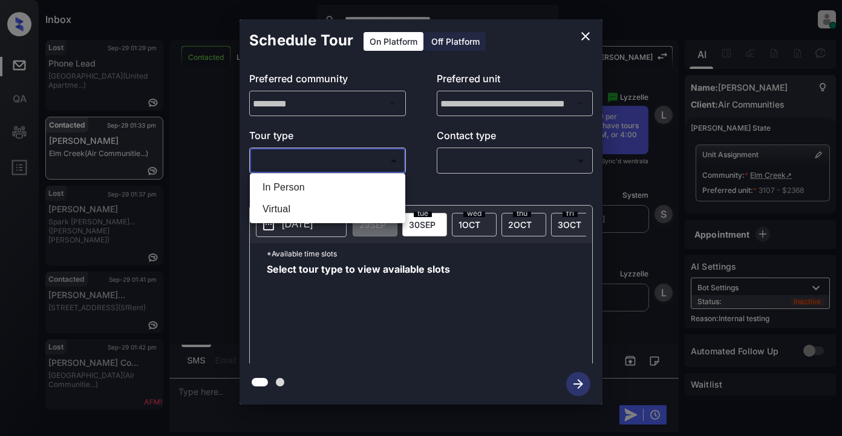
drag, startPoint x: 296, startPoint y: 189, endPoint x: 332, endPoint y: 186, distance: 35.8
click at [300, 189] on li "In Person" at bounding box center [327, 188] width 149 height 22
type input "********"
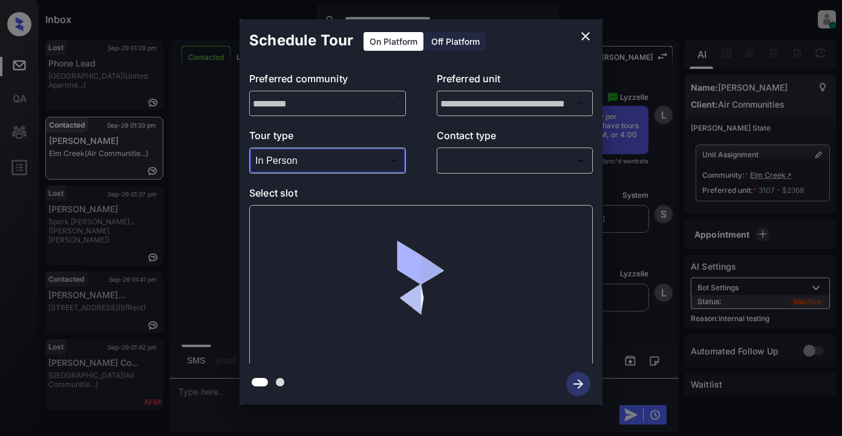
click at [465, 163] on body "**********" at bounding box center [421, 218] width 842 height 436
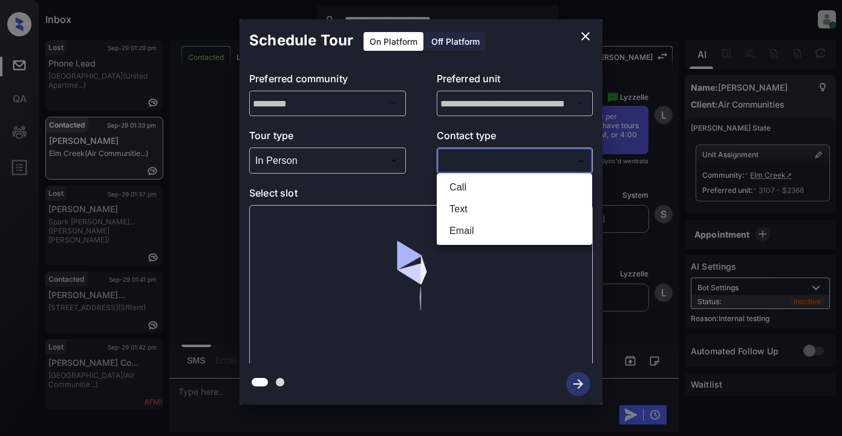
click at [457, 212] on li "Text" at bounding box center [514, 209] width 149 height 22
type input "****"
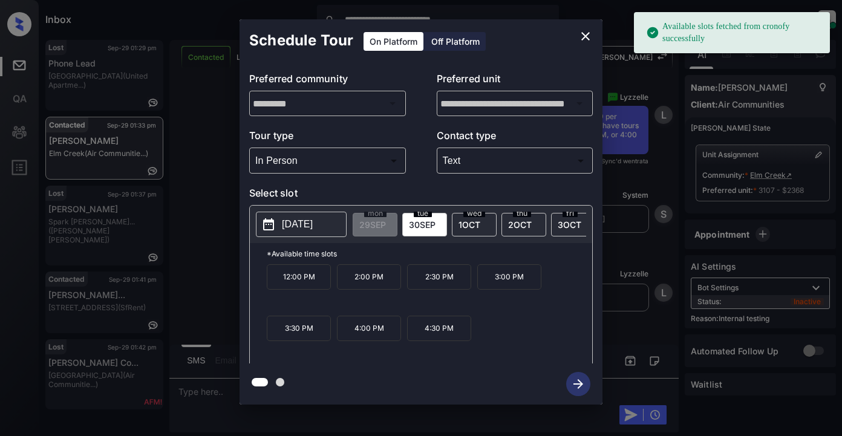
click at [295, 223] on p "2025-09-30" at bounding box center [297, 224] width 31 height 15
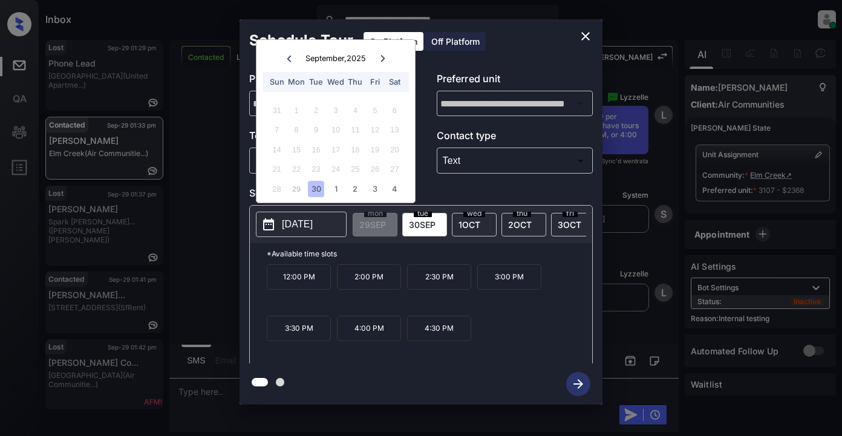
click at [318, 191] on div "30" at bounding box center [316, 189] width 16 height 16
drag, startPoint x: 359, startPoint y: 332, endPoint x: 371, endPoint y: 321, distance: 16.3
click at [360, 330] on p "4:00 PM" at bounding box center [369, 328] width 64 height 25
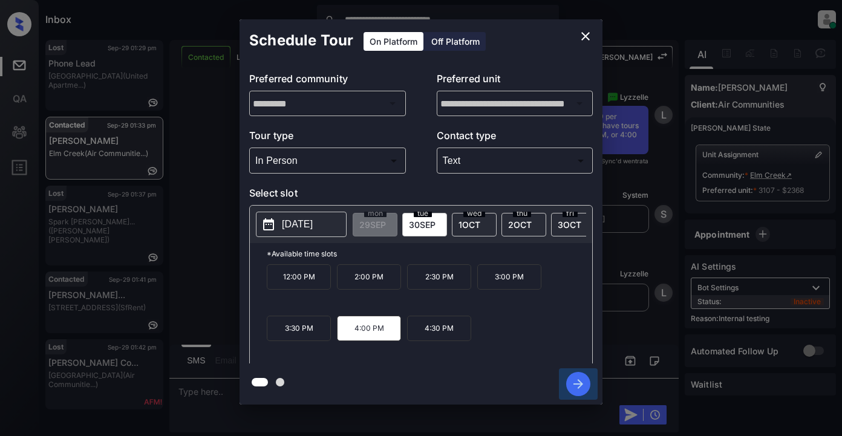
drag, startPoint x: 578, startPoint y: 383, endPoint x: 600, endPoint y: 380, distance: 21.4
click at [580, 383] on icon "button" at bounding box center [578, 384] width 24 height 24
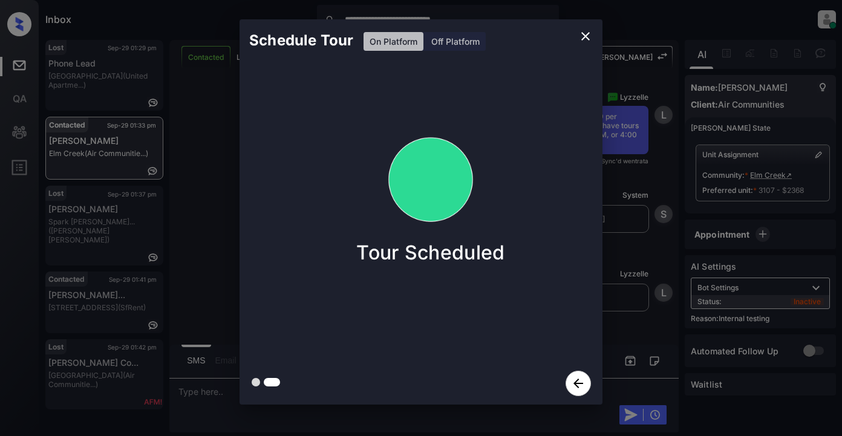
drag, startPoint x: 580, startPoint y: 375, endPoint x: 596, endPoint y: 321, distance: 55.5
click at [581, 373] on icon "button" at bounding box center [578, 383] width 25 height 25
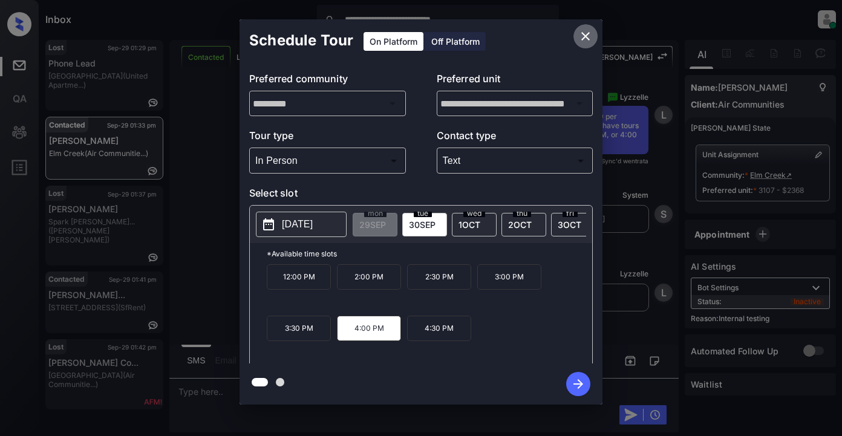
click at [583, 36] on icon "close" at bounding box center [585, 36] width 15 height 15
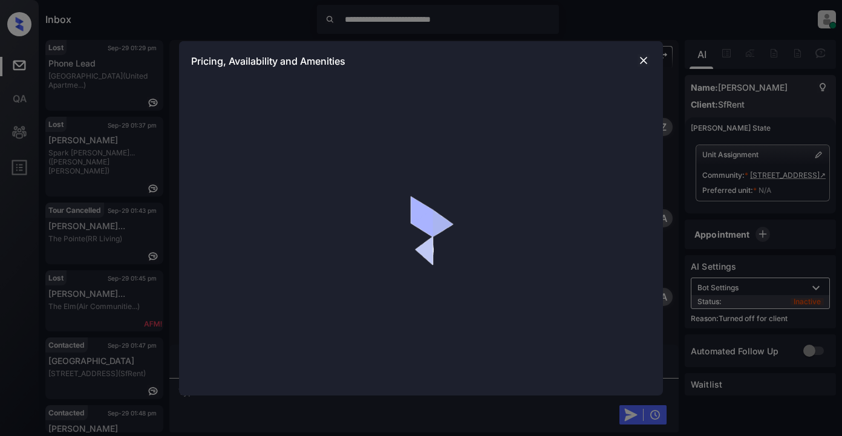
scroll to position [392, 0]
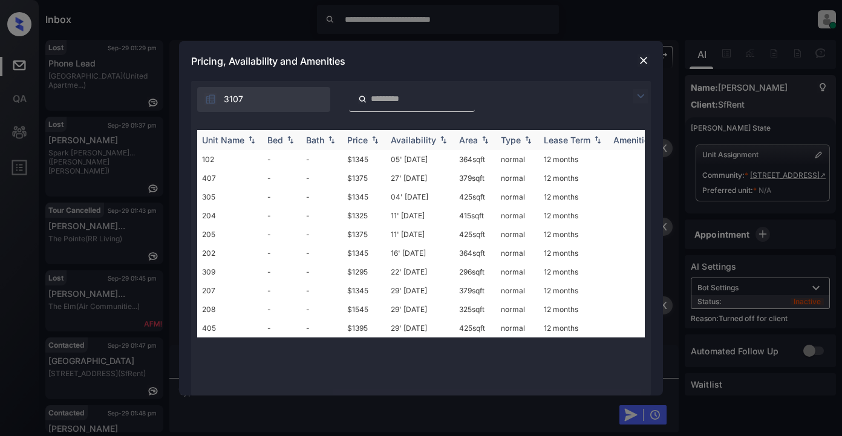
click at [361, 139] on div "Price" at bounding box center [357, 140] width 21 height 10
click at [359, 329] on td "$1545" at bounding box center [364, 328] width 44 height 19
drag, startPoint x: 359, startPoint y: 329, endPoint x: 401, endPoint y: 325, distance: 41.3
click at [362, 329] on td "$1545" at bounding box center [364, 328] width 44 height 19
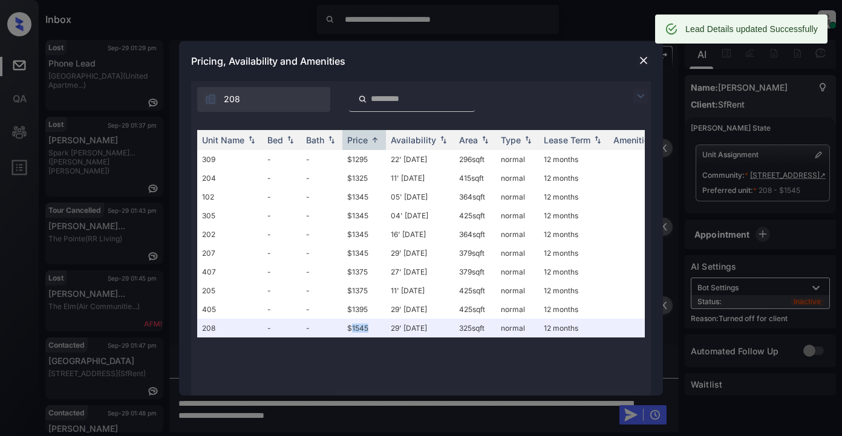
click at [644, 58] on img at bounding box center [644, 60] width 12 height 12
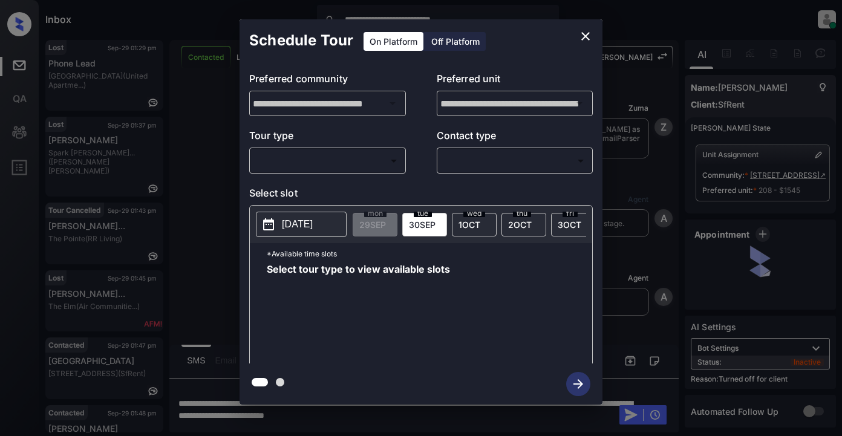
scroll to position [1257, 0]
drag, startPoint x: 468, startPoint y: 46, endPoint x: 457, endPoint y: 47, distance: 11.0
click at [468, 45] on div "Off Platform" at bounding box center [455, 41] width 61 height 19
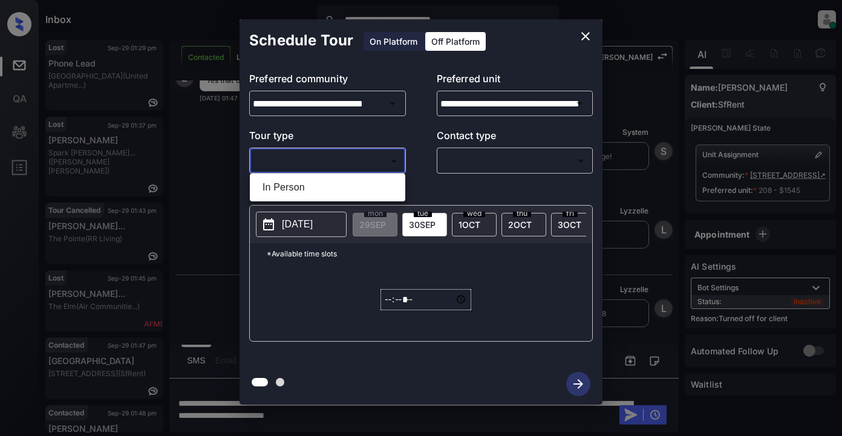
click at [312, 168] on body "**********" at bounding box center [421, 218] width 842 height 436
drag, startPoint x: 298, startPoint y: 188, endPoint x: 334, endPoint y: 183, distance: 36.5
click at [298, 188] on li "In Person" at bounding box center [327, 188] width 149 height 22
type input "********"
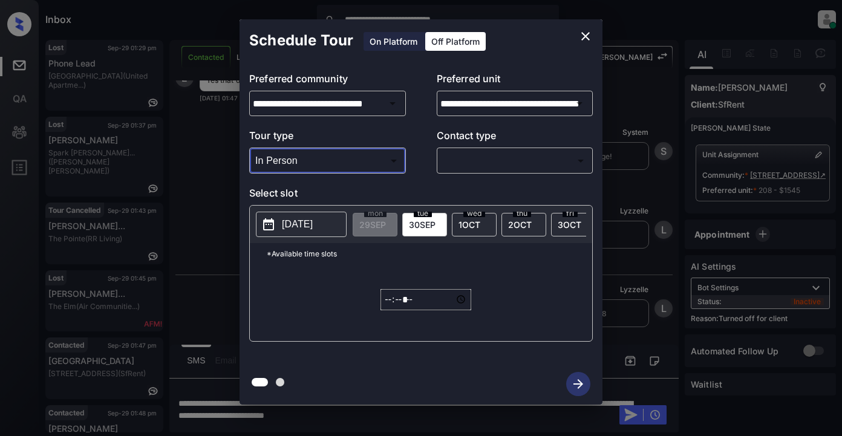
click at [485, 163] on body "**********" at bounding box center [421, 218] width 842 height 436
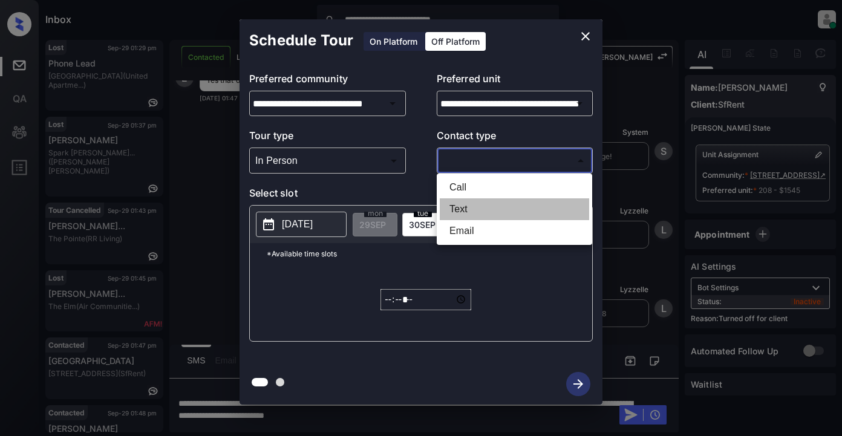
click at [457, 214] on li "Text" at bounding box center [514, 209] width 149 height 22
type input "****"
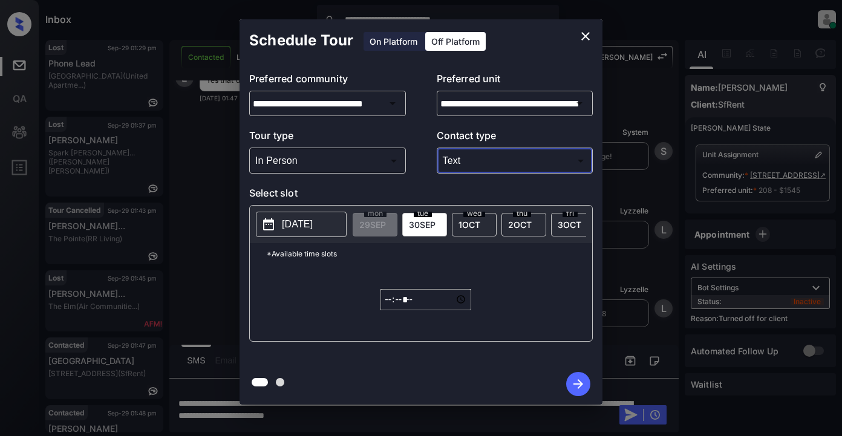
click at [313, 224] on p "2025-09-29" at bounding box center [297, 224] width 31 height 15
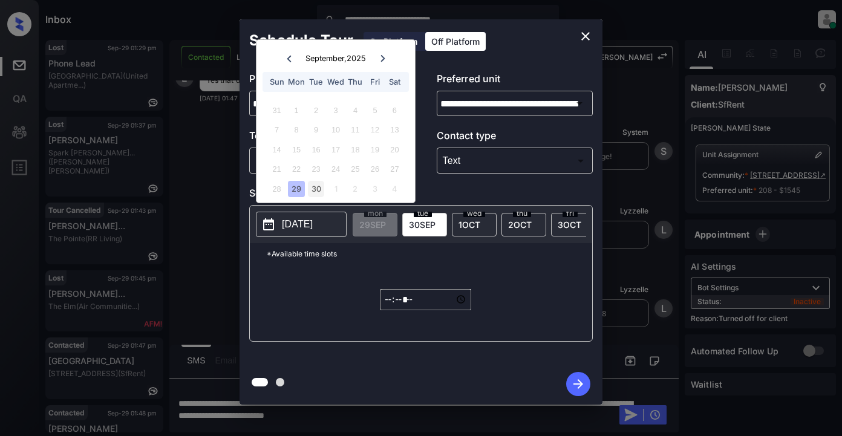
click at [311, 192] on div "30" at bounding box center [316, 189] width 16 height 16
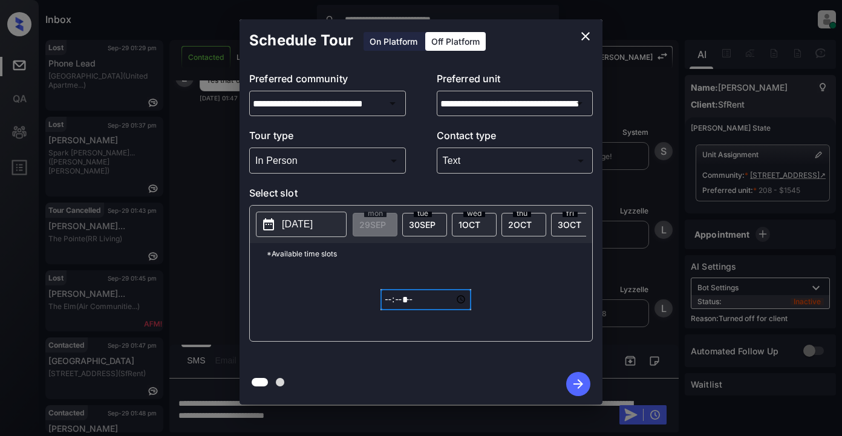
drag, startPoint x: 384, startPoint y: 306, endPoint x: 394, endPoint y: 308, distance: 9.8
click at [388, 307] on input "*****" at bounding box center [426, 299] width 91 height 21
type input "*****"
click at [419, 221] on span "30 SEP" at bounding box center [422, 225] width 27 height 10
click at [289, 224] on p "2025-09-29" at bounding box center [297, 224] width 31 height 15
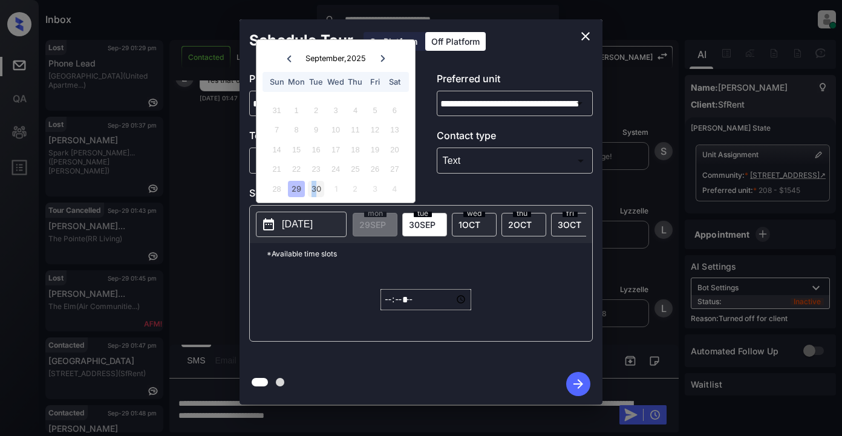
click at [314, 189] on div "30" at bounding box center [316, 189] width 16 height 16
click at [324, 195] on div "28 29 30 1 2 3 4" at bounding box center [335, 188] width 151 height 19
click at [315, 193] on div "30" at bounding box center [316, 189] width 16 height 16
drag, startPoint x: 415, startPoint y: 225, endPoint x: 423, endPoint y: 234, distance: 11.6
click at [416, 227] on span "30 SEP" at bounding box center [422, 225] width 27 height 10
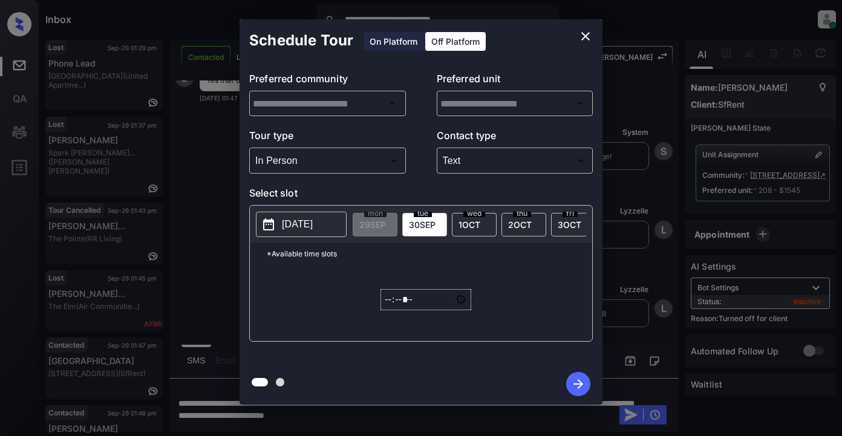
type input "**********"
click at [578, 384] on icon "button" at bounding box center [579, 384] width 10 height 10
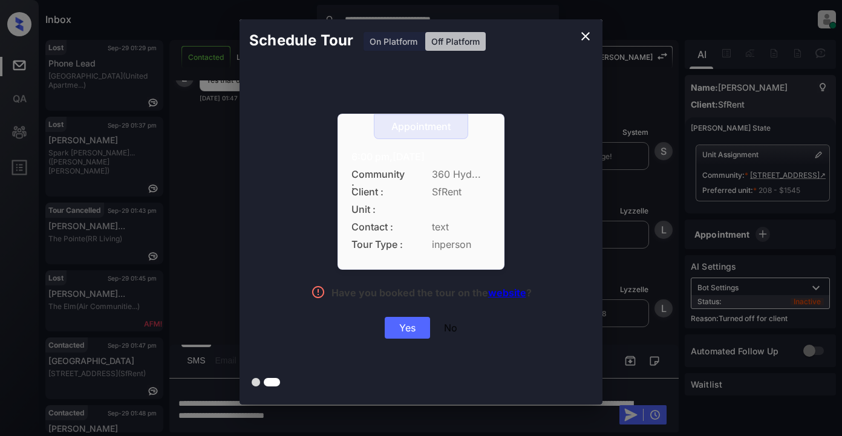
click at [408, 326] on div "Yes" at bounding box center [407, 328] width 45 height 22
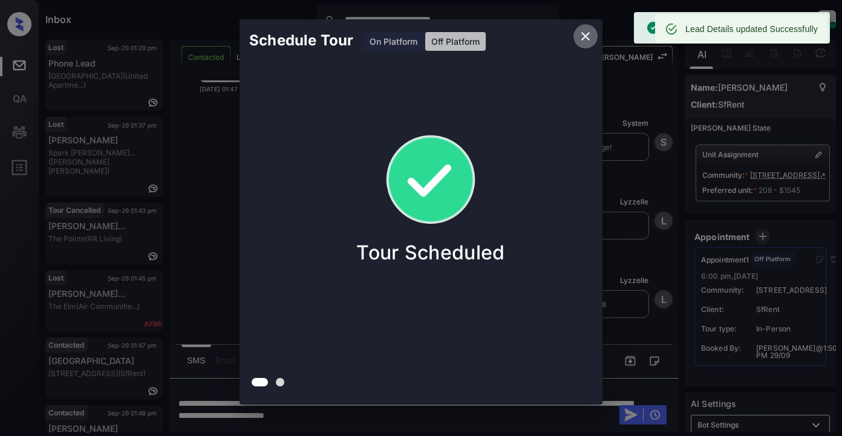
scroll to position [1335, 0]
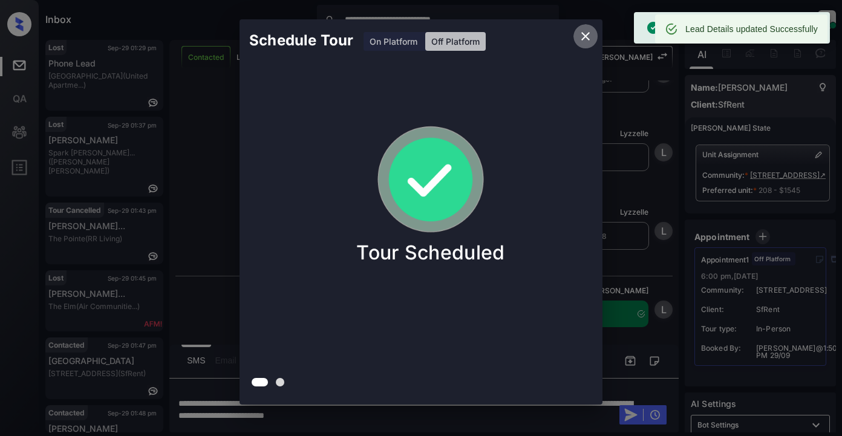
click at [587, 38] on icon "close" at bounding box center [585, 36] width 8 height 8
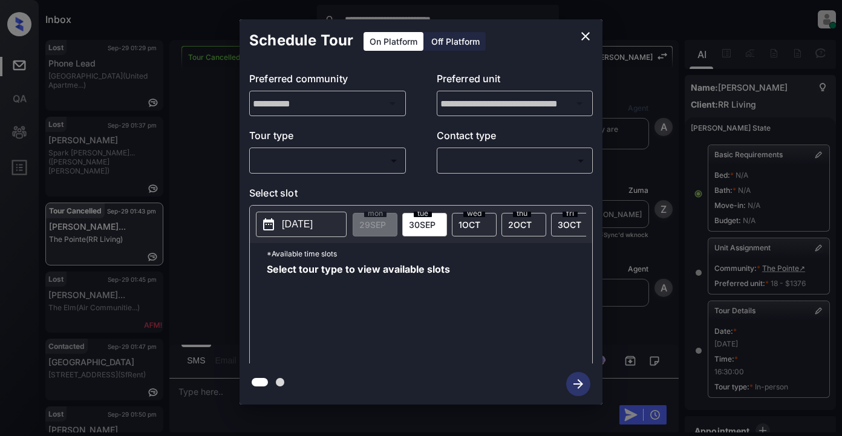
scroll to position [162, 0]
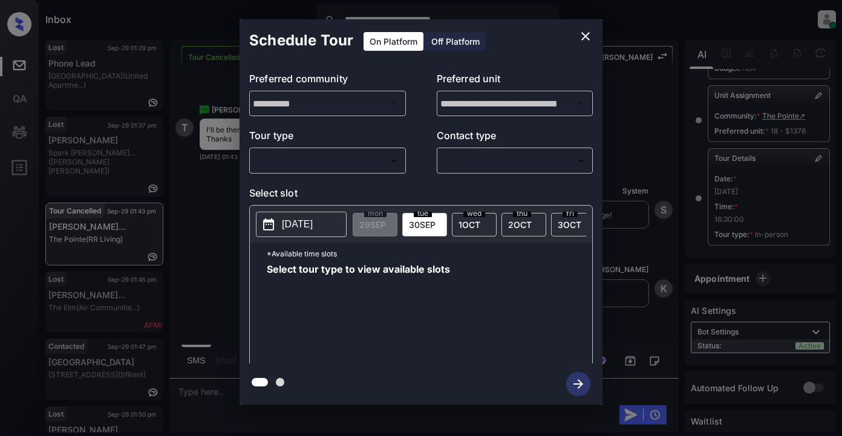
click at [325, 168] on body "**********" at bounding box center [421, 218] width 842 height 436
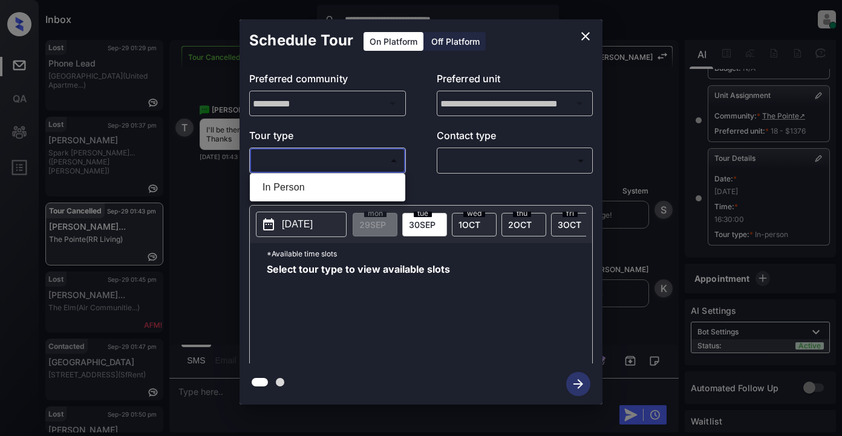
drag, startPoint x: 319, startPoint y: 190, endPoint x: 433, endPoint y: 182, distance: 114.1
click at [321, 190] on li "In Person" at bounding box center [327, 188] width 149 height 22
type input "********"
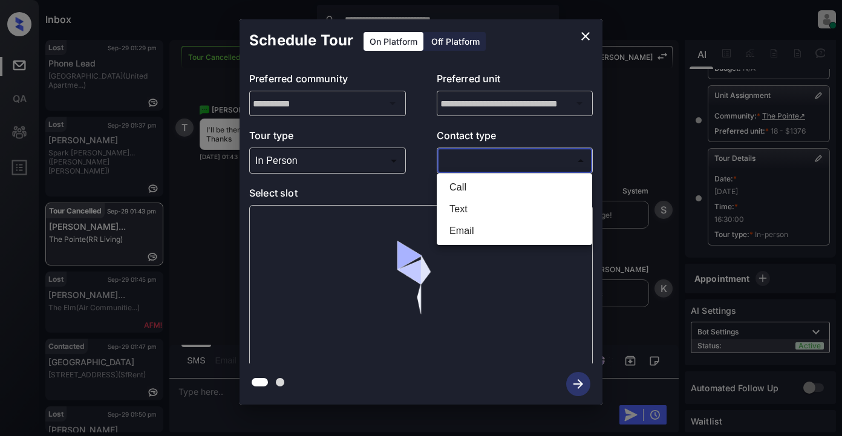
click at [487, 165] on body "**********" at bounding box center [421, 218] width 842 height 436
click at [485, 209] on li "Text" at bounding box center [514, 209] width 149 height 22
type input "****"
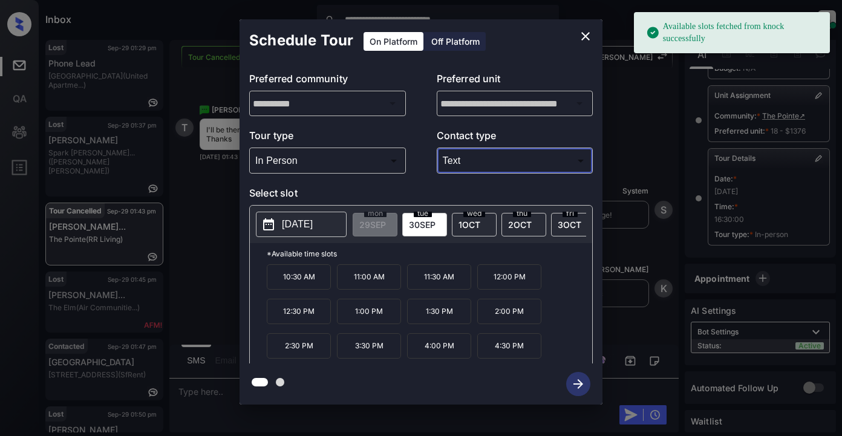
click at [313, 225] on p "2025-09-30" at bounding box center [297, 224] width 31 height 15
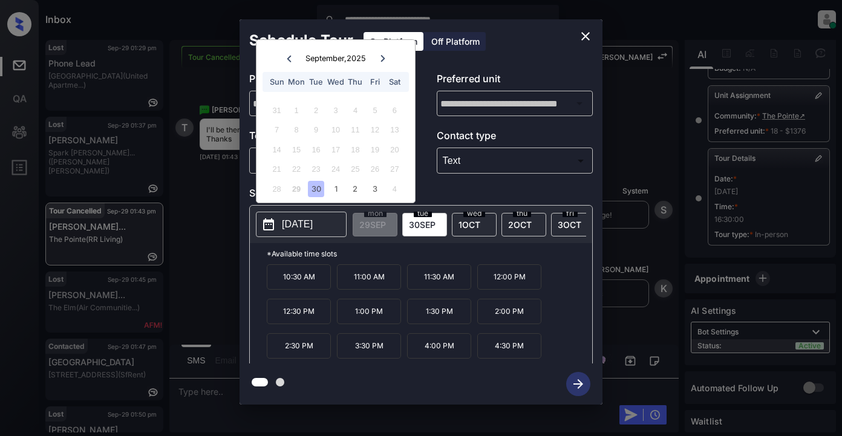
click at [299, 192] on div "29" at bounding box center [296, 189] width 16 height 16
click at [581, 33] on icon "close" at bounding box center [585, 36] width 15 height 15
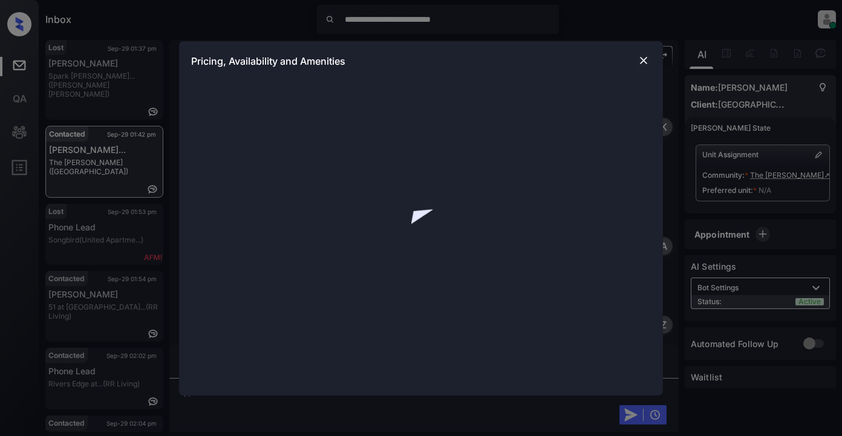
scroll to position [1322, 0]
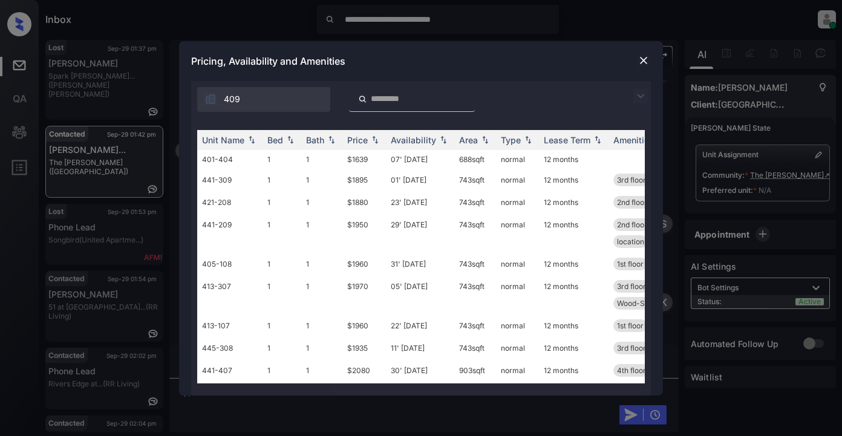
click at [643, 97] on img at bounding box center [640, 96] width 15 height 15
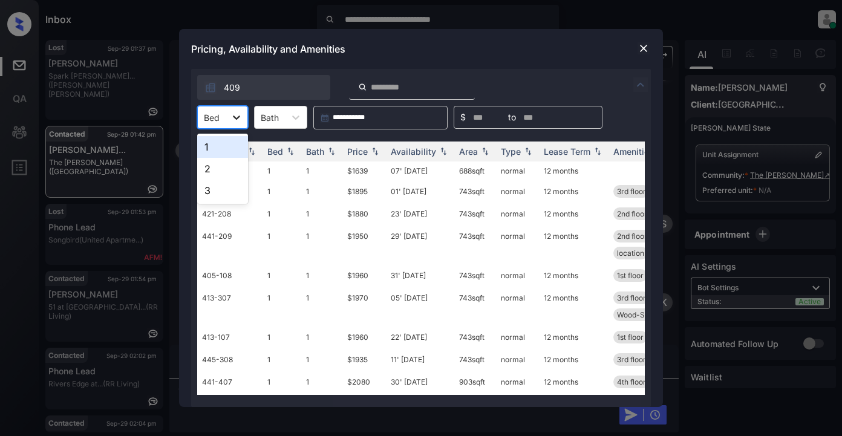
click at [235, 119] on icon at bounding box center [236, 118] width 7 height 4
drag, startPoint x: 205, startPoint y: 191, endPoint x: 215, endPoint y: 192, distance: 10.3
click at [205, 191] on div "3" at bounding box center [222, 191] width 51 height 22
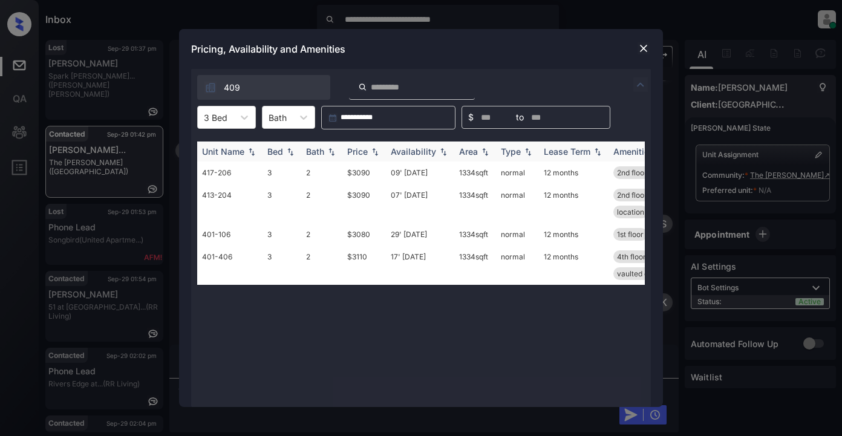
click at [364, 153] on div "Price" at bounding box center [357, 151] width 21 height 10
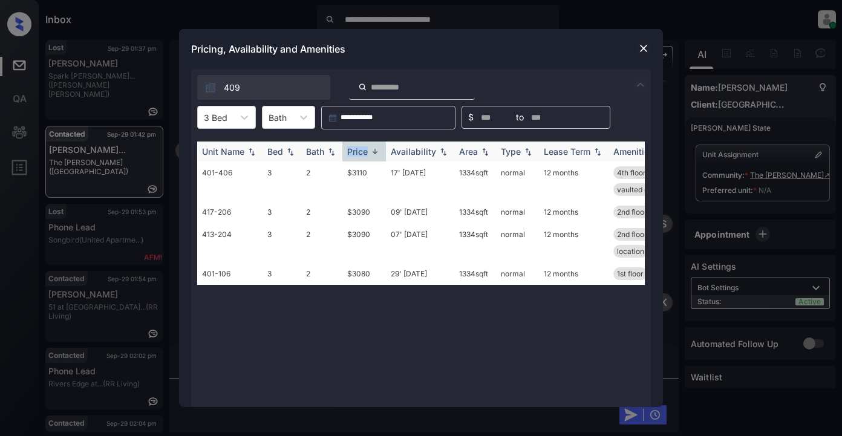
click at [364, 152] on div "Price" at bounding box center [357, 151] width 21 height 10
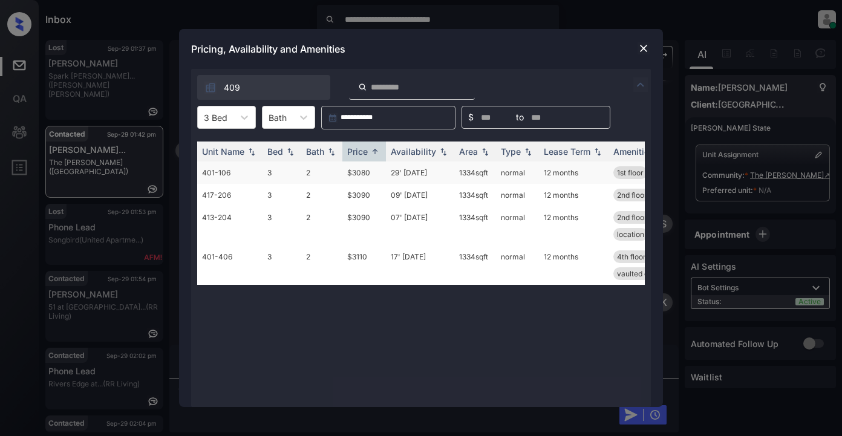
click at [351, 172] on td "$3080" at bounding box center [364, 173] width 44 height 22
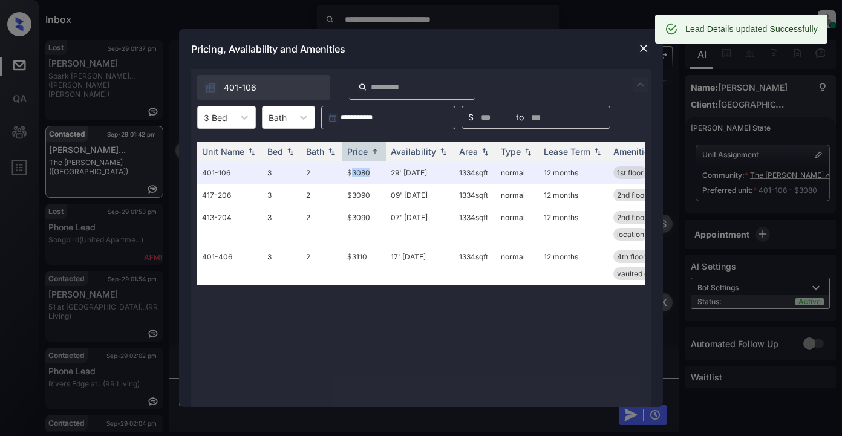
click at [643, 47] on img at bounding box center [644, 48] width 12 height 12
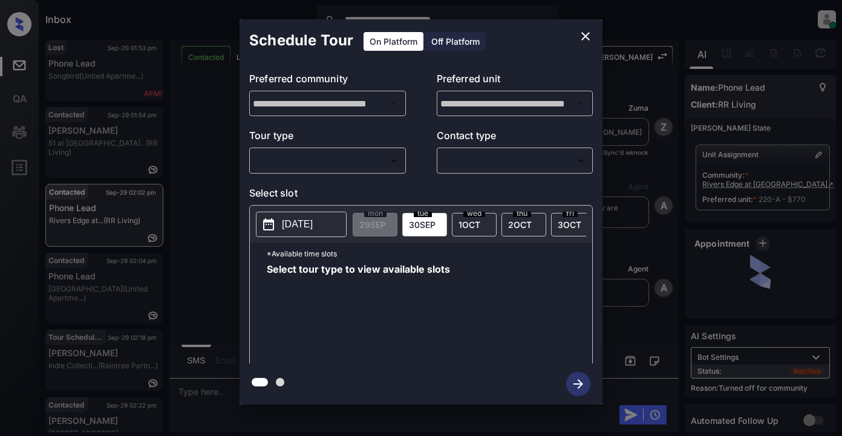
scroll to position [3694, 0]
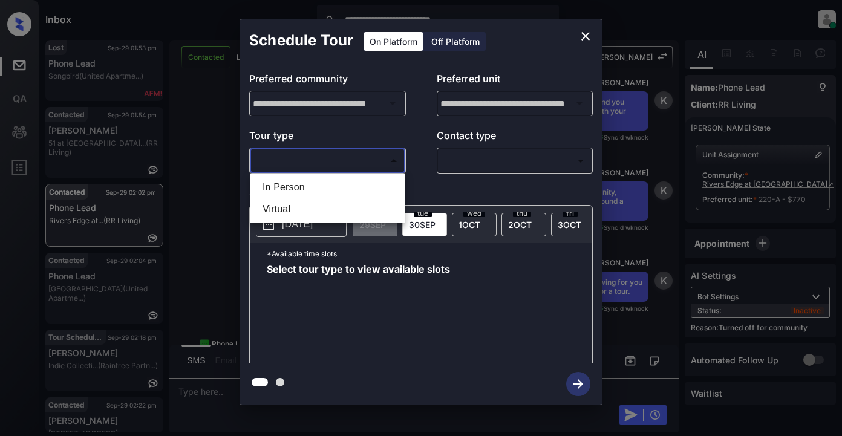
click at [290, 168] on body "**********" at bounding box center [421, 218] width 842 height 436
drag, startPoint x: 281, startPoint y: 185, endPoint x: 418, endPoint y: 169, distance: 137.7
click at [286, 185] on li "In Person" at bounding box center [327, 188] width 149 height 22
type input "********"
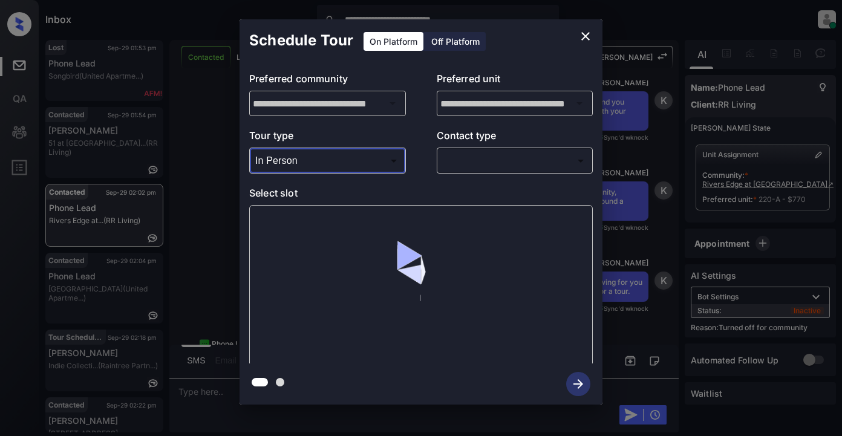
click at [457, 160] on body "**********" at bounding box center [421, 218] width 842 height 436
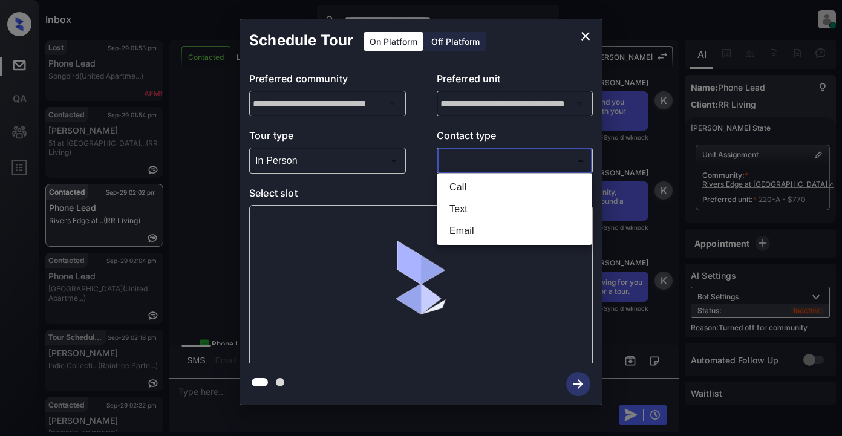
click at [462, 206] on li "Text" at bounding box center [514, 209] width 149 height 22
type input "****"
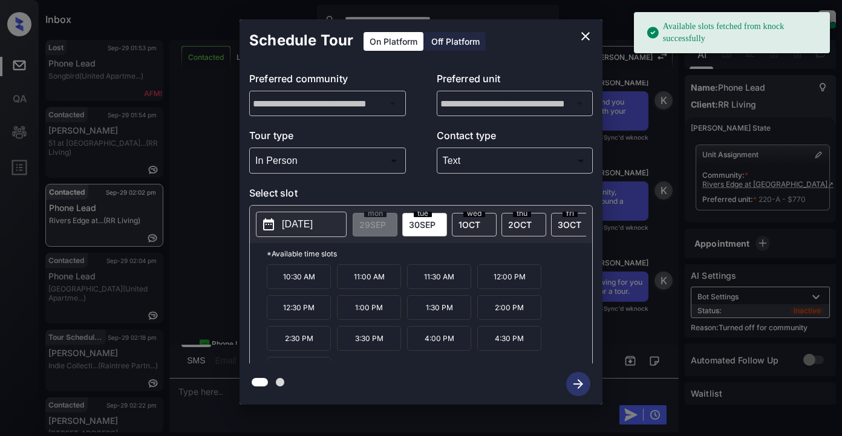
click at [308, 227] on p "[DATE]" at bounding box center [297, 224] width 31 height 15
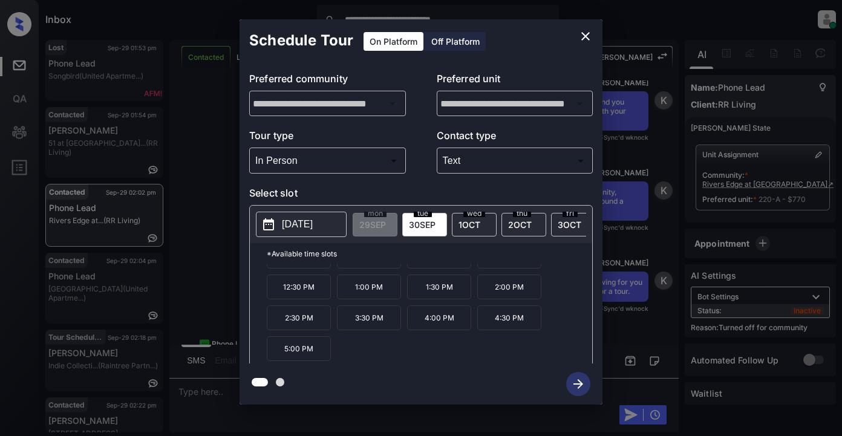
scroll to position [0, 0]
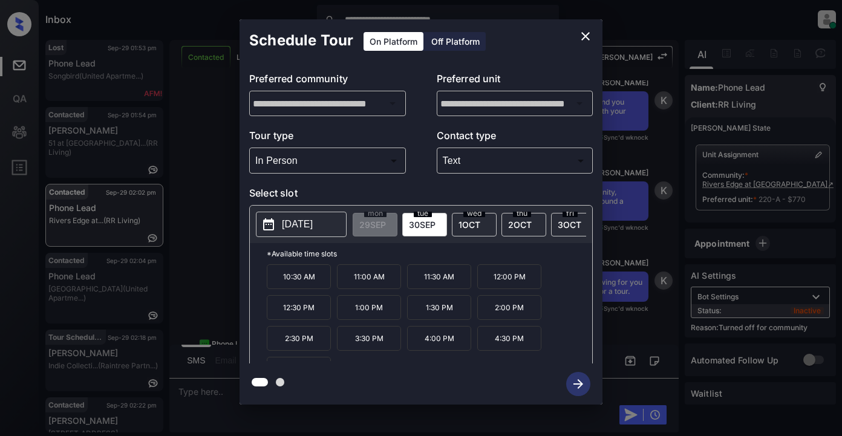
click at [293, 222] on p "[DATE]" at bounding box center [297, 224] width 31 height 15
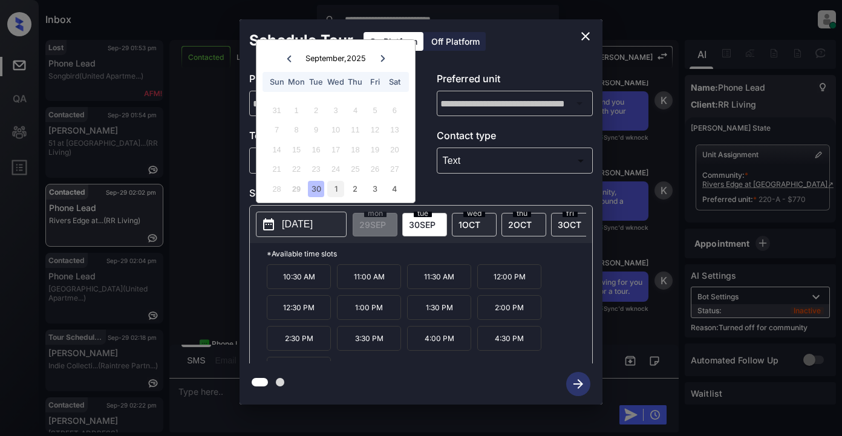
click at [332, 188] on div "1" at bounding box center [335, 189] width 16 height 16
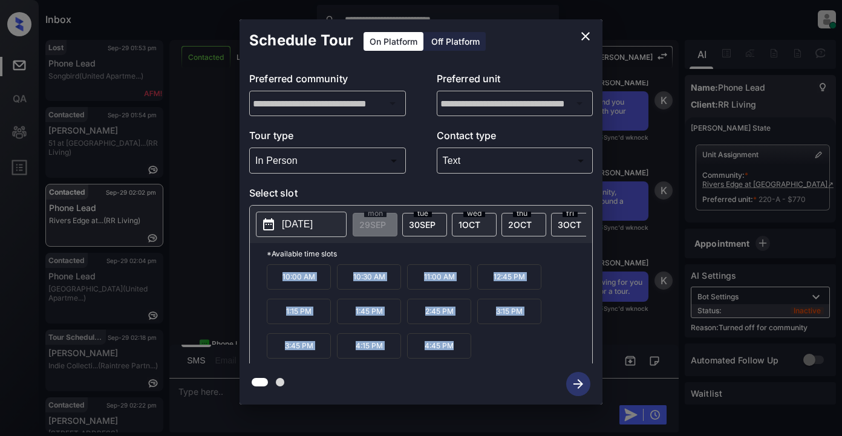
drag, startPoint x: 275, startPoint y: 278, endPoint x: 442, endPoint y: 351, distance: 182.6
click at [457, 358] on div "10:00 AM 10:30 AM 11:00 AM 12:45 PM 1:15 PM 1:45 PM 2:45 PM 3:15 PM 3:45 PM 4:1…" at bounding box center [430, 312] width 326 height 97
copy div "10:00 AM 10:30 AM 11:00 AM 12:45 PM 1:15 PM 1:45 PM 2:45 PM 3:15 PM 3:45 PM 4:1…"
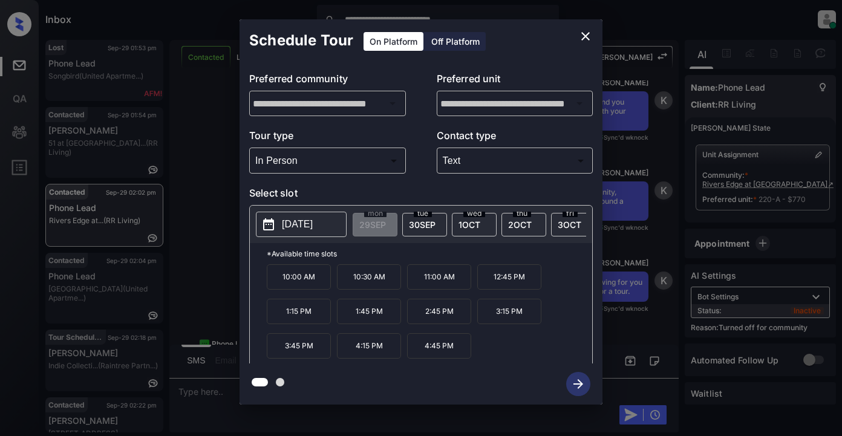
click at [203, 391] on div "**********" at bounding box center [421, 212] width 842 height 424
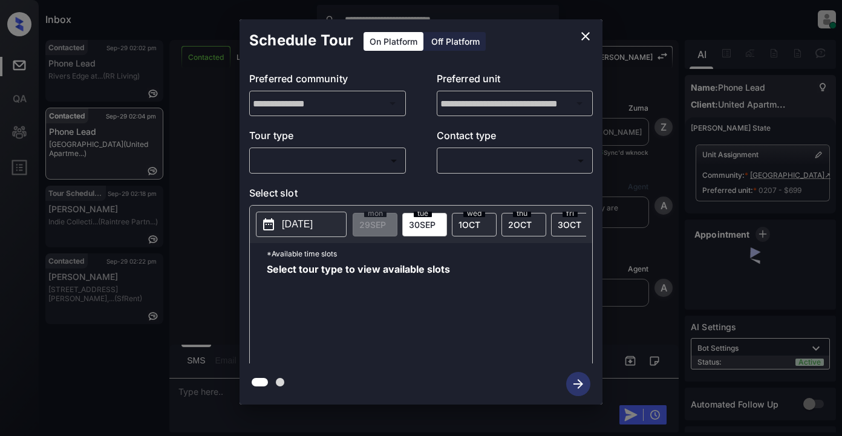
scroll to position [8358, 0]
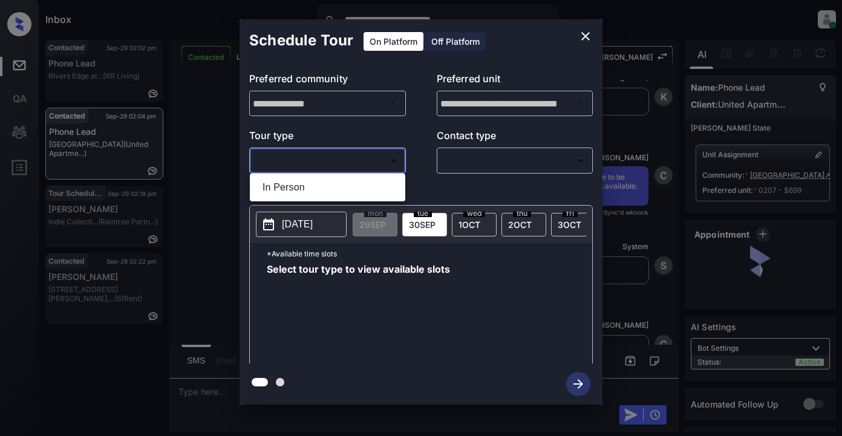
click at [350, 154] on body "**********" at bounding box center [421, 218] width 842 height 436
click at [298, 186] on li "In Person" at bounding box center [327, 188] width 149 height 22
type input "********"
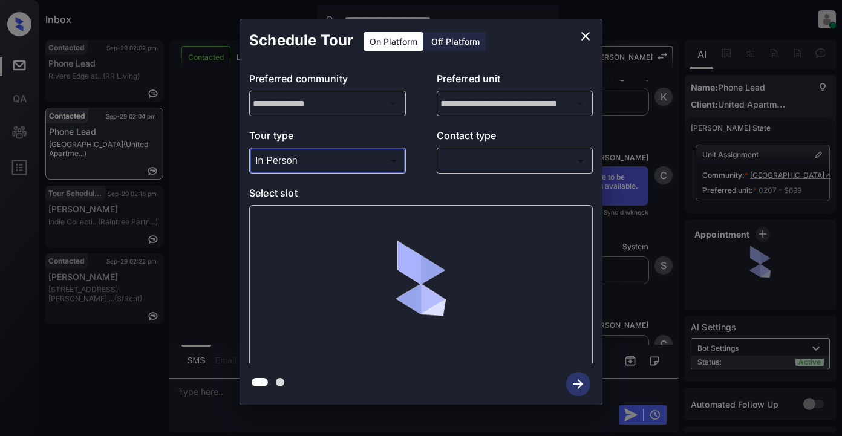
click at [465, 166] on body "**********" at bounding box center [421, 218] width 842 height 436
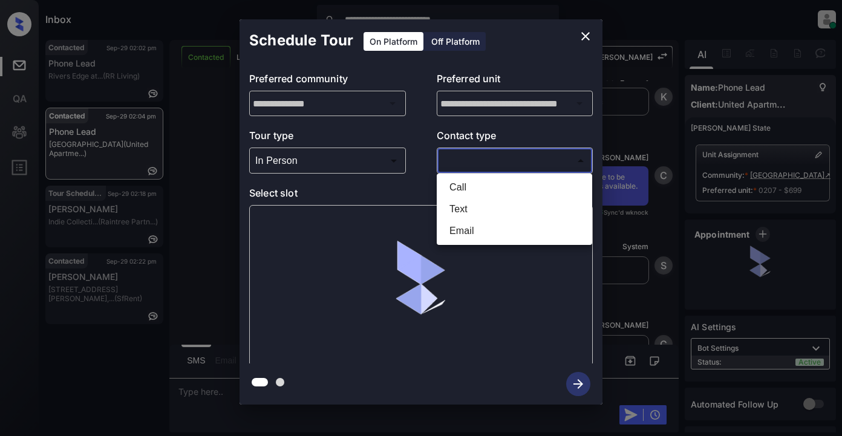
click at [461, 208] on li "Text" at bounding box center [514, 209] width 149 height 22
type input "****"
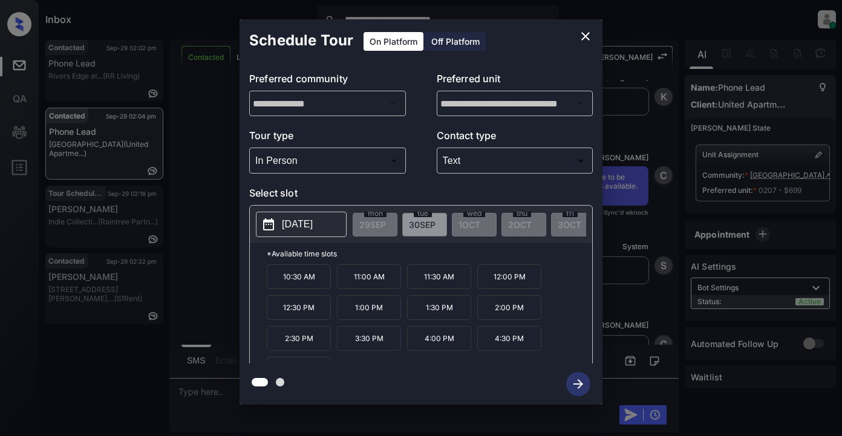
click at [286, 226] on p "[DATE]" at bounding box center [297, 224] width 31 height 15
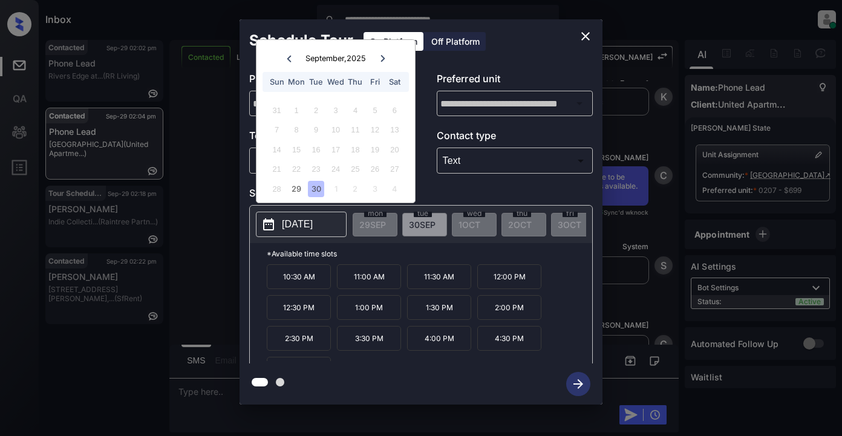
click at [318, 186] on div "30" at bounding box center [316, 189] width 16 height 16
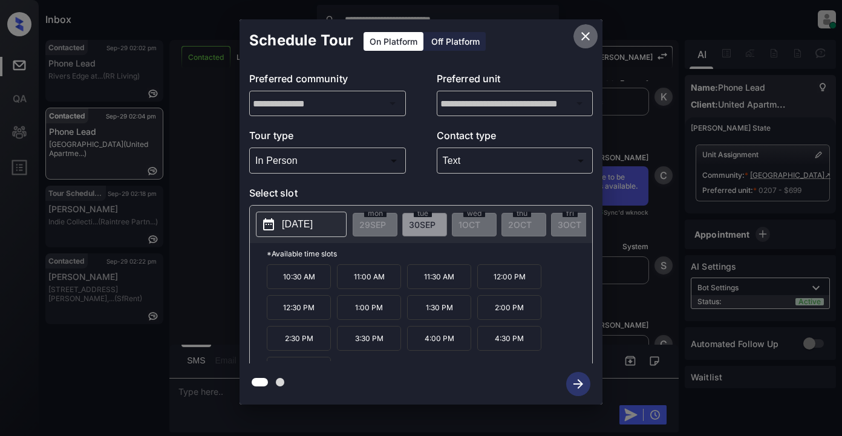
click at [586, 33] on icon "close" at bounding box center [585, 36] width 15 height 15
